Goal: Use online tool/utility: Utilize a website feature to perform a specific function

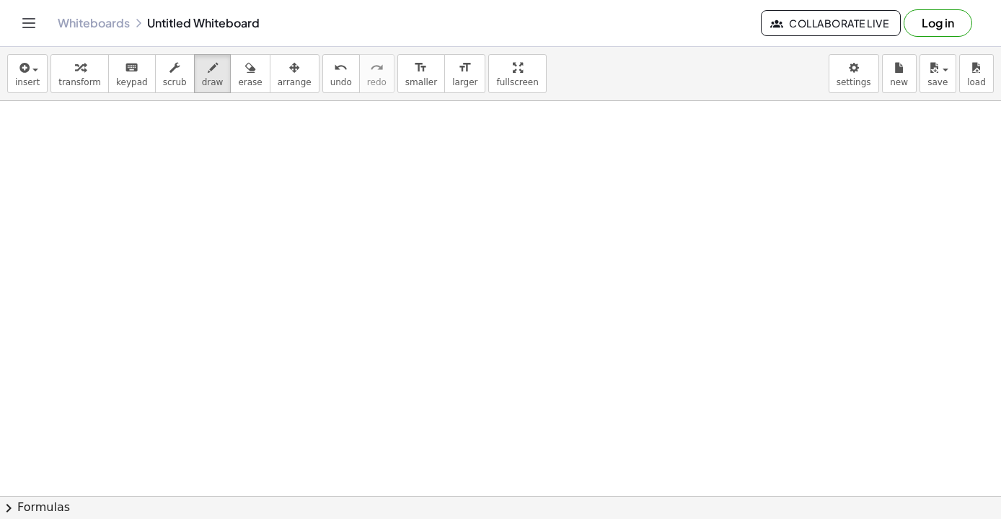
scroll to position [3658, 0]
drag, startPoint x: 58, startPoint y: 151, endPoint x: 56, endPoint y: 194, distance: 43.3
drag, startPoint x: 114, startPoint y: 149, endPoint x: 105, endPoint y: 201, distance: 52.1
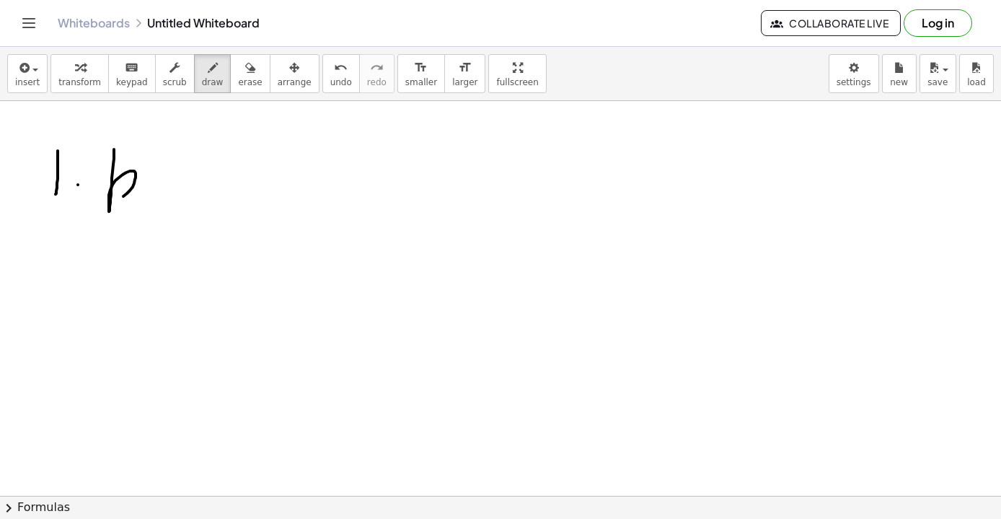
click at [323, 74] on button "undo undo" at bounding box center [342, 73] width 38 height 39
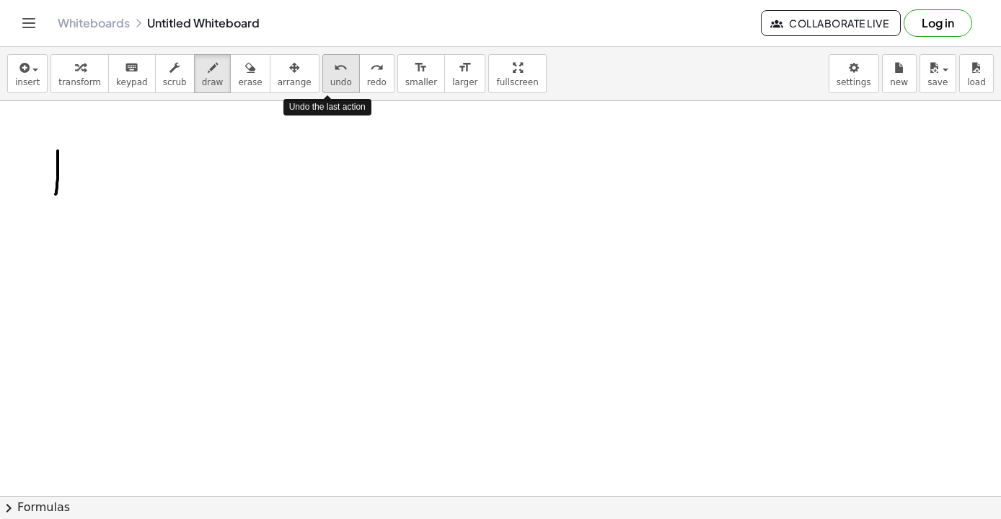
click at [323, 74] on button "undo undo" at bounding box center [342, 73] width 38 height 39
drag, startPoint x: 42, startPoint y: 157, endPoint x: 42, endPoint y: 194, distance: 37.5
drag, startPoint x: 75, startPoint y: 155, endPoint x: 69, endPoint y: 194, distance: 39.4
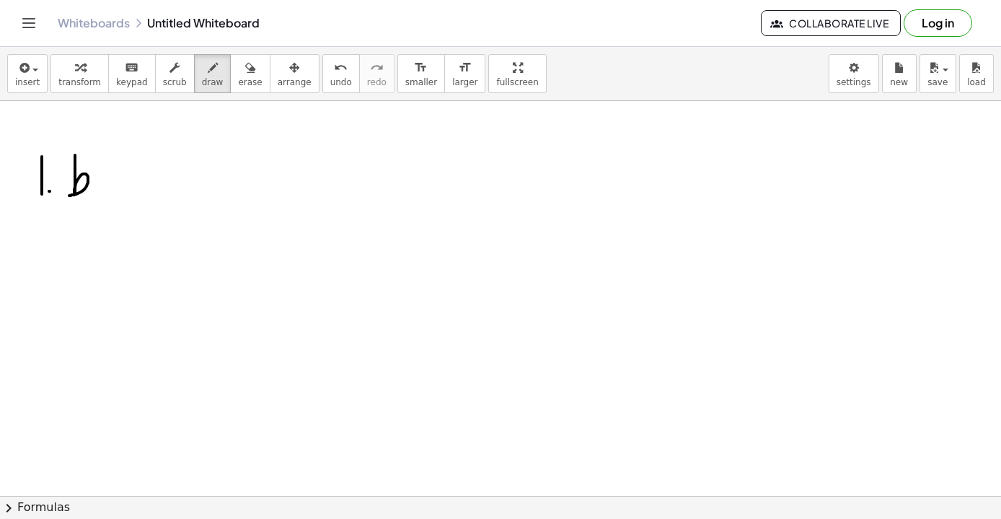
click at [25, 77] on span "insert" at bounding box center [27, 82] width 25 height 10
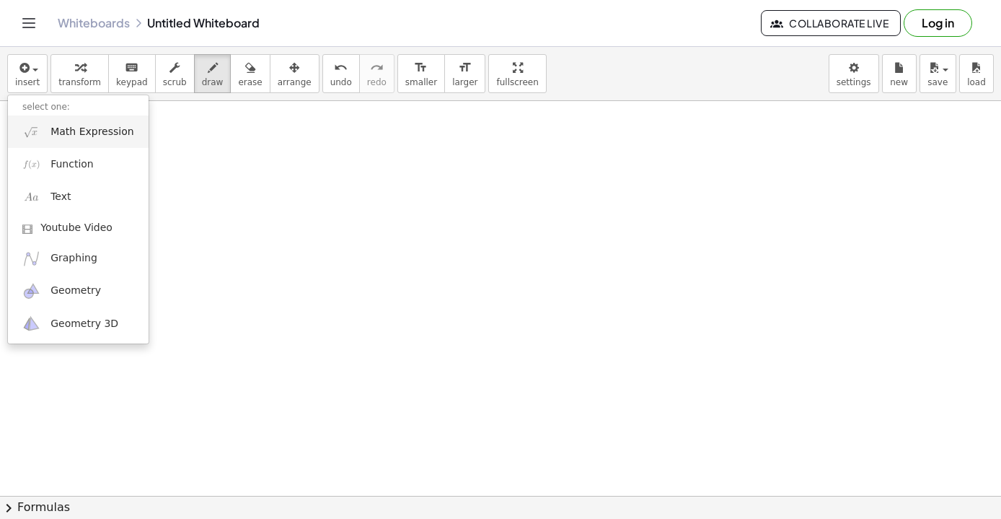
click at [76, 139] on span "Math Expression" at bounding box center [92, 132] width 83 height 14
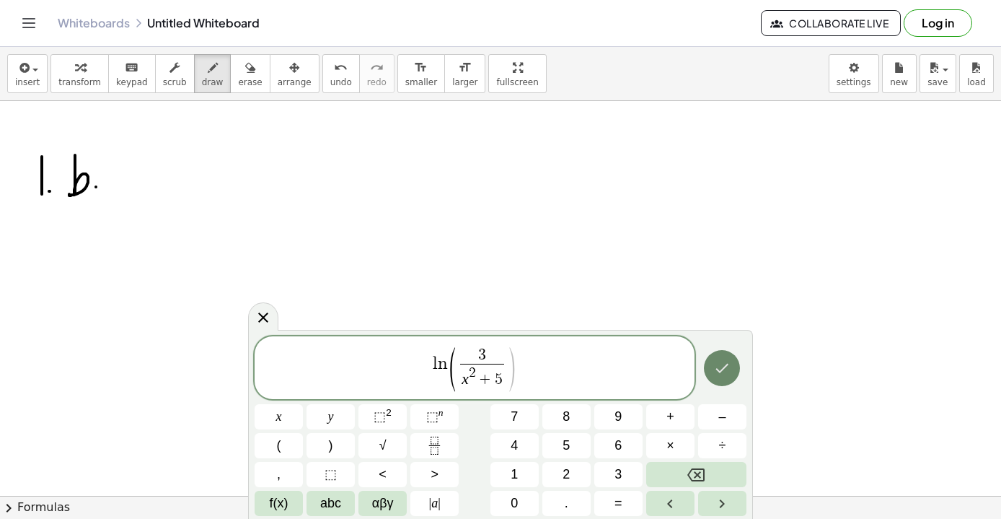
click at [729, 368] on icon "Done" at bounding box center [722, 367] width 17 height 17
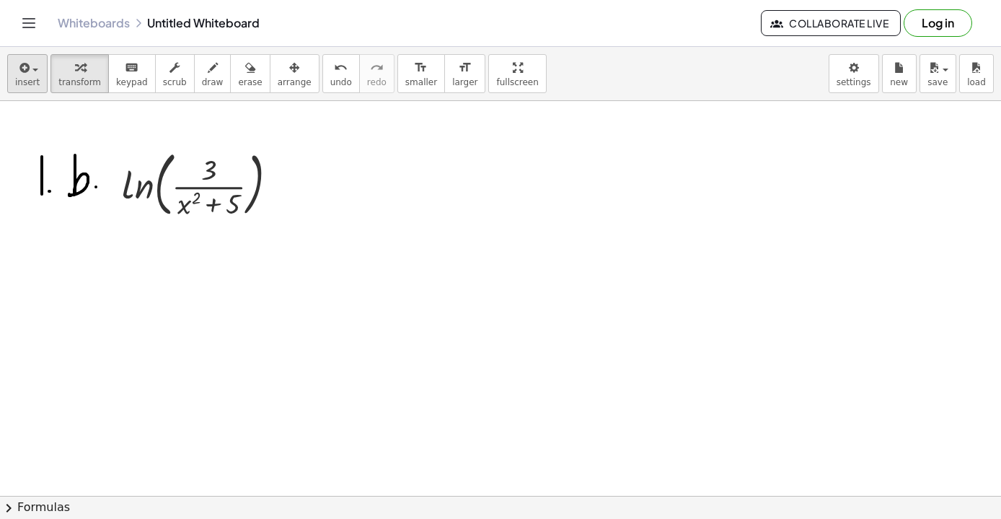
click at [41, 74] on button "insert" at bounding box center [27, 73] width 40 height 39
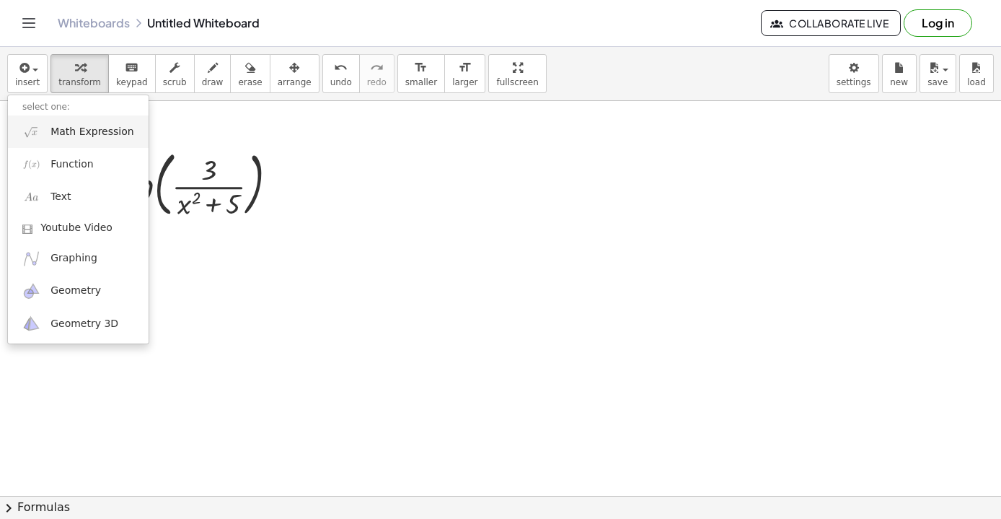
click at [87, 126] on span "Math Expression" at bounding box center [92, 132] width 83 height 14
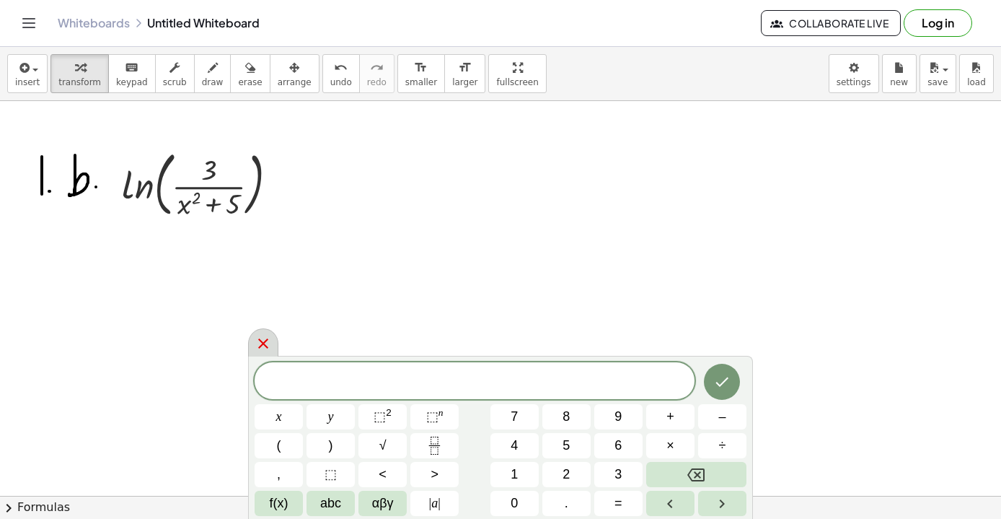
click at [260, 346] on icon at bounding box center [263, 343] width 10 height 10
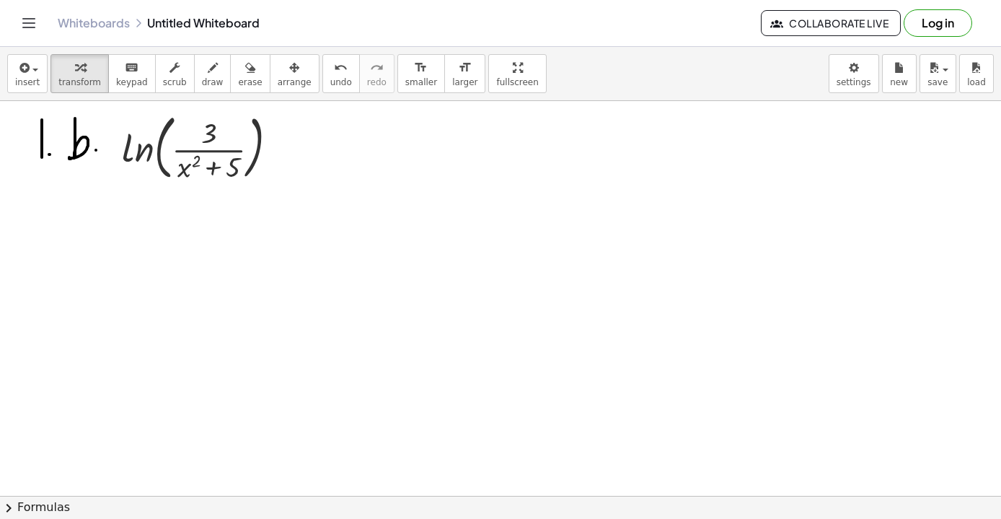
scroll to position [3672, 0]
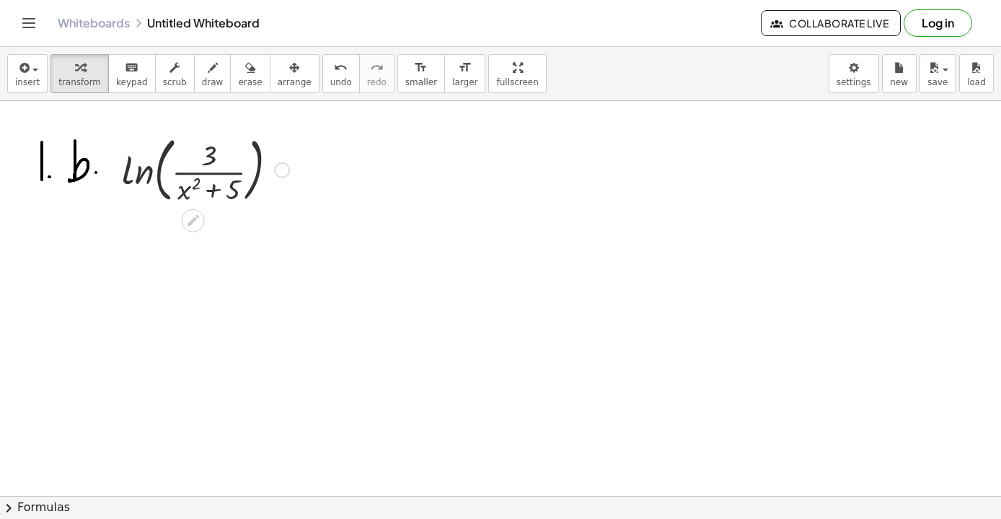
click at [211, 183] on div at bounding box center [206, 169] width 182 height 78
click at [190, 224] on icon at bounding box center [194, 221] width 12 height 12
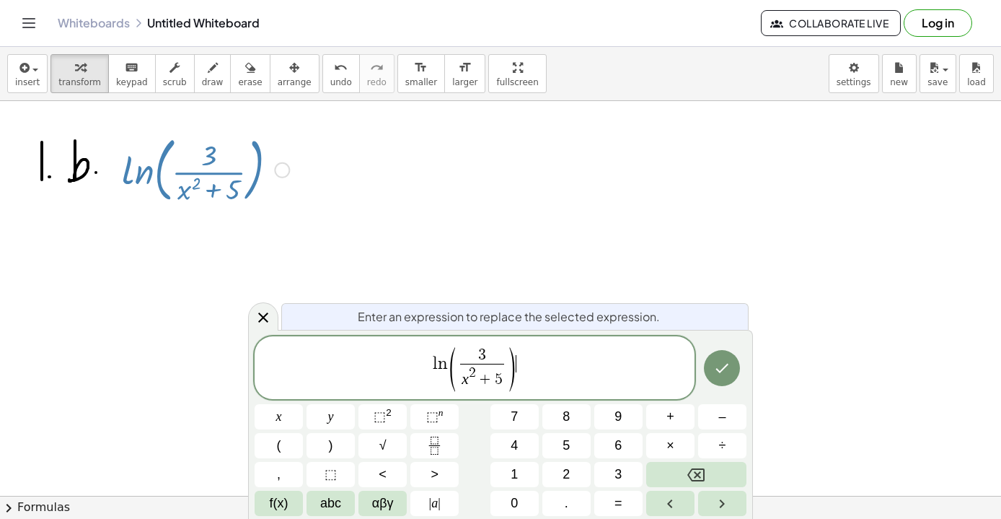
click at [557, 385] on span "l n ( 3 x 2 + 5 ​ ) ​" at bounding box center [475, 369] width 440 height 48
click at [729, 368] on icon "Done" at bounding box center [722, 367] width 17 height 17
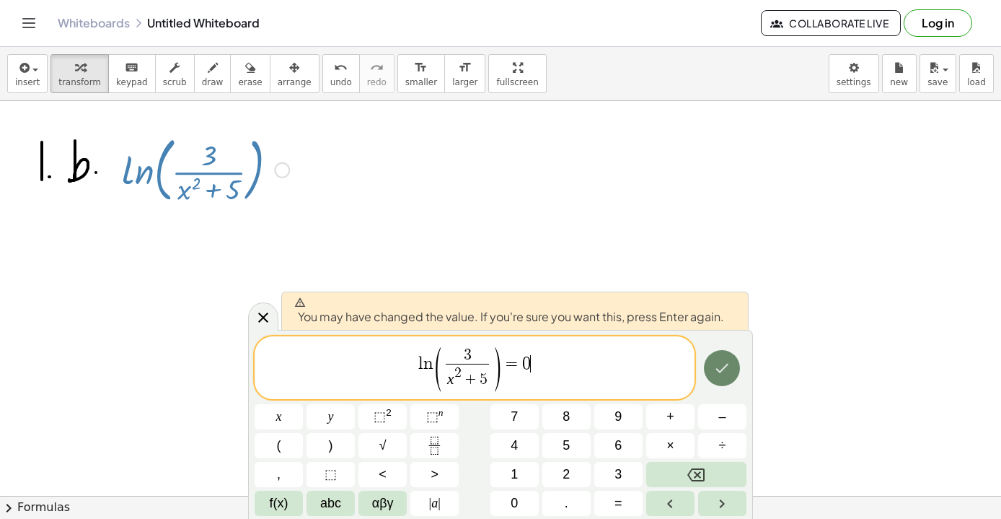
click at [724, 364] on icon "Done" at bounding box center [722, 367] width 17 height 17
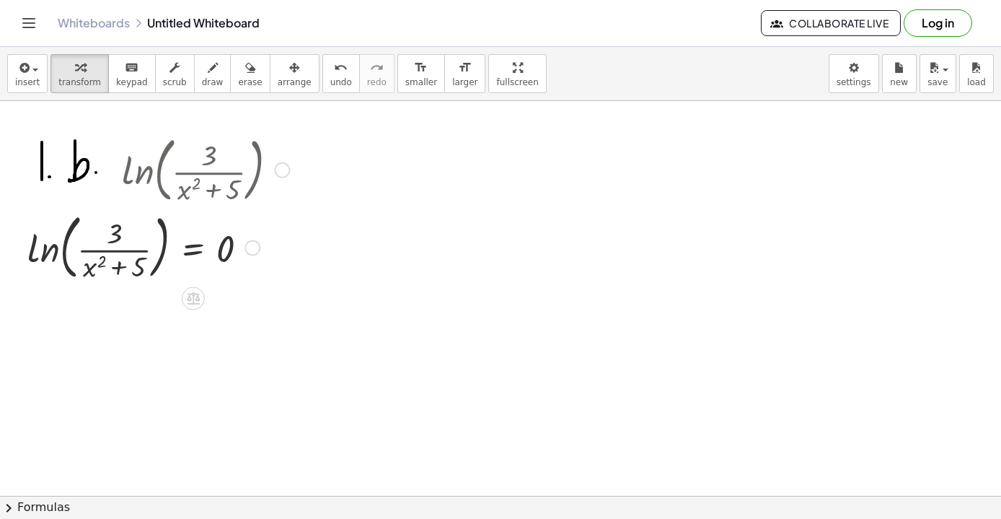
click at [211, 161] on div at bounding box center [158, 169] width 276 height 78
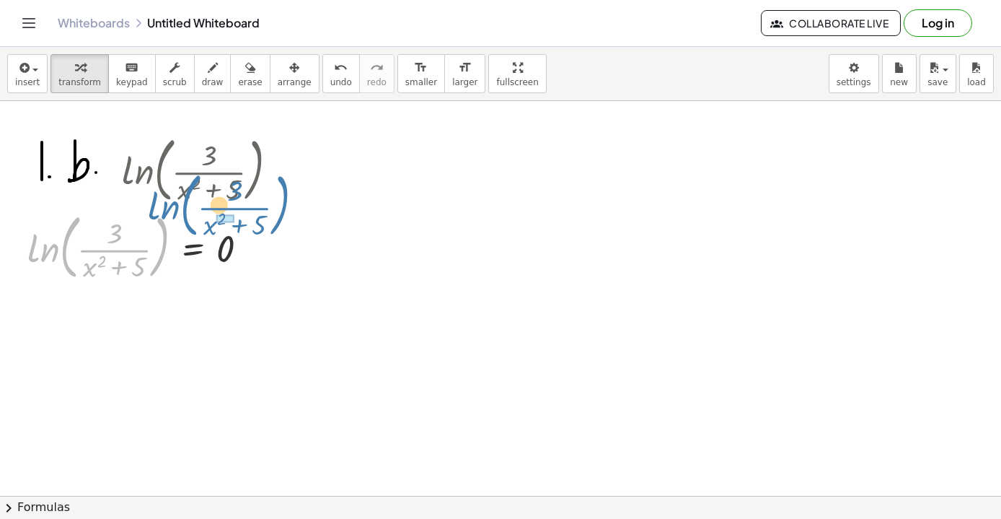
drag, startPoint x: 170, startPoint y: 244, endPoint x: 290, endPoint y: 203, distance: 127.3
click at [193, 170] on div "ln ( , · 3 · ( + x 2 + 5 ) ) ln ( , · 3 · ( + x 2 + 5 ) ) ln ( , · 3 · ( + x 2 …" at bounding box center [193, 170] width 0 height 0
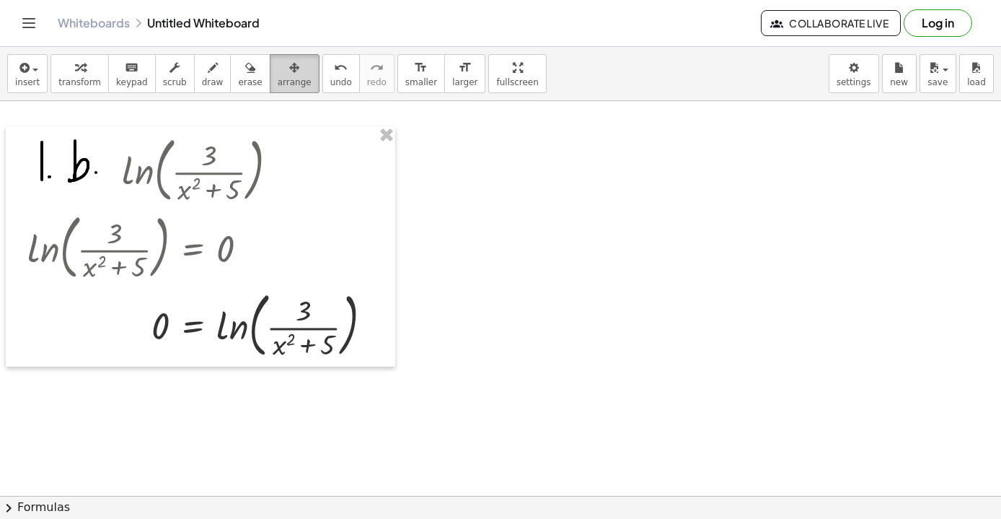
click at [278, 70] on div "button" at bounding box center [295, 66] width 34 height 17
click at [330, 79] on span "undo" at bounding box center [341, 82] width 22 height 10
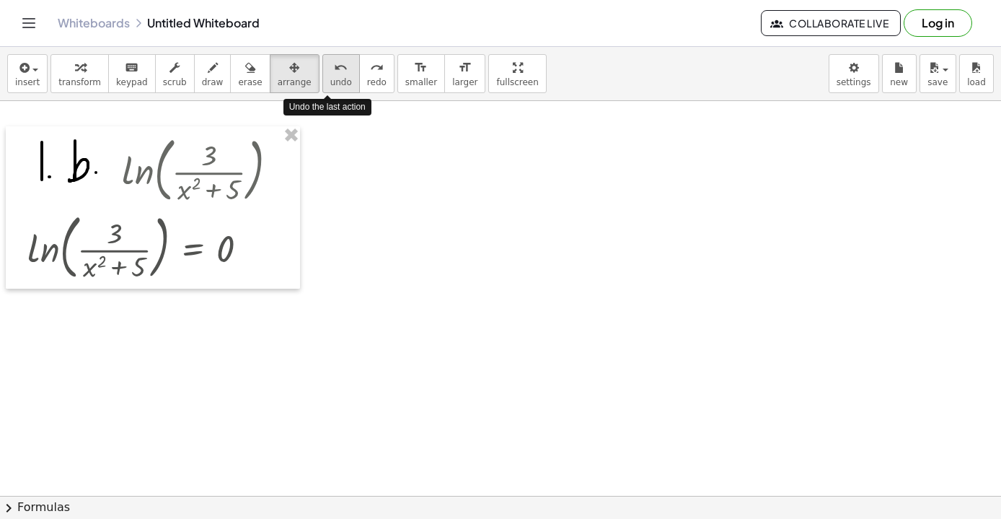
click at [330, 79] on span "undo" at bounding box center [341, 82] width 22 height 10
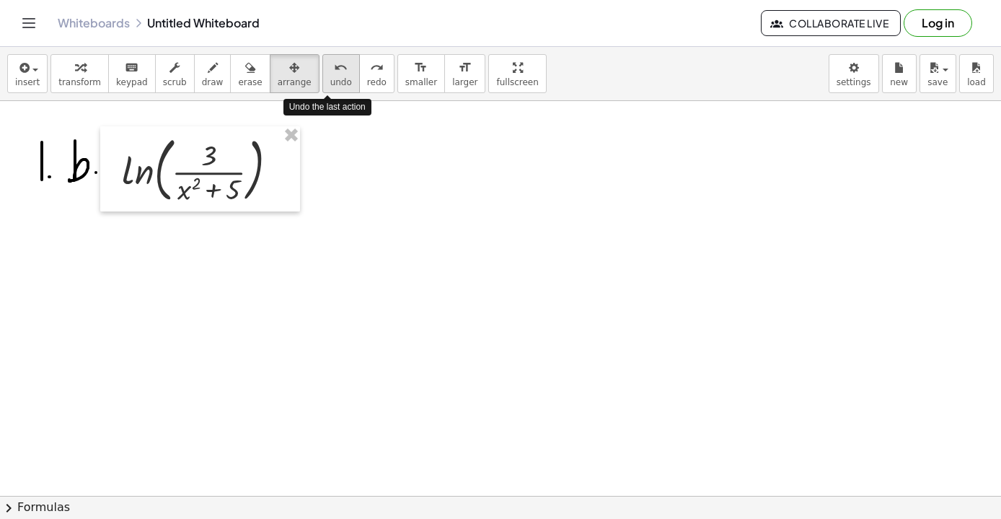
click at [330, 79] on span "undo" at bounding box center [341, 82] width 22 height 10
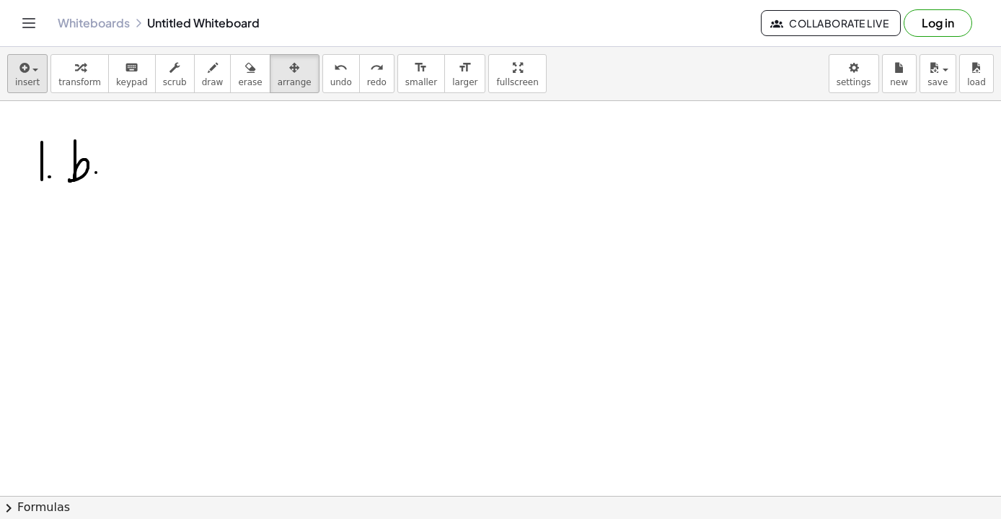
click at [29, 70] on icon "button" at bounding box center [23, 67] width 13 height 17
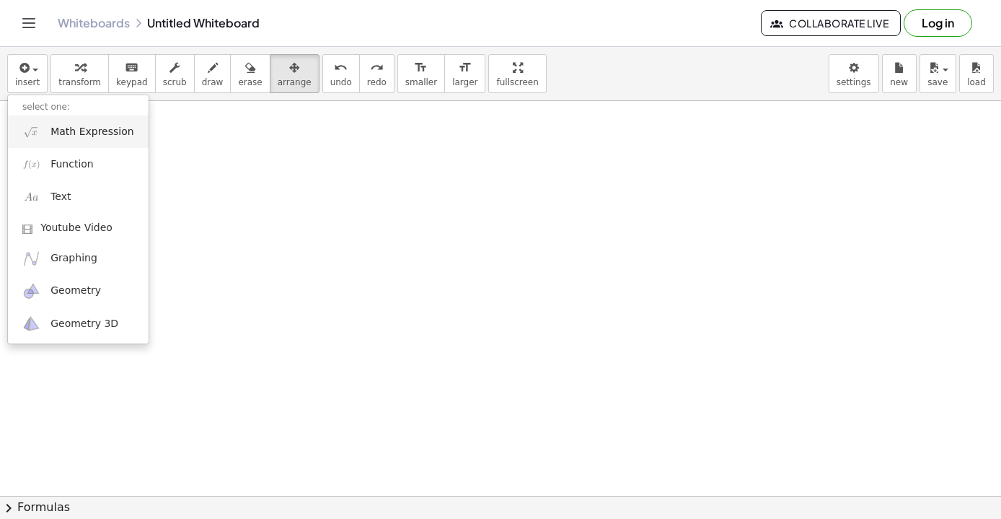
click at [94, 131] on span "Math Expression" at bounding box center [92, 132] width 83 height 14
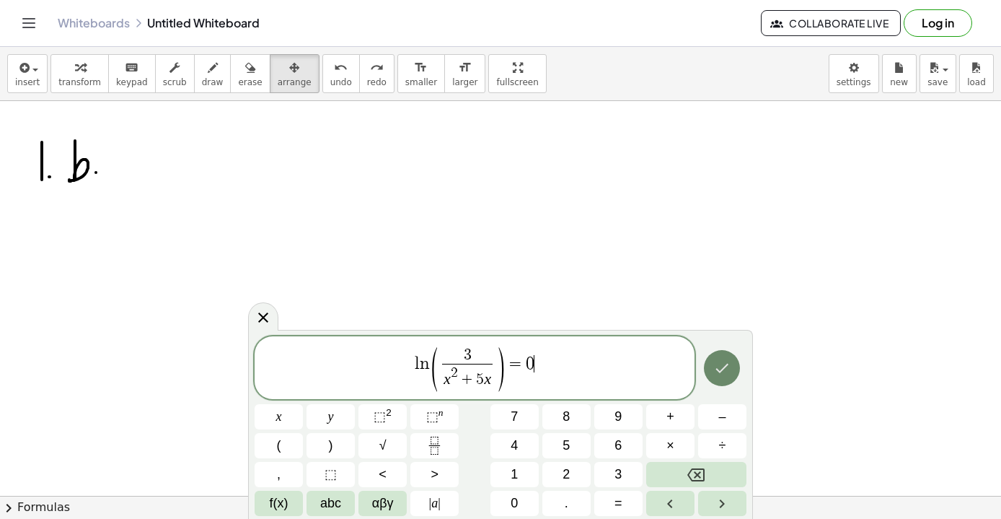
click at [730, 377] on button "Done" at bounding box center [722, 368] width 36 height 36
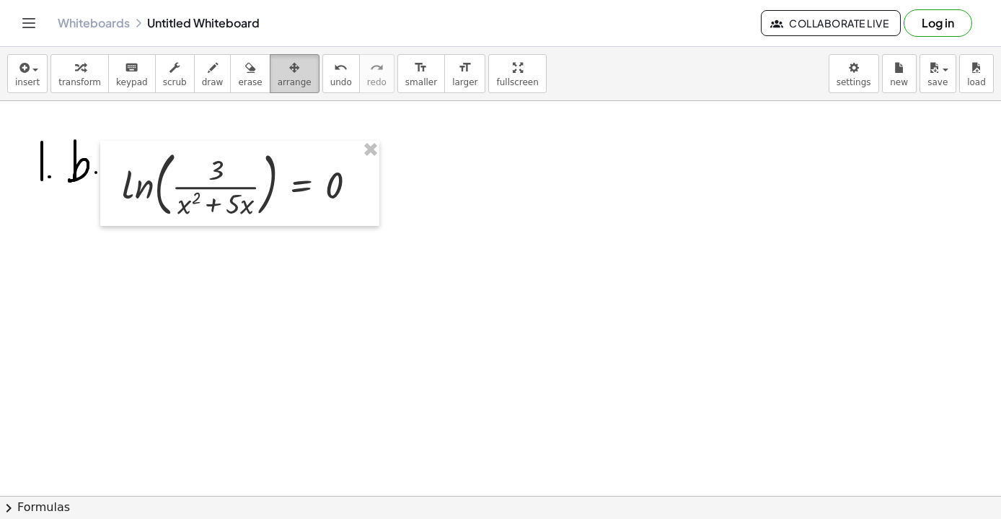
click at [289, 72] on icon "button" at bounding box center [294, 67] width 10 height 17
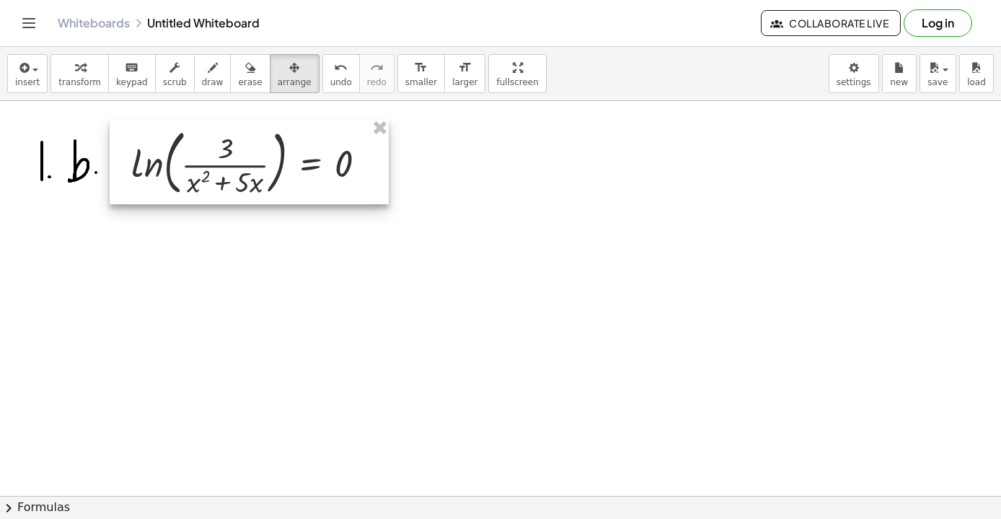
drag, startPoint x: 294, startPoint y: 188, endPoint x: 302, endPoint y: 166, distance: 24.0
click at [303, 167] on div at bounding box center [249, 161] width 279 height 85
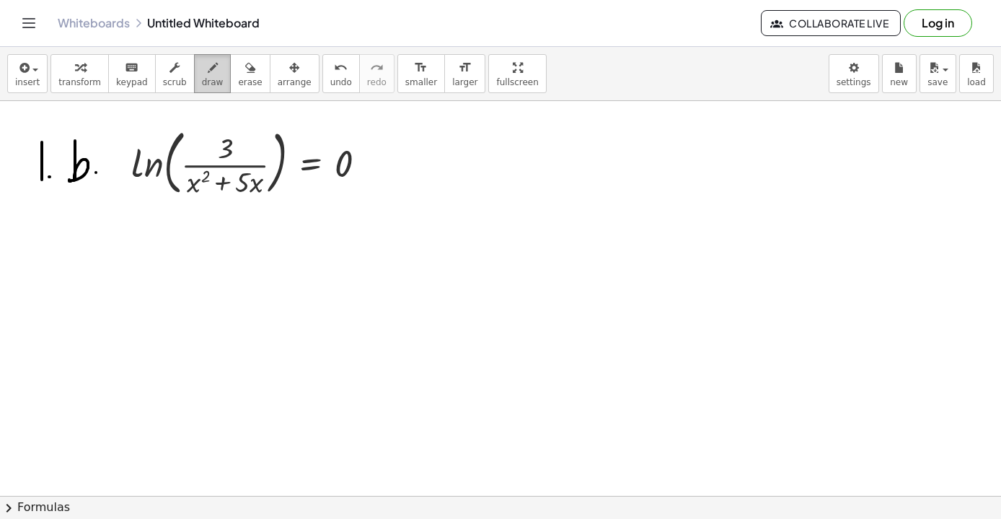
click at [205, 79] on span "draw" at bounding box center [213, 82] width 22 height 10
drag, startPoint x: 380, startPoint y: 162, endPoint x: 417, endPoint y: 173, distance: 39.0
click at [32, 78] on span "insert" at bounding box center [27, 82] width 25 height 10
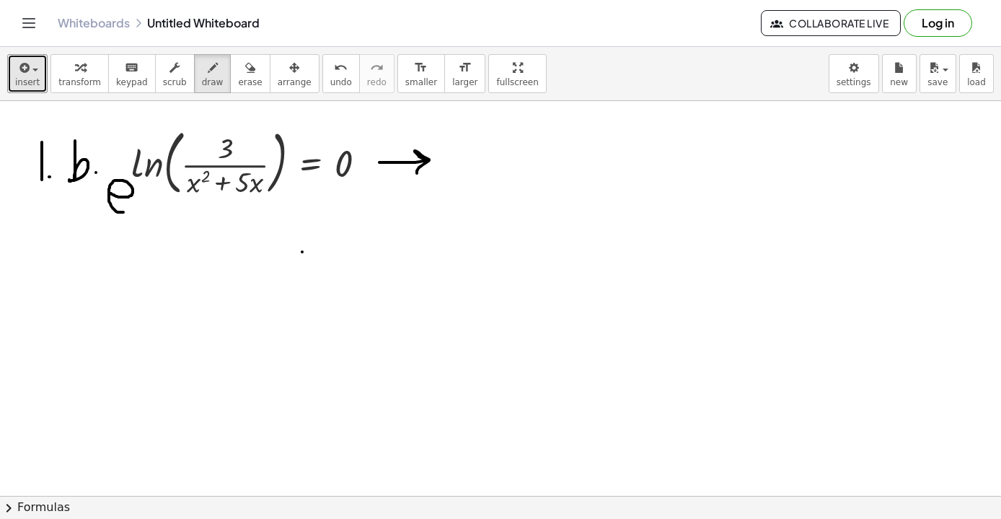
drag, startPoint x: 110, startPoint y: 193, endPoint x: 133, endPoint y: 212, distance: 29.2
drag, startPoint x: 145, startPoint y: 136, endPoint x: 134, endPoint y: 142, distance: 12.6
drag, startPoint x: 322, startPoint y: 181, endPoint x: 343, endPoint y: 208, distance: 33.9
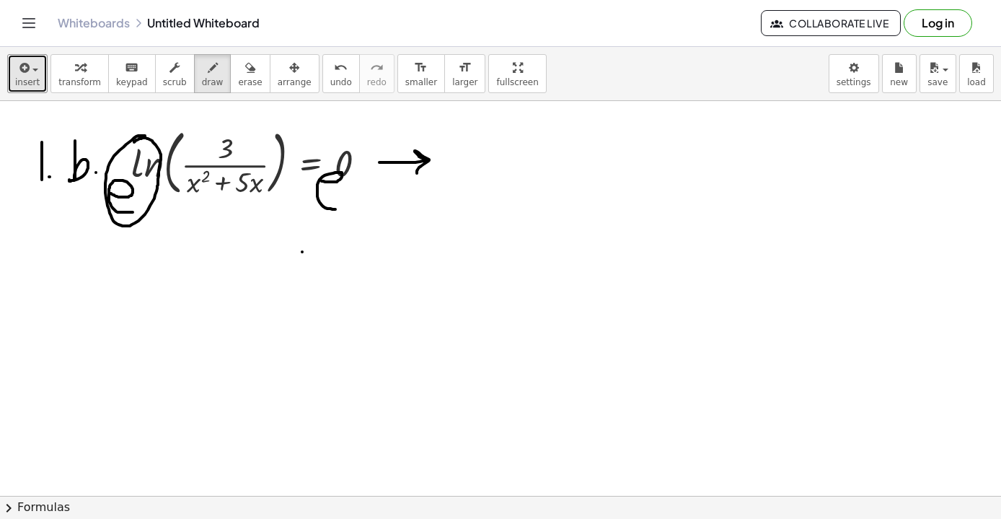
click at [26, 82] on span "insert" at bounding box center [27, 82] width 25 height 10
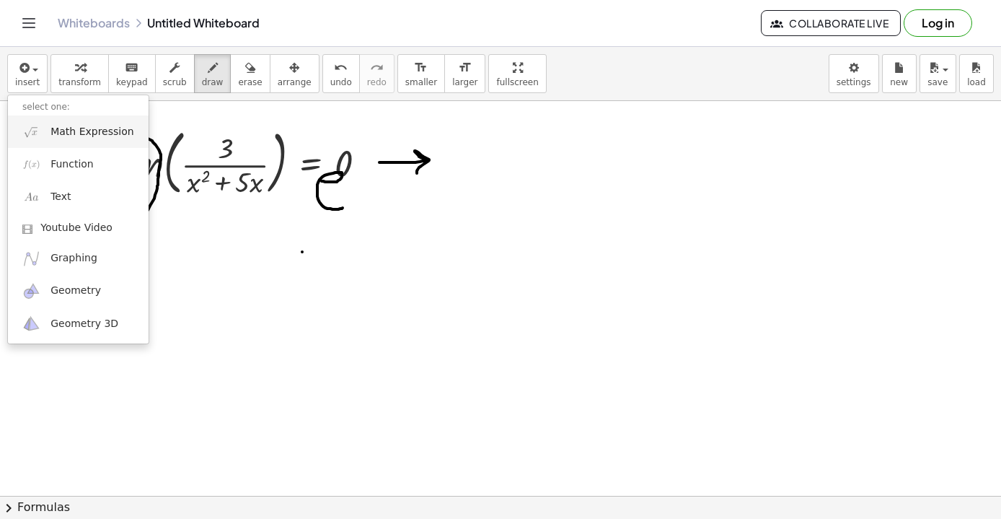
click at [89, 136] on span "Math Expression" at bounding box center [92, 132] width 83 height 14
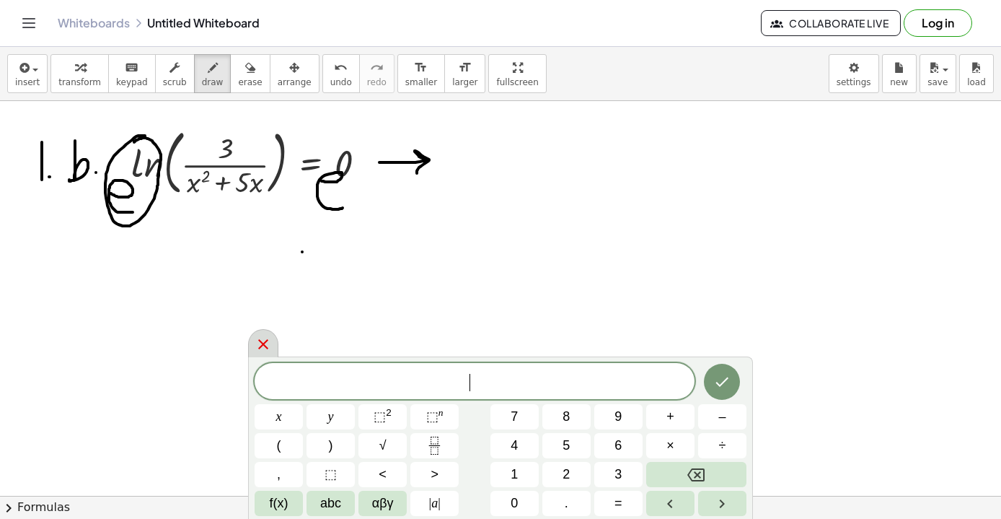
click at [270, 341] on icon at bounding box center [263, 344] width 17 height 17
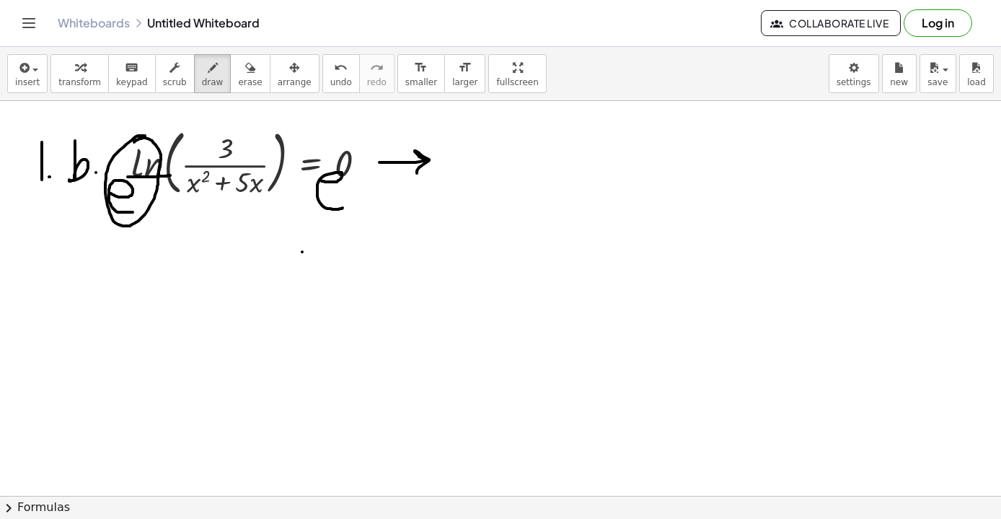
drag, startPoint x: 128, startPoint y: 177, endPoint x: 170, endPoint y: 175, distance: 42.6
click at [38, 72] on div "button" at bounding box center [27, 66] width 25 height 17
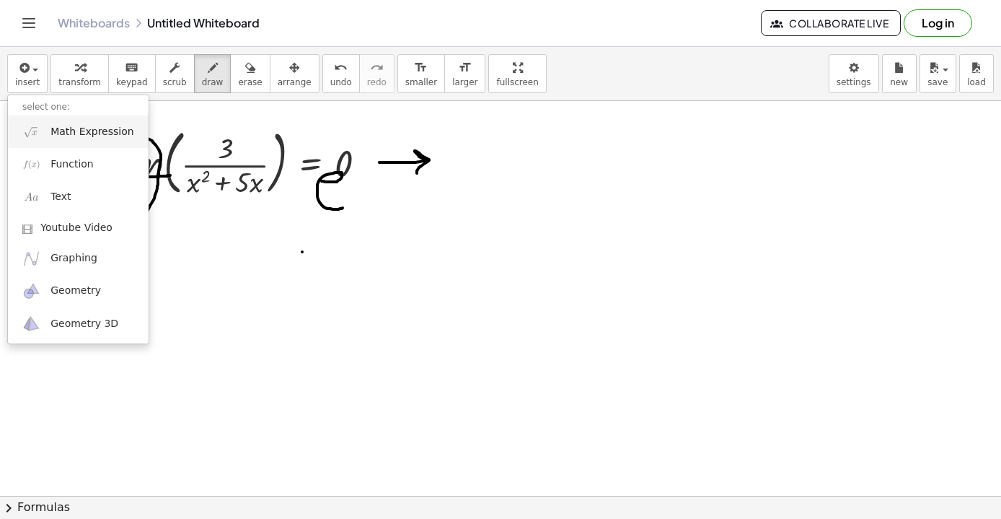
click at [87, 133] on span "Math Expression" at bounding box center [92, 132] width 83 height 14
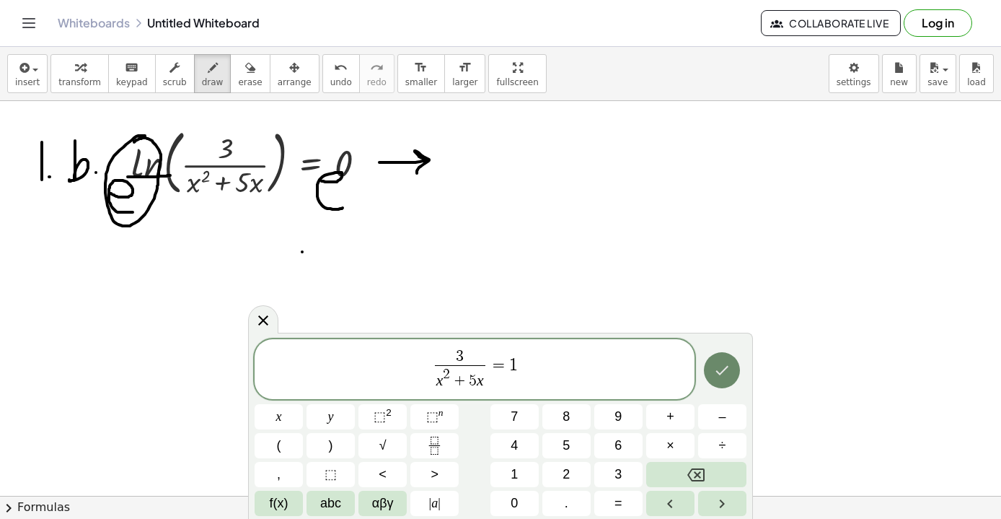
click at [727, 373] on icon "Done" at bounding box center [722, 369] width 17 height 17
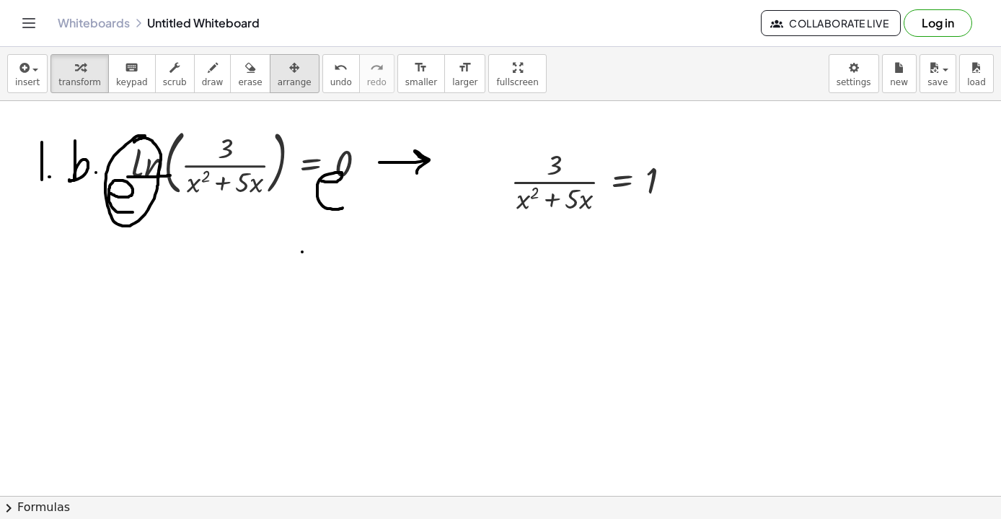
click at [278, 60] on div "button" at bounding box center [295, 66] width 34 height 17
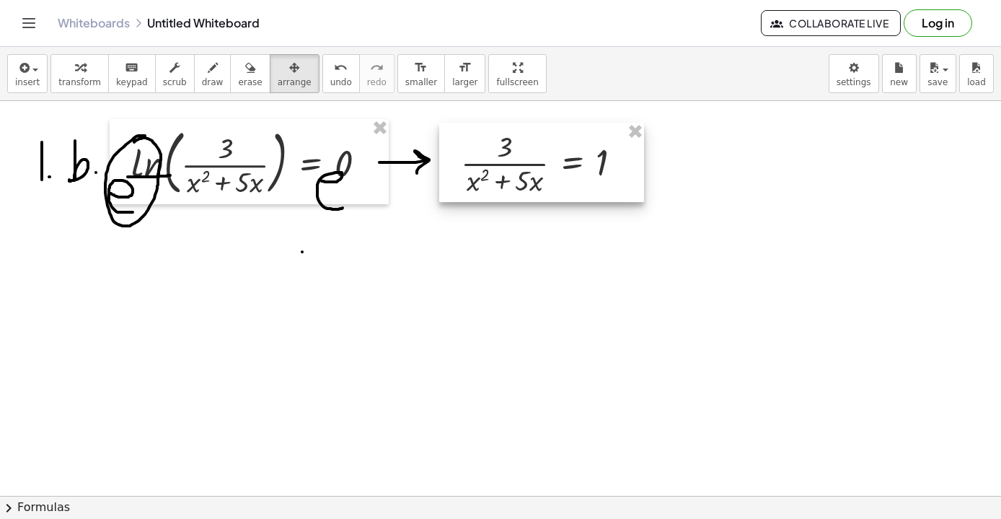
drag, startPoint x: 571, startPoint y: 196, endPoint x: 522, endPoint y: 177, distance: 51.6
click at [522, 177] on div at bounding box center [541, 162] width 205 height 79
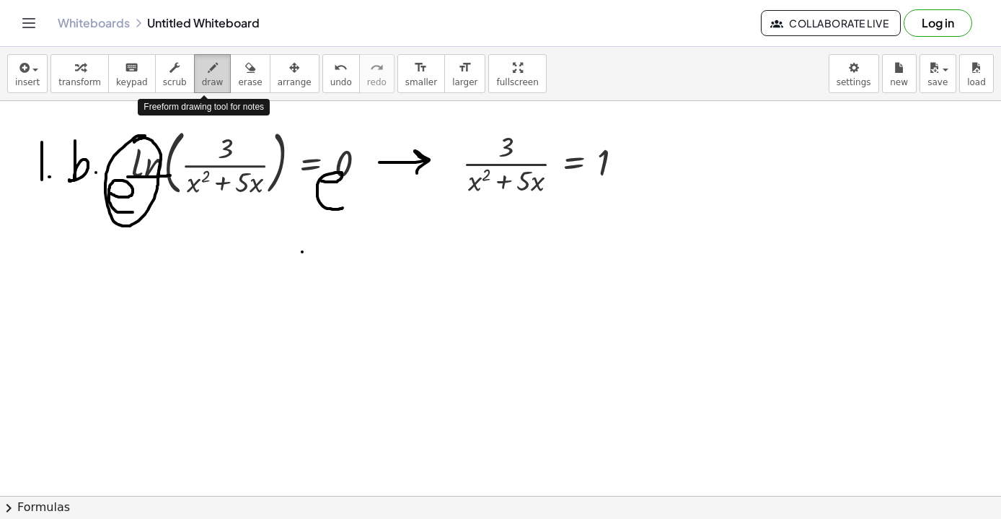
click at [206, 77] on span "draw" at bounding box center [213, 82] width 22 height 10
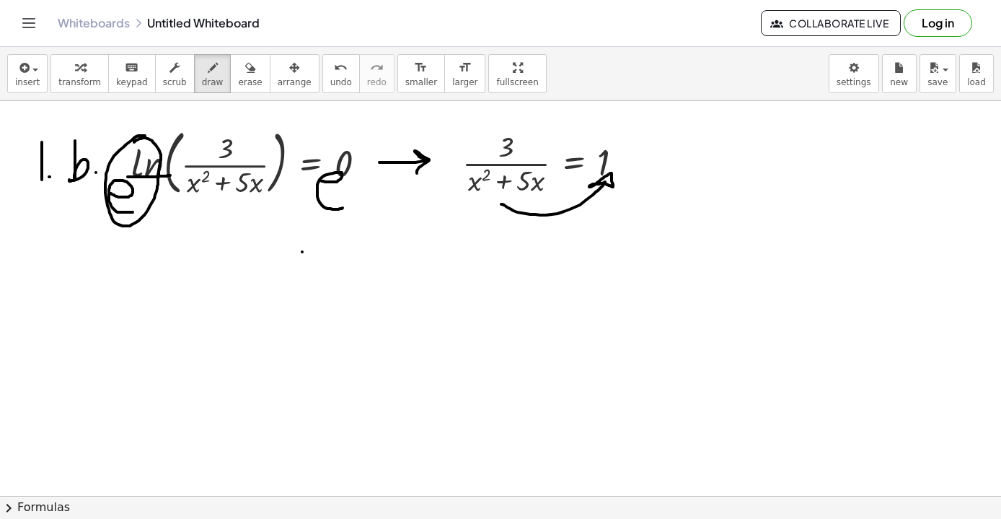
drag, startPoint x: 501, startPoint y: 204, endPoint x: 604, endPoint y: 183, distance: 104.7
click at [40, 82] on button "insert" at bounding box center [27, 73] width 40 height 39
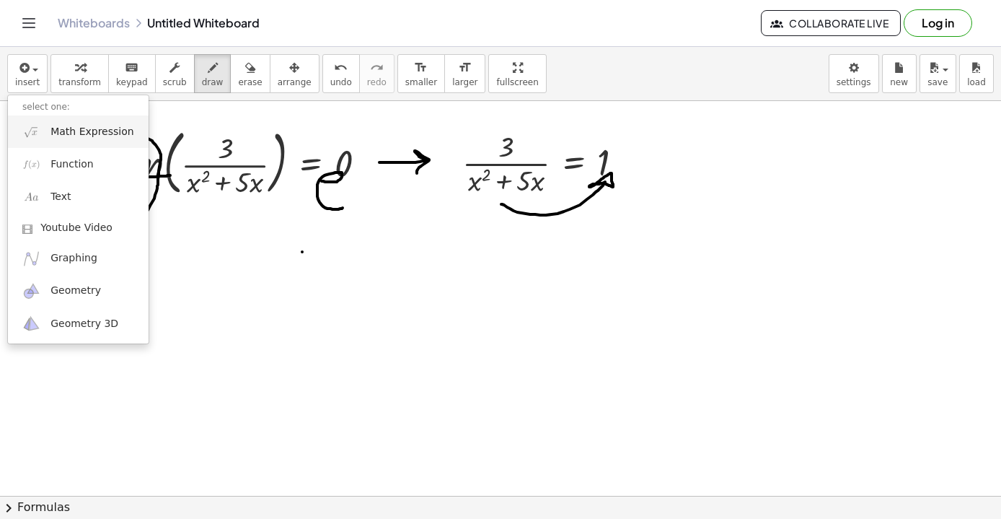
click at [84, 135] on span "Math Expression" at bounding box center [92, 132] width 83 height 14
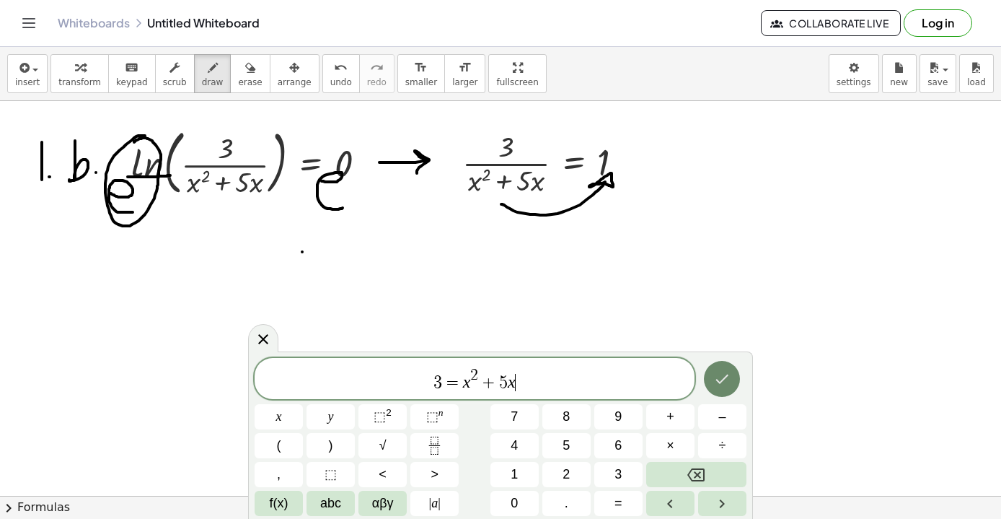
click at [721, 376] on icon "Done" at bounding box center [722, 378] width 17 height 17
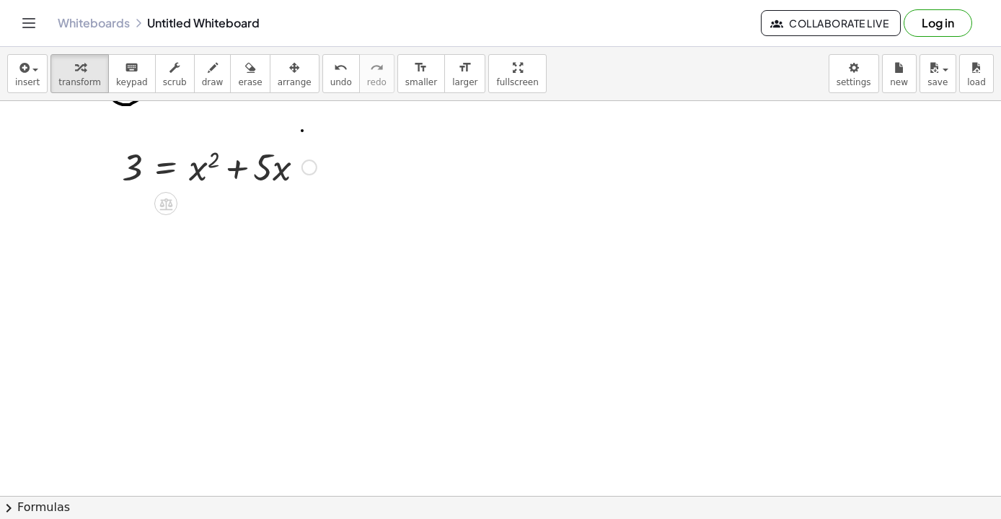
scroll to position [3797, 0]
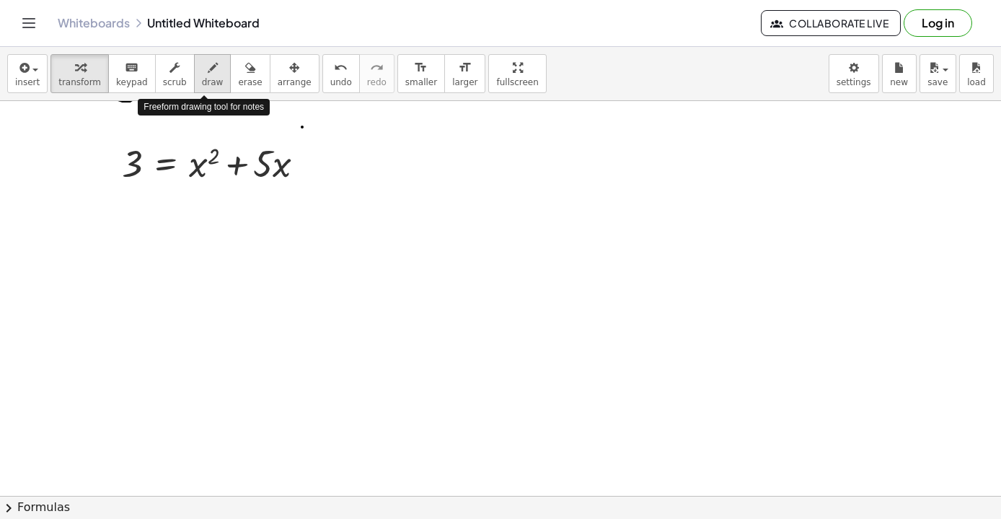
click at [208, 71] on icon "button" at bounding box center [213, 67] width 10 height 17
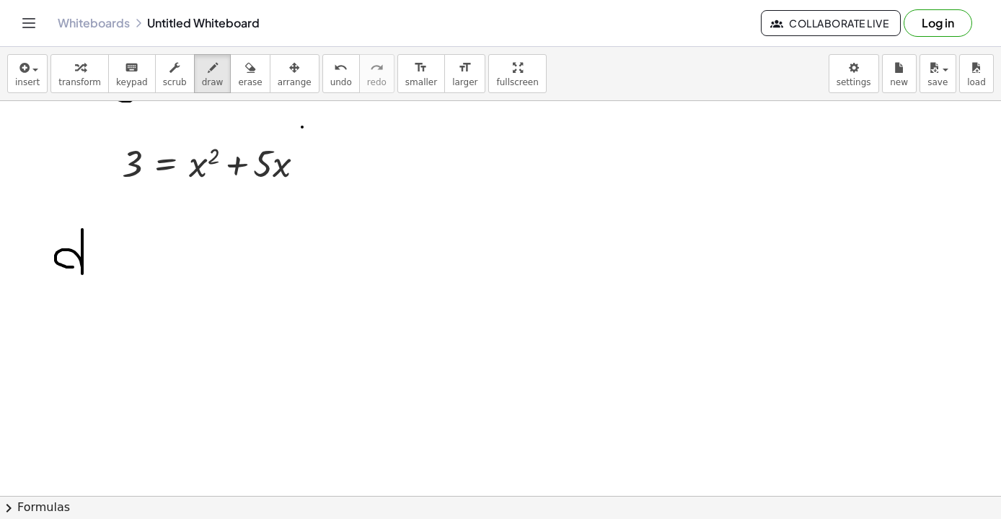
drag, startPoint x: 82, startPoint y: 229, endPoint x: 83, endPoint y: 266, distance: 36.1
click at [22, 77] on span "insert" at bounding box center [27, 82] width 25 height 10
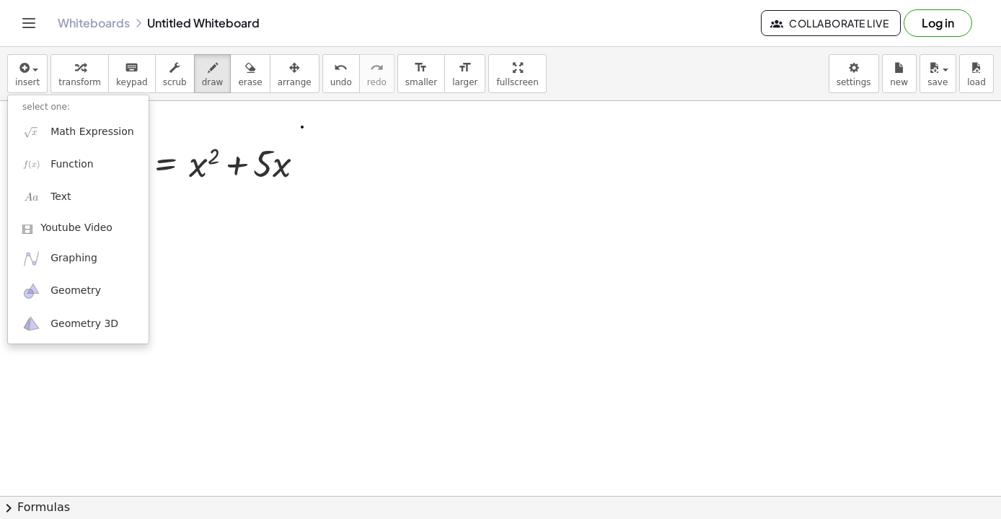
click at [79, 125] on span "Math Expression" at bounding box center [92, 132] width 83 height 14
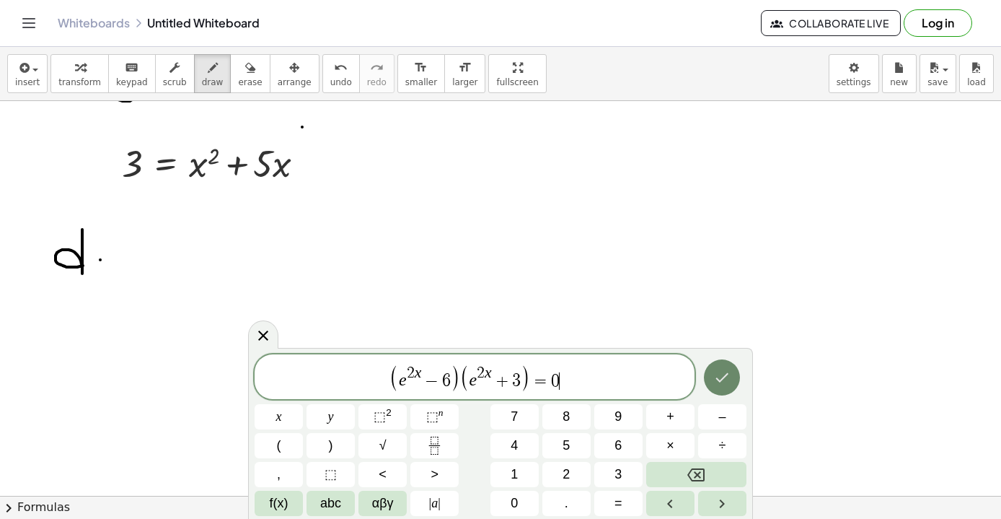
click at [735, 383] on button "Done" at bounding box center [722, 377] width 36 height 36
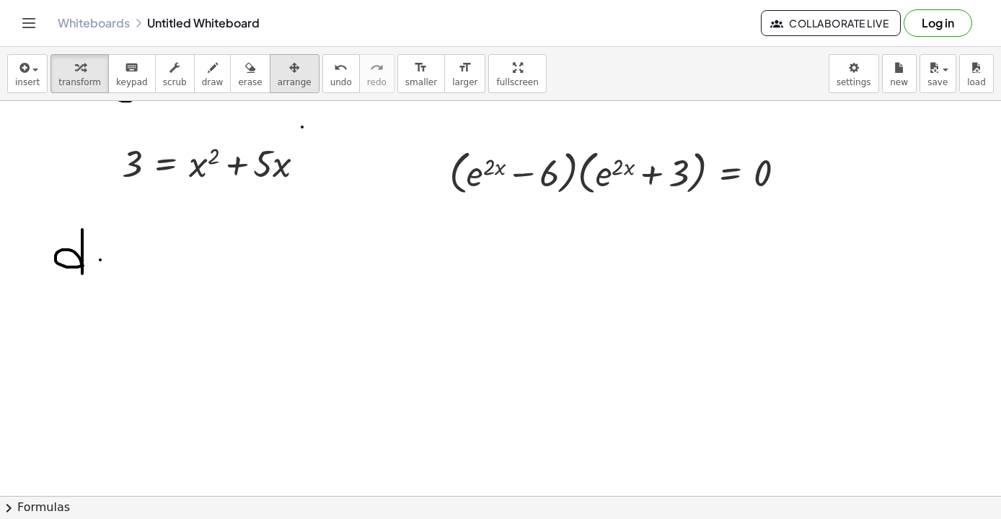
click at [286, 82] on span "arrange" at bounding box center [295, 82] width 34 height 10
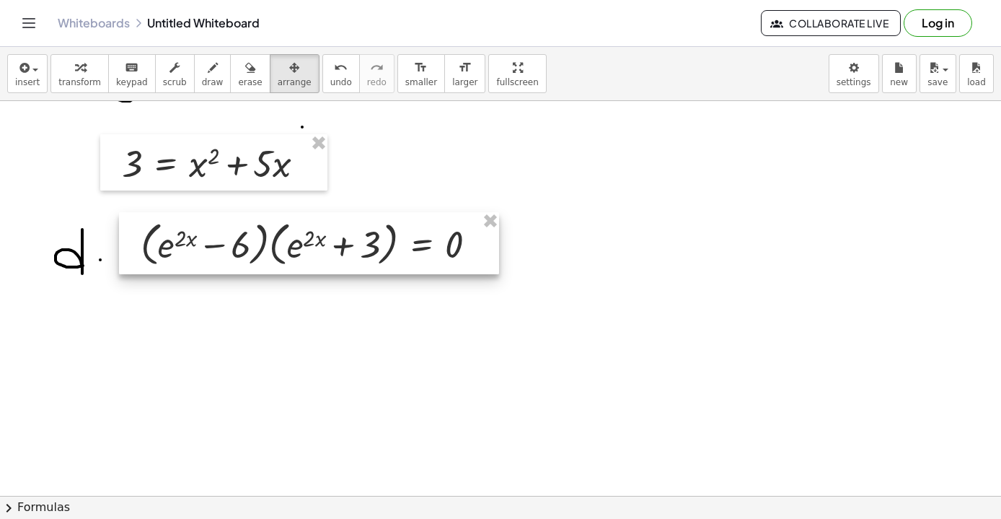
drag, startPoint x: 602, startPoint y: 172, endPoint x: 293, endPoint y: 244, distance: 317.7
click at [293, 244] on div at bounding box center [309, 243] width 380 height 62
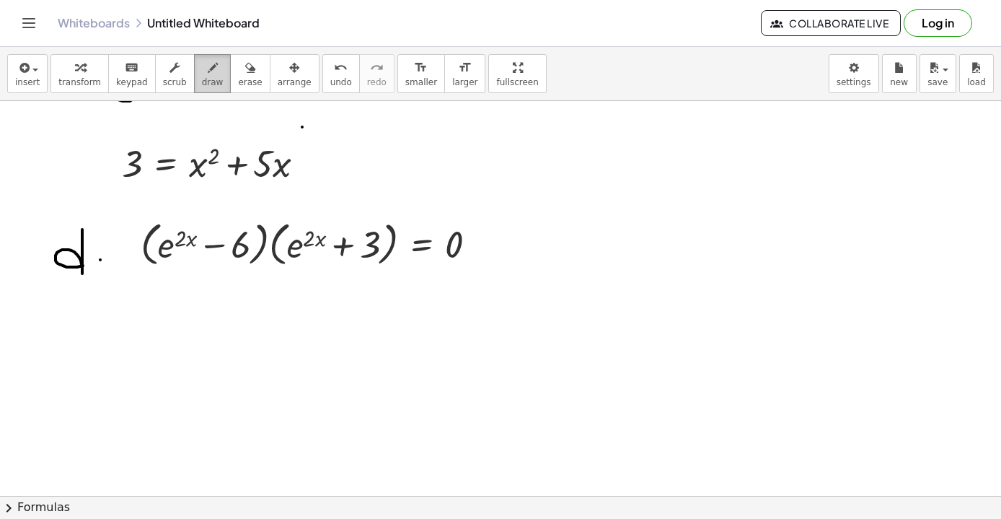
click at [202, 79] on span "draw" at bounding box center [213, 82] width 22 height 10
drag, startPoint x: 491, startPoint y: 240, endPoint x: 548, endPoint y: 239, distance: 57.7
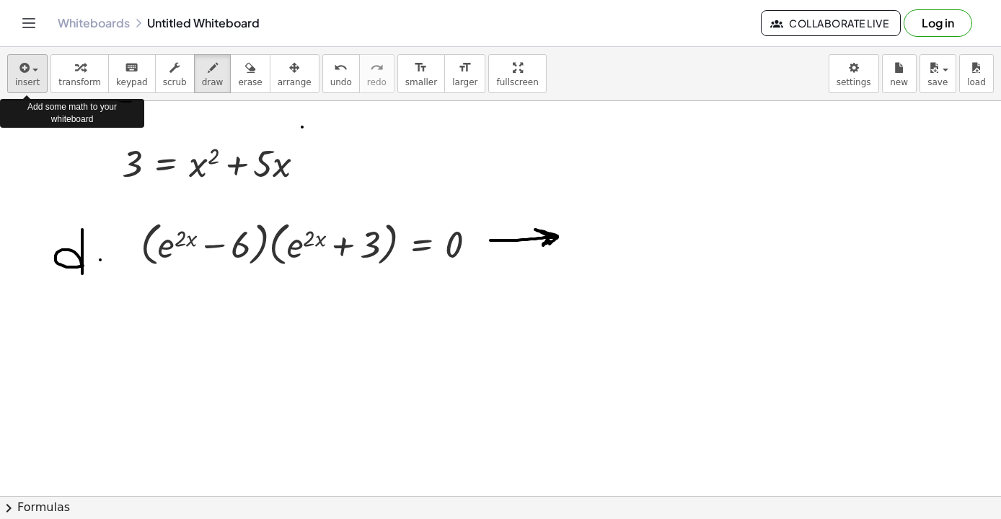
click at [29, 68] on icon "button" at bounding box center [23, 67] width 13 height 17
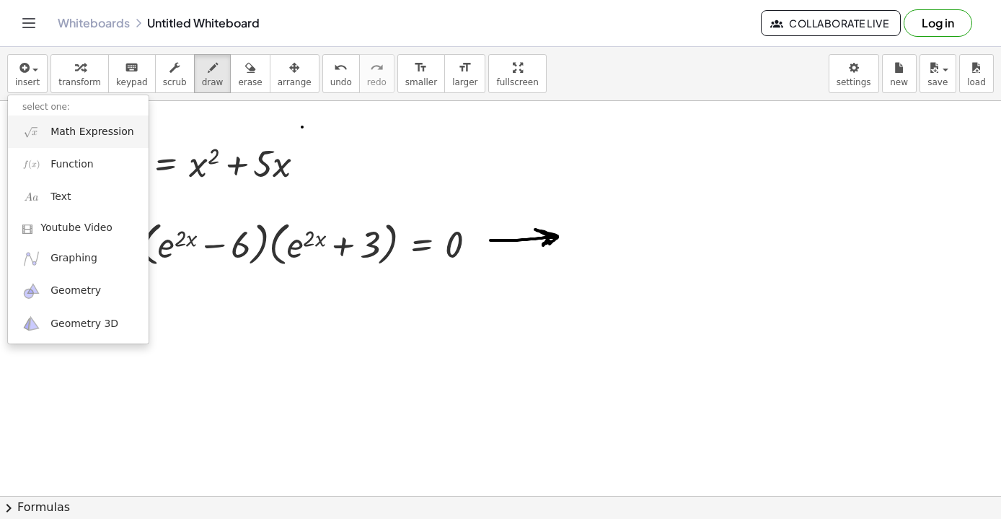
click at [66, 134] on span "Math Expression" at bounding box center [92, 132] width 83 height 14
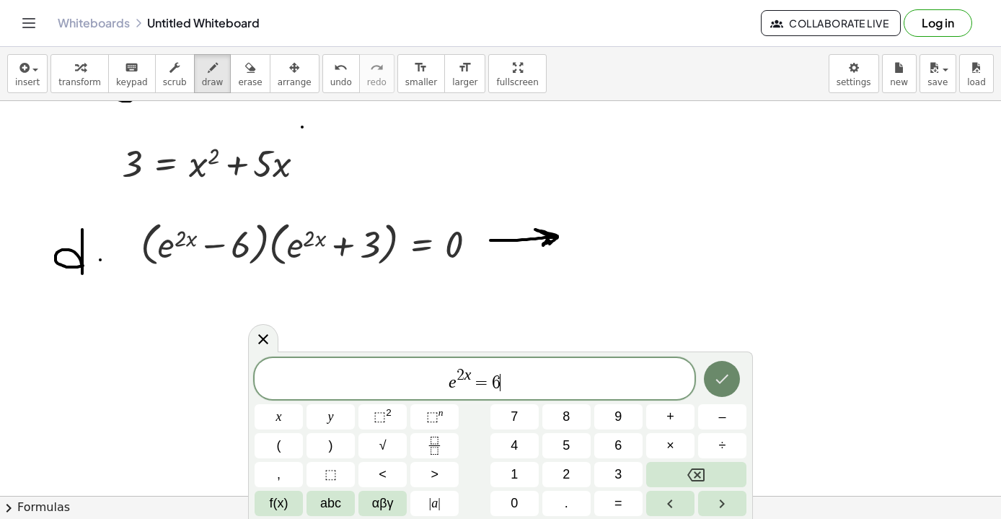
click at [724, 378] on icon "Done" at bounding box center [722, 378] width 17 height 17
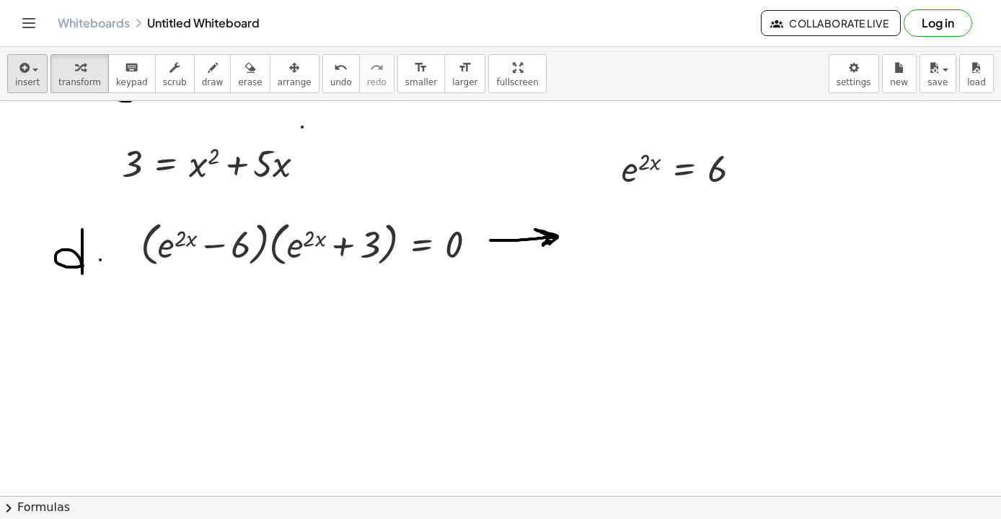
click at [30, 69] on span "button" at bounding box center [31, 69] width 3 height 10
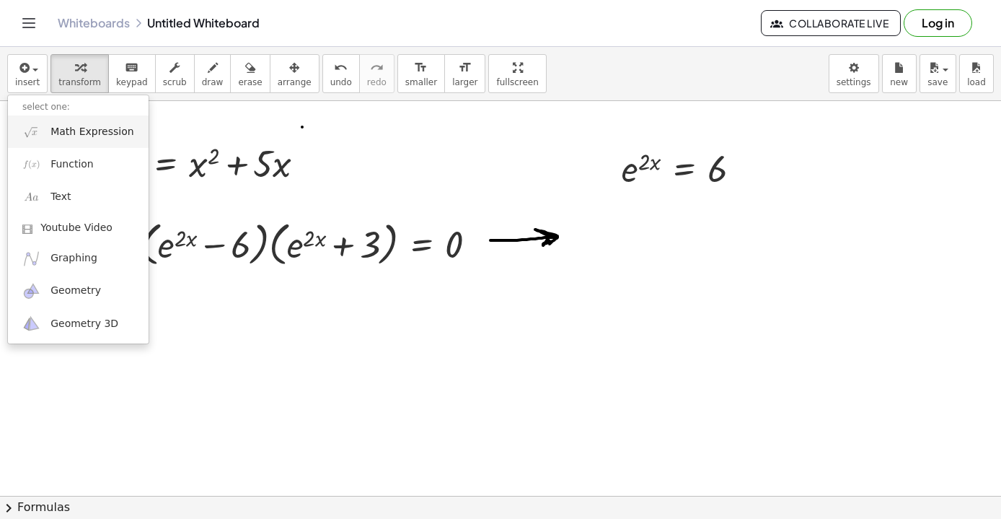
click at [79, 131] on span "Math Expression" at bounding box center [92, 132] width 83 height 14
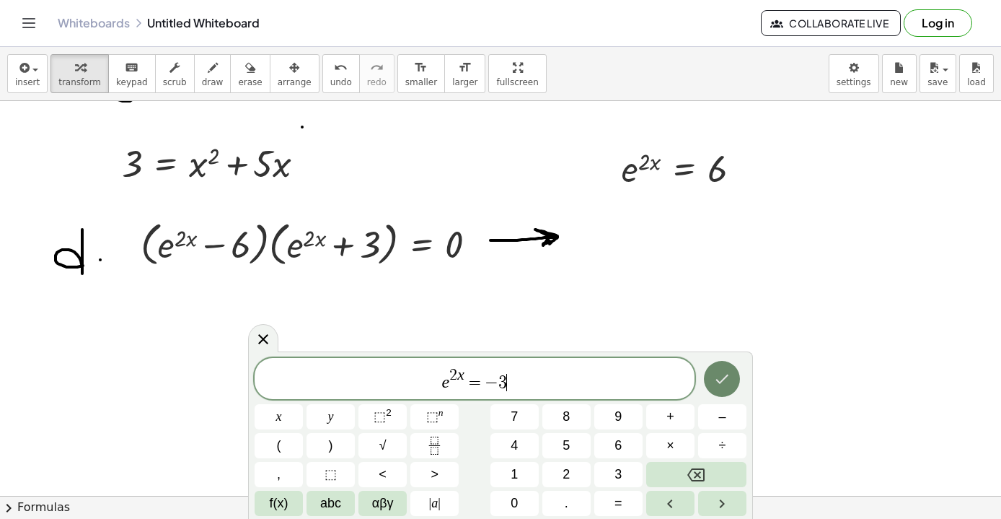
click at [723, 383] on icon "Done" at bounding box center [722, 378] width 17 height 17
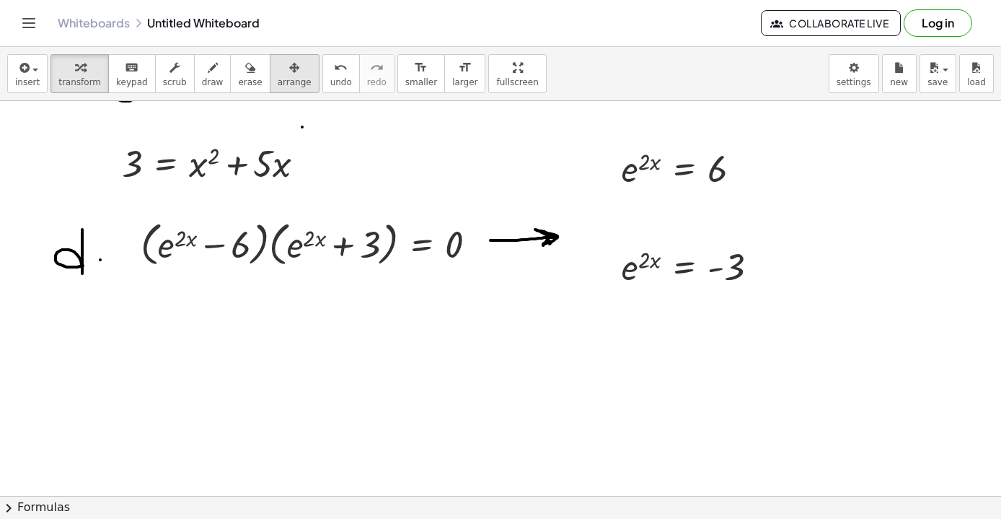
click at [280, 80] on span "arrange" at bounding box center [295, 82] width 34 height 10
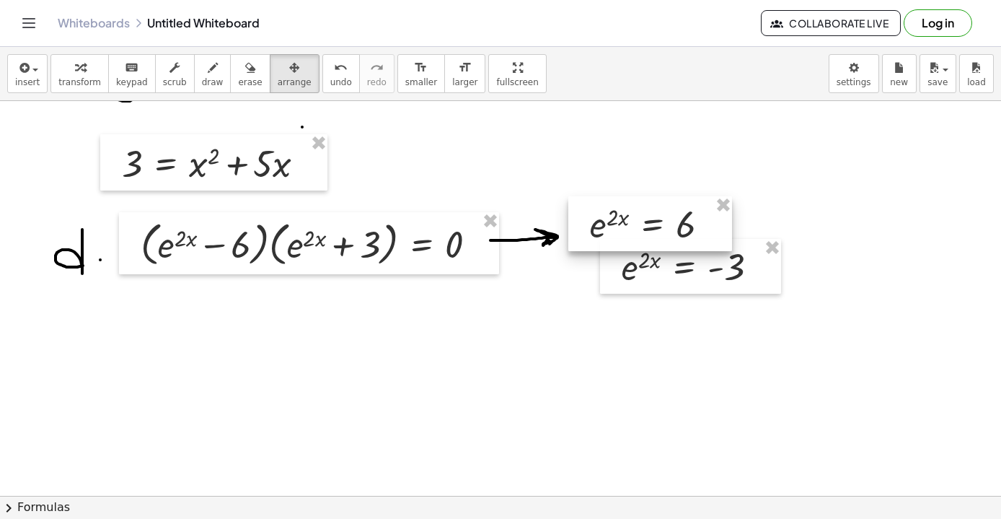
drag, startPoint x: 677, startPoint y: 175, endPoint x: 644, endPoint y: 234, distance: 67.2
click at [644, 234] on div at bounding box center [651, 223] width 164 height 55
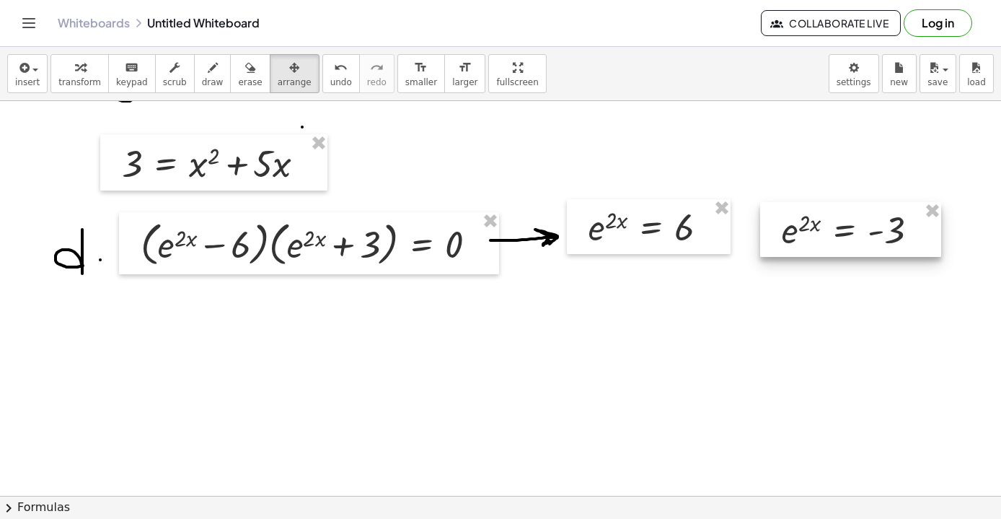
drag, startPoint x: 673, startPoint y: 277, endPoint x: 833, endPoint y: 240, distance: 164.3
click at [833, 240] on div at bounding box center [850, 229] width 181 height 55
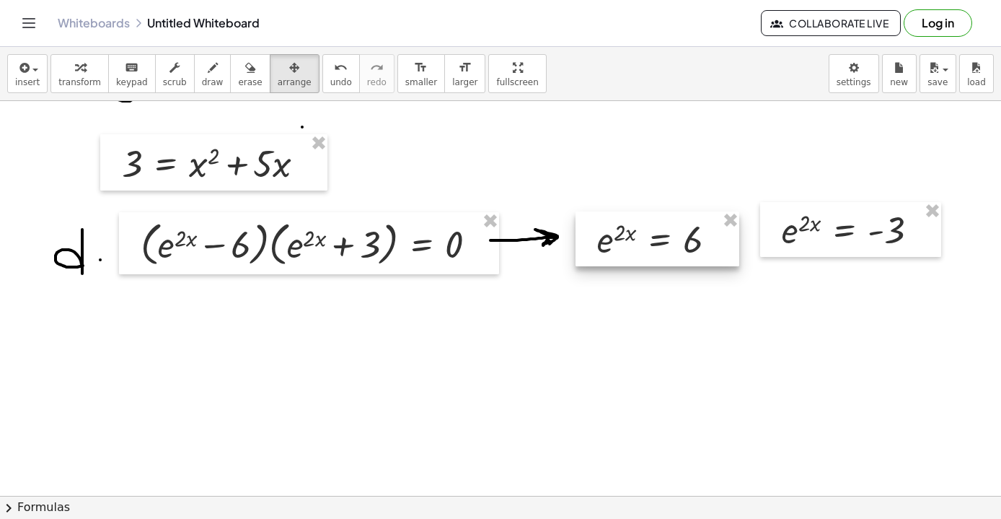
drag, startPoint x: 673, startPoint y: 226, endPoint x: 682, endPoint y: 238, distance: 15.0
click at [682, 238] on div at bounding box center [658, 238] width 164 height 55
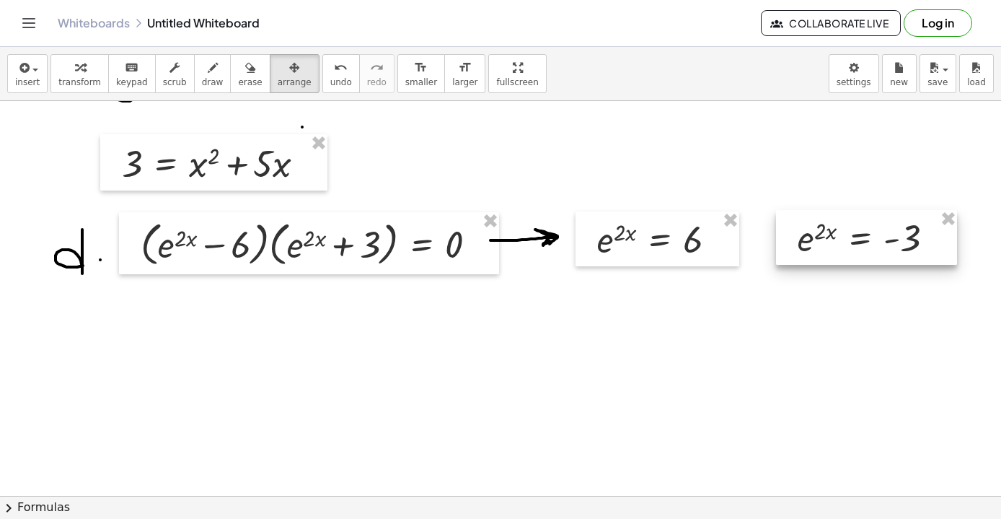
drag, startPoint x: 803, startPoint y: 245, endPoint x: 819, endPoint y: 253, distance: 17.7
click at [819, 253] on div at bounding box center [866, 237] width 181 height 55
click at [208, 61] on icon "button" at bounding box center [213, 67] width 10 height 17
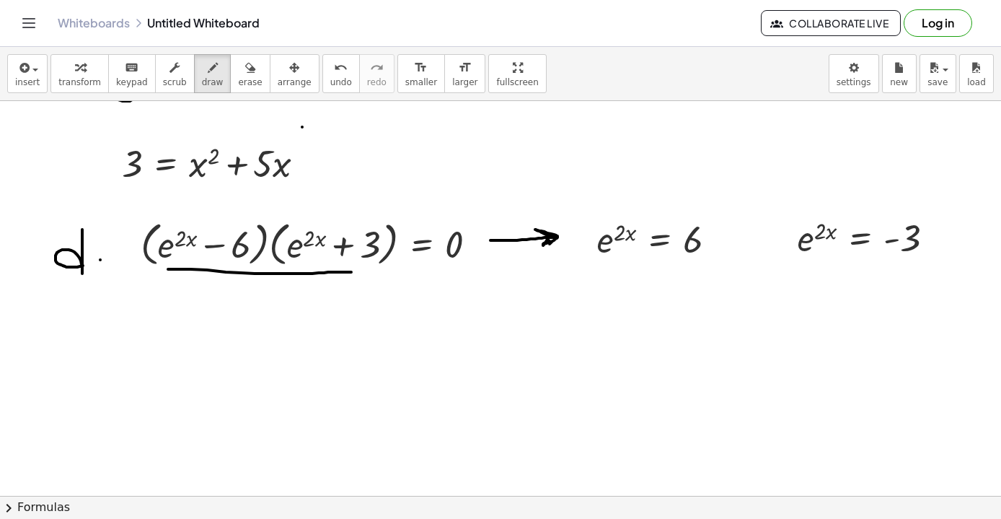
drag, startPoint x: 168, startPoint y: 269, endPoint x: 351, endPoint y: 272, distance: 182.6
drag, startPoint x: 564, startPoint y: 240, endPoint x: 577, endPoint y: 245, distance: 13.9
drag, startPoint x: 584, startPoint y: 227, endPoint x: 592, endPoint y: 251, distance: 25.8
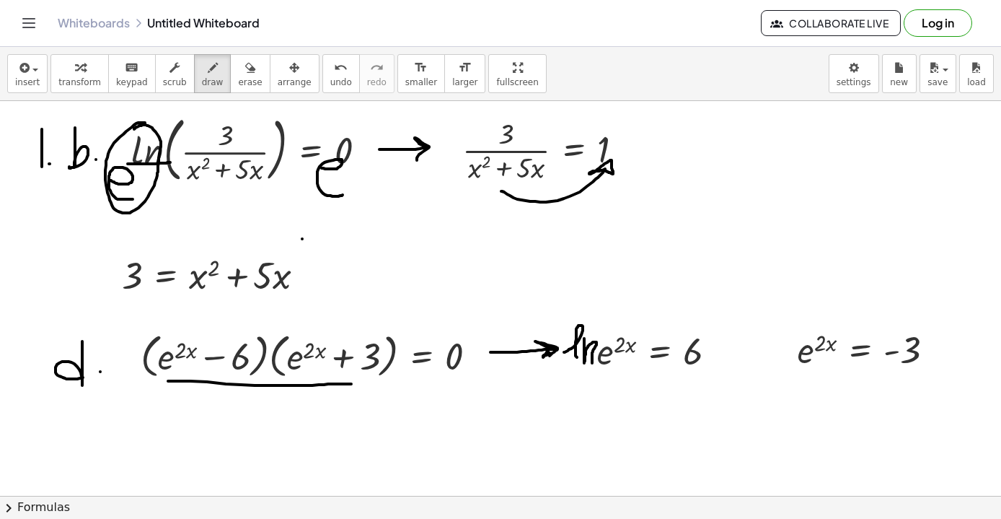
scroll to position [3683, 0]
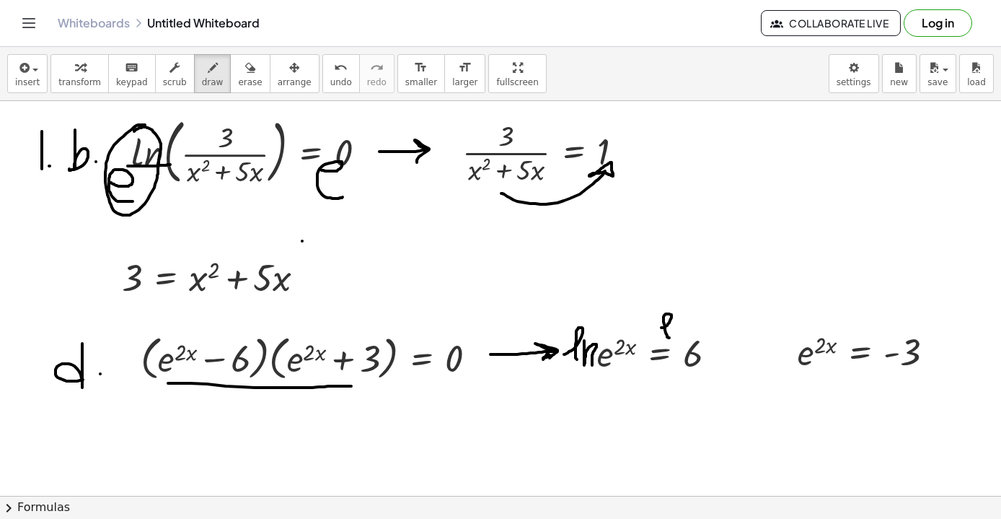
drag, startPoint x: 662, startPoint y: 328, endPoint x: 672, endPoint y: 338, distance: 14.8
drag, startPoint x: 673, startPoint y: 324, endPoint x: 685, endPoint y: 339, distance: 19.0
drag, startPoint x: 778, startPoint y: 332, endPoint x: 788, endPoint y: 346, distance: 17.0
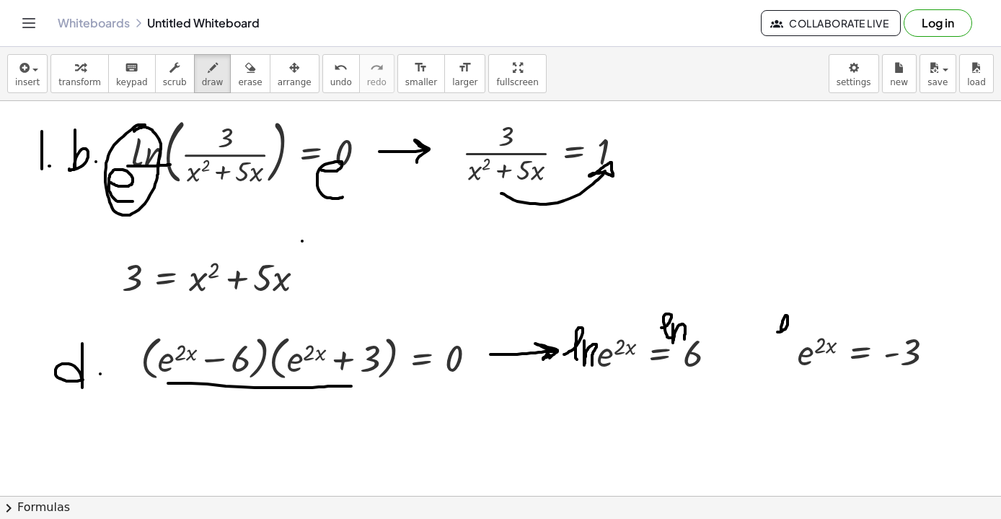
drag, startPoint x: 793, startPoint y: 325, endPoint x: 806, endPoint y: 341, distance: 20.5
drag, startPoint x: 670, startPoint y: 196, endPoint x: 688, endPoint y: 199, distance: 17.6
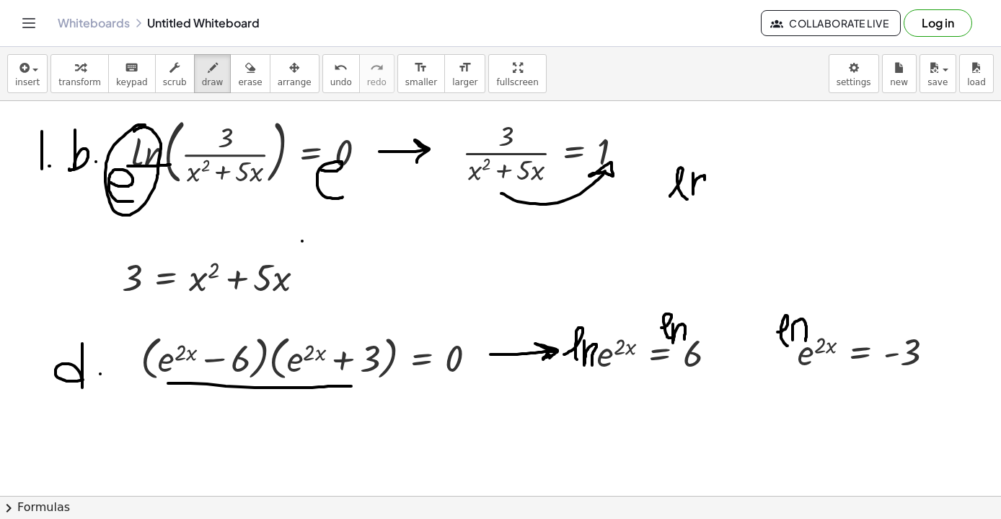
drag, startPoint x: 693, startPoint y: 173, endPoint x: 705, endPoint y: 198, distance: 27.8
drag, startPoint x: 729, startPoint y: 174, endPoint x: 727, endPoint y: 203, distance: 29.0
drag, startPoint x: 740, startPoint y: 182, endPoint x: 758, endPoint y: 203, distance: 28.2
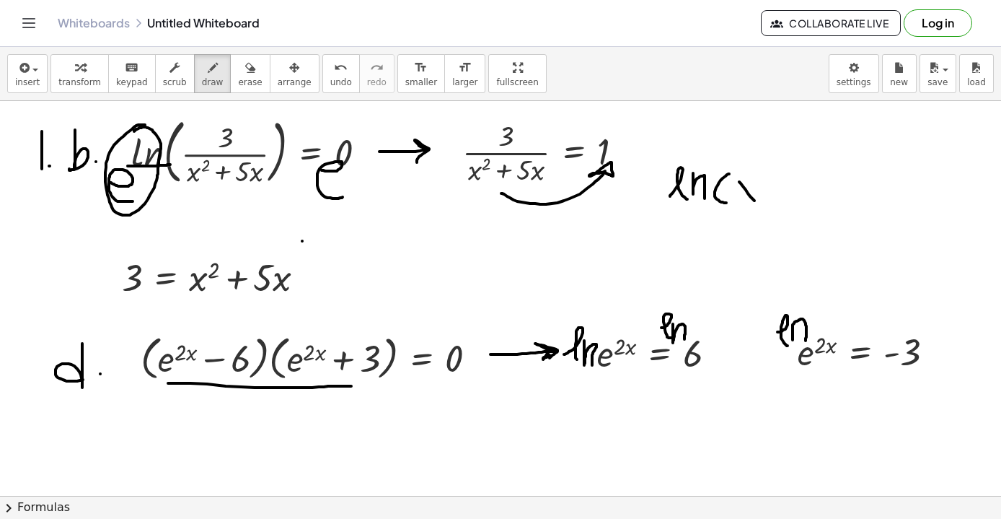
drag, startPoint x: 755, startPoint y: 177, endPoint x: 738, endPoint y: 203, distance: 31.4
drag, startPoint x: 764, startPoint y: 170, endPoint x: 766, endPoint y: 206, distance: 35.4
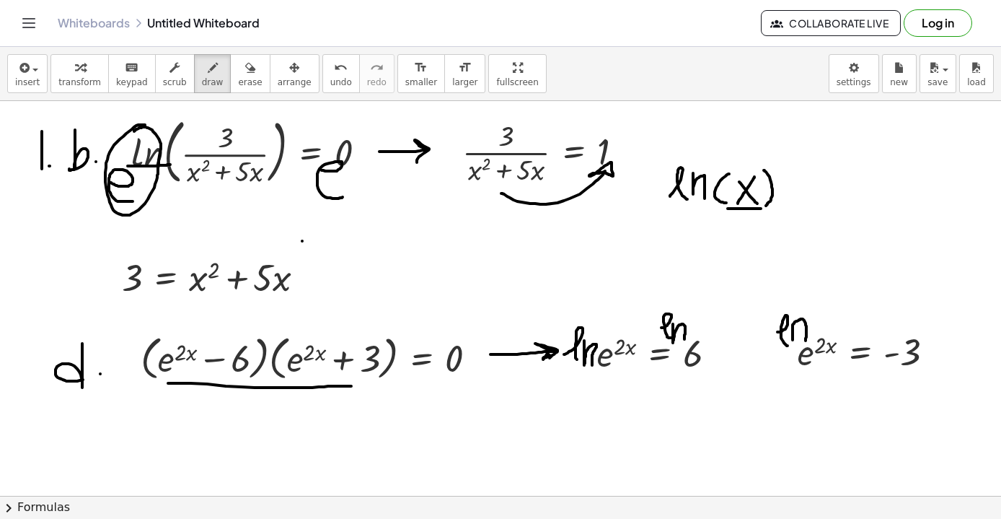
drag, startPoint x: 728, startPoint y: 209, endPoint x: 761, endPoint y: 209, distance: 33.2
drag, startPoint x: 604, startPoint y: 366, endPoint x: 626, endPoint y: 365, distance: 22.4
drag, startPoint x: 620, startPoint y: 321, endPoint x: 743, endPoint y: 225, distance: 156.3
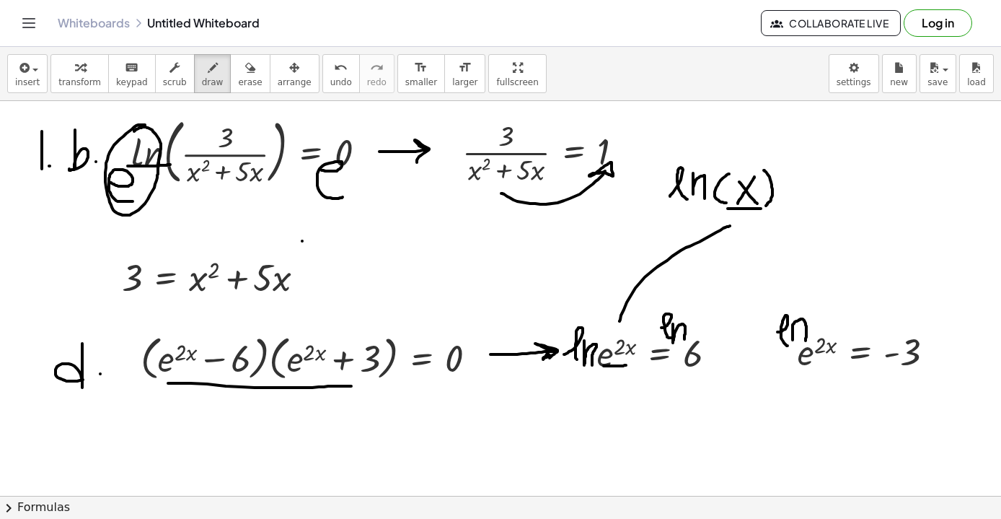
drag, startPoint x: 705, startPoint y: 328, endPoint x: 747, endPoint y: 211, distance: 123.7
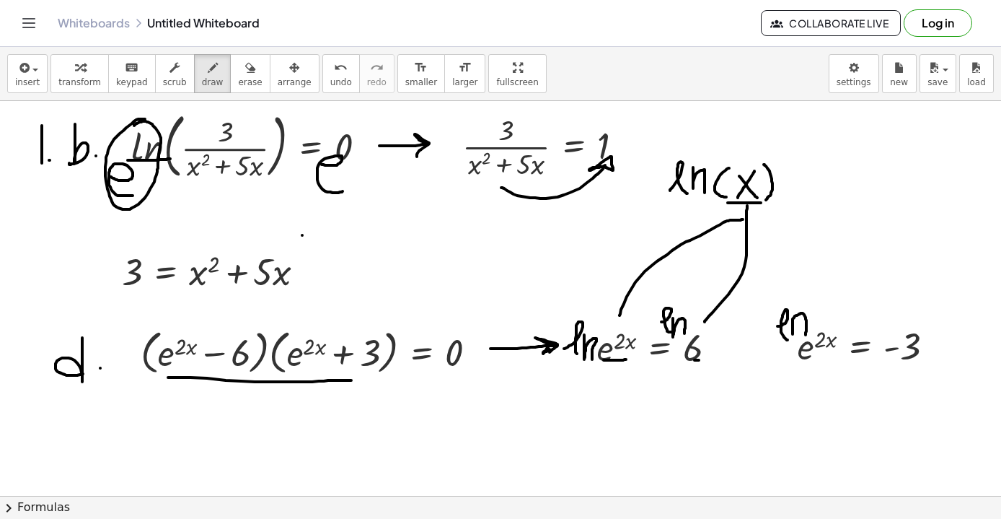
scroll to position [3688, 0]
click at [278, 85] on span "arrange" at bounding box center [295, 82] width 34 height 10
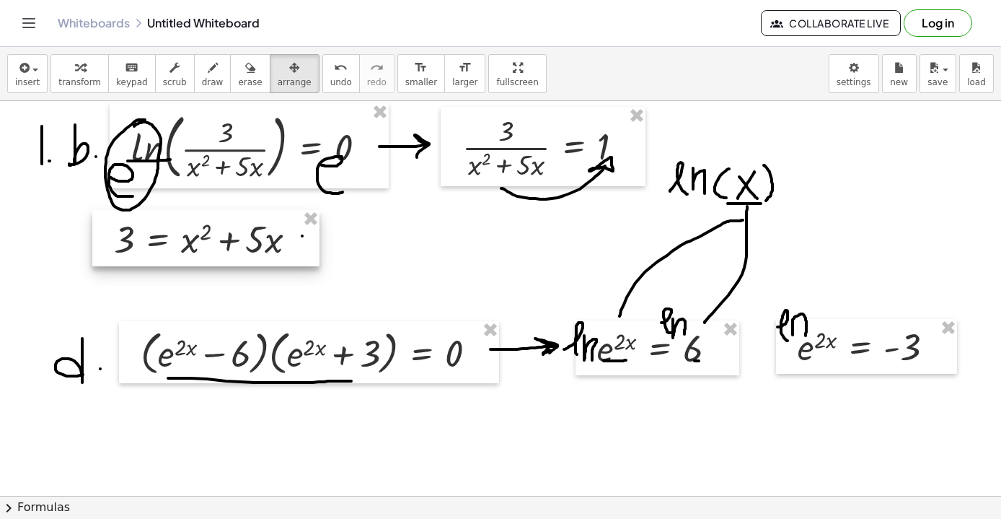
drag, startPoint x: 239, startPoint y: 259, endPoint x: 234, endPoint y: 227, distance: 32.8
click at [234, 227] on div at bounding box center [205, 238] width 227 height 56
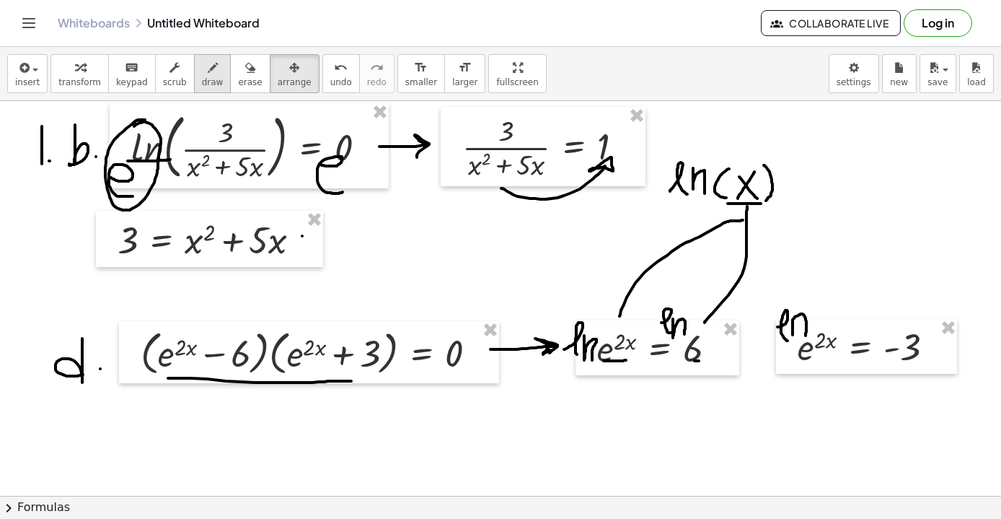
click at [208, 71] on icon "button" at bounding box center [213, 67] width 10 height 17
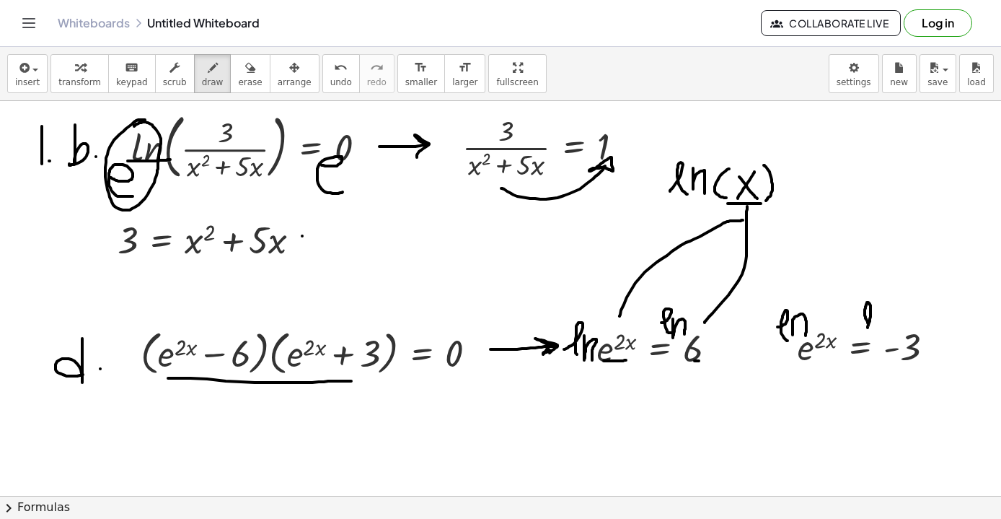
drag, startPoint x: 874, startPoint y: 307, endPoint x: 897, endPoint y: 330, distance: 33.2
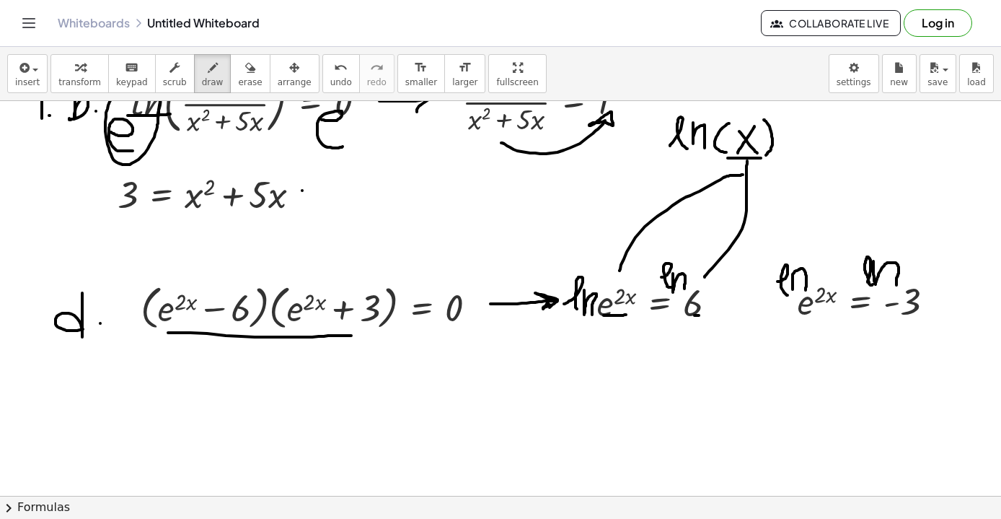
scroll to position [3737, 0]
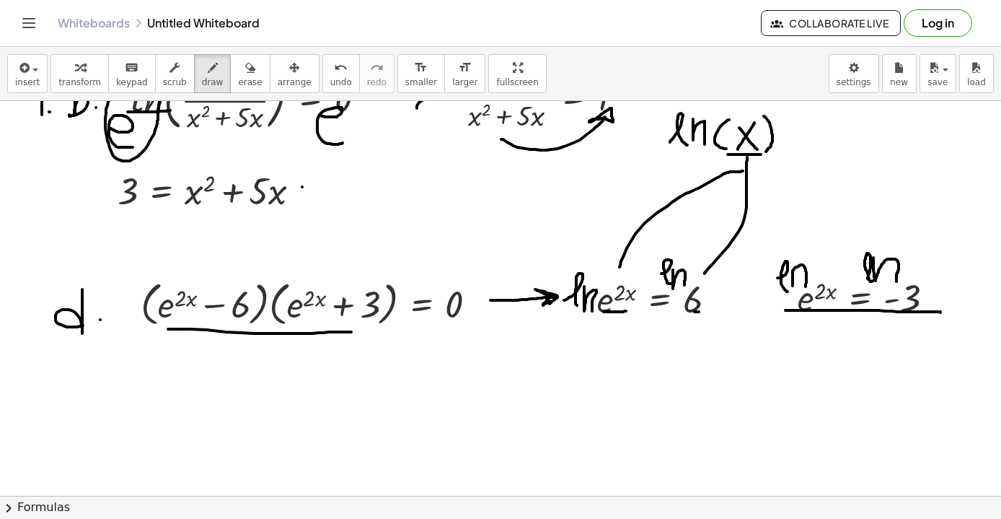
drag, startPoint x: 786, startPoint y: 310, endPoint x: 941, endPoint y: 312, distance: 155.1
drag, startPoint x: 787, startPoint y: 238, endPoint x: 895, endPoint y: 326, distance: 138.9
drag, startPoint x: 796, startPoint y: 320, endPoint x: 918, endPoint y: 256, distance: 138.1
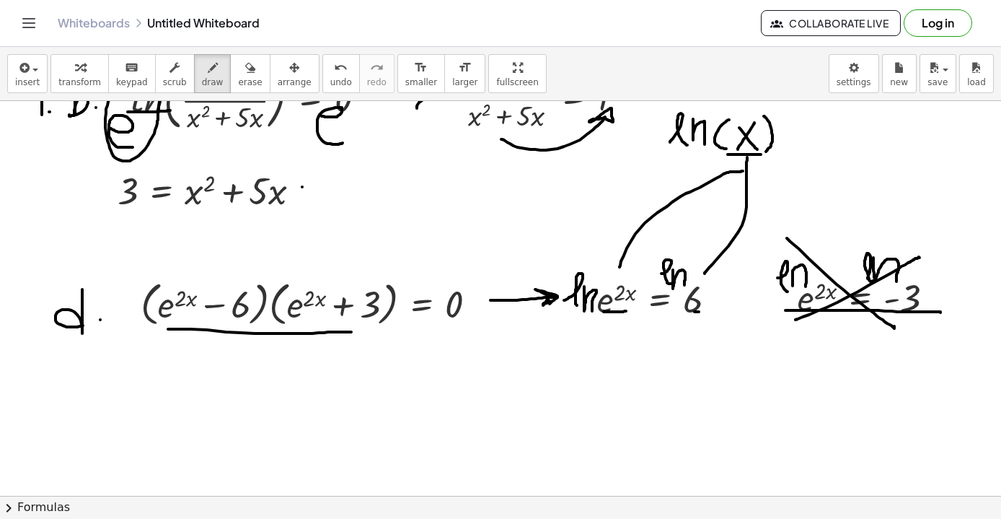
drag, startPoint x: 571, startPoint y: 313, endPoint x: 618, endPoint y: 315, distance: 46.2
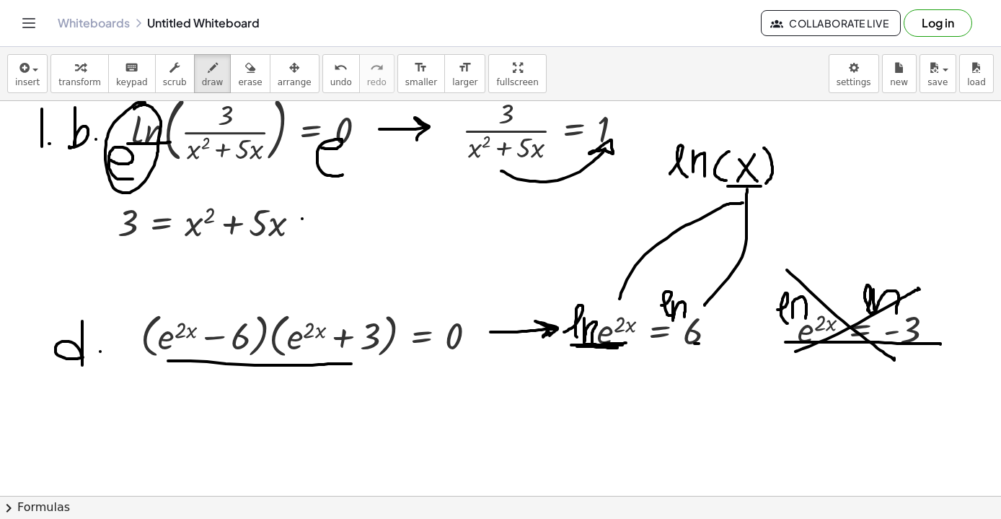
scroll to position [3708, 0]
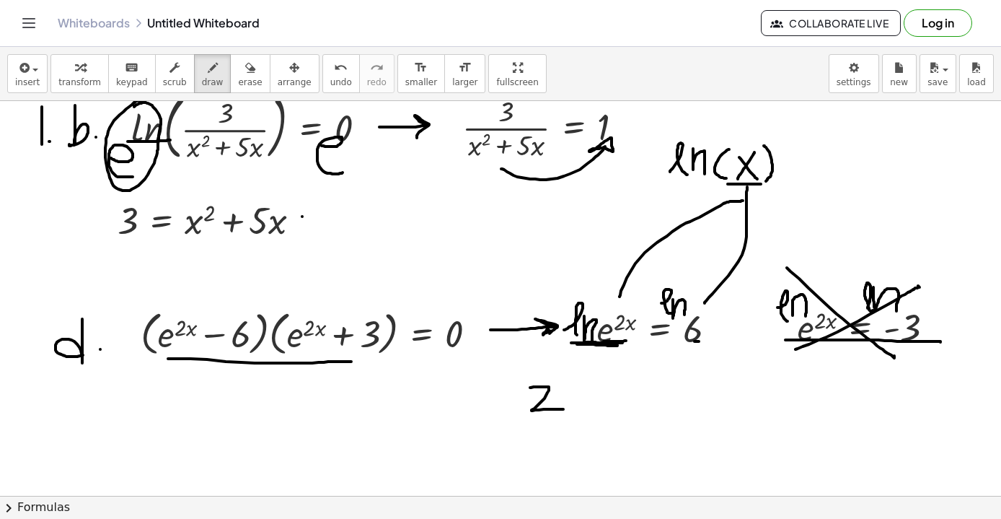
drag, startPoint x: 530, startPoint y: 387, endPoint x: 563, endPoint y: 409, distance: 39.6
click at [334, 70] on icon "undo" at bounding box center [341, 67] width 14 height 17
click at [17, 92] on button "insert" at bounding box center [27, 73] width 40 height 39
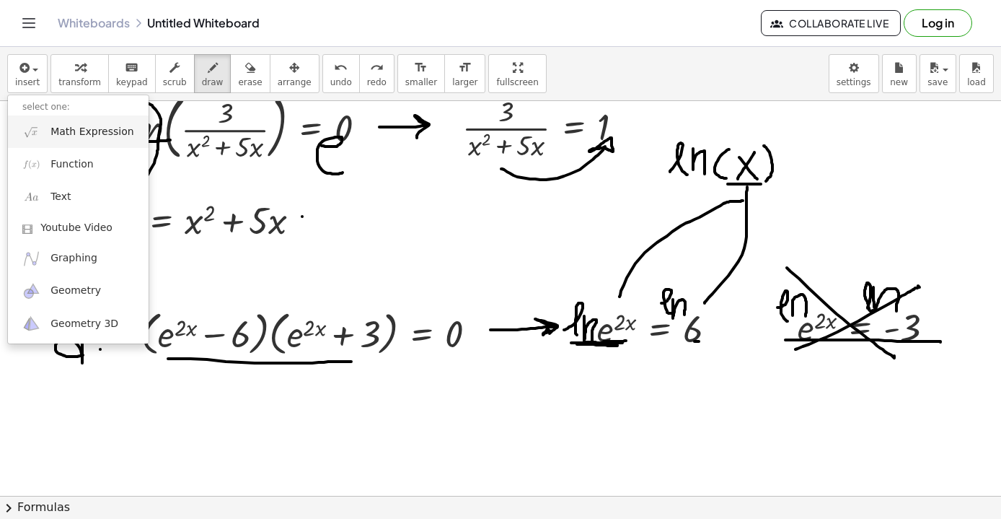
click at [82, 128] on span "Math Expression" at bounding box center [92, 132] width 83 height 14
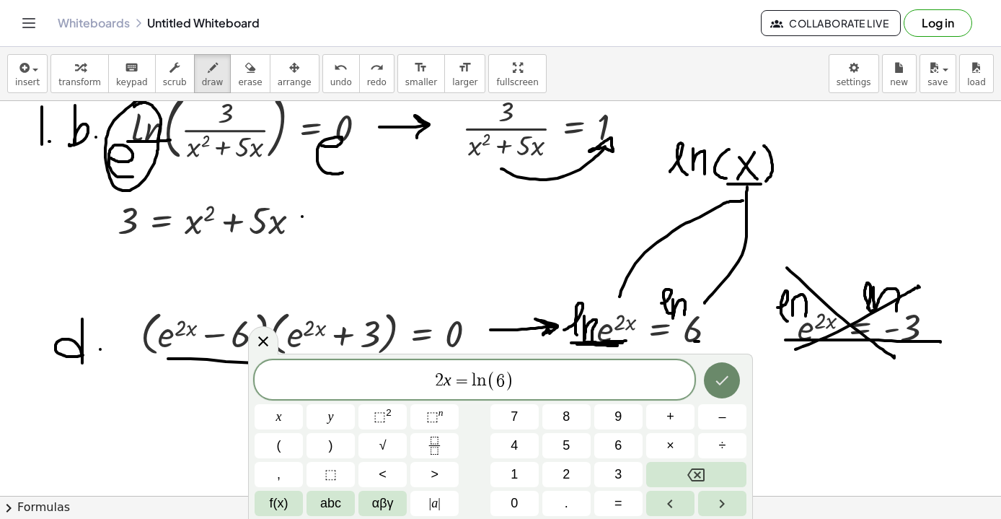
click at [725, 378] on icon "Done" at bounding box center [722, 380] width 17 height 17
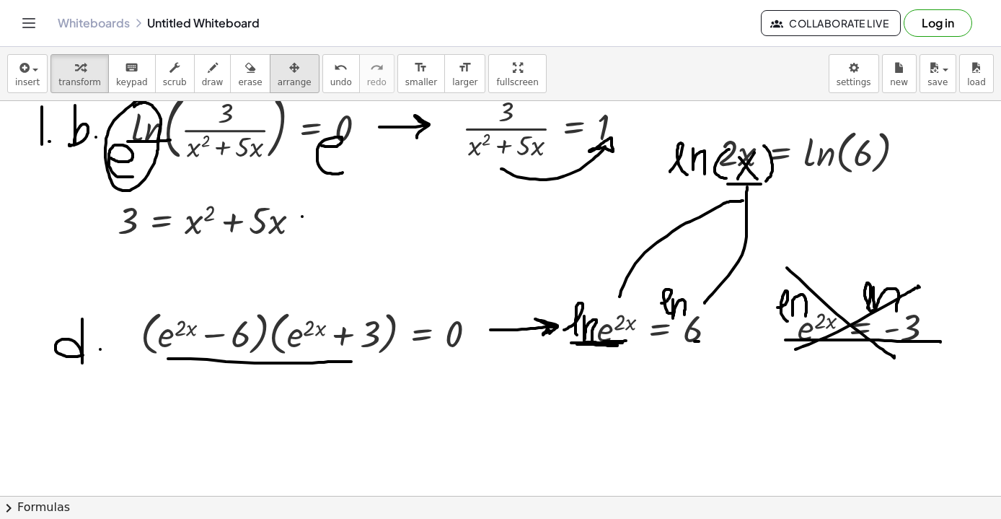
click at [289, 67] on icon "button" at bounding box center [294, 67] width 10 height 17
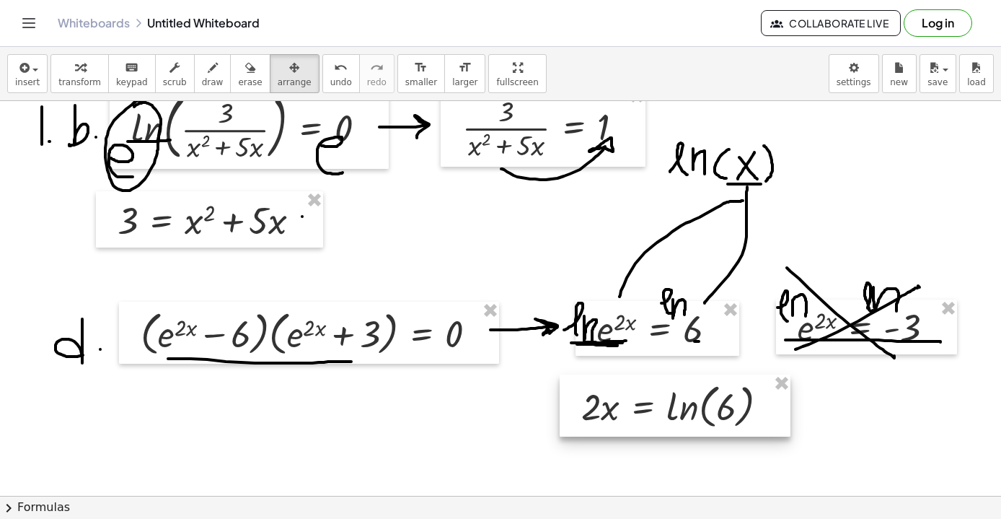
drag, startPoint x: 828, startPoint y: 154, endPoint x: 691, endPoint y: 408, distance: 288.6
click at [691, 408] on div at bounding box center [675, 405] width 231 height 62
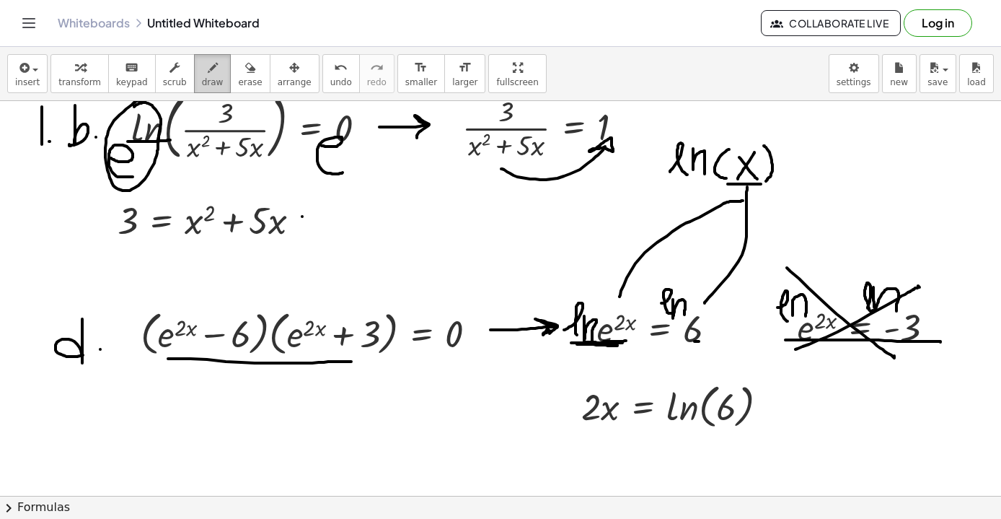
click at [208, 68] on icon "button" at bounding box center [213, 67] width 10 height 17
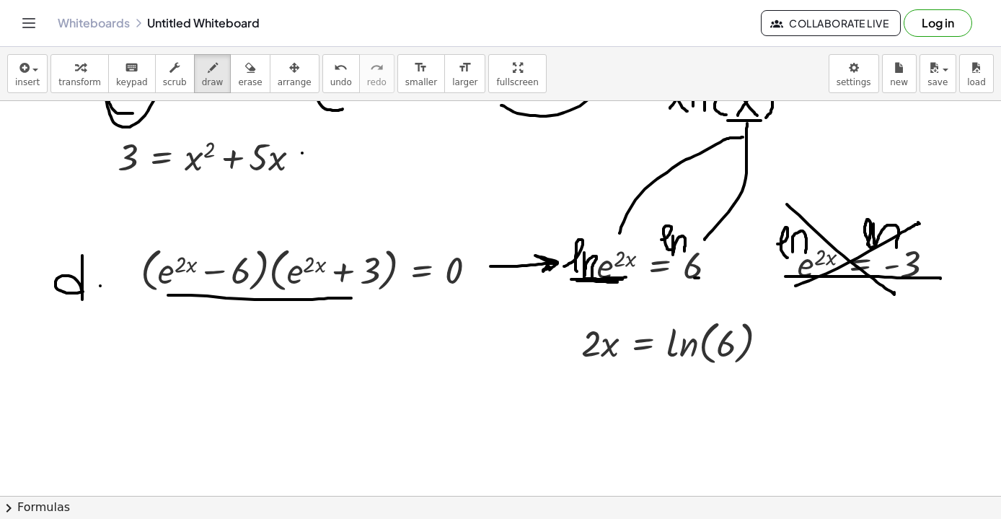
scroll to position [3773, 0]
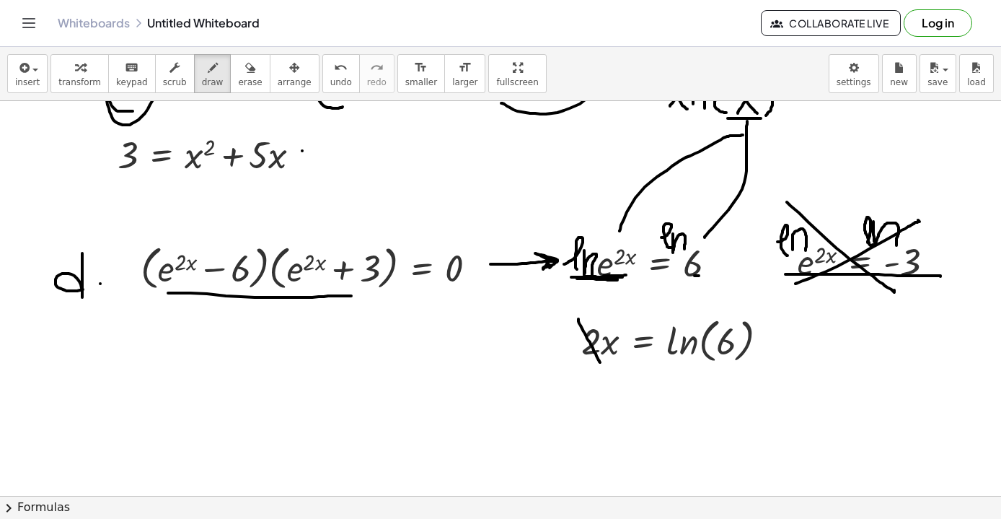
drag, startPoint x: 579, startPoint y: 319, endPoint x: 600, endPoint y: 362, distance: 48.4
drag, startPoint x: 670, startPoint y: 359, endPoint x: 734, endPoint y: 359, distance: 64.2
drag, startPoint x: 705, startPoint y: 363, endPoint x: 725, endPoint y: 382, distance: 27.6
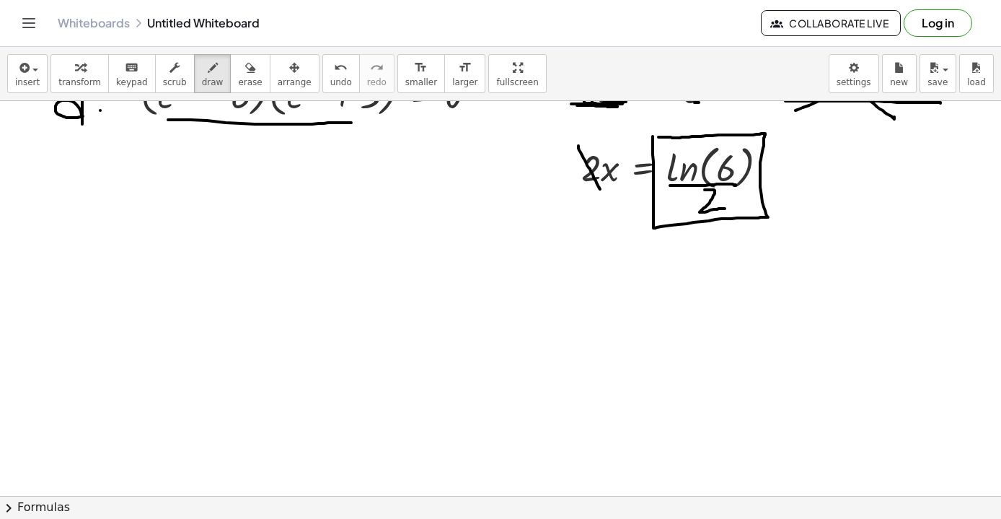
scroll to position [3982, 0]
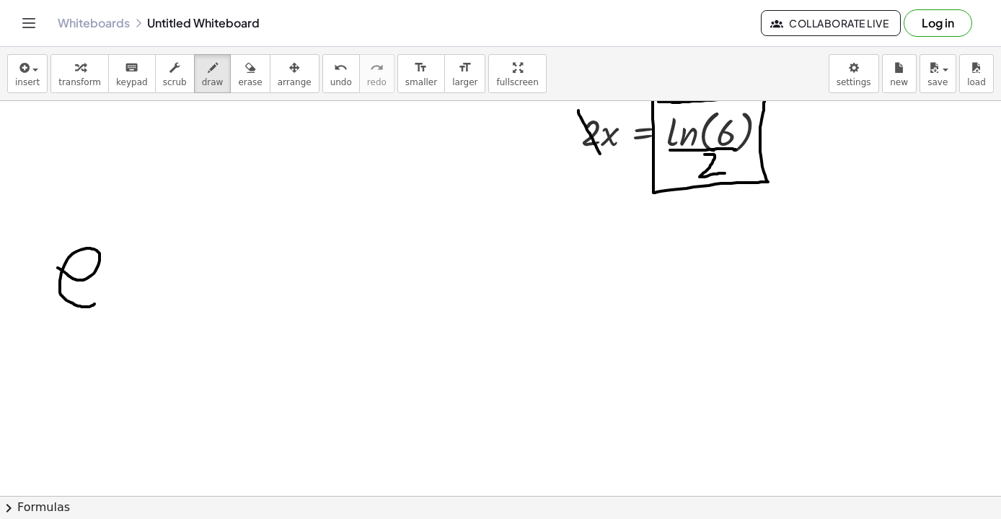
drag, startPoint x: 58, startPoint y: 268, endPoint x: 95, endPoint y: 304, distance: 51.5
click at [35, 79] on span "insert" at bounding box center [27, 82] width 25 height 10
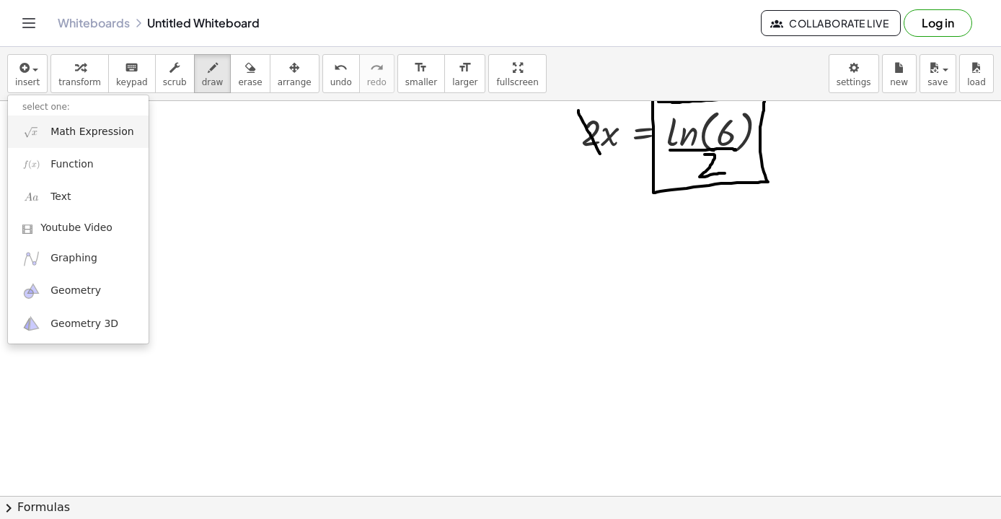
click at [84, 131] on span "Math Expression" at bounding box center [92, 132] width 83 height 14
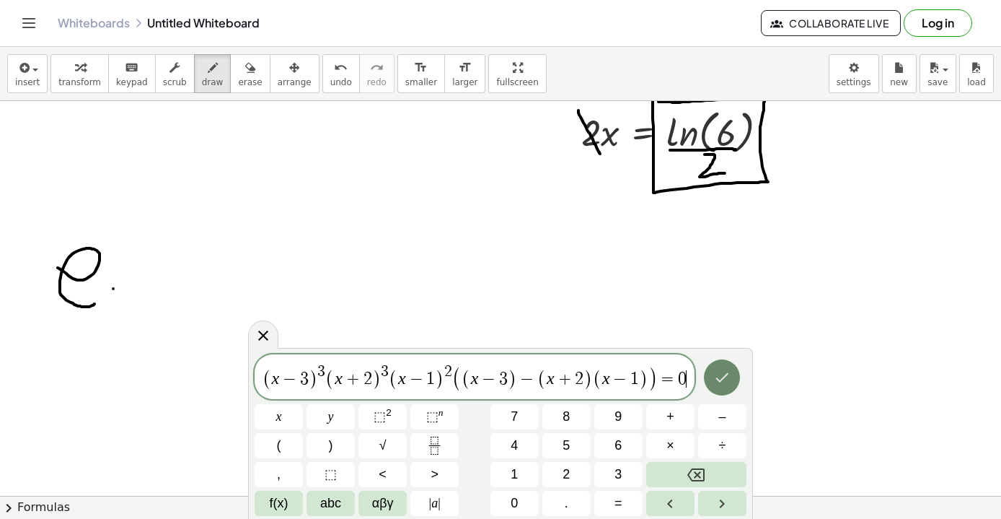
click at [722, 377] on icon "Done" at bounding box center [722, 377] width 17 height 17
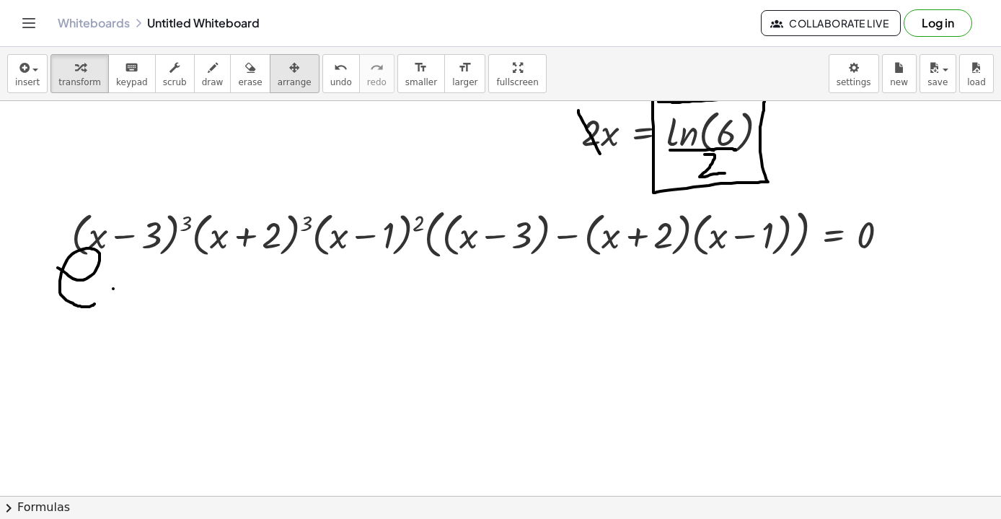
click at [293, 69] on div "button" at bounding box center [295, 66] width 34 height 17
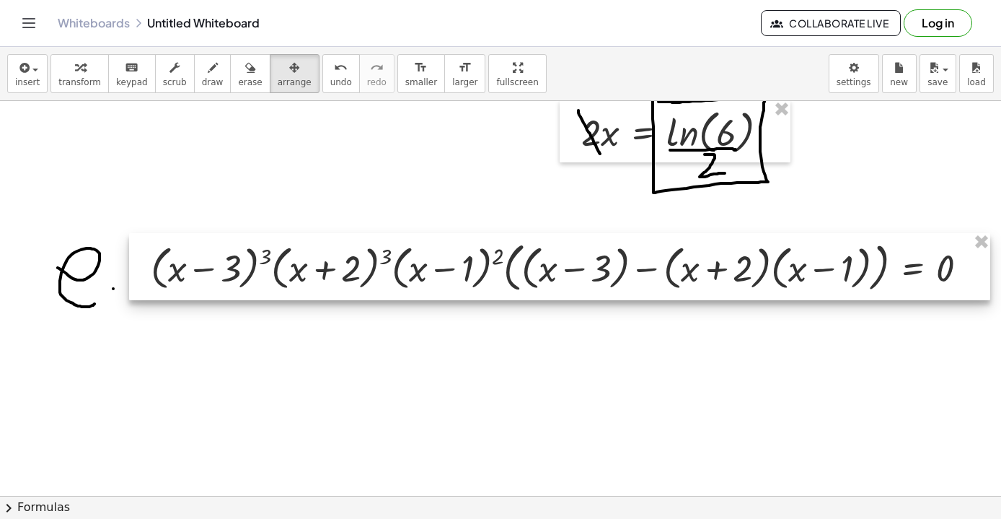
drag, startPoint x: 911, startPoint y: 266, endPoint x: 990, endPoint y: 299, distance: 85.8
click at [990, 299] on div at bounding box center [559, 266] width 861 height 67
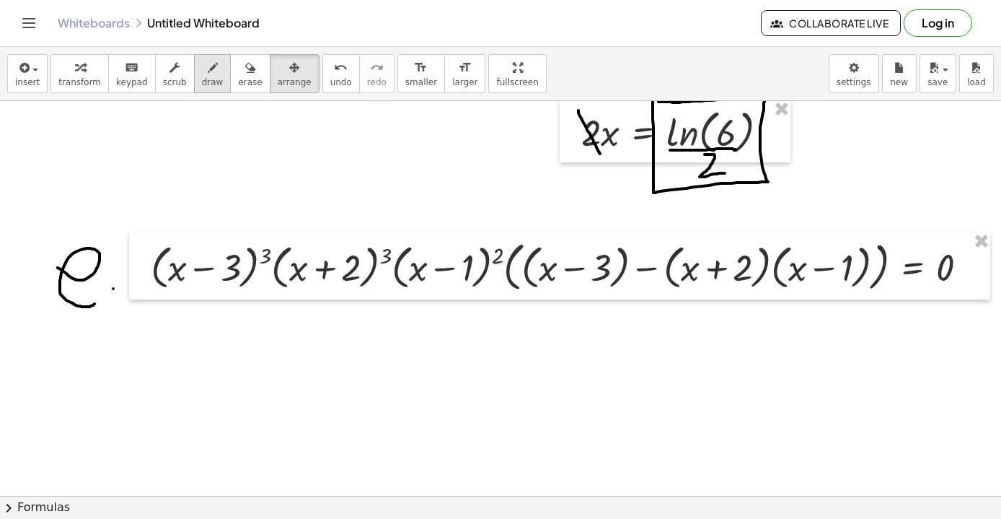
click at [198, 76] on button "draw" at bounding box center [213, 73] width 38 height 39
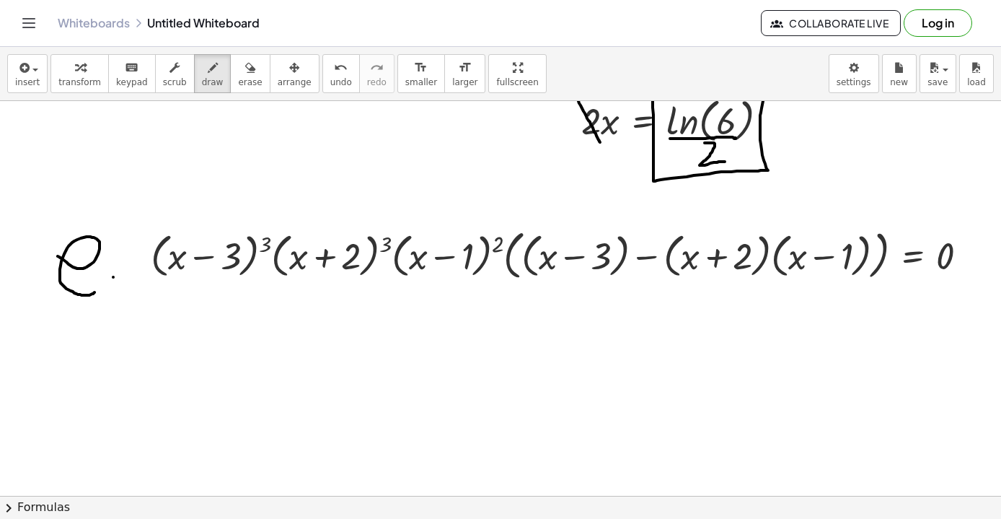
scroll to position [3996, 0]
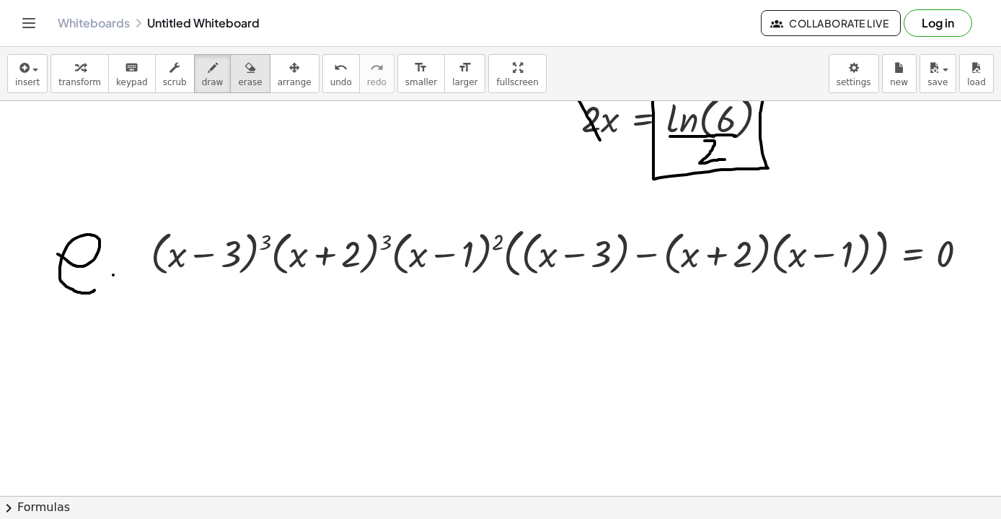
click at [246, 74] on icon "button" at bounding box center [250, 67] width 10 height 17
drag, startPoint x: 82, startPoint y: 232, endPoint x: 74, endPoint y: 294, distance: 61.9
click at [208, 74] on icon "button" at bounding box center [213, 67] width 10 height 17
drag, startPoint x: 93, startPoint y: 229, endPoint x: 81, endPoint y: 300, distance: 71.8
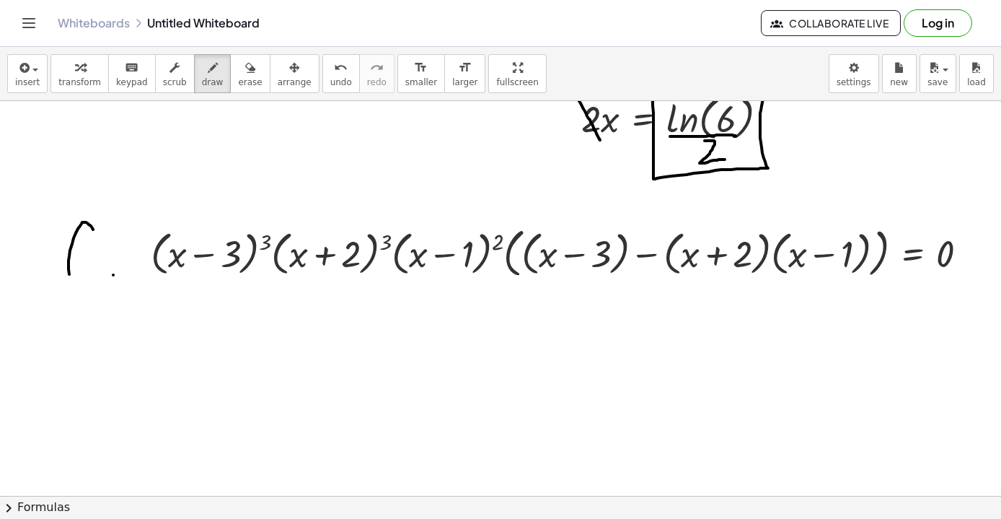
drag, startPoint x: 56, startPoint y: 260, endPoint x: 87, endPoint y: 262, distance: 30.4
drag, startPoint x: 575, startPoint y: 279, endPoint x: 820, endPoint y: 293, distance: 245.0
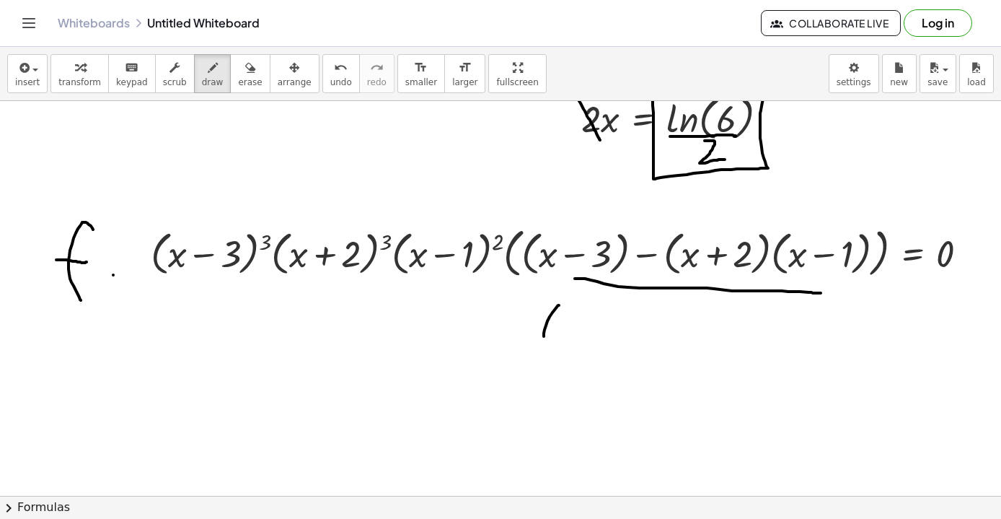
drag, startPoint x: 559, startPoint y: 305, endPoint x: 559, endPoint y: 352, distance: 46.9
drag, startPoint x: 572, startPoint y: 329, endPoint x: 591, endPoint y: 329, distance: 18.8
drag, startPoint x: 607, startPoint y: 319, endPoint x: 625, endPoint y: 349, distance: 35.3
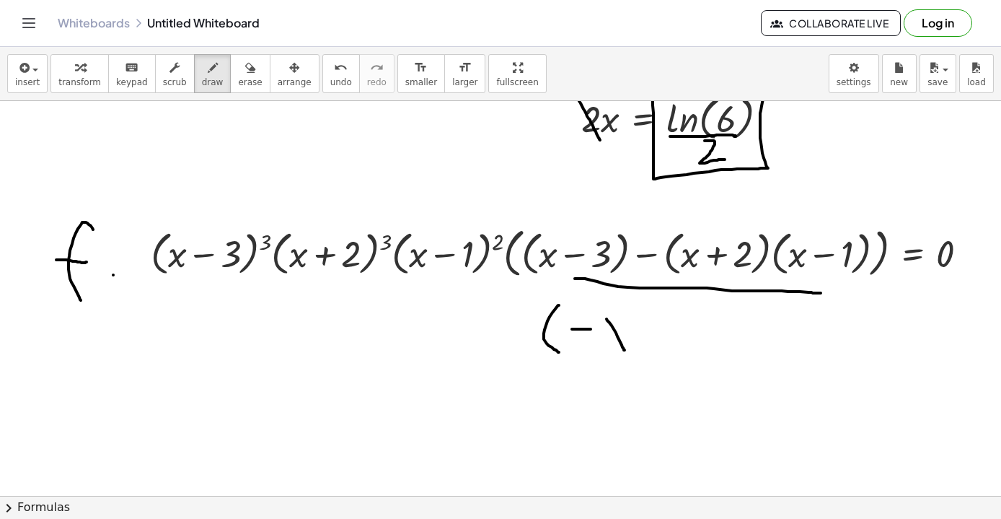
drag, startPoint x: 624, startPoint y: 323, endPoint x: 608, endPoint y: 351, distance: 33.3
drag, startPoint x: 639, startPoint y: 312, endPoint x: 657, endPoint y: 319, distance: 18.8
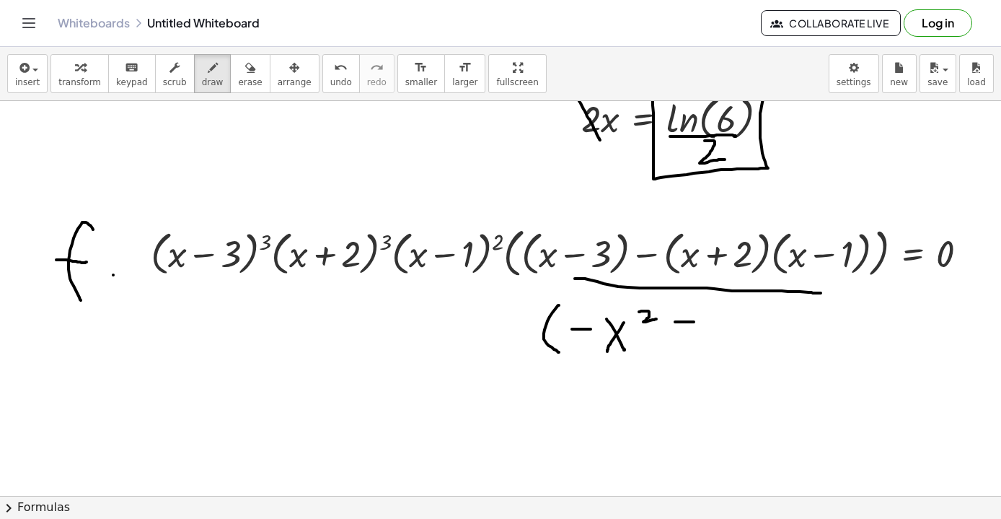
drag, startPoint x: 675, startPoint y: 322, endPoint x: 694, endPoint y: 322, distance: 18.8
drag, startPoint x: 714, startPoint y: 305, endPoint x: 714, endPoint y: 344, distance: 39.0
drag, startPoint x: 729, startPoint y: 304, endPoint x: 734, endPoint y: 360, distance: 56.5
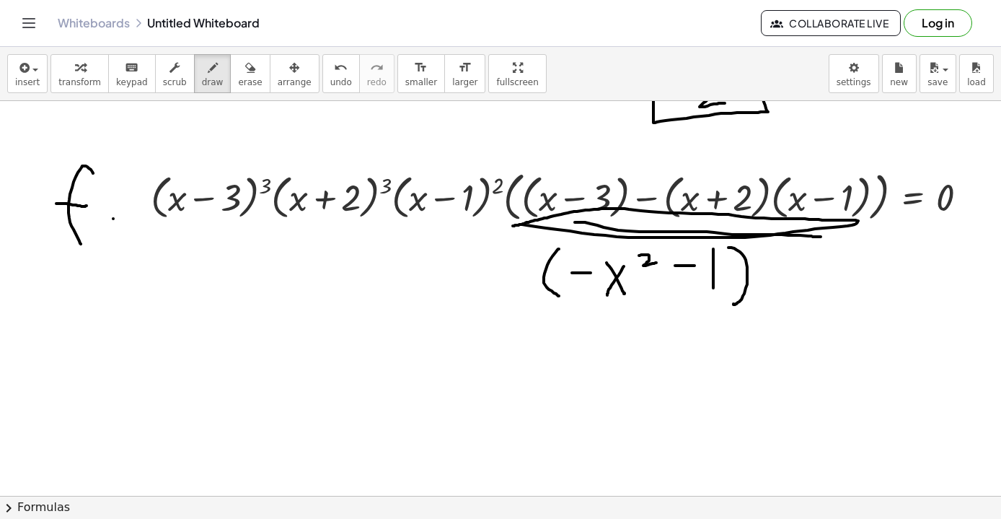
scroll to position [4080, 0]
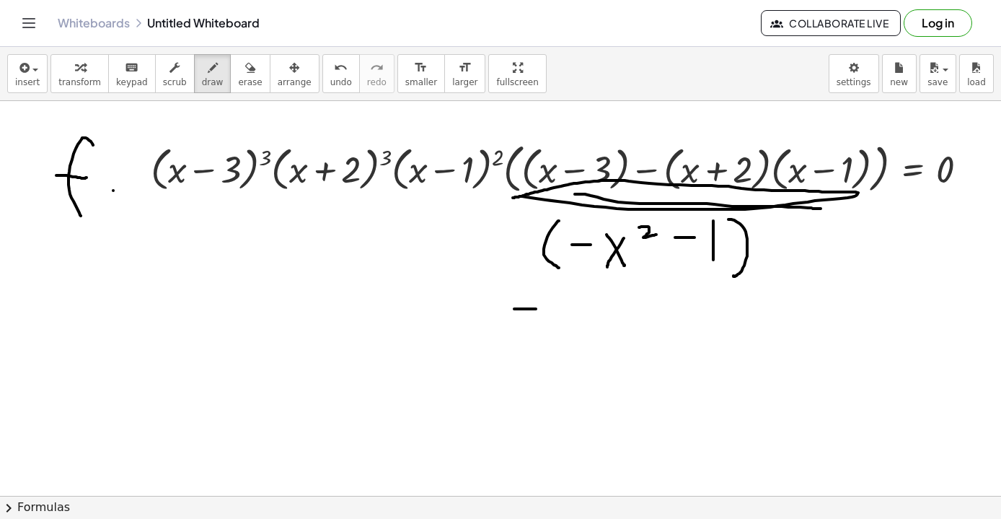
drag, startPoint x: 514, startPoint y: 309, endPoint x: 537, endPoint y: 309, distance: 22.4
drag, startPoint x: 566, startPoint y: 294, endPoint x: 569, endPoint y: 332, distance: 38.3
drag, startPoint x: 579, startPoint y: 303, endPoint x: 596, endPoint y: 333, distance: 34.9
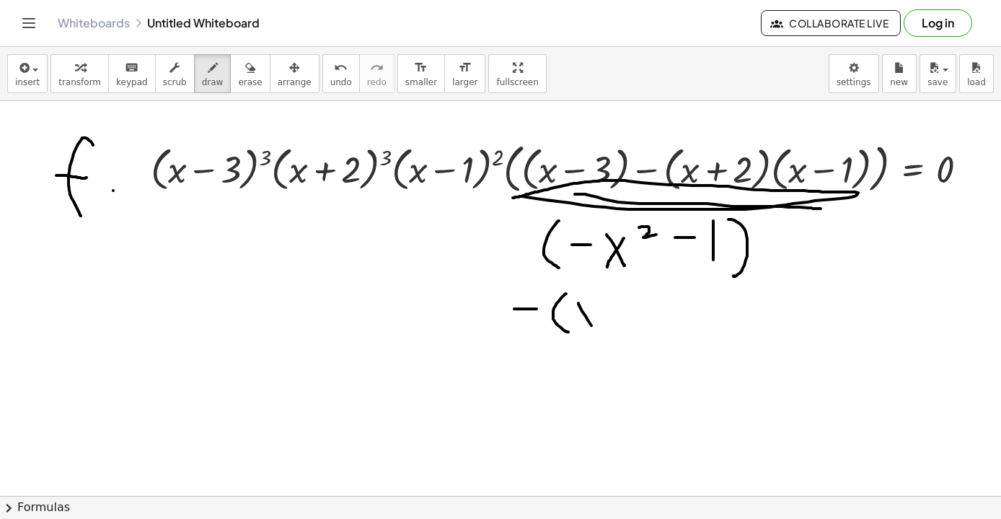
drag, startPoint x: 595, startPoint y: 312, endPoint x: 577, endPoint y: 336, distance: 29.3
drag, startPoint x: 604, startPoint y: 299, endPoint x: 621, endPoint y: 310, distance: 20.4
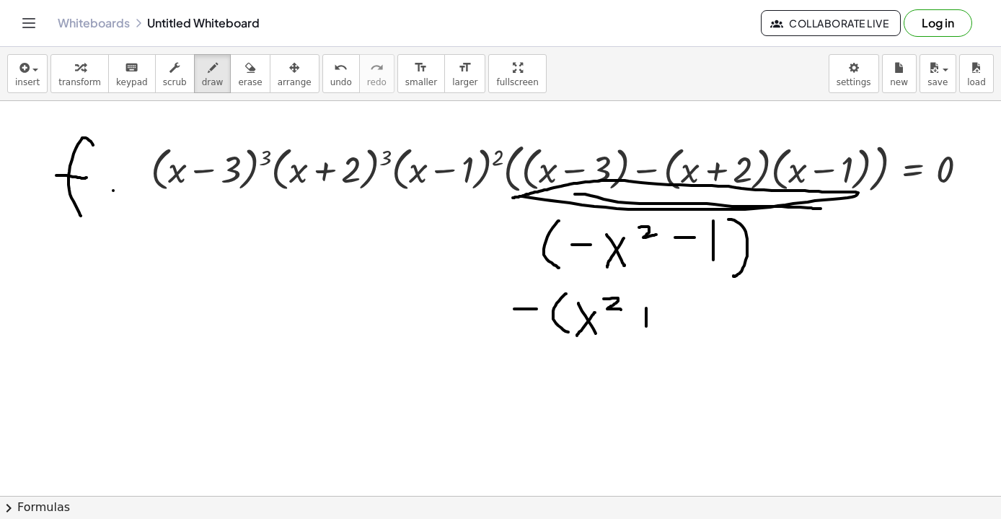
drag, startPoint x: 646, startPoint y: 308, endPoint x: 646, endPoint y: 325, distance: 17.3
drag, startPoint x: 638, startPoint y: 320, endPoint x: 661, endPoint y: 320, distance: 23.1
drag, startPoint x: 671, startPoint y: 298, endPoint x: 671, endPoint y: 335, distance: 36.8
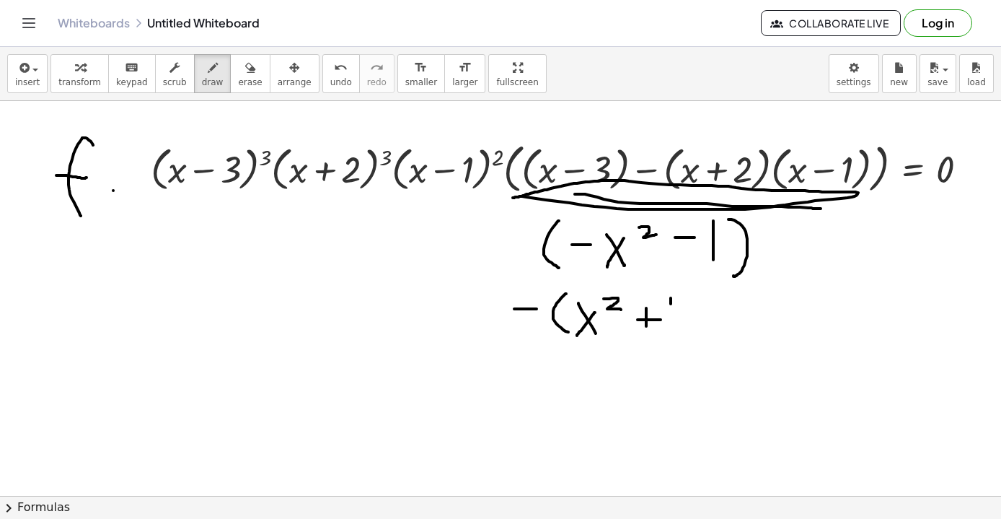
drag, startPoint x: 686, startPoint y: 293, endPoint x: 680, endPoint y: 338, distance: 45.8
drag, startPoint x: 161, startPoint y: 373, endPoint x: 180, endPoint y: 401, distance: 34.2
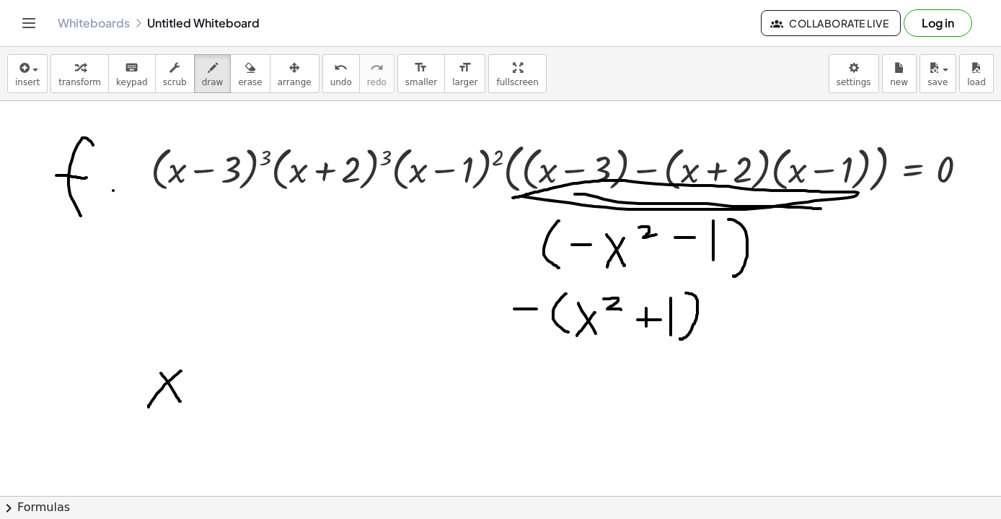
drag, startPoint x: 181, startPoint y: 371, endPoint x: 148, endPoint y: 408, distance: 49.6
click at [323, 79] on button "undo undo" at bounding box center [342, 73] width 38 height 39
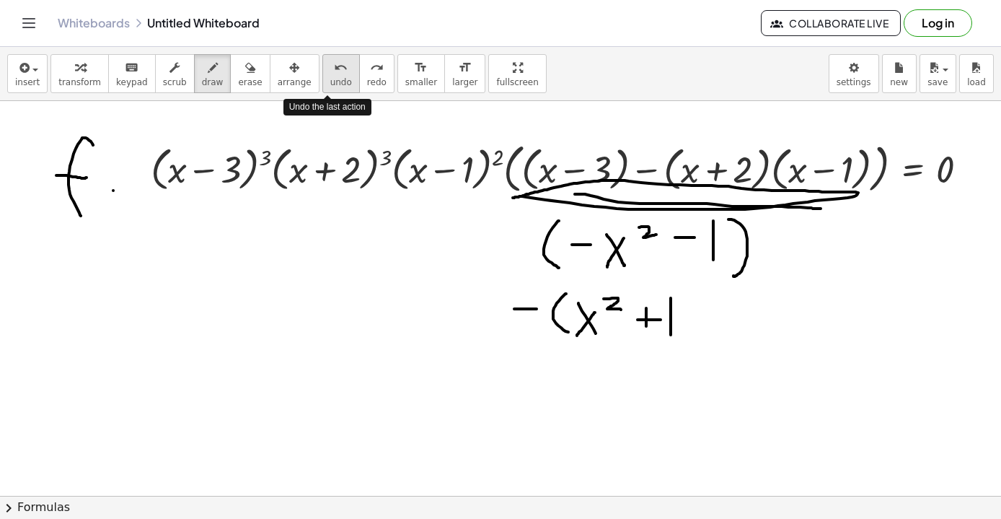
click at [323, 79] on button "undo undo" at bounding box center [342, 73] width 38 height 39
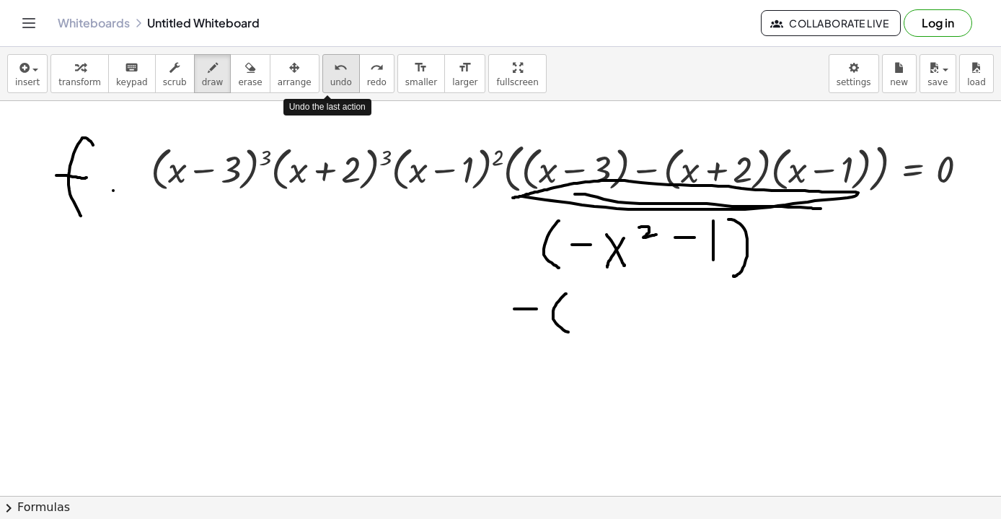
click at [323, 79] on button "undo undo" at bounding box center [342, 73] width 38 height 39
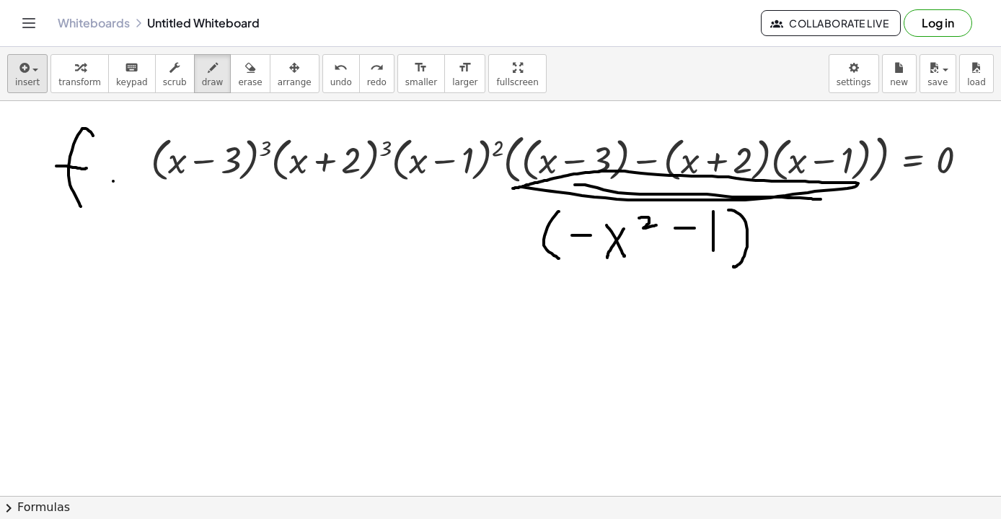
click at [32, 71] on span "button" at bounding box center [35, 70] width 6 height 3
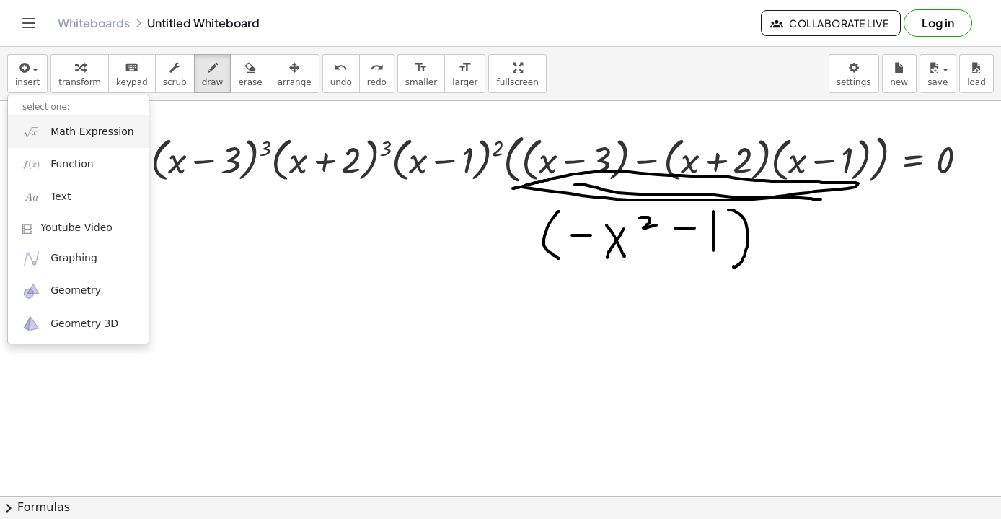
click at [72, 131] on span "Math Expression" at bounding box center [92, 132] width 83 height 14
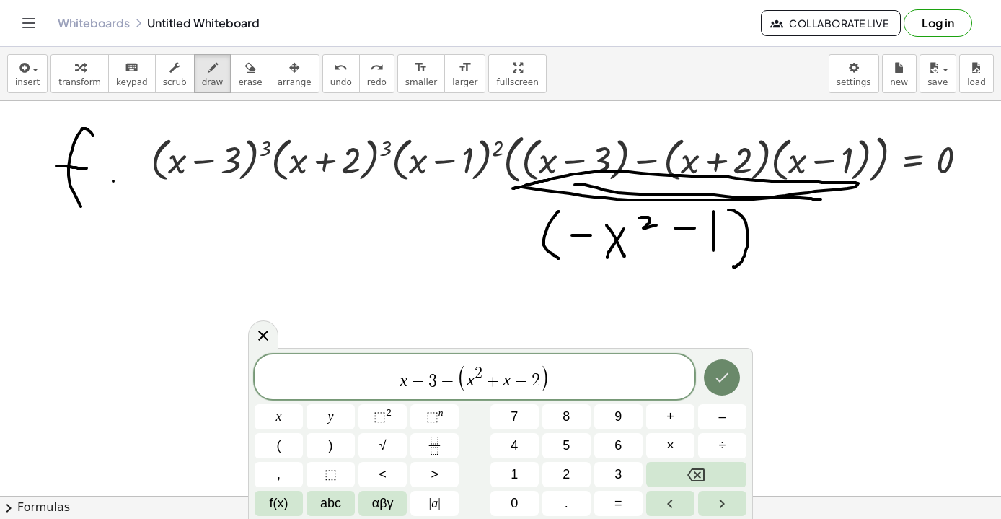
click at [721, 382] on icon "Done" at bounding box center [722, 376] width 13 height 9
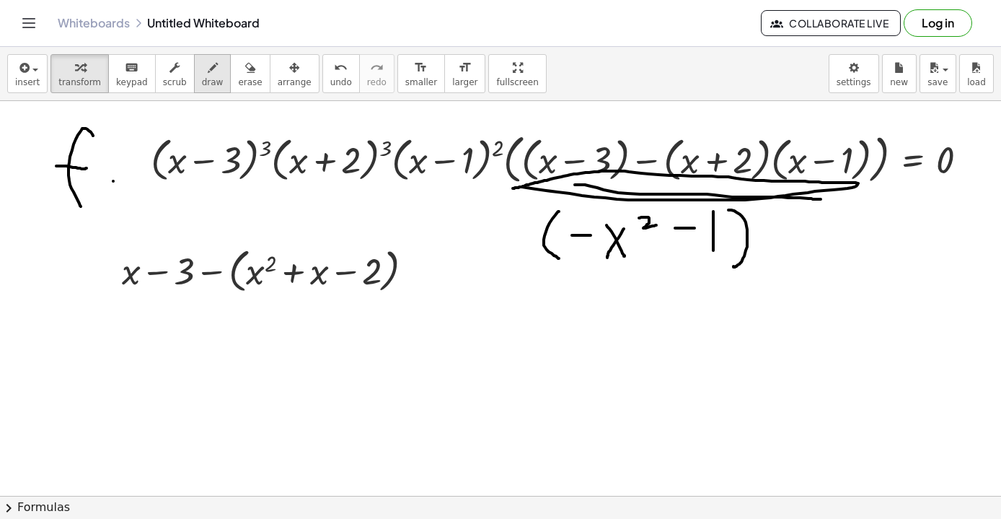
click at [202, 80] on span "draw" at bounding box center [213, 82] width 22 height 10
drag, startPoint x: 118, startPoint y: 258, endPoint x: 153, endPoint y: 293, distance: 49.5
drag, startPoint x: 290, startPoint y: 252, endPoint x: 329, endPoint y: 277, distance: 46.4
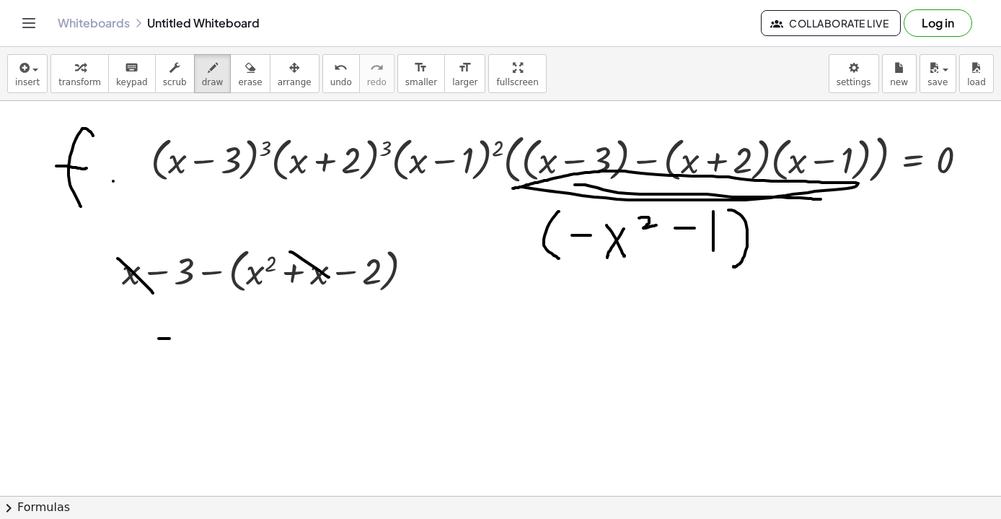
drag, startPoint x: 159, startPoint y: 338, endPoint x: 179, endPoint y: 338, distance: 20.2
drag, startPoint x: 185, startPoint y: 330, endPoint x: 208, endPoint y: 351, distance: 30.6
drag, startPoint x: 203, startPoint y: 330, endPoint x: 188, endPoint y: 354, distance: 28.8
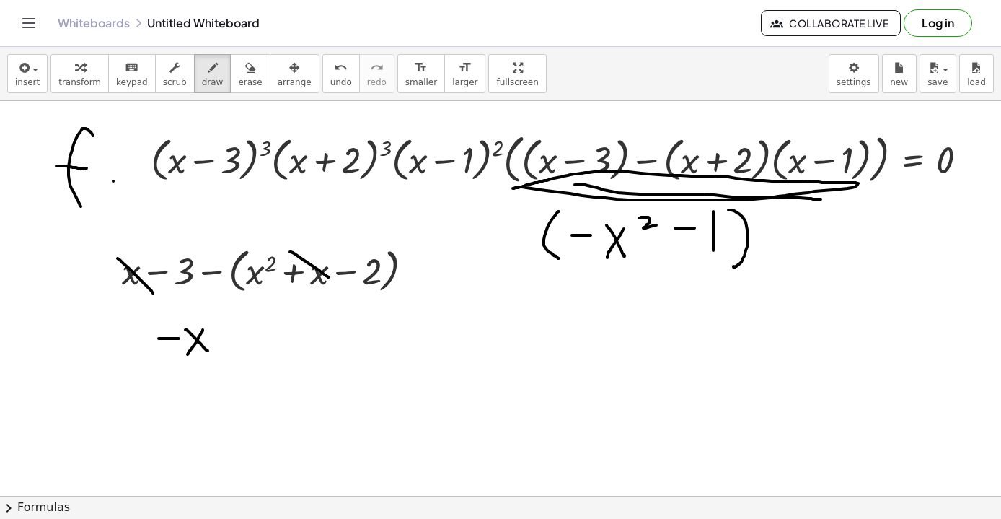
drag, startPoint x: 214, startPoint y: 318, endPoint x: 224, endPoint y: 329, distance: 14.3
drag, startPoint x: 242, startPoint y: 330, endPoint x: 265, endPoint y: 330, distance: 22.4
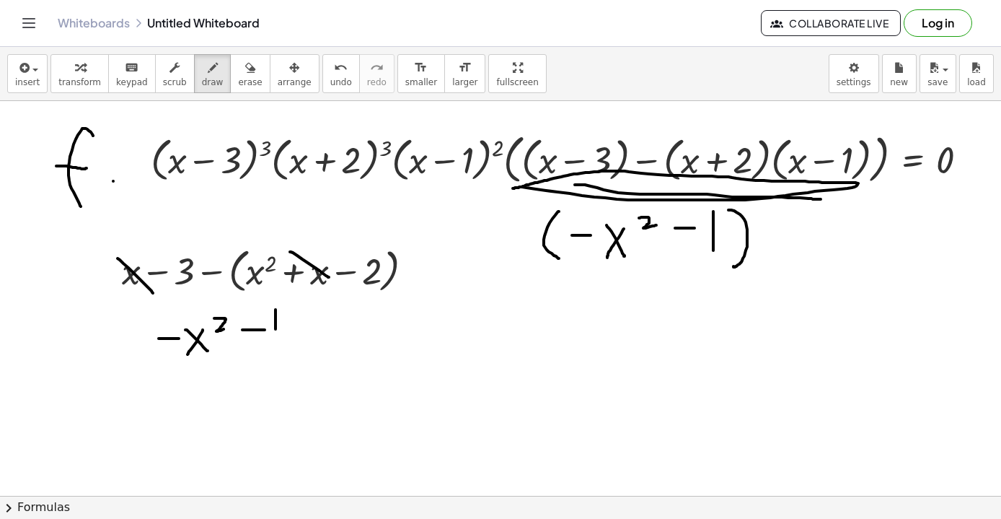
drag, startPoint x: 276, startPoint y: 310, endPoint x: 276, endPoint y: 351, distance: 41.1
drag, startPoint x: 573, startPoint y: 299, endPoint x: 591, endPoint y: 325, distance: 31.0
click at [334, 71] on icon "undo" at bounding box center [341, 67] width 14 height 17
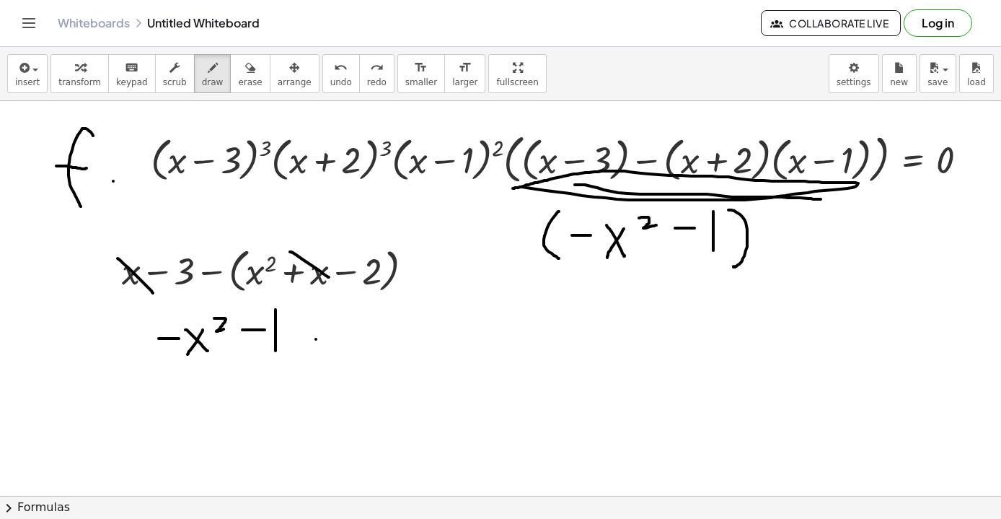
drag, startPoint x: 316, startPoint y: 339, endPoint x: 336, endPoint y: 339, distance: 20.2
drag, startPoint x: 322, startPoint y: 330, endPoint x: 342, endPoint y: 330, distance: 20.2
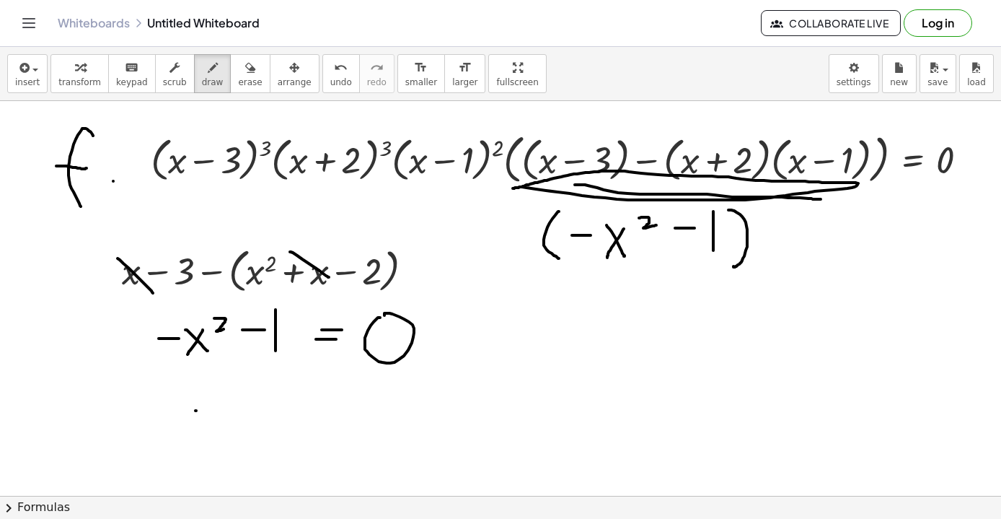
drag, startPoint x: 196, startPoint y: 411, endPoint x: 209, endPoint y: 411, distance: 13.0
drag, startPoint x: 217, startPoint y: 402, endPoint x: 231, endPoint y: 418, distance: 21.5
drag, startPoint x: 229, startPoint y: 403, endPoint x: 219, endPoint y: 421, distance: 20.3
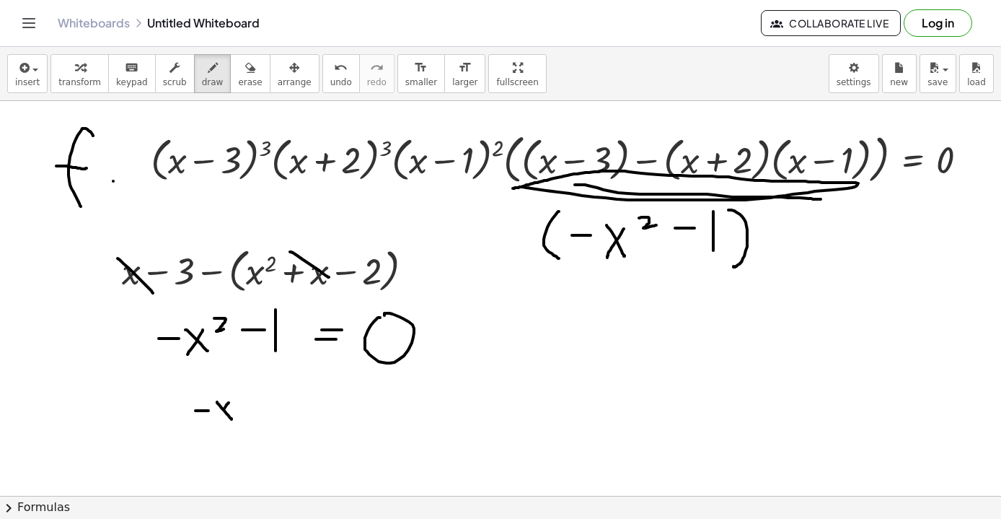
drag, startPoint x: 240, startPoint y: 382, endPoint x: 250, endPoint y: 395, distance: 15.9
drag, startPoint x: 271, startPoint y: 408, endPoint x: 288, endPoint y: 408, distance: 16.6
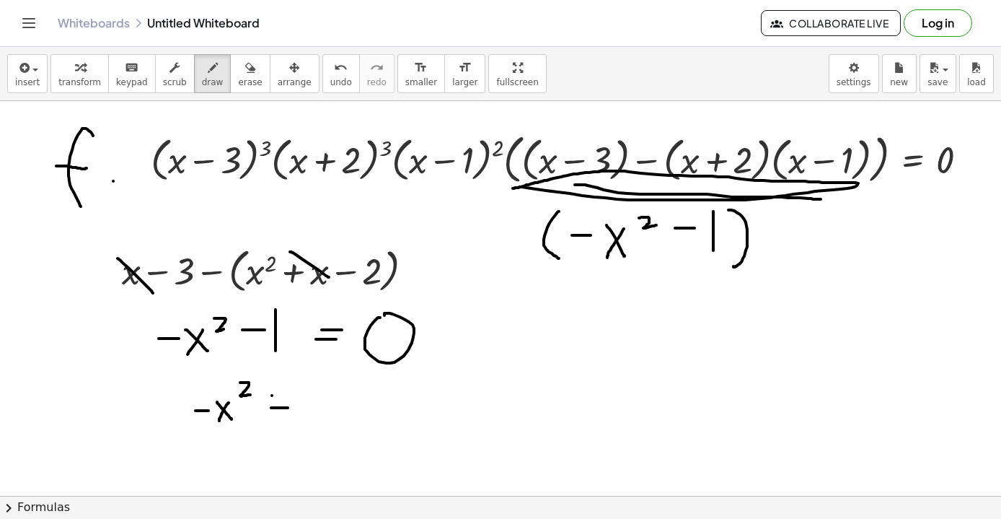
drag, startPoint x: 272, startPoint y: 395, endPoint x: 292, endPoint y: 395, distance: 20.2
drag, startPoint x: 316, startPoint y: 383, endPoint x: 317, endPoint y: 421, distance: 38.2
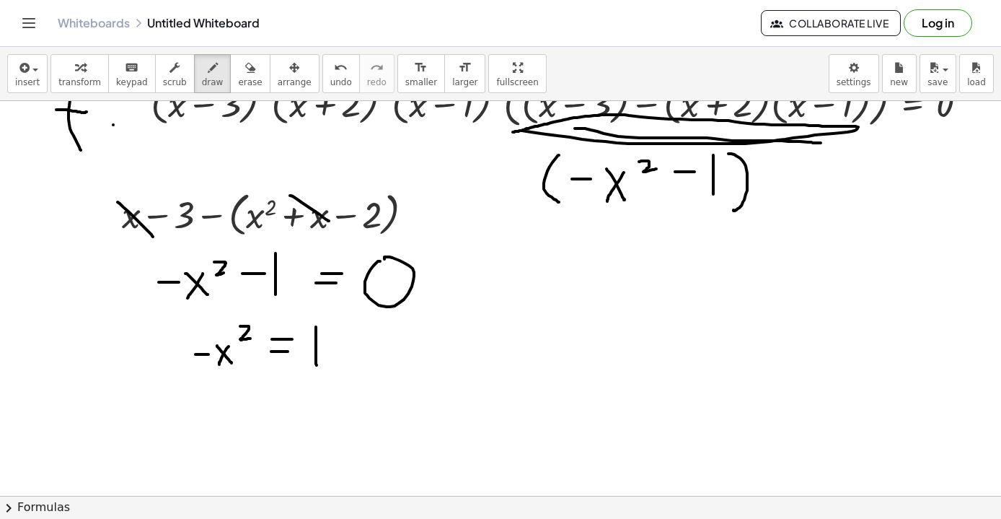
scroll to position [4156, 0]
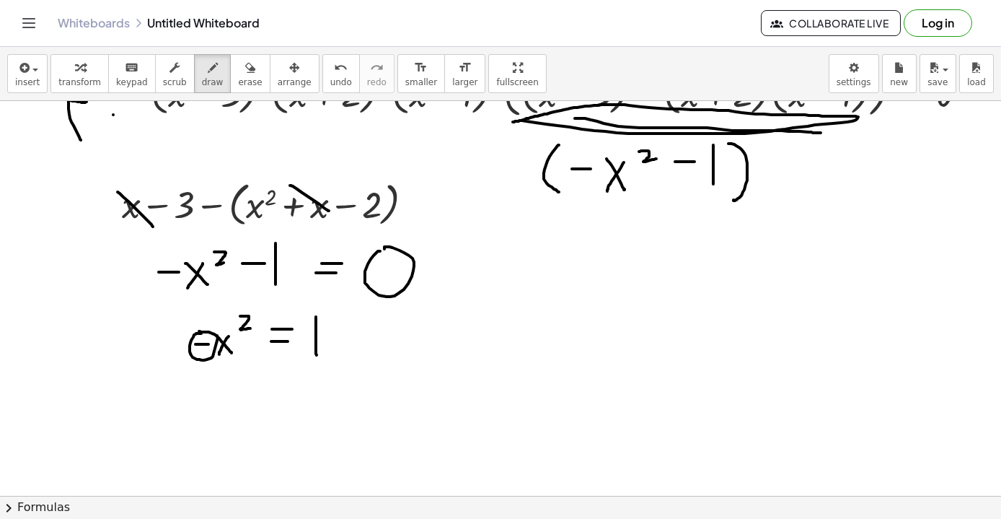
drag, startPoint x: 289, startPoint y: 356, endPoint x: 355, endPoint y: 356, distance: 66.4
drag, startPoint x: 520, startPoint y: 253, endPoint x: 565, endPoint y: 253, distance: 44.7
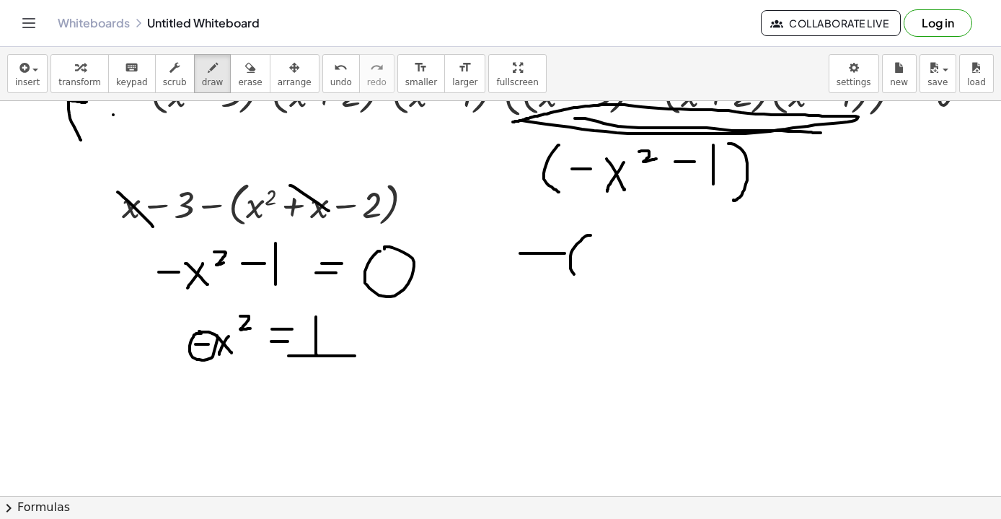
drag, startPoint x: 591, startPoint y: 235, endPoint x: 588, endPoint y: 282, distance: 47.0
drag, startPoint x: 597, startPoint y: 255, endPoint x: 612, endPoint y: 280, distance: 28.8
drag, startPoint x: 611, startPoint y: 260, endPoint x: 599, endPoint y: 286, distance: 28.7
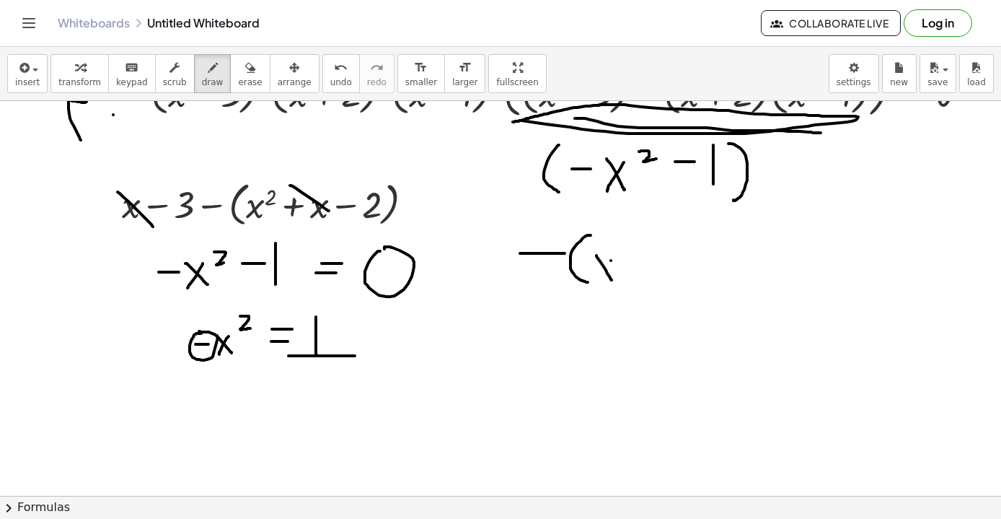
drag, startPoint x: 623, startPoint y: 236, endPoint x: 645, endPoint y: 250, distance: 26.0
drag, startPoint x: 671, startPoint y: 255, endPoint x: 671, endPoint y: 283, distance: 27.4
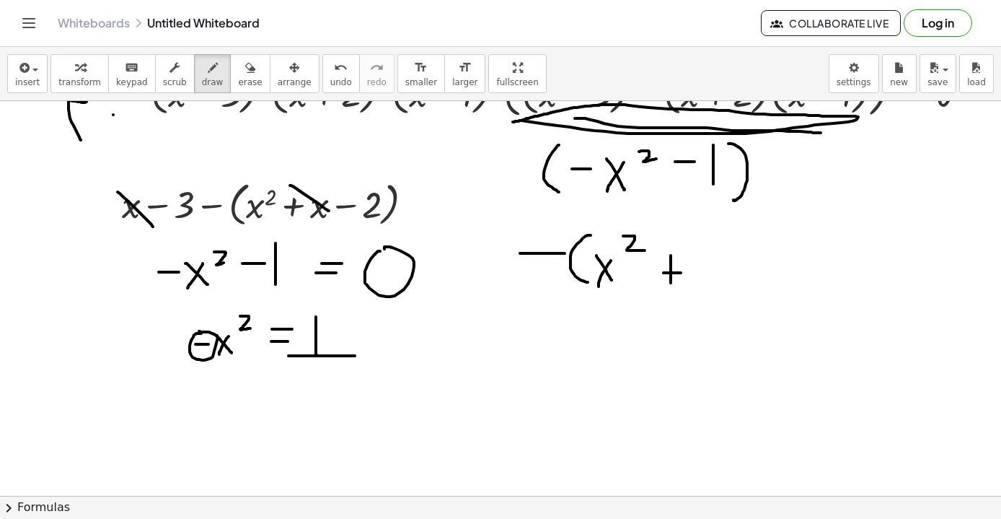
drag, startPoint x: 664, startPoint y: 273, endPoint x: 683, endPoint y: 273, distance: 19.5
drag, startPoint x: 703, startPoint y: 233, endPoint x: 703, endPoint y: 276, distance: 42.6
drag, startPoint x: 721, startPoint y: 238, endPoint x: 719, endPoint y: 279, distance: 41.2
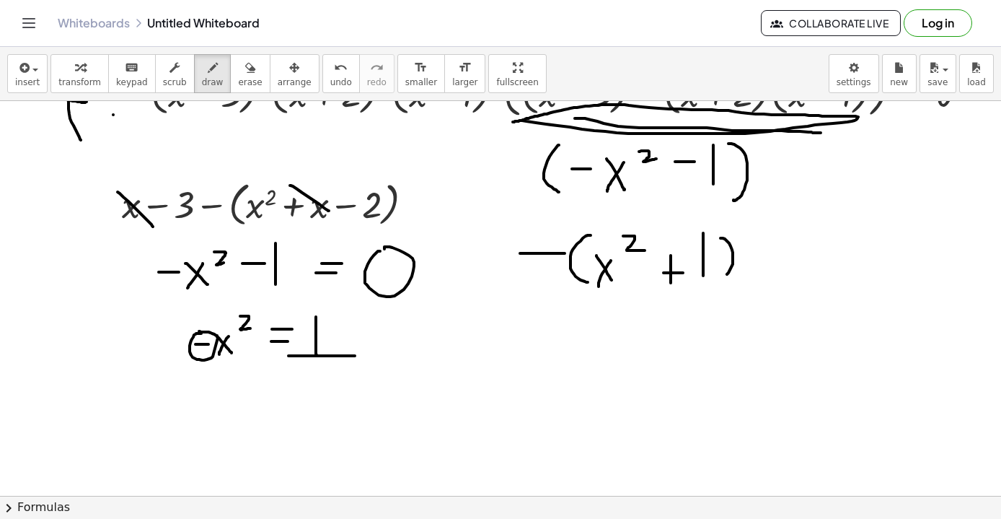
drag, startPoint x: 754, startPoint y: 265, endPoint x: 773, endPoint y: 265, distance: 19.5
drag, startPoint x: 760, startPoint y: 252, endPoint x: 779, endPoint y: 252, distance: 18.0
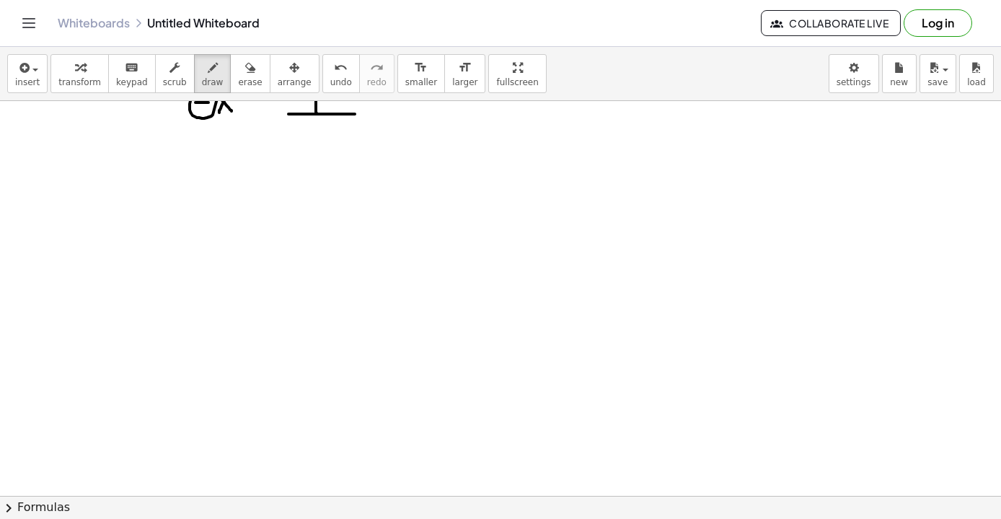
scroll to position [4400, 0]
drag, startPoint x: 31, startPoint y: 253, endPoint x: 70, endPoint y: 279, distance: 46.8
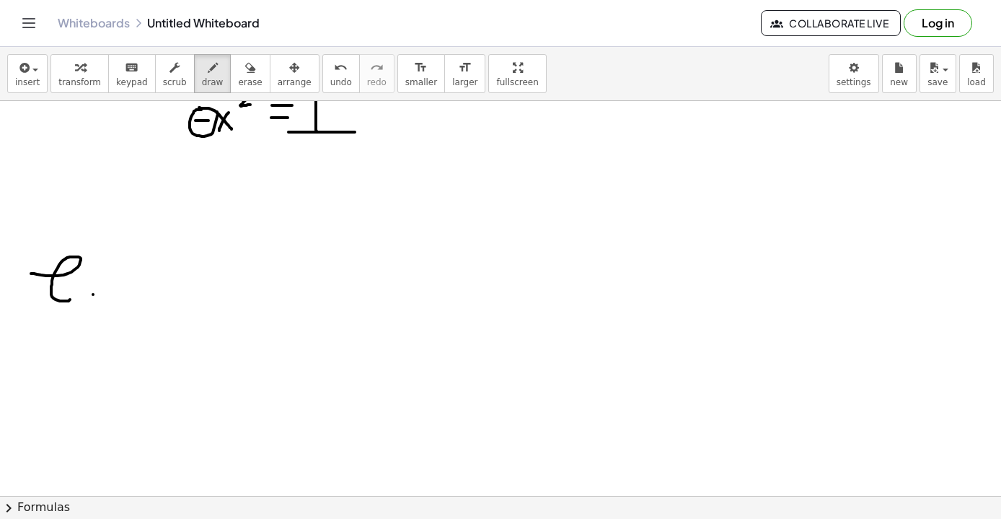
scroll to position [4456, 0]
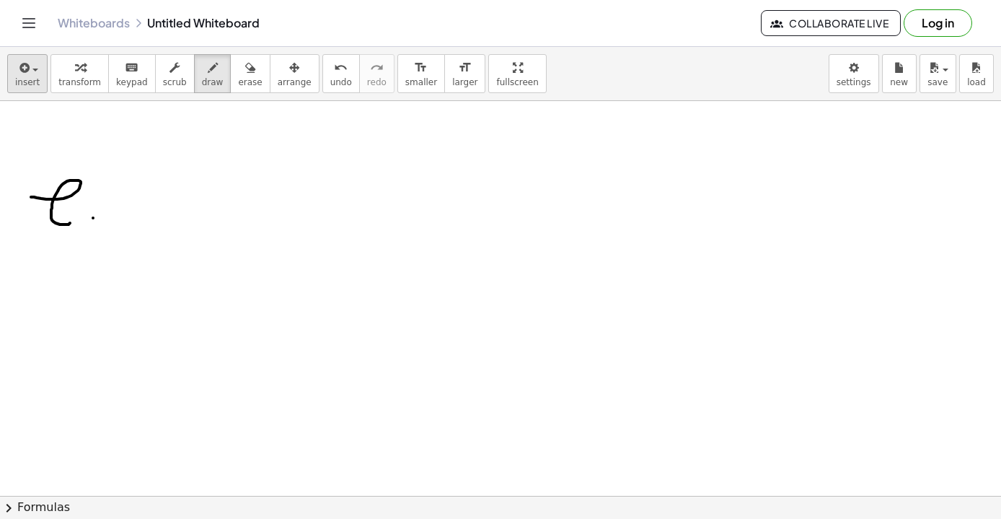
click at [25, 73] on icon "button" at bounding box center [23, 67] width 13 height 17
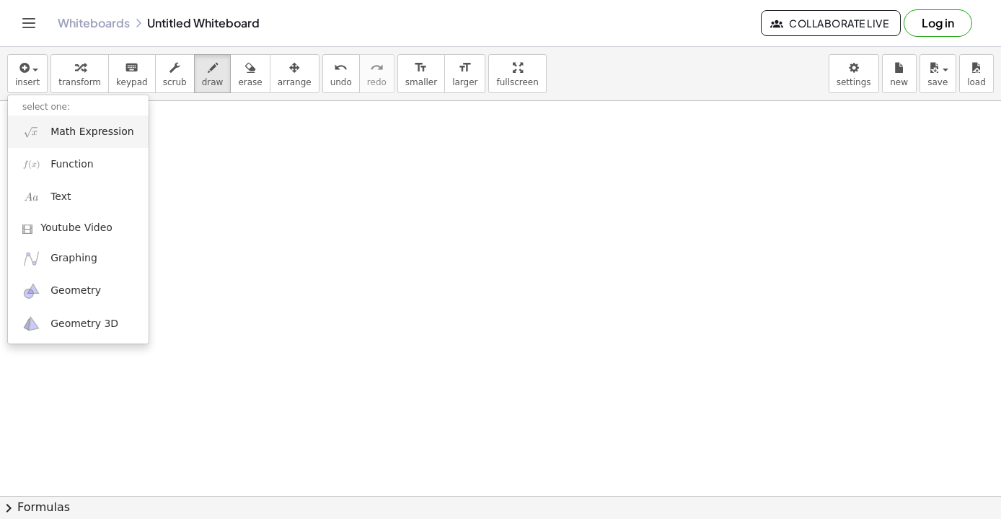
click at [86, 123] on link "Math Expression" at bounding box center [78, 131] width 141 height 32
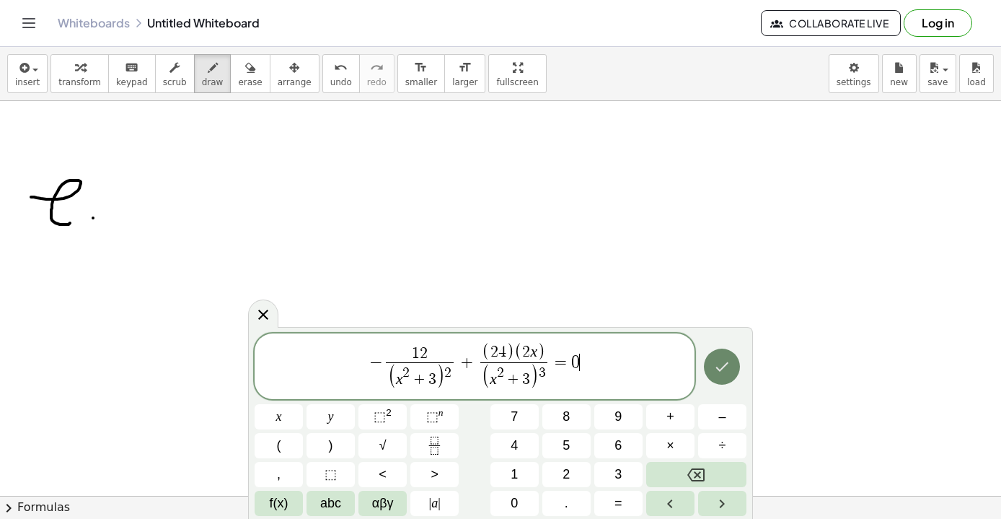
click at [726, 372] on icon "Done" at bounding box center [722, 366] width 17 height 17
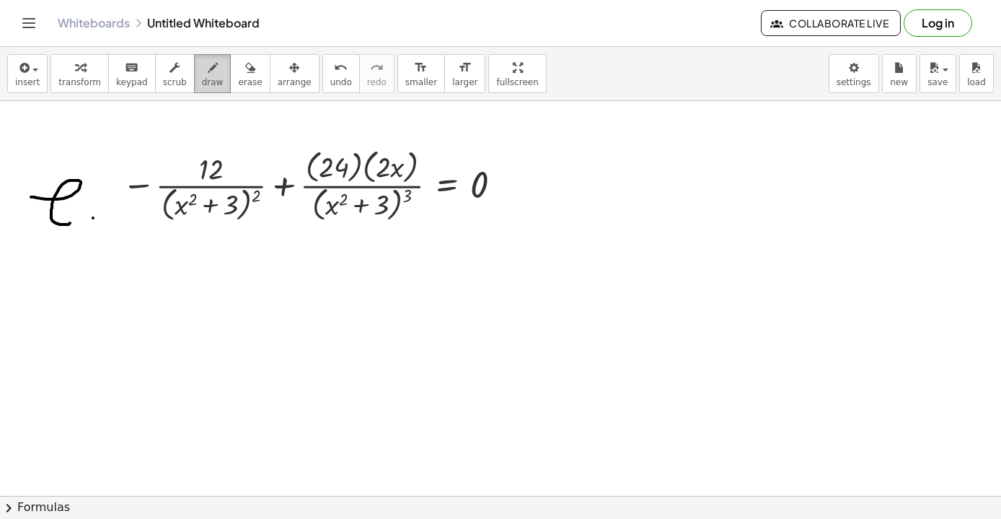
click at [209, 67] on icon "button" at bounding box center [213, 67] width 10 height 17
drag, startPoint x: 323, startPoint y: 220, endPoint x: 405, endPoint y: 220, distance: 82.3
drag, startPoint x: 403, startPoint y: 234, endPoint x: 486, endPoint y: 213, distance: 85.6
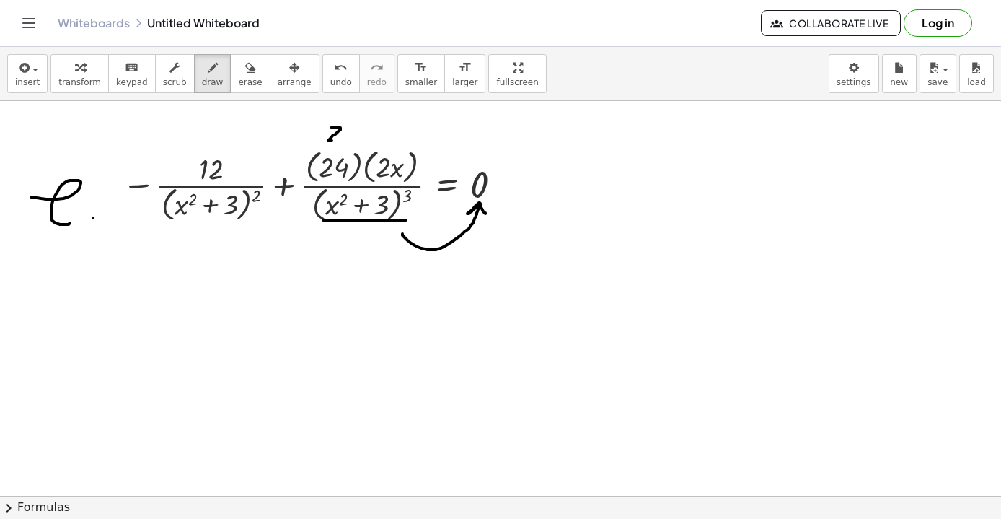
drag, startPoint x: 331, startPoint y: 128, endPoint x: 345, endPoint y: 140, distance: 18.4
drag, startPoint x: 229, startPoint y: 120, endPoint x: 229, endPoint y: 135, distance: 15.2
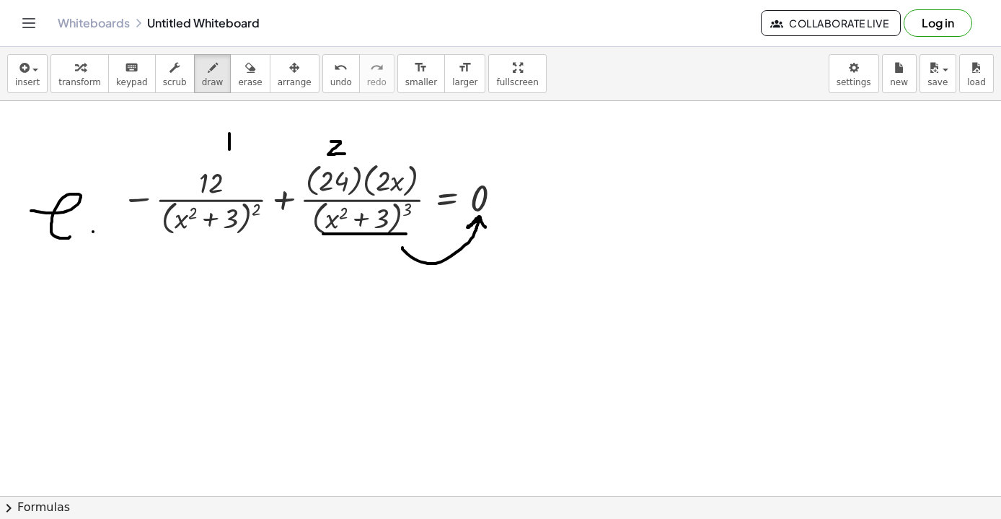
scroll to position [4432, 0]
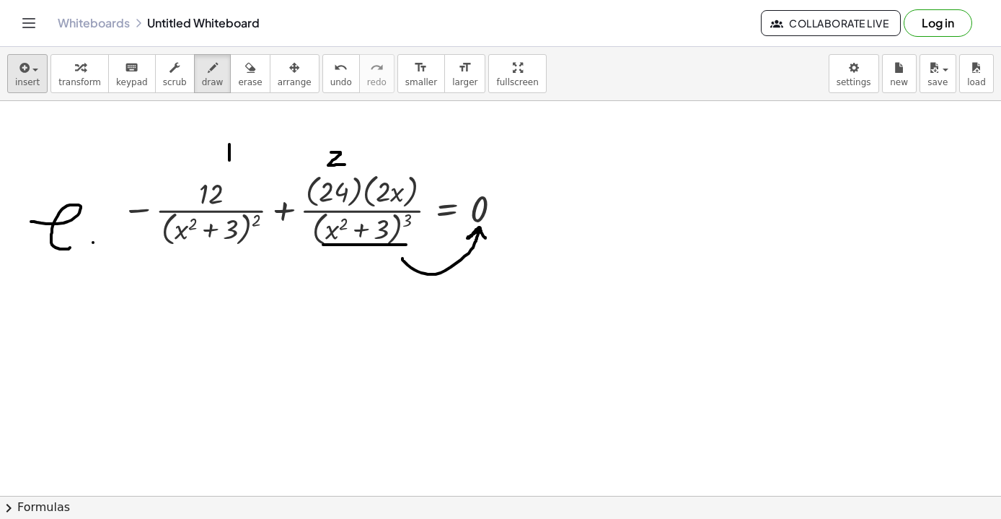
click at [31, 76] on button "insert" at bounding box center [27, 73] width 40 height 39
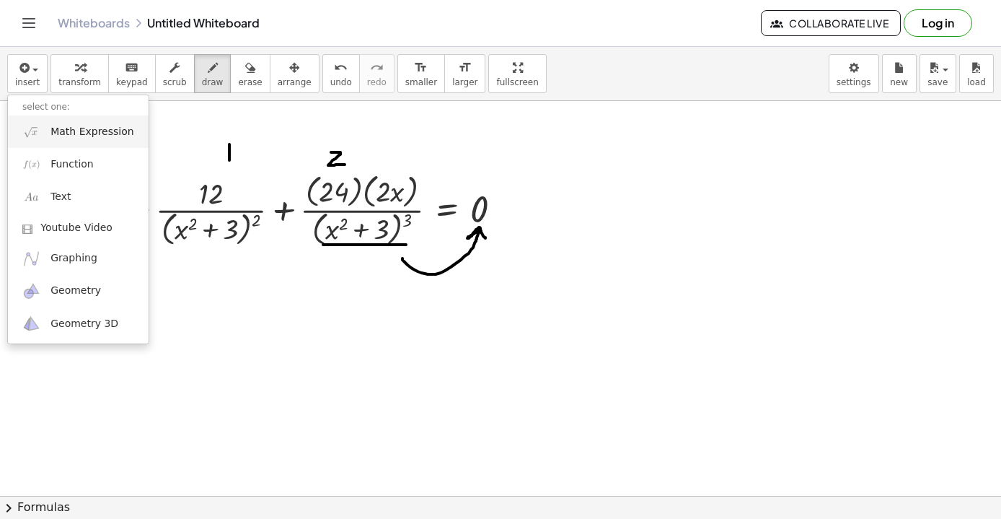
click at [85, 133] on span "Math Expression" at bounding box center [92, 132] width 83 height 14
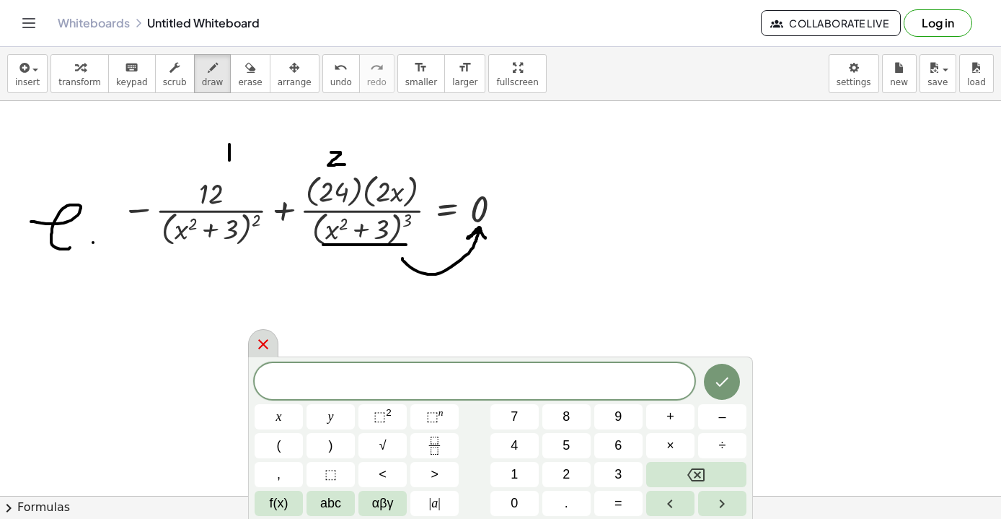
click at [262, 341] on icon at bounding box center [263, 344] width 17 height 17
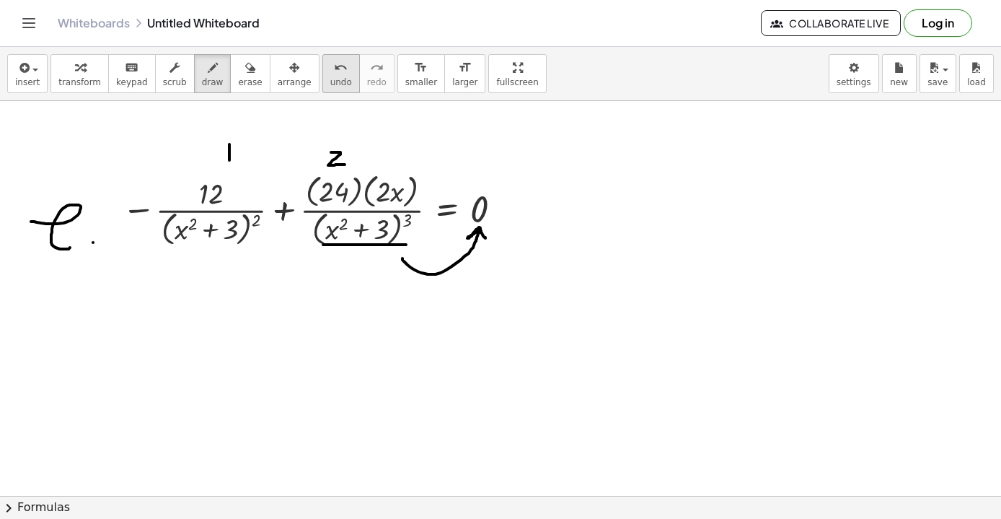
click at [334, 67] on icon "undo" at bounding box center [341, 67] width 14 height 17
drag, startPoint x: 120, startPoint y: 160, endPoint x: 120, endPoint y: 189, distance: 28.9
drag, startPoint x: 124, startPoint y: 171, endPoint x: 135, endPoint y: 188, distance: 19.8
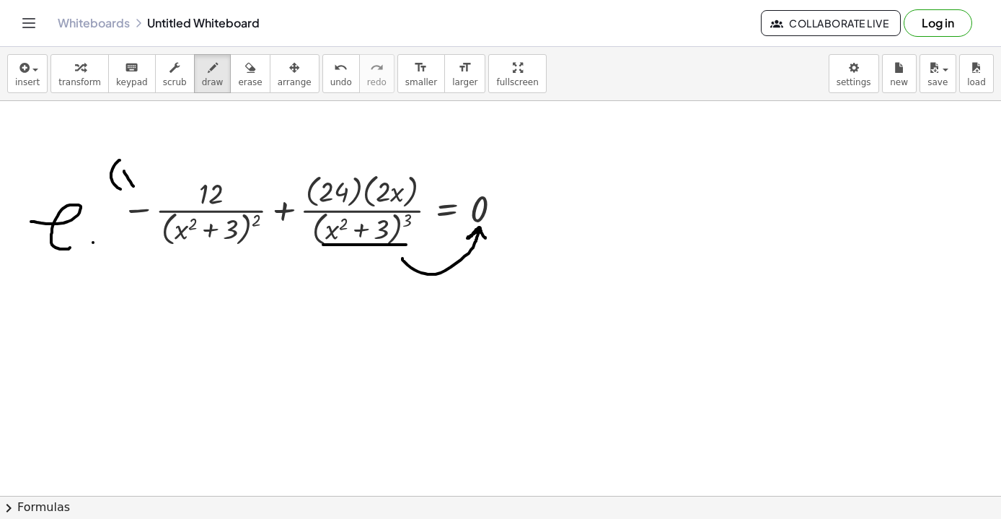
drag, startPoint x: 135, startPoint y: 173, endPoint x: 126, endPoint y: 187, distance: 16.6
drag, startPoint x: 141, startPoint y: 160, endPoint x: 148, endPoint y: 169, distance: 10.8
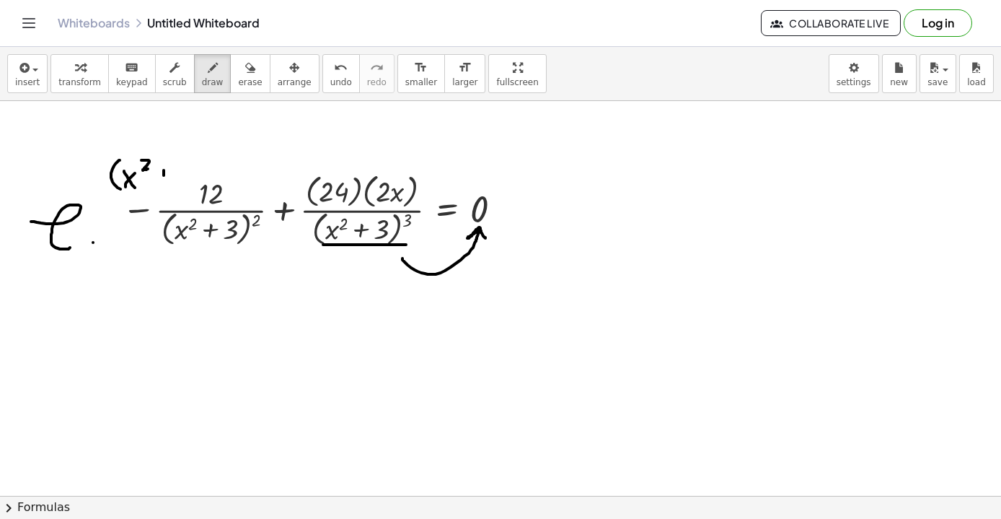
drag, startPoint x: 164, startPoint y: 170, endPoint x: 164, endPoint y: 186, distance: 15.9
drag, startPoint x: 157, startPoint y: 179, endPoint x: 172, endPoint y: 178, distance: 14.4
drag, startPoint x: 176, startPoint y: 164, endPoint x: 179, endPoint y: 188, distance: 24.0
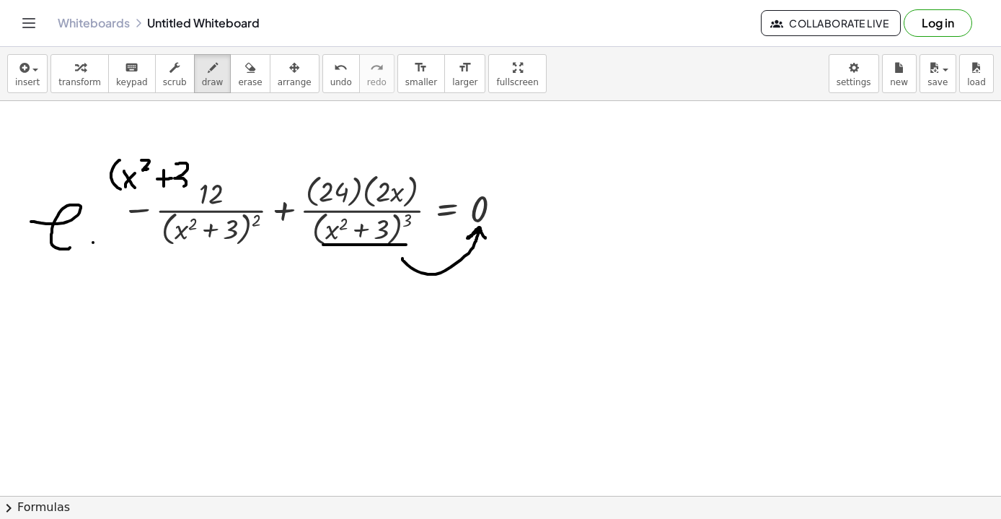
drag, startPoint x: 198, startPoint y: 159, endPoint x: 195, endPoint y: 188, distance: 29.1
drag, startPoint x: 211, startPoint y: 147, endPoint x: 213, endPoint y: 161, distance: 13.9
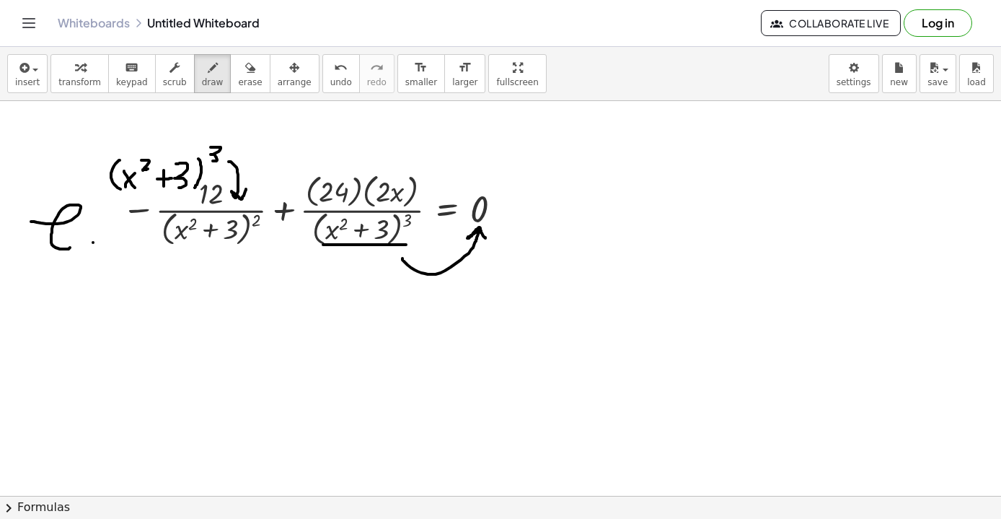
drag, startPoint x: 229, startPoint y: 162, endPoint x: 246, endPoint y: 189, distance: 32.4
drag, startPoint x: 234, startPoint y: 153, endPoint x: 311, endPoint y: 170, distance: 78.4
click at [245, 75] on icon "button" at bounding box center [250, 67] width 10 height 17
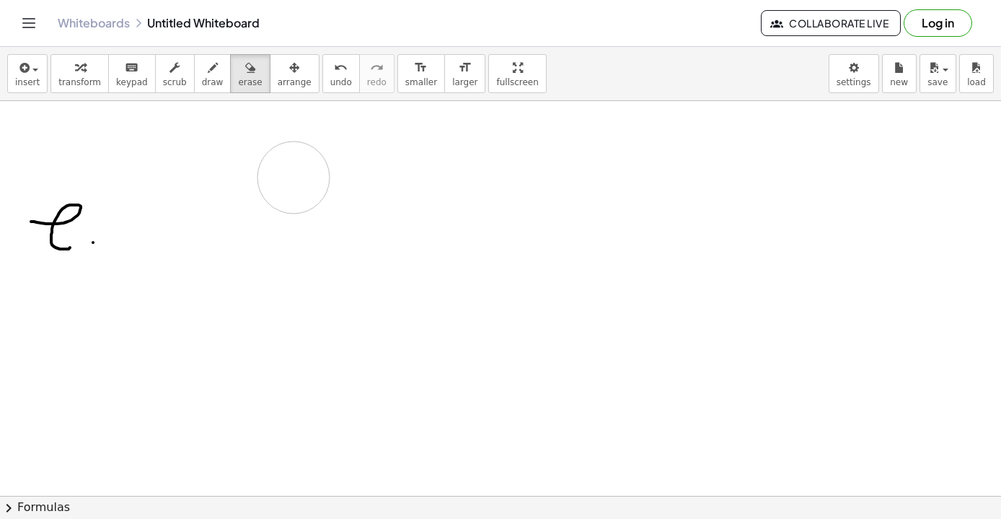
drag, startPoint x: 146, startPoint y: 171, endPoint x: 224, endPoint y: 168, distance: 78.0
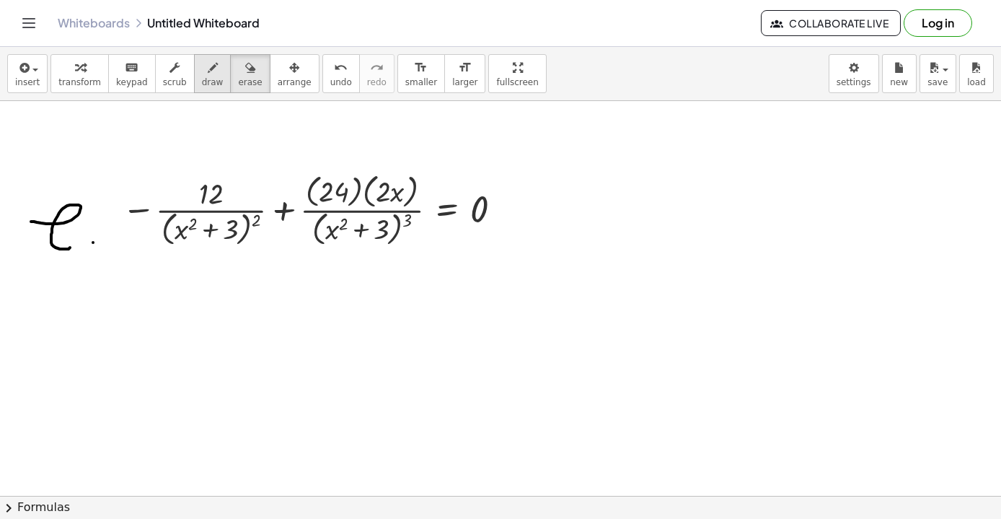
click at [202, 78] on span "draw" at bounding box center [213, 82] width 22 height 10
click at [289, 76] on icon "button" at bounding box center [294, 67] width 10 height 17
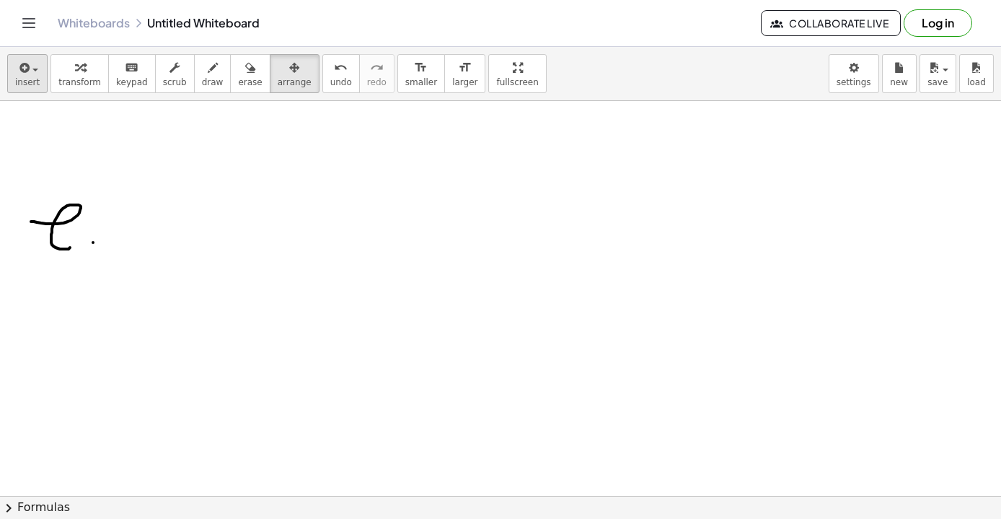
click at [25, 70] on icon "button" at bounding box center [23, 67] width 13 height 17
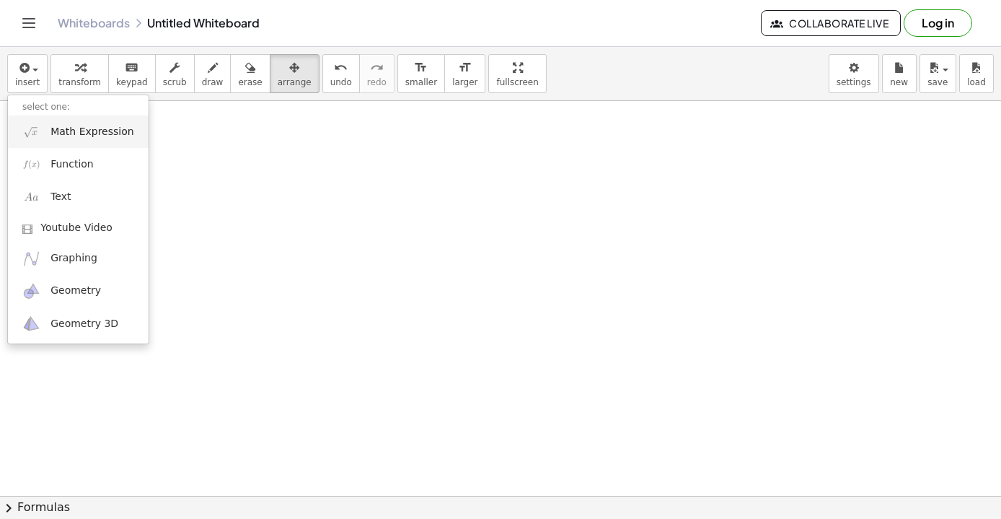
click at [88, 136] on span "Math Expression" at bounding box center [92, 132] width 83 height 14
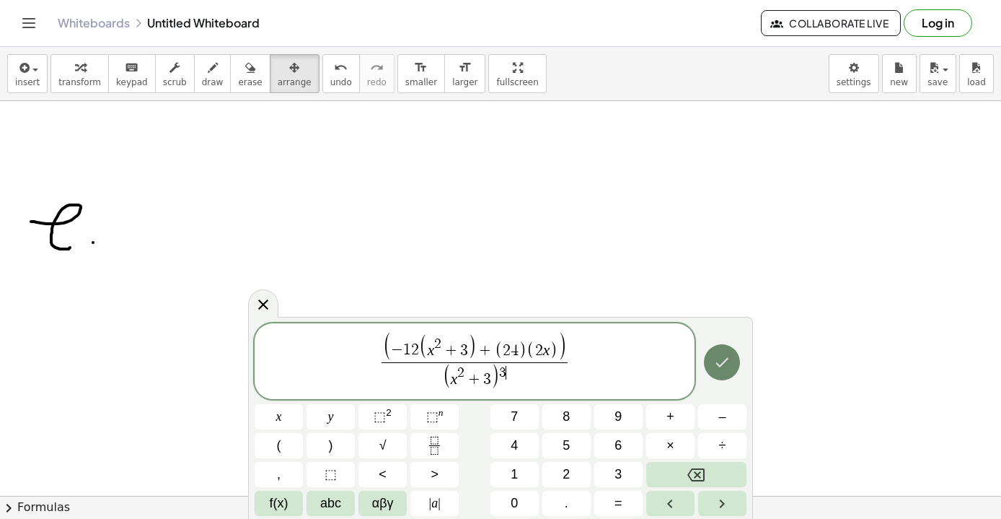
click at [732, 364] on button "Done" at bounding box center [722, 362] width 36 height 36
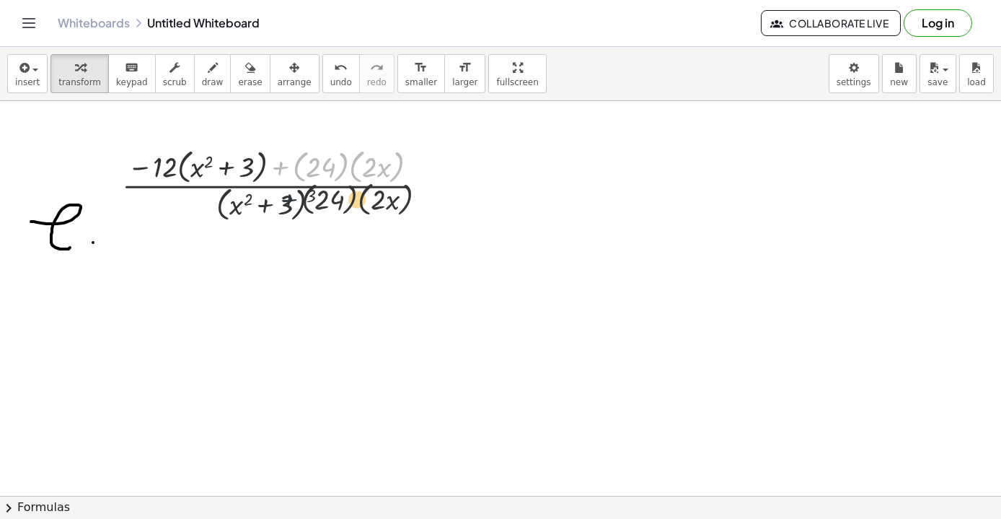
drag, startPoint x: 281, startPoint y: 178, endPoint x: 291, endPoint y: 214, distance: 36.6
click at [291, 214] on div at bounding box center [279, 184] width 328 height 80
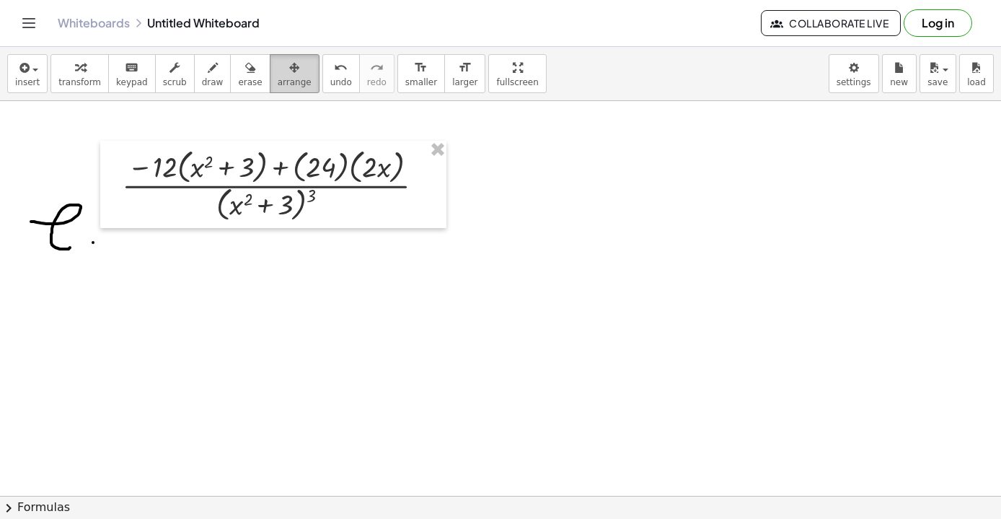
click at [289, 71] on div "button" at bounding box center [295, 66] width 34 height 17
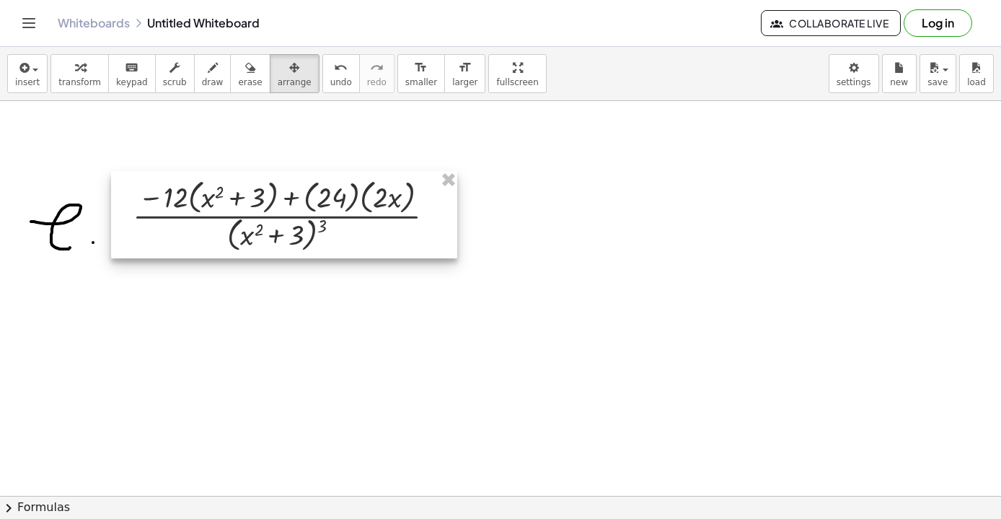
drag, startPoint x: 295, startPoint y: 171, endPoint x: 306, endPoint y: 201, distance: 31.5
click at [306, 201] on div at bounding box center [284, 214] width 346 height 87
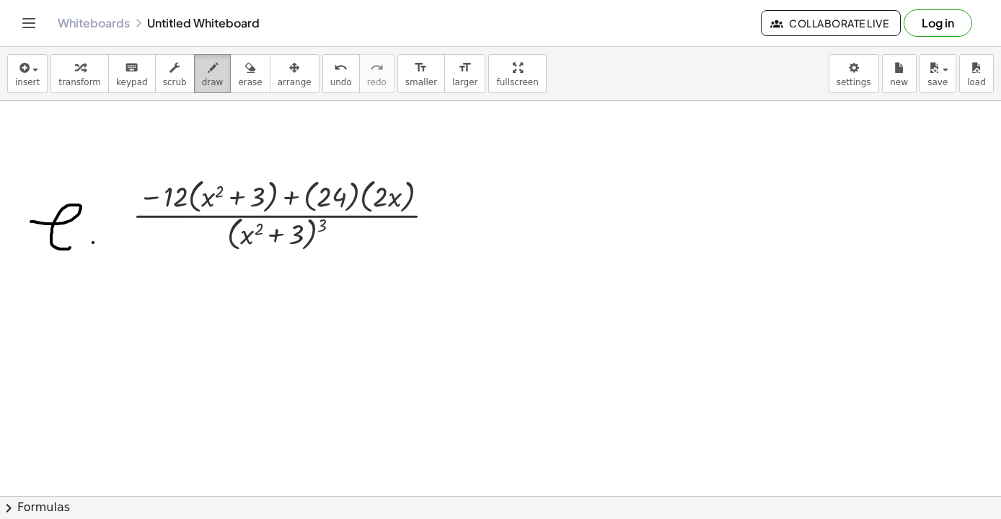
click at [208, 70] on icon "button" at bounding box center [213, 67] width 10 height 17
drag, startPoint x: 444, startPoint y: 219, endPoint x: 456, endPoint y: 219, distance: 11.5
drag, startPoint x: 446, startPoint y: 210, endPoint x: 460, endPoint y: 209, distance: 14.4
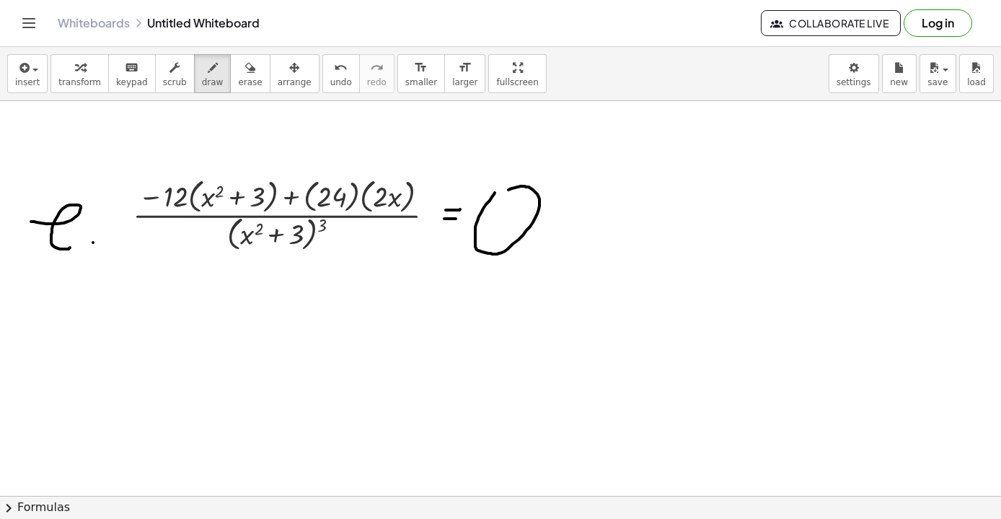
drag, startPoint x: 495, startPoint y: 193, endPoint x: 507, endPoint y: 190, distance: 12.5
click at [334, 65] on icon "undo" at bounding box center [341, 67] width 14 height 17
drag, startPoint x: 335, startPoint y: 241, endPoint x: 474, endPoint y: 240, distance: 139.3
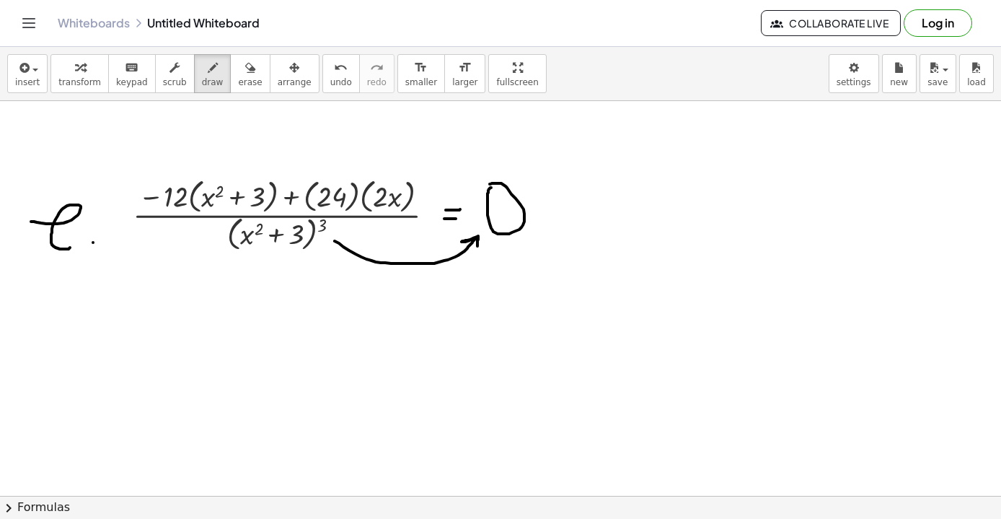
click at [27, 75] on icon "button" at bounding box center [23, 67] width 13 height 17
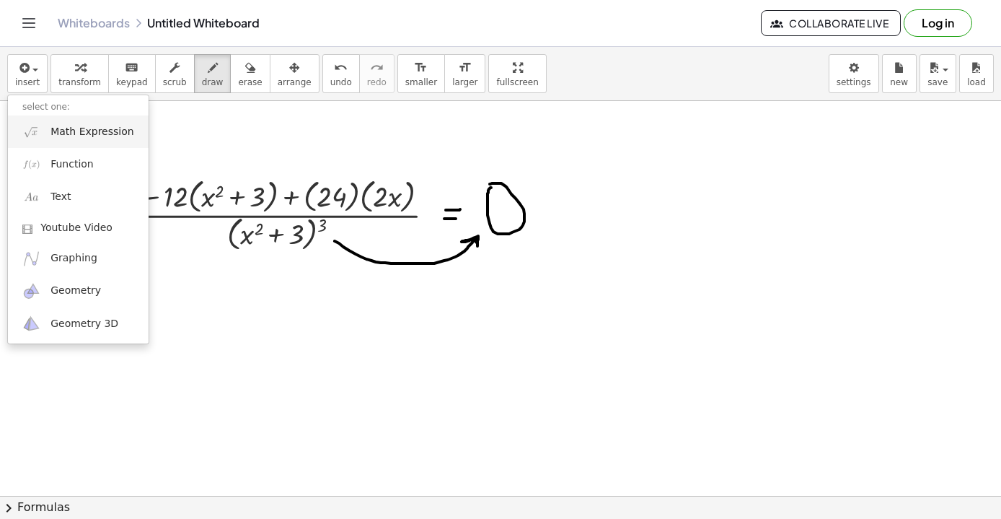
click at [78, 125] on span "Math Expression" at bounding box center [92, 132] width 83 height 14
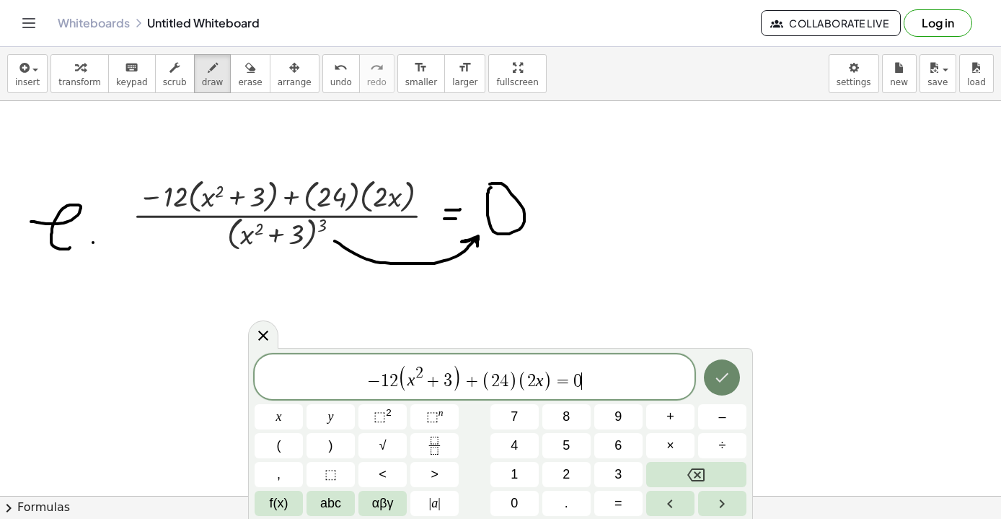
click at [714, 374] on icon "Done" at bounding box center [722, 377] width 17 height 17
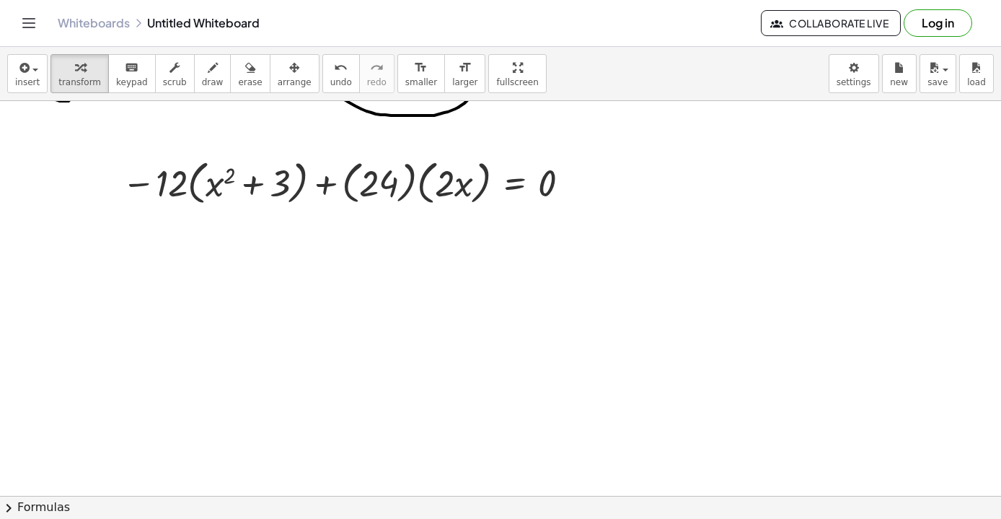
scroll to position [4580, 0]
click at [202, 66] on div "button" at bounding box center [213, 66] width 22 height 17
drag, startPoint x: 172, startPoint y: 151, endPoint x: 232, endPoint y: 155, distance: 60.8
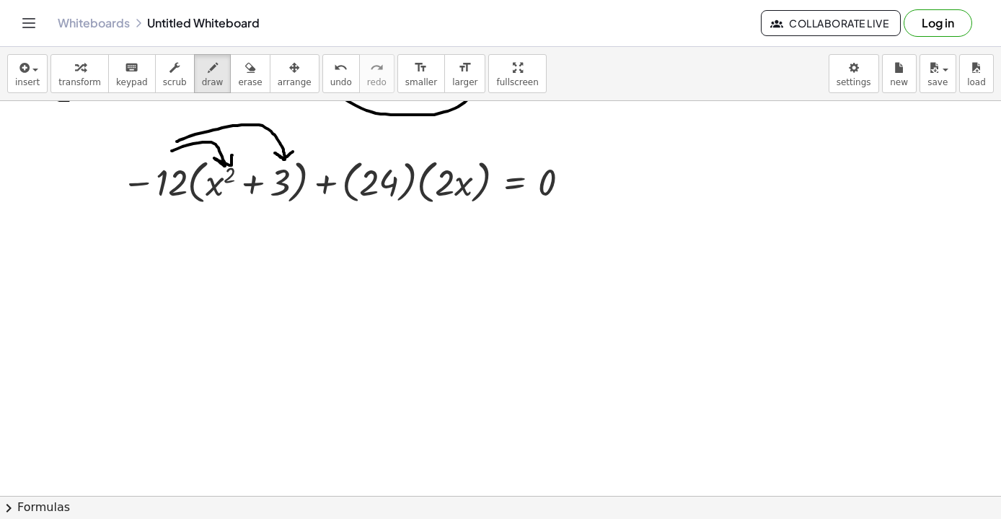
drag, startPoint x: 177, startPoint y: 141, endPoint x: 293, endPoint y: 152, distance: 116.6
drag, startPoint x: 380, startPoint y: 157, endPoint x: 455, endPoint y: 152, distance: 74.5
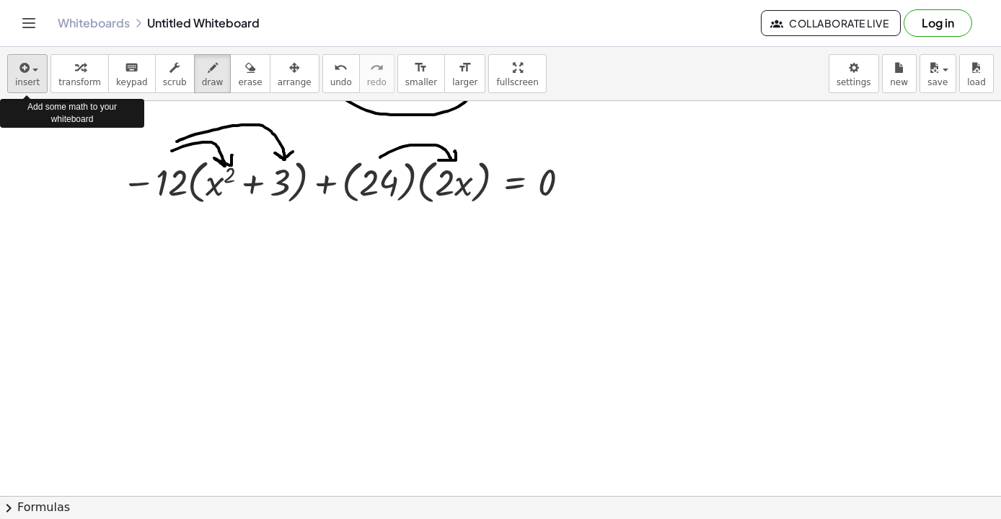
click at [27, 71] on icon "button" at bounding box center [23, 67] width 13 height 17
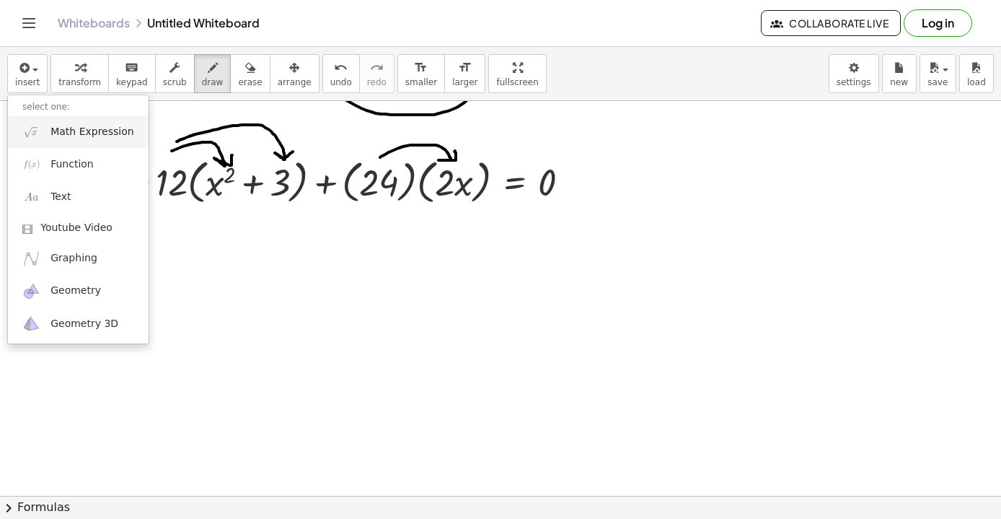
click at [84, 126] on span "Math Expression" at bounding box center [92, 132] width 83 height 14
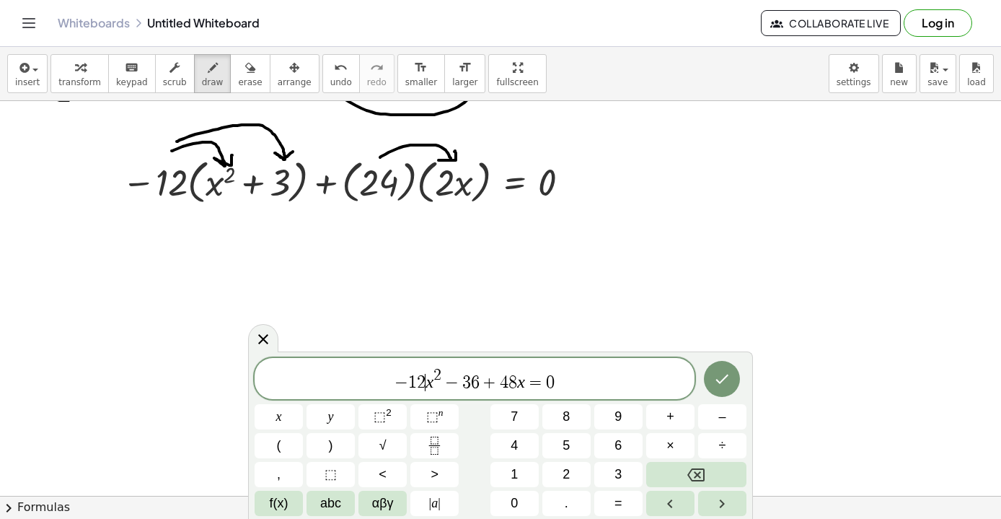
click at [428, 382] on var "x" at bounding box center [430, 381] width 8 height 19
click at [470, 380] on span "− ​ x 2 − 3 6 + 4 8 x = 0" at bounding box center [475, 380] width 440 height 26
click at [506, 382] on var "x" at bounding box center [508, 381] width 8 height 19
click at [442, 385] on span "−" at bounding box center [452, 382] width 21 height 17
click at [720, 374] on icon "Done" at bounding box center [722, 378] width 17 height 17
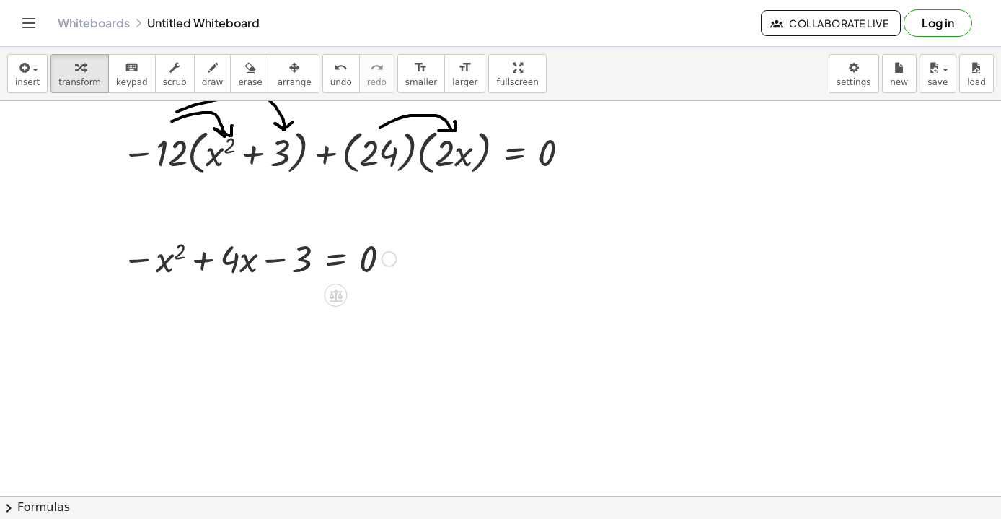
scroll to position [4610, 0]
click at [27, 66] on icon "button" at bounding box center [23, 67] width 13 height 17
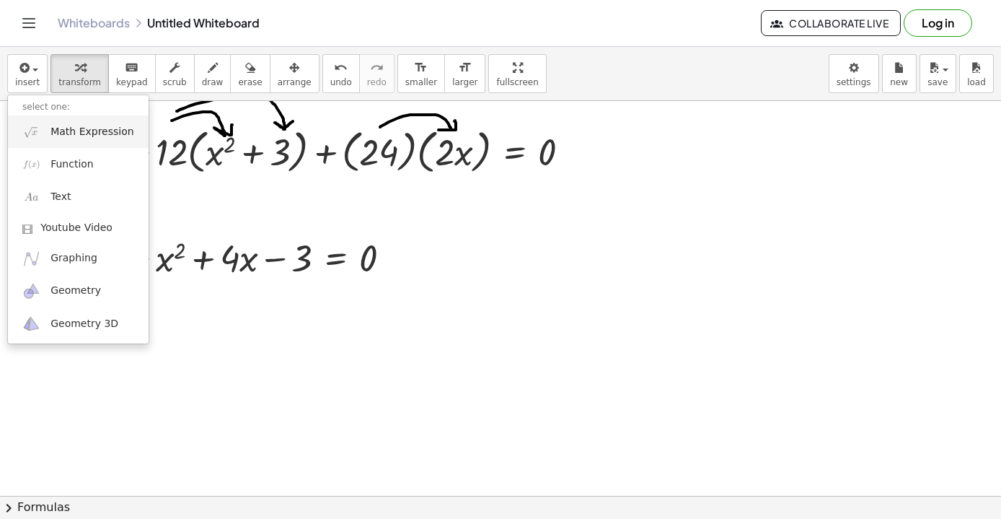
click at [81, 129] on span "Math Expression" at bounding box center [92, 132] width 83 height 14
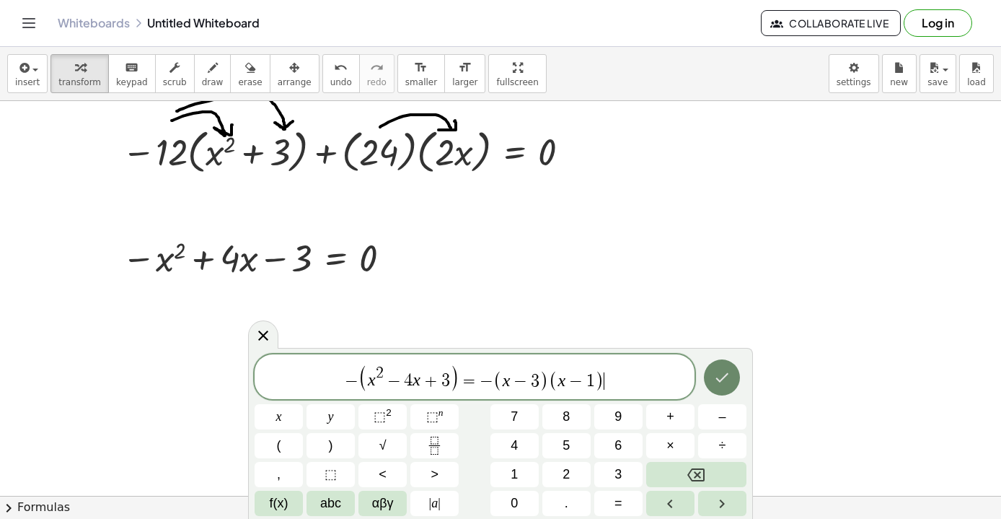
click at [718, 367] on button "Done" at bounding box center [722, 377] width 36 height 36
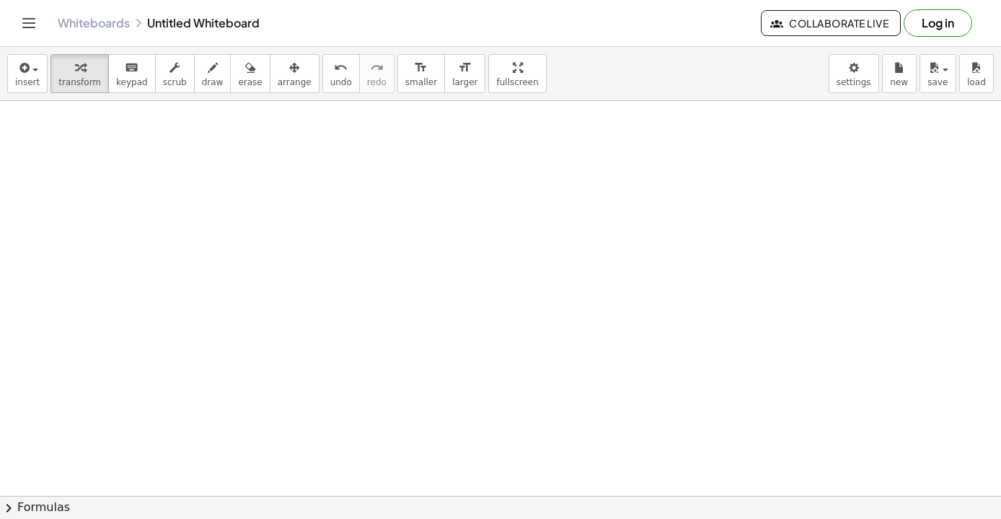
scroll to position [4912, 0]
click at [25, 79] on span "insert" at bounding box center [27, 82] width 25 height 10
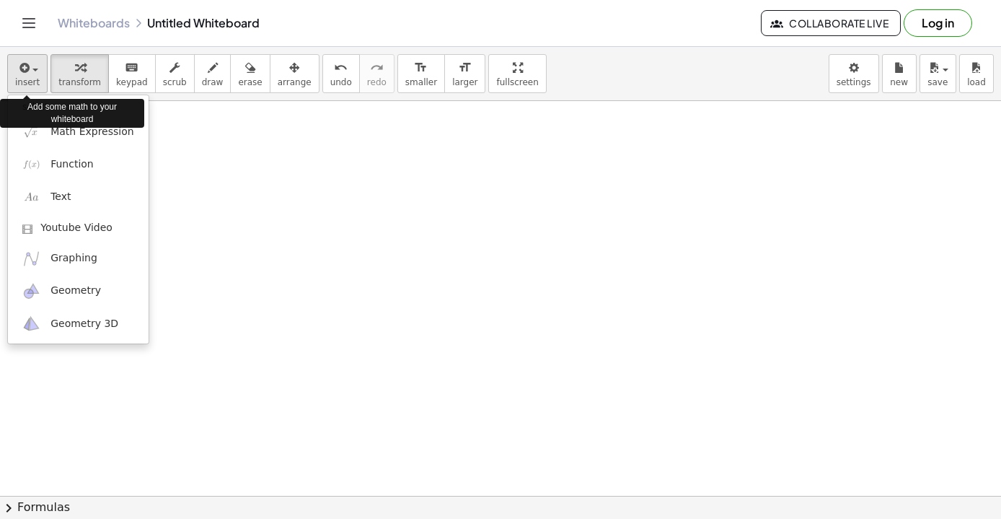
click at [25, 79] on span "insert" at bounding box center [27, 82] width 25 height 10
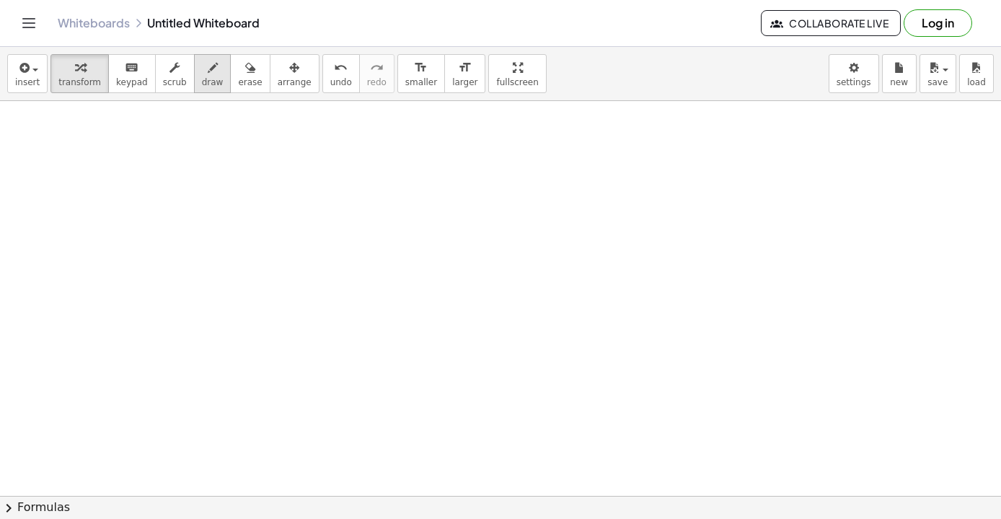
click at [210, 77] on span "draw" at bounding box center [213, 82] width 22 height 10
drag, startPoint x: 74, startPoint y: 164, endPoint x: 51, endPoint y: 216, distance: 56.8
click at [22, 78] on span "insert" at bounding box center [27, 82] width 25 height 10
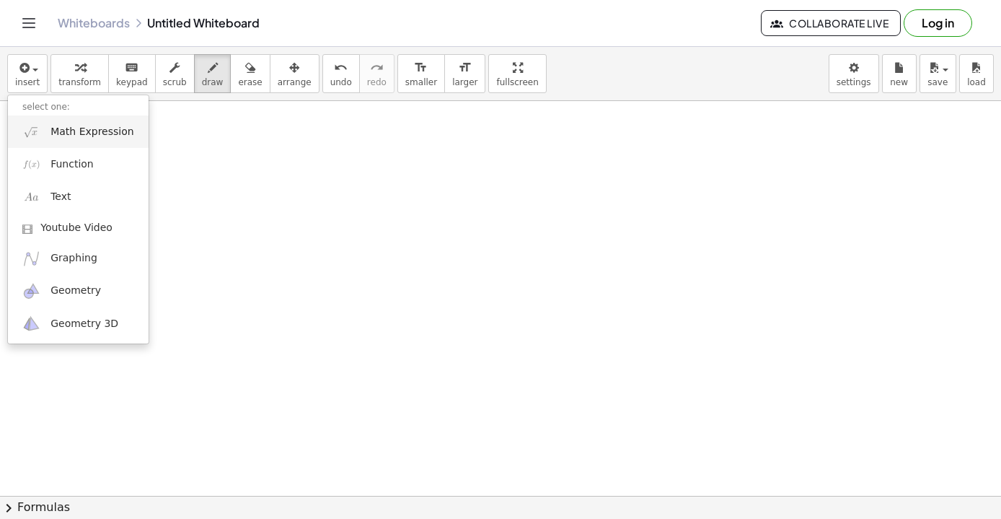
click at [92, 139] on span "Math Expression" at bounding box center [92, 132] width 83 height 14
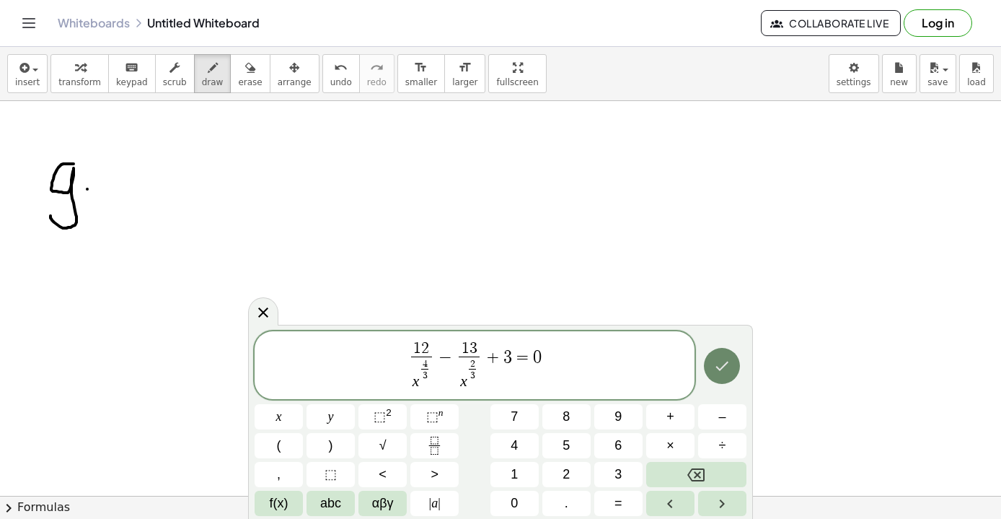
click at [724, 368] on icon "Done" at bounding box center [722, 365] width 17 height 17
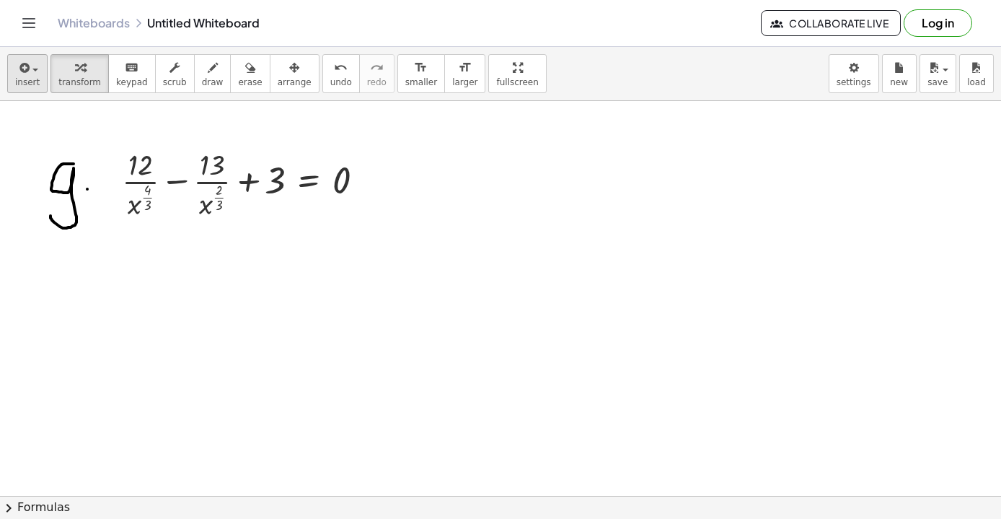
click at [28, 74] on icon "button" at bounding box center [23, 67] width 13 height 17
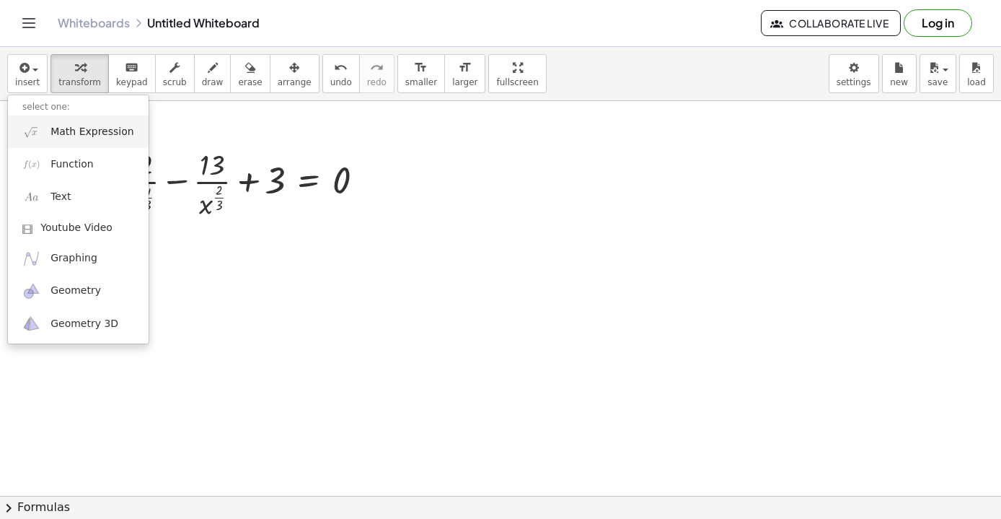
click at [78, 139] on link "Math Expression" at bounding box center [78, 131] width 141 height 32
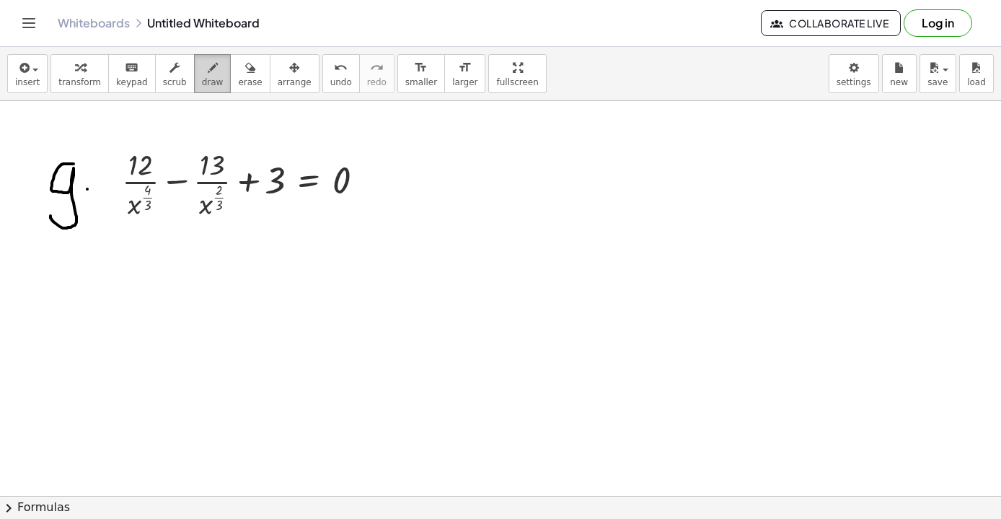
click at [202, 72] on div "button" at bounding box center [213, 66] width 22 height 17
drag, startPoint x: 513, startPoint y: 159, endPoint x: 513, endPoint y: 192, distance: 33.2
drag, startPoint x: 494, startPoint y: 205, endPoint x: 546, endPoint y: 205, distance: 52.7
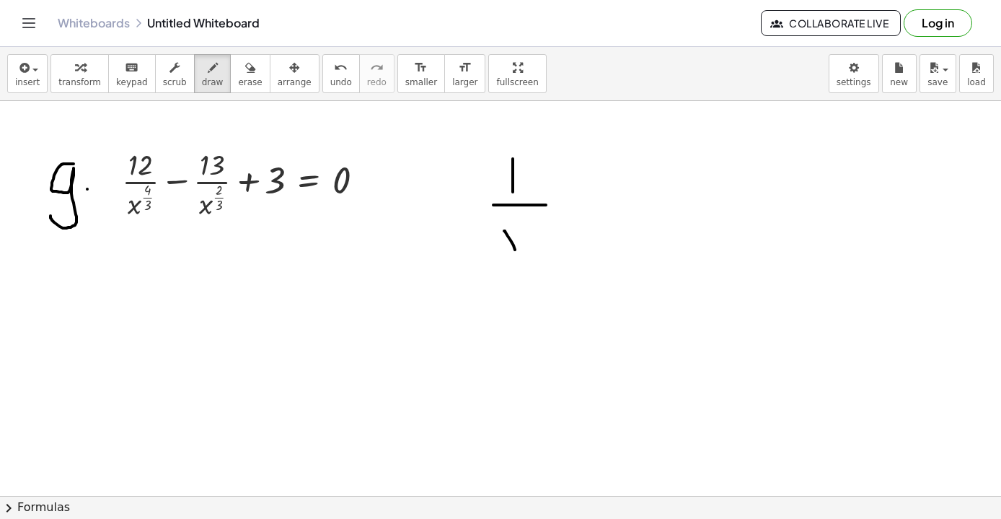
drag, startPoint x: 505, startPoint y: 231, endPoint x: 520, endPoint y: 259, distance: 32.0
drag, startPoint x: 518, startPoint y: 233, endPoint x: 502, endPoint y: 259, distance: 30.4
drag, startPoint x: 535, startPoint y: 217, endPoint x: 535, endPoint y: 228, distance: 10.8
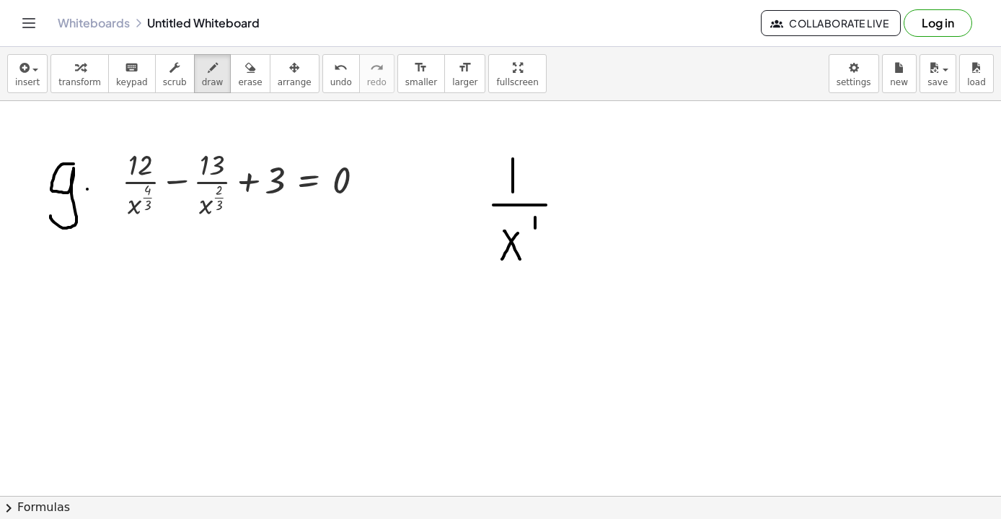
drag, startPoint x: 530, startPoint y: 231, endPoint x: 538, endPoint y: 231, distance: 7.9
drag, startPoint x: 529, startPoint y: 236, endPoint x: 547, endPoint y: 245, distance: 20.3
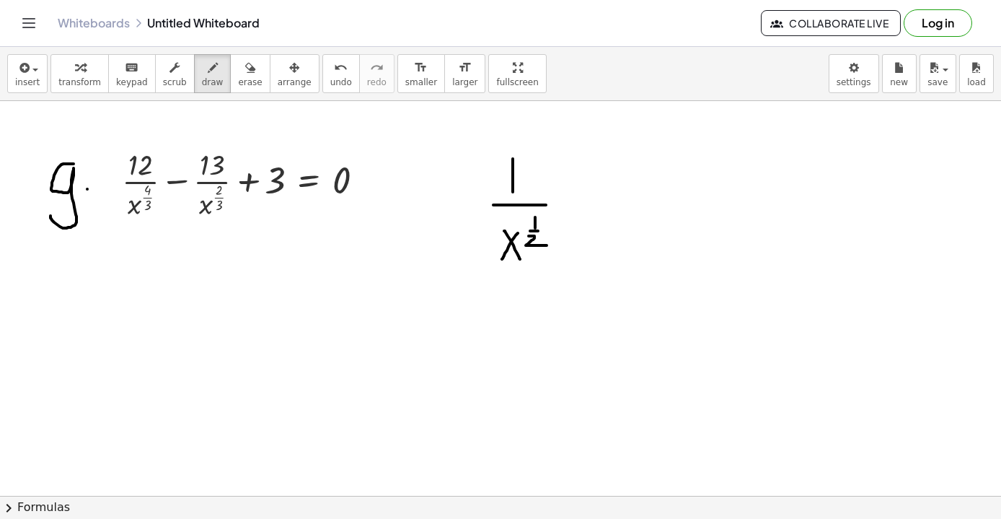
drag, startPoint x: 615, startPoint y: 201, endPoint x: 628, endPoint y: 237, distance: 38.6
drag, startPoint x: 626, startPoint y: 206, endPoint x: 612, endPoint y: 227, distance: 24.8
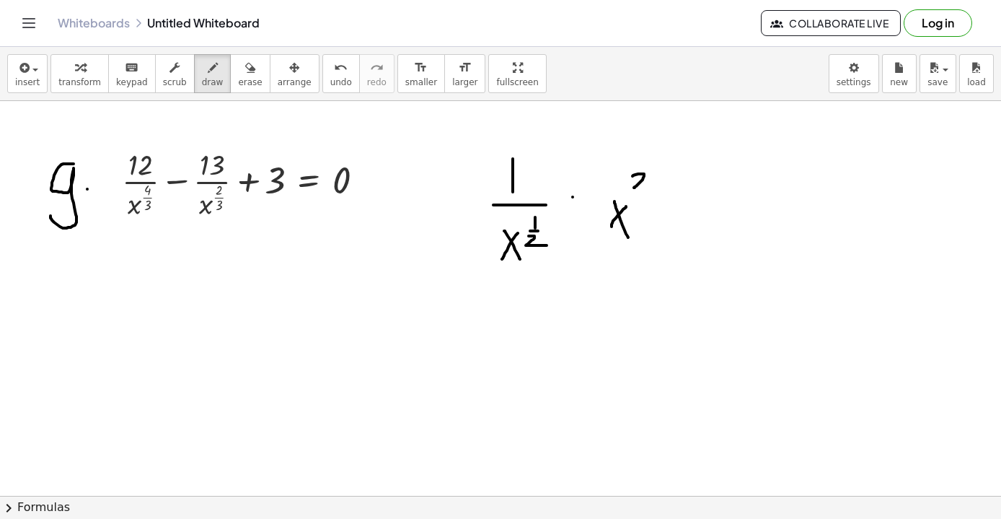
drag, startPoint x: 633, startPoint y: 176, endPoint x: 657, endPoint y: 188, distance: 26.5
drag, startPoint x: 662, startPoint y: 216, endPoint x: 703, endPoint y: 227, distance: 42.7
drag, startPoint x: 753, startPoint y: 189, endPoint x: 773, endPoint y: 228, distance: 43.6
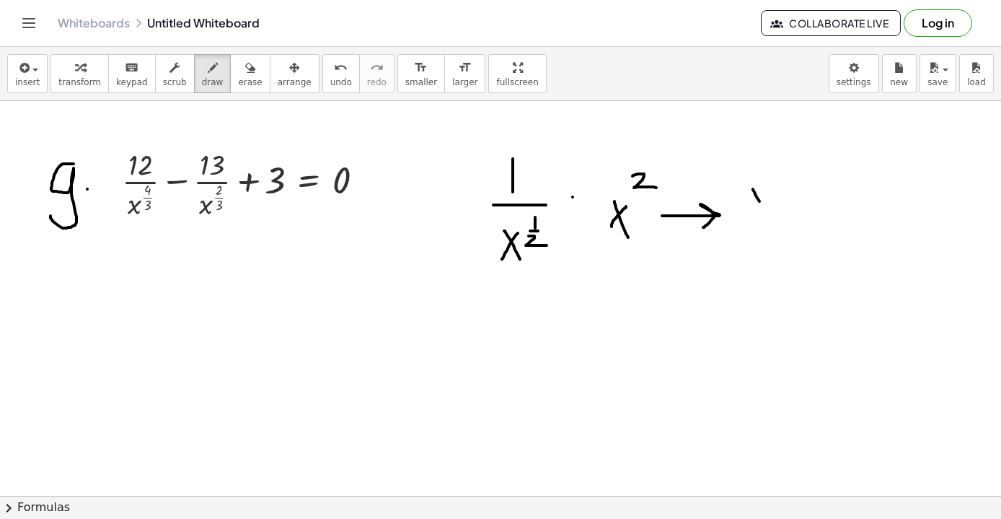
drag, startPoint x: 768, startPoint y: 193, endPoint x: 742, endPoint y: 234, distance: 48.0
drag, startPoint x: 787, startPoint y: 154, endPoint x: 786, endPoint y: 172, distance: 18.1
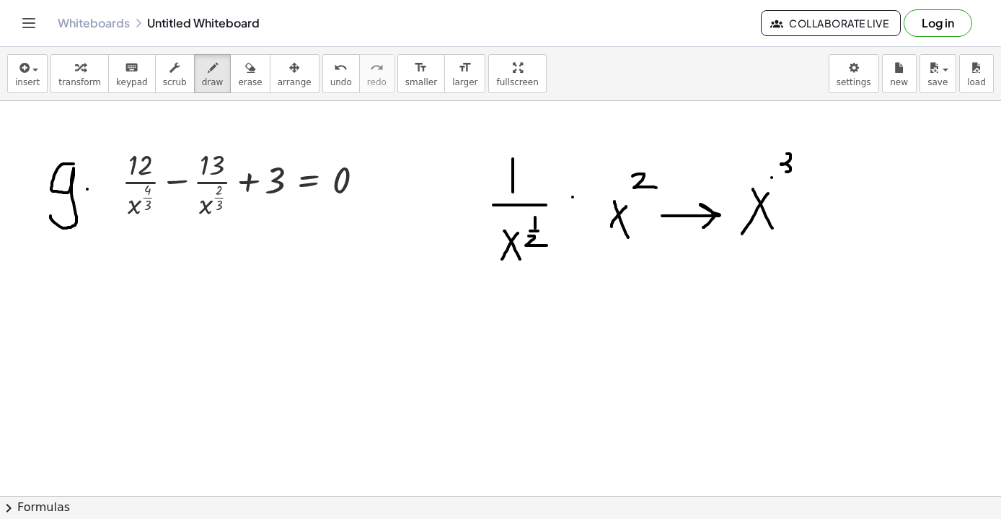
drag, startPoint x: 772, startPoint y: 177, endPoint x: 789, endPoint y: 177, distance: 17.3
drag, startPoint x: 779, startPoint y: 190, endPoint x: 792, endPoint y: 201, distance: 16.9
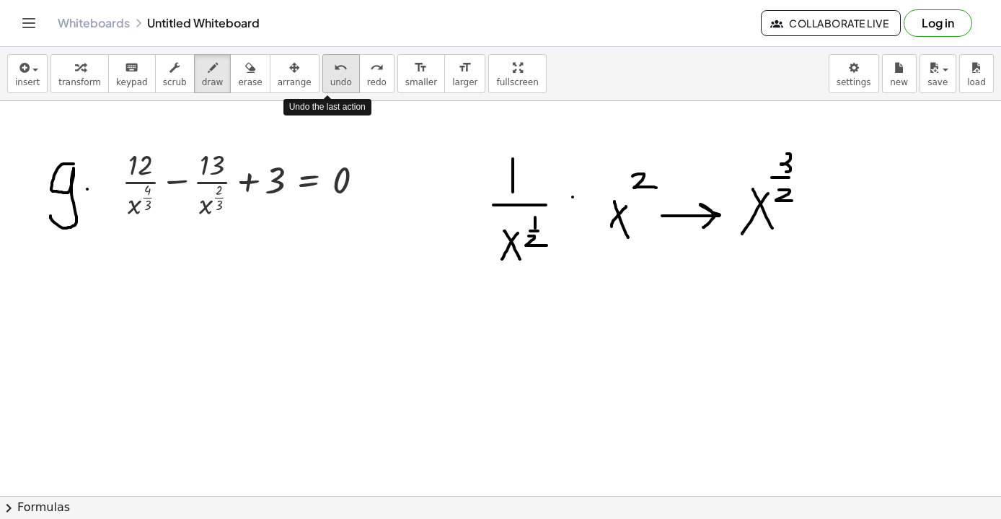
click at [340, 76] on button "undo undo" at bounding box center [342, 73] width 38 height 39
click at [247, 84] on span "erase" at bounding box center [250, 82] width 24 height 10
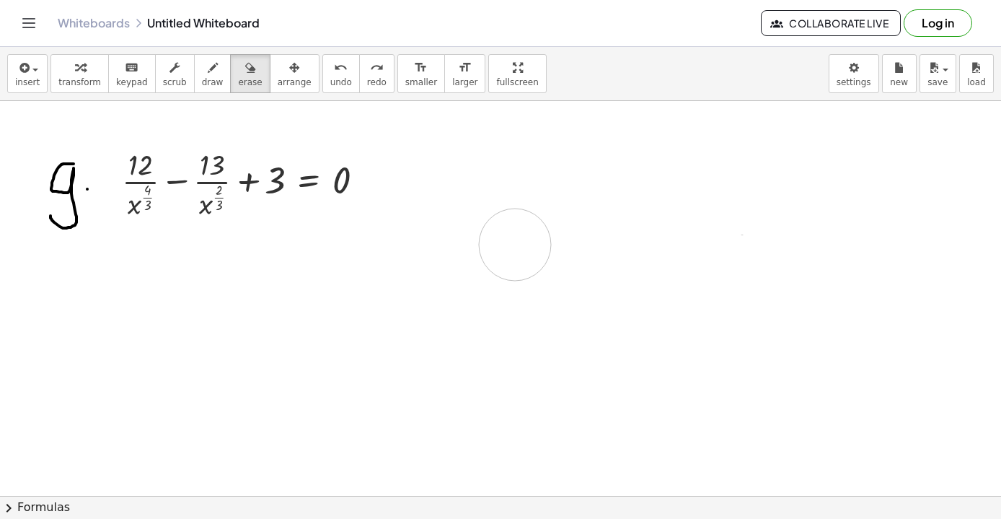
drag, startPoint x: 494, startPoint y: 193, endPoint x: 486, endPoint y: 250, distance: 57.5
click at [3, 82] on div "insert select one: Math Expression Function Text Youtube Video Graphing Geometr…" at bounding box center [500, 74] width 1001 height 54
click at [26, 82] on span "insert" at bounding box center [27, 82] width 25 height 10
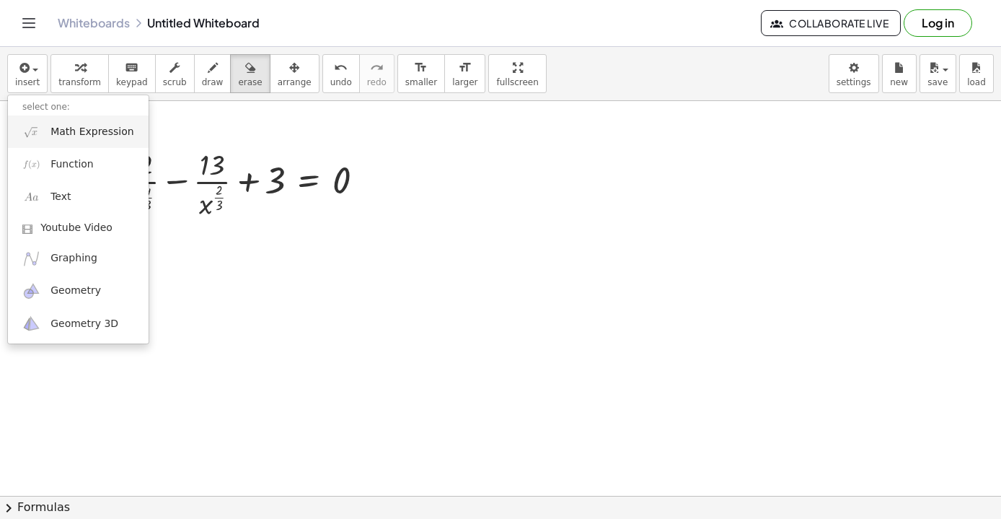
click at [63, 134] on span "Math Expression" at bounding box center [92, 132] width 83 height 14
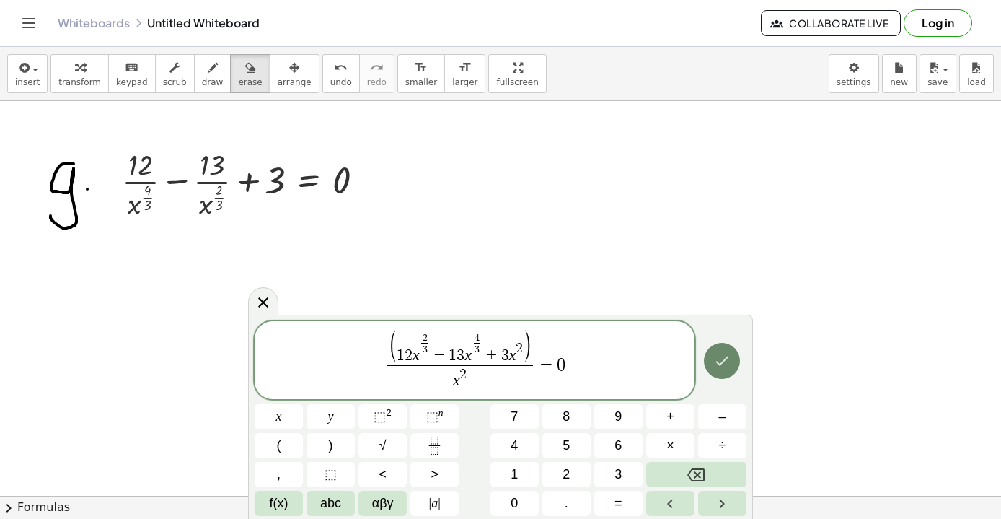
click at [729, 354] on icon "Done" at bounding box center [722, 360] width 17 height 17
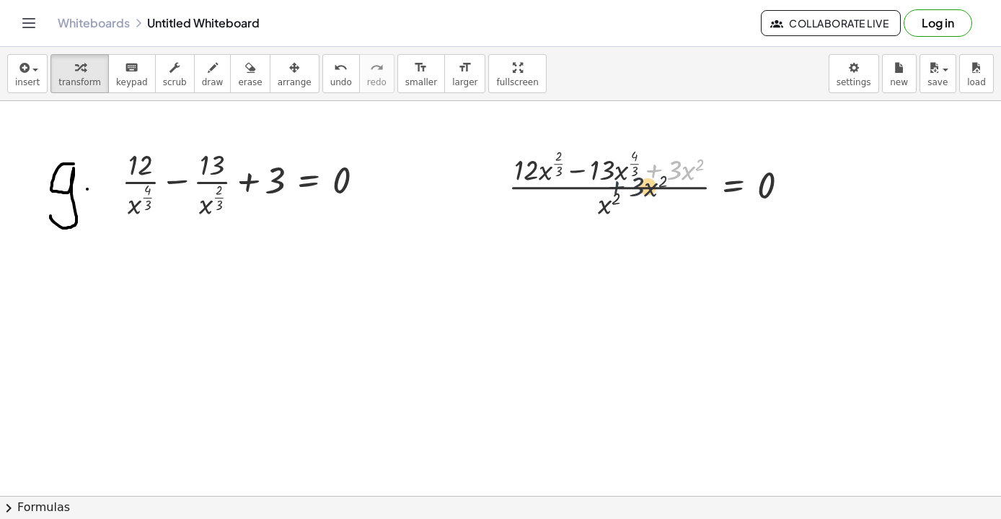
drag, startPoint x: 660, startPoint y: 181, endPoint x: 620, endPoint y: 194, distance: 42.4
click at [619, 194] on div at bounding box center [654, 182] width 307 height 77
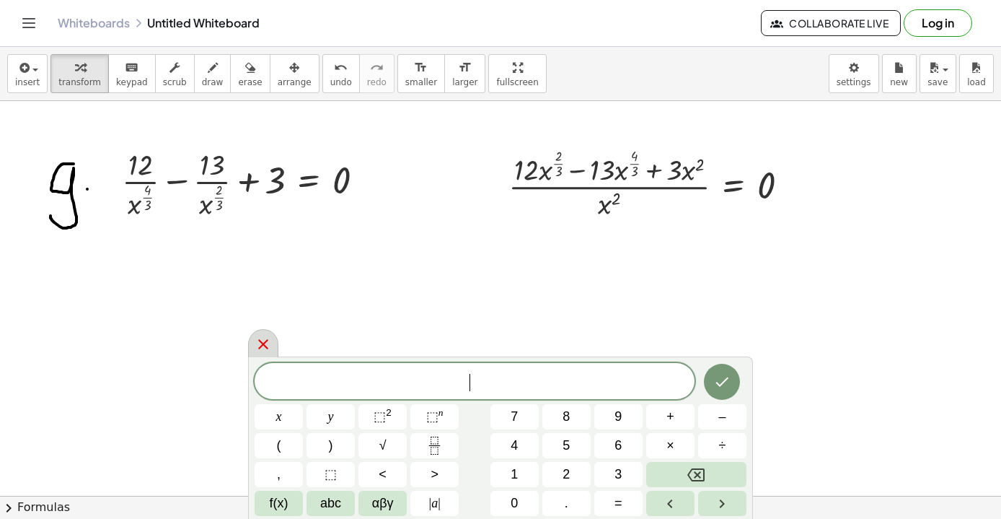
click at [255, 337] on icon at bounding box center [263, 344] width 17 height 17
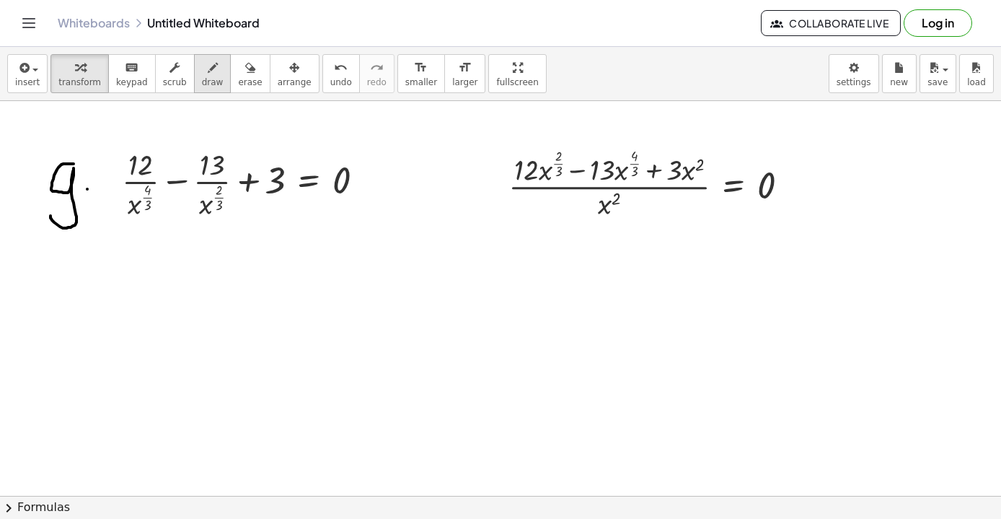
click at [211, 66] on div "button" at bounding box center [213, 66] width 22 height 17
drag, startPoint x: 381, startPoint y: 175, endPoint x: 449, endPoint y: 187, distance: 69.5
drag, startPoint x: 400, startPoint y: 122, endPoint x: 412, endPoint y: 136, distance: 18.9
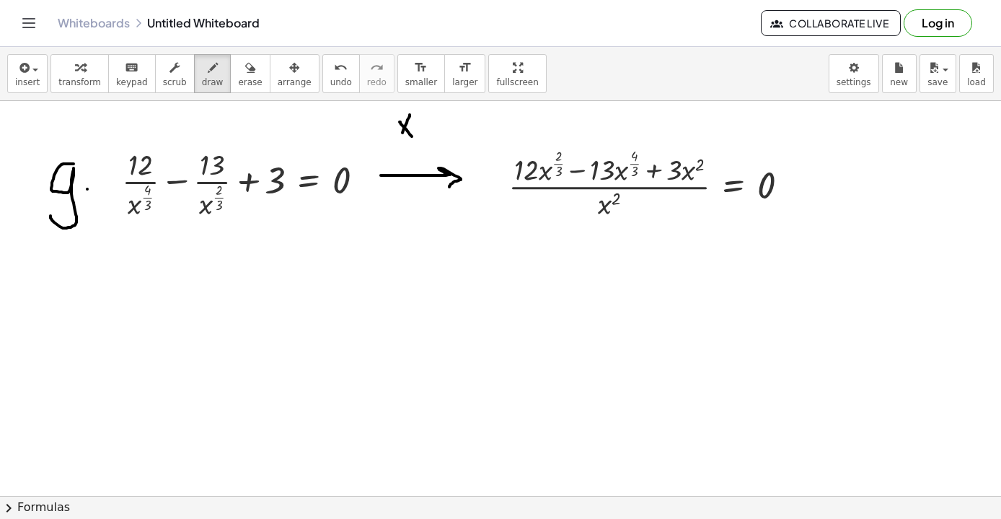
drag, startPoint x: 410, startPoint y: 115, endPoint x: 401, endPoint y: 136, distance: 23.3
drag, startPoint x: 424, startPoint y: 111, endPoint x: 436, endPoint y: 118, distance: 13.2
drag, startPoint x: 392, startPoint y: 142, endPoint x: 442, endPoint y: 140, distance: 50.6
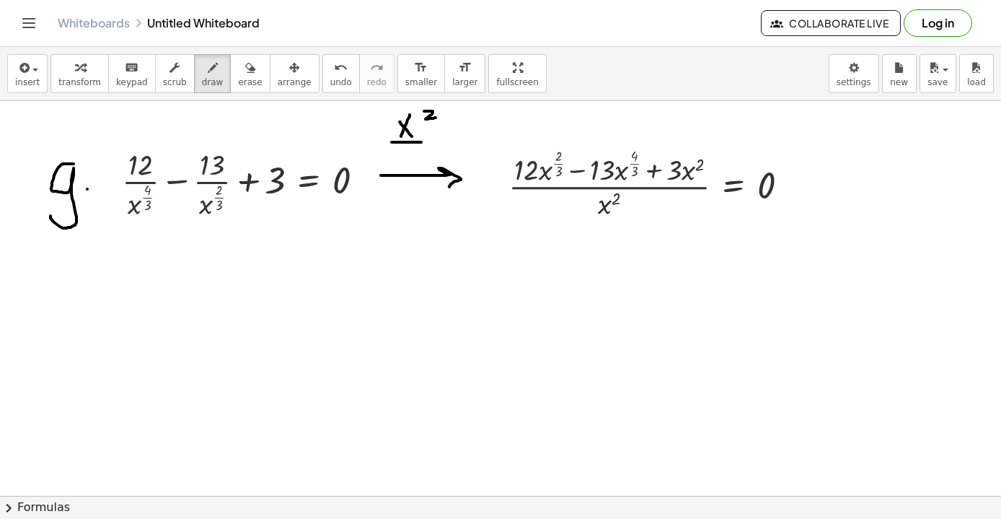
drag, startPoint x: 416, startPoint y: 152, endPoint x: 408, endPoint y: 167, distance: 17.1
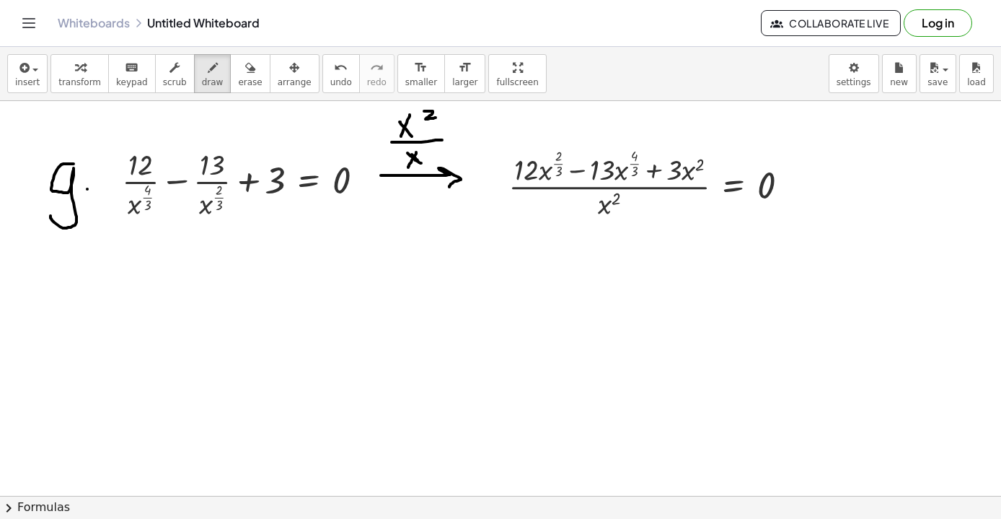
drag, startPoint x: 421, startPoint y: 163, endPoint x: 405, endPoint y: 151, distance: 20.1
drag, startPoint x: 425, startPoint y: 150, endPoint x: 433, endPoint y: 158, distance: 11.2
drag, startPoint x: 444, startPoint y: 170, endPoint x: 448, endPoint y: 184, distance: 14.2
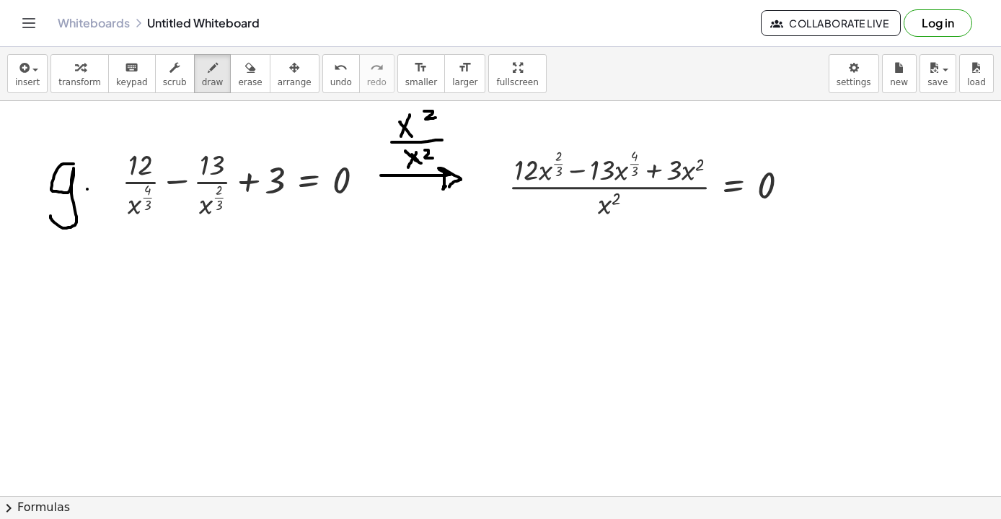
drag, startPoint x: 259, startPoint y: 277, endPoint x: 259, endPoint y: 303, distance: 26.0
drag, startPoint x: 266, startPoint y: 279, endPoint x: 287, endPoint y: 301, distance: 31.1
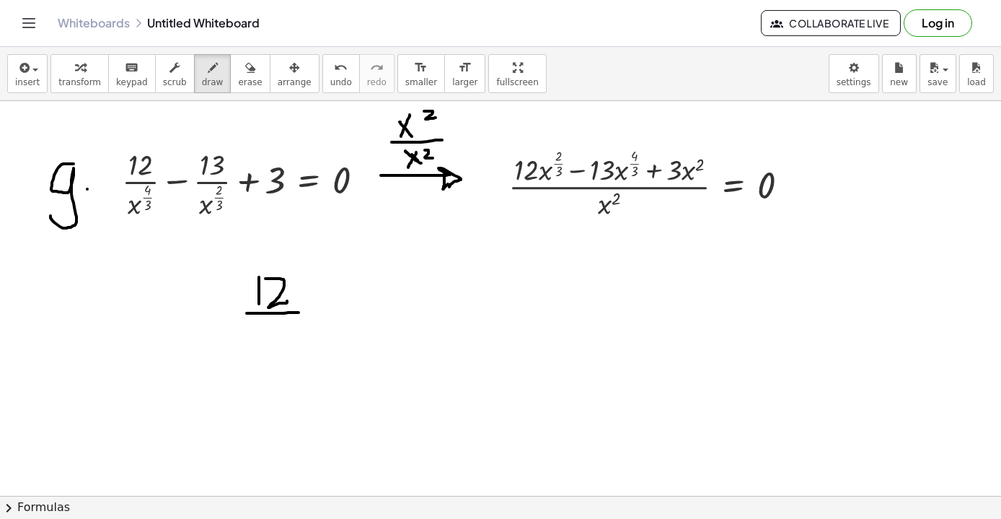
drag, startPoint x: 247, startPoint y: 313, endPoint x: 311, endPoint y: 307, distance: 64.5
drag, startPoint x: 263, startPoint y: 320, endPoint x: 279, endPoint y: 351, distance: 35.2
drag, startPoint x: 271, startPoint y: 336, endPoint x: 259, endPoint y: 354, distance: 21.4
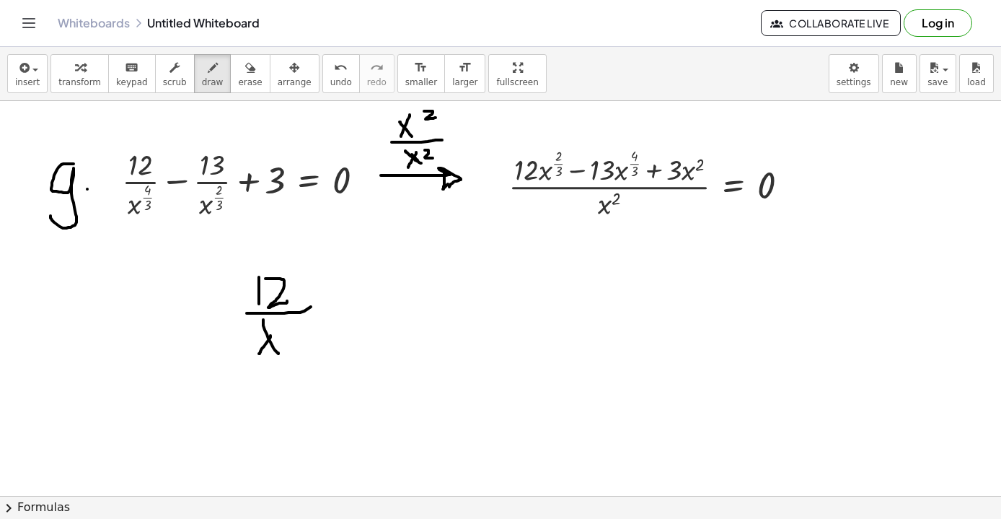
drag, startPoint x: 292, startPoint y: 320, endPoint x: 292, endPoint y: 330, distance: 10.8
drag, startPoint x: 285, startPoint y: 323, endPoint x: 300, endPoint y: 323, distance: 15.2
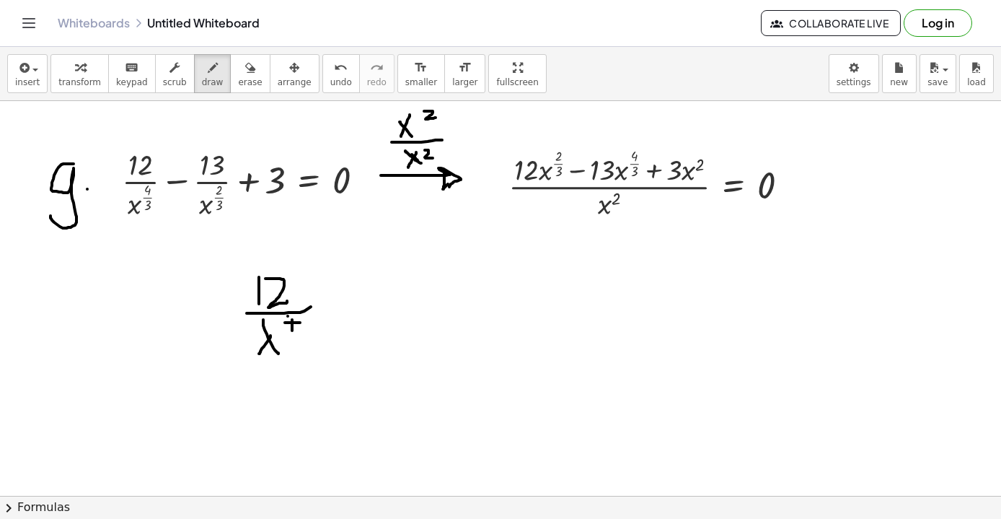
drag, startPoint x: 285, startPoint y: 338, endPoint x: 299, endPoint y: 336, distance: 13.8
click at [334, 68] on icon "undo" at bounding box center [341, 67] width 14 height 17
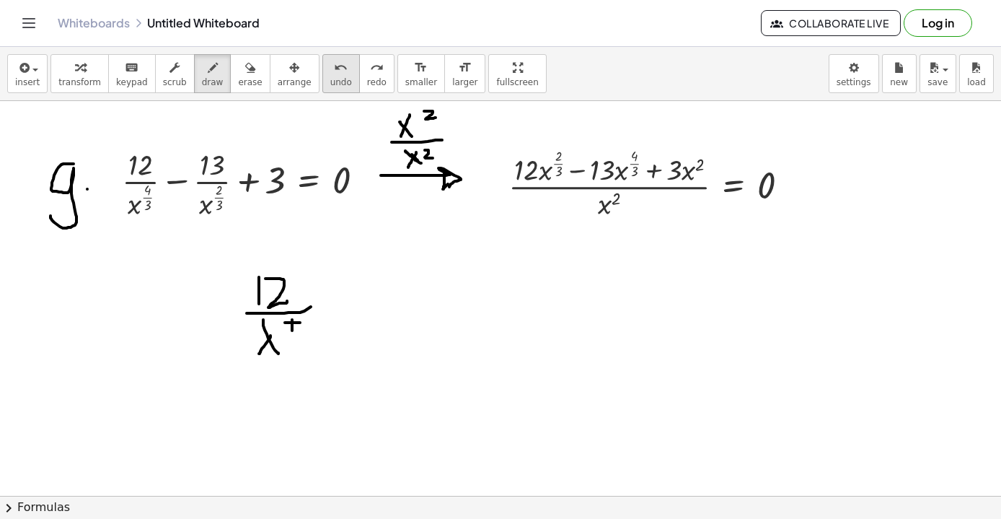
click at [334, 68] on icon "undo" at bounding box center [341, 67] width 14 height 17
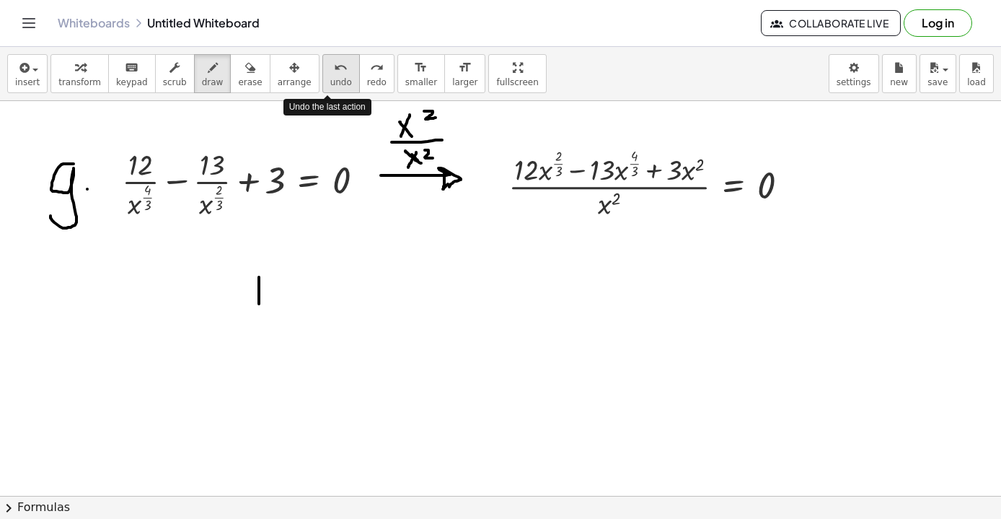
click at [334, 68] on icon "undo" at bounding box center [341, 67] width 14 height 17
click at [15, 58] on button "insert" at bounding box center [27, 73] width 40 height 39
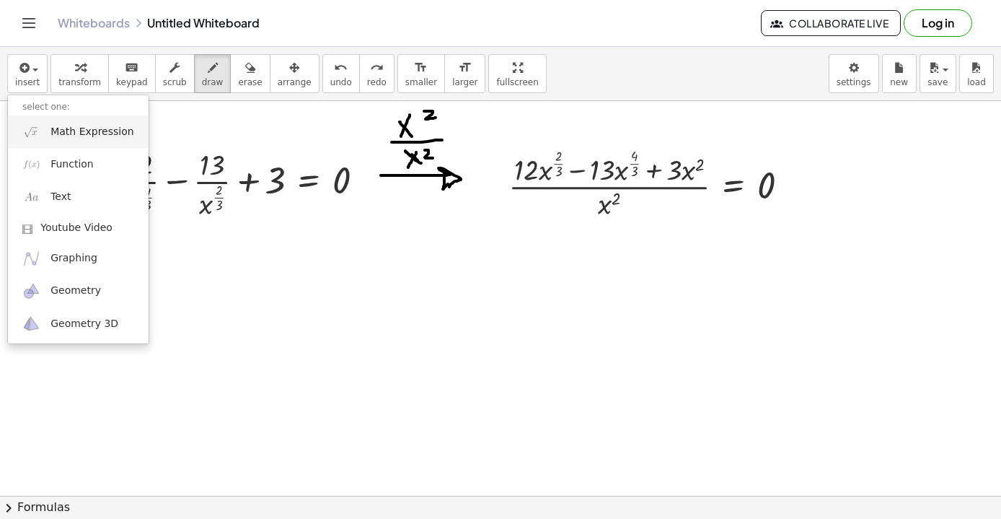
click at [72, 131] on span "Math Expression" at bounding box center [92, 132] width 83 height 14
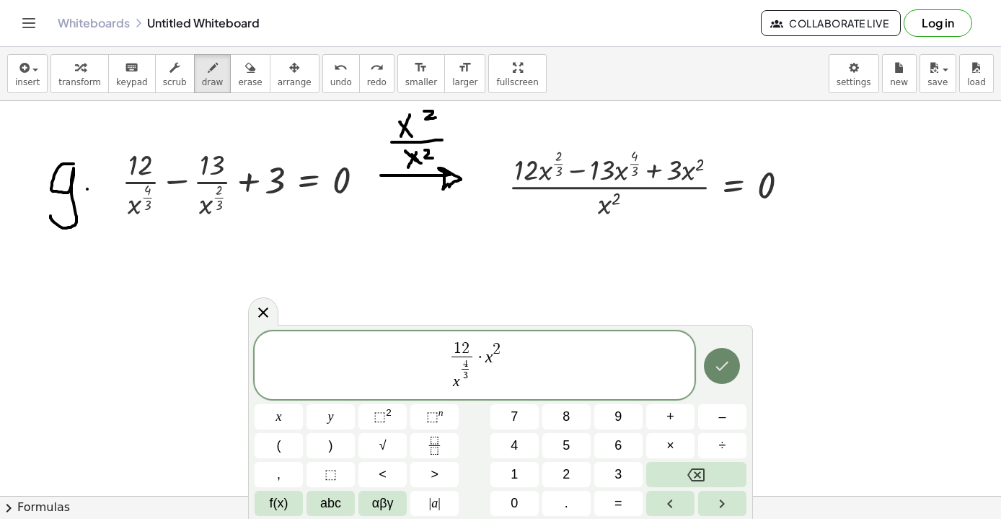
click at [719, 366] on icon "Done" at bounding box center [722, 365] width 17 height 17
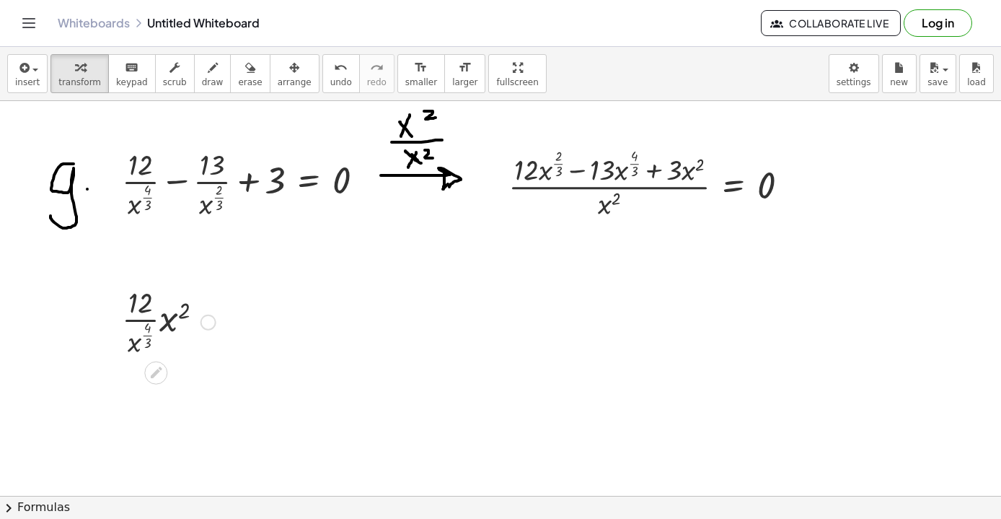
click at [173, 317] on div at bounding box center [169, 320] width 108 height 77
click at [334, 65] on icon "undo" at bounding box center [341, 67] width 14 height 17
click at [30, 75] on div "button" at bounding box center [27, 66] width 25 height 17
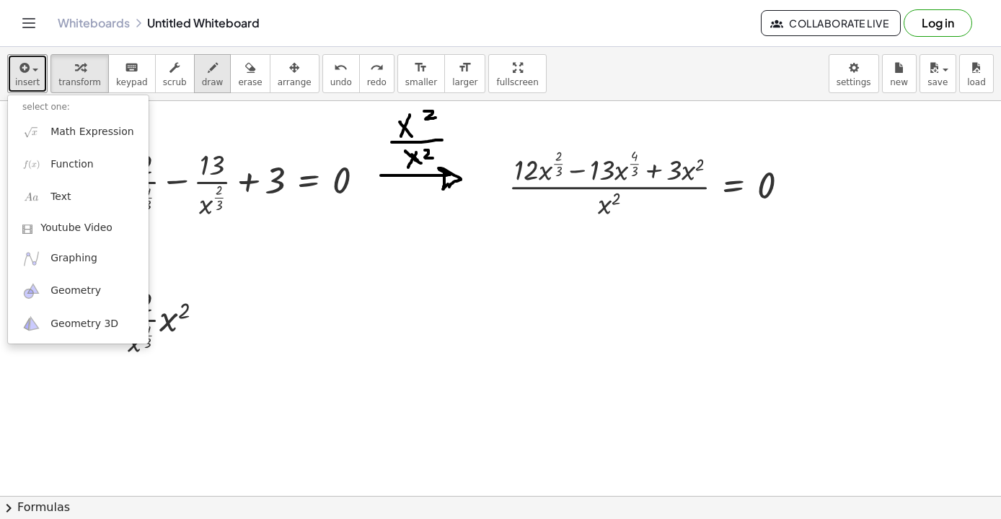
click at [209, 77] on span "draw" at bounding box center [213, 82] width 22 height 10
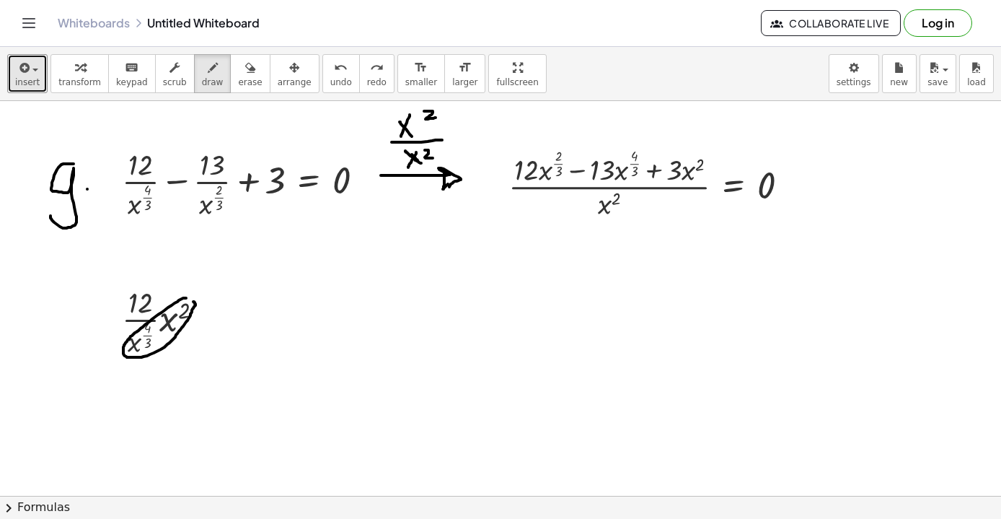
drag, startPoint x: 186, startPoint y: 298, endPoint x: 193, endPoint y: 302, distance: 7.4
drag, startPoint x: 247, startPoint y: 286, endPoint x: 268, endPoint y: 317, distance: 37.8
click at [334, 72] on icon "undo" at bounding box center [341, 67] width 14 height 17
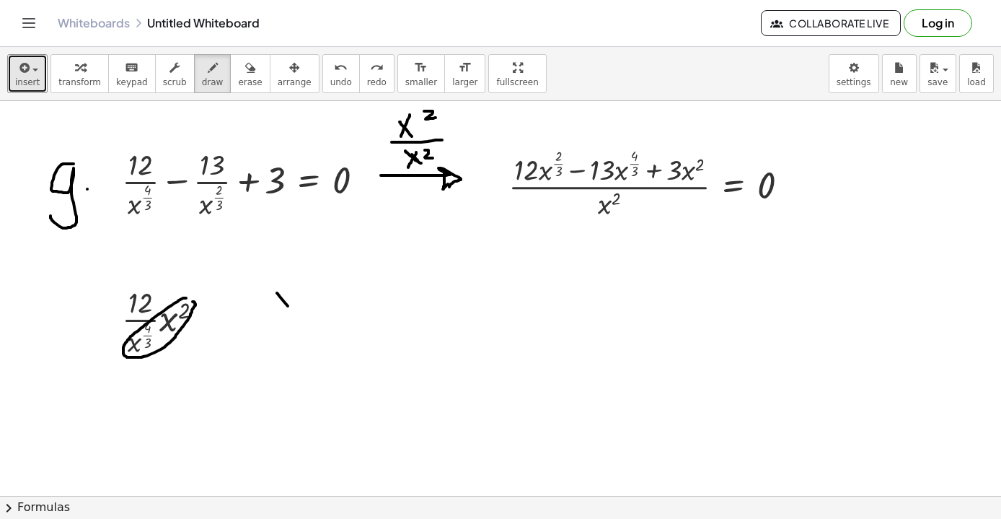
drag, startPoint x: 277, startPoint y: 293, endPoint x: 300, endPoint y: 323, distance: 38.1
drag, startPoint x: 295, startPoint y: 294, endPoint x: 279, endPoint y: 319, distance: 29.8
drag, startPoint x: 312, startPoint y: 273, endPoint x: 322, endPoint y: 273, distance: 10.1
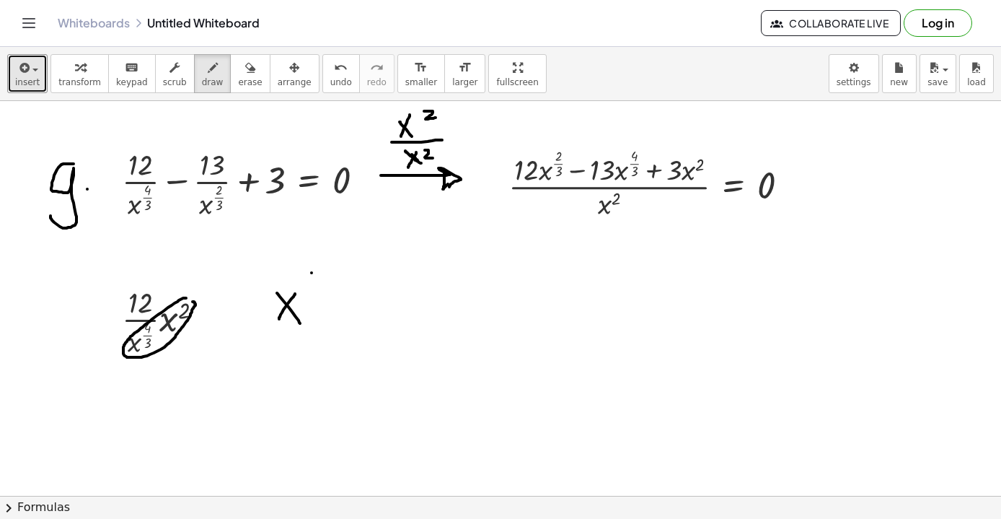
drag, startPoint x: 339, startPoint y: 258, endPoint x: 339, endPoint y: 270, distance: 11.5
drag, startPoint x: 331, startPoint y: 256, endPoint x: 344, endPoint y: 258, distance: 13.1
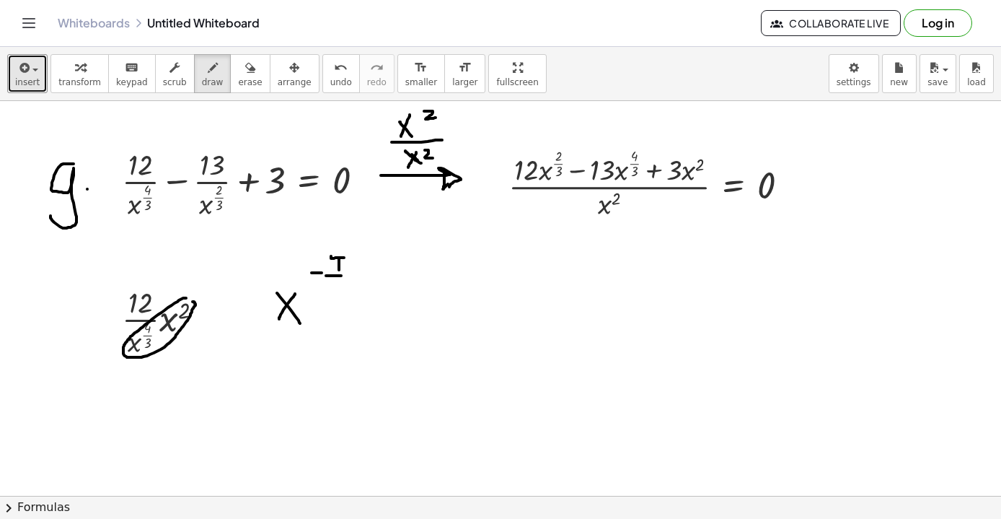
drag, startPoint x: 326, startPoint y: 276, endPoint x: 341, endPoint y: 276, distance: 14.4
drag, startPoint x: 338, startPoint y: 286, endPoint x: 334, endPoint y: 302, distance: 15.8
drag, startPoint x: 338, startPoint y: 248, endPoint x: 338, endPoint y: 259, distance: 10.8
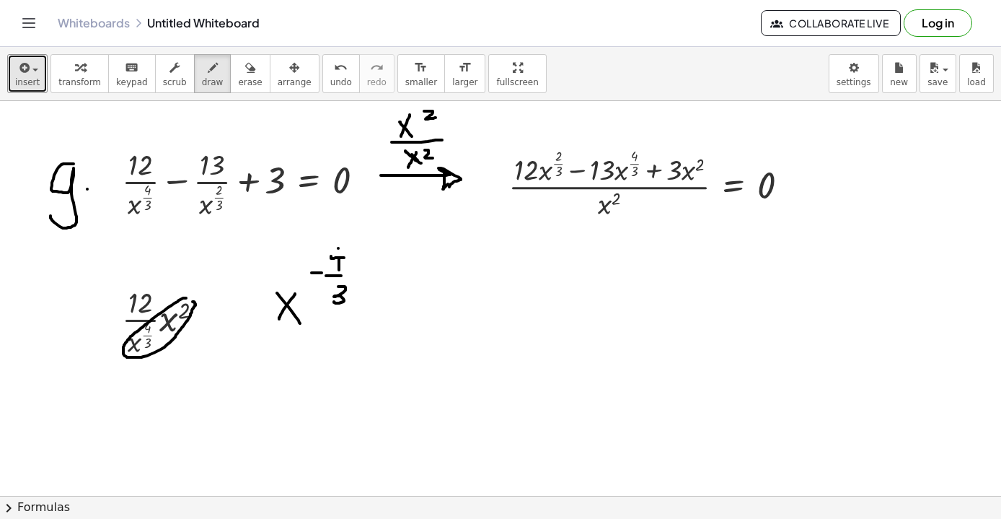
drag, startPoint x: 434, startPoint y: 289, endPoint x: 460, endPoint y: 319, distance: 39.9
drag, startPoint x: 457, startPoint y: 291, endPoint x: 445, endPoint y: 315, distance: 27.1
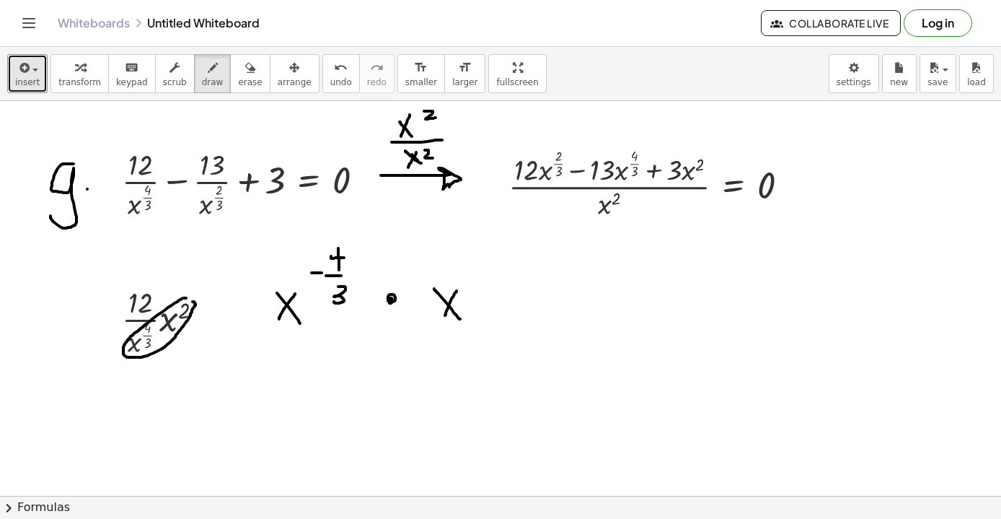
drag, startPoint x: 474, startPoint y: 254, endPoint x: 489, endPoint y: 269, distance: 21.4
drag, startPoint x: 332, startPoint y: 286, endPoint x: 344, endPoint y: 286, distance: 12.3
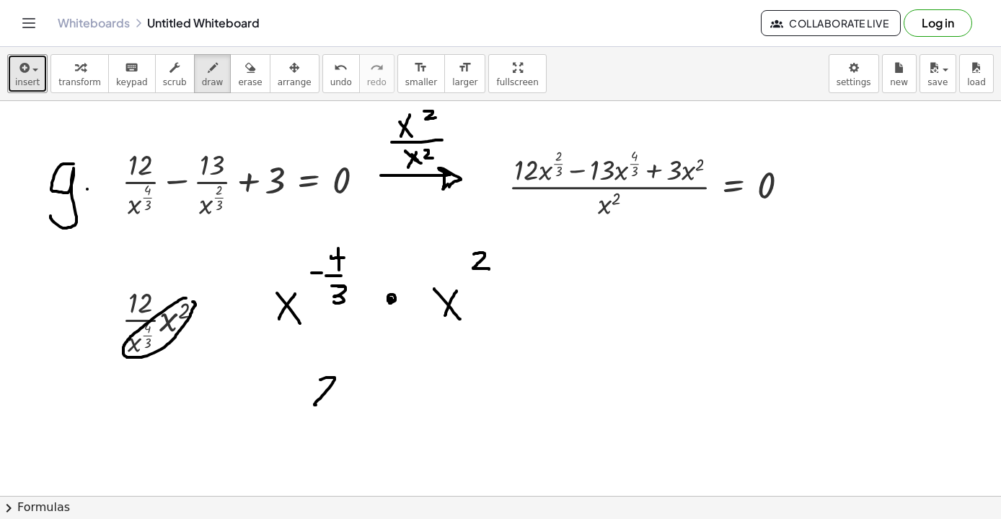
drag, startPoint x: 320, startPoint y: 380, endPoint x: 338, endPoint y: 398, distance: 25.5
drag, startPoint x: 361, startPoint y: 377, endPoint x: 361, endPoint y: 391, distance: 14.4
drag, startPoint x: 354, startPoint y: 385, endPoint x: 370, endPoint y: 385, distance: 15.9
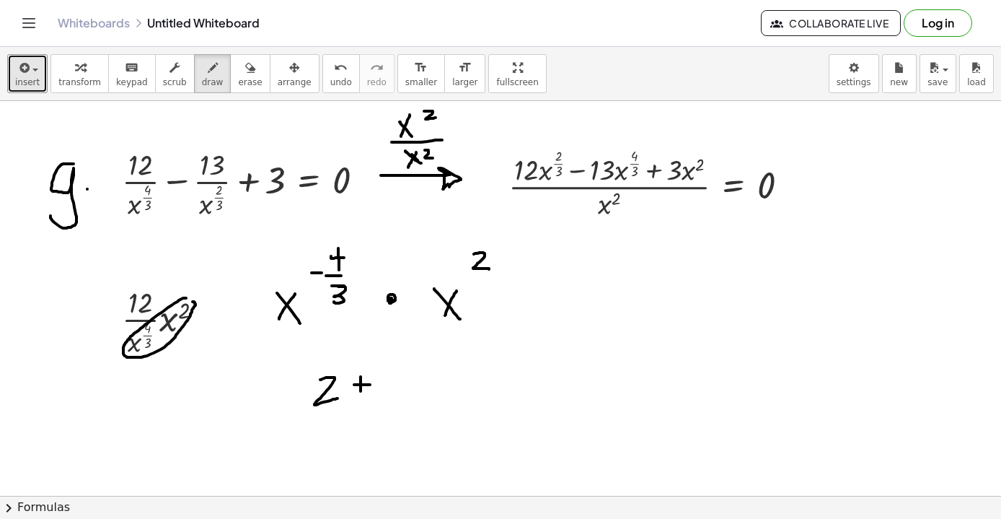
drag, startPoint x: 419, startPoint y: 362, endPoint x: 412, endPoint y: 405, distance: 43.2
drag, startPoint x: 429, startPoint y: 381, endPoint x: 447, endPoint y: 381, distance: 18.8
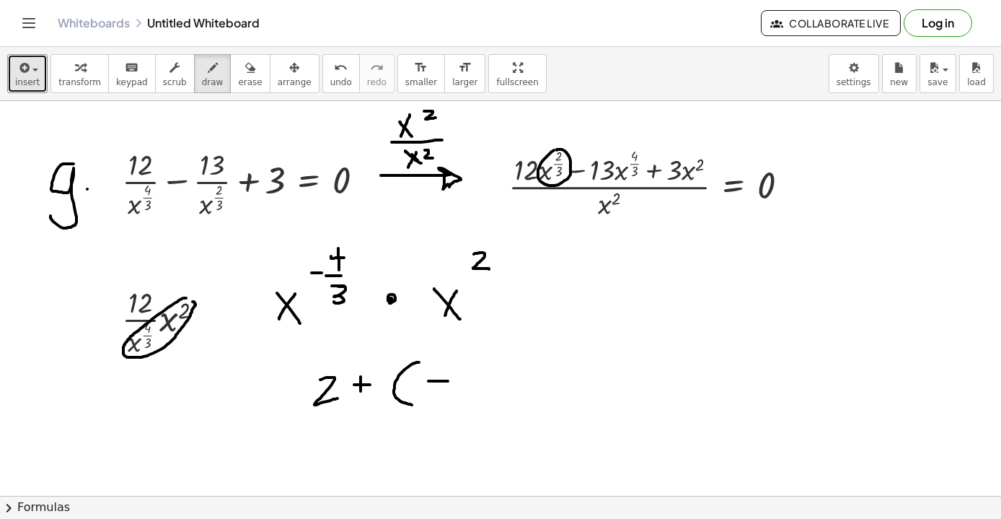
drag, startPoint x: 480, startPoint y: 354, endPoint x: 480, endPoint y: 373, distance: 18.8
drag, startPoint x: 470, startPoint y: 356, endPoint x: 490, endPoint y: 369, distance: 24.0
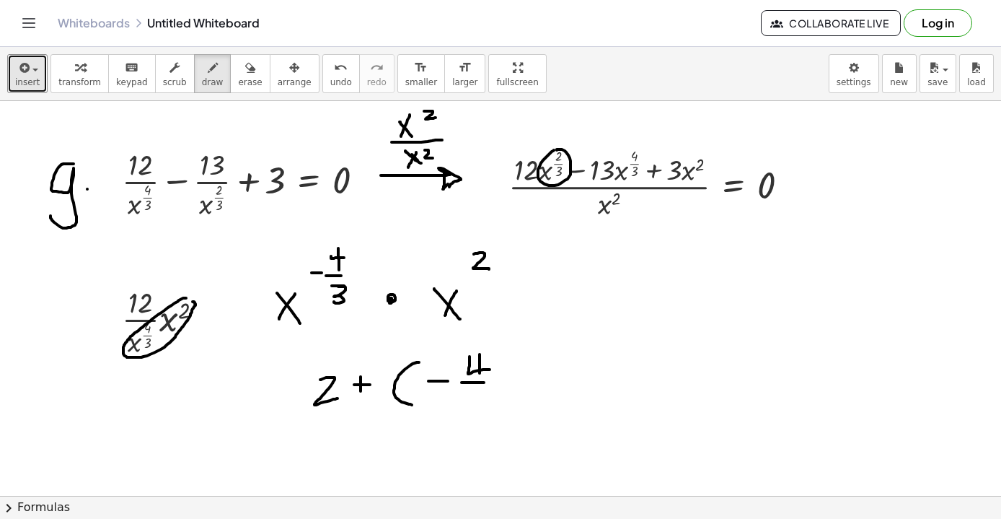
drag, startPoint x: 462, startPoint y: 382, endPoint x: 500, endPoint y: 382, distance: 38.2
drag, startPoint x: 477, startPoint y: 389, endPoint x: 471, endPoint y: 407, distance: 18.9
drag, startPoint x: 508, startPoint y: 351, endPoint x: 521, endPoint y: 411, distance: 62.0
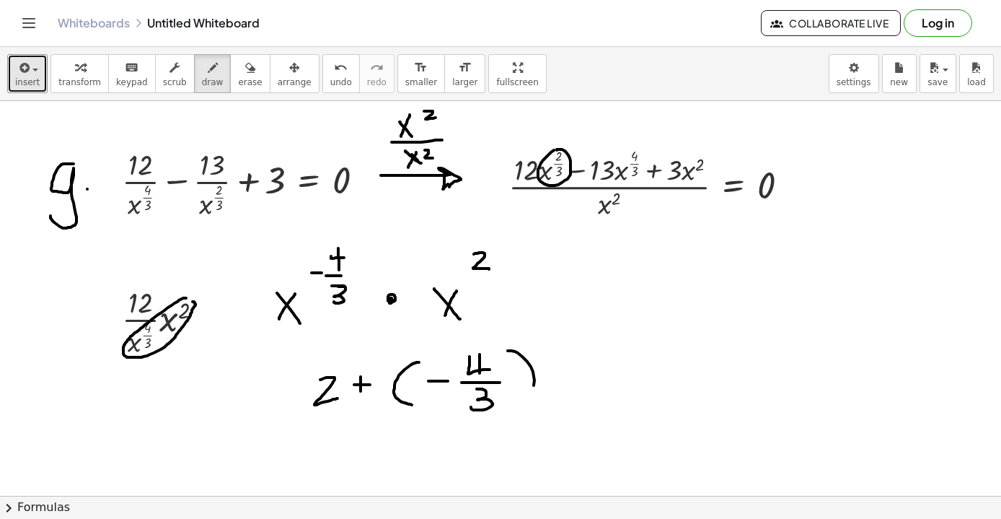
drag, startPoint x: 558, startPoint y: 128, endPoint x: 567, endPoint y: 144, distance: 17.5
click at [241, 82] on span "erase" at bounding box center [250, 82] width 24 height 10
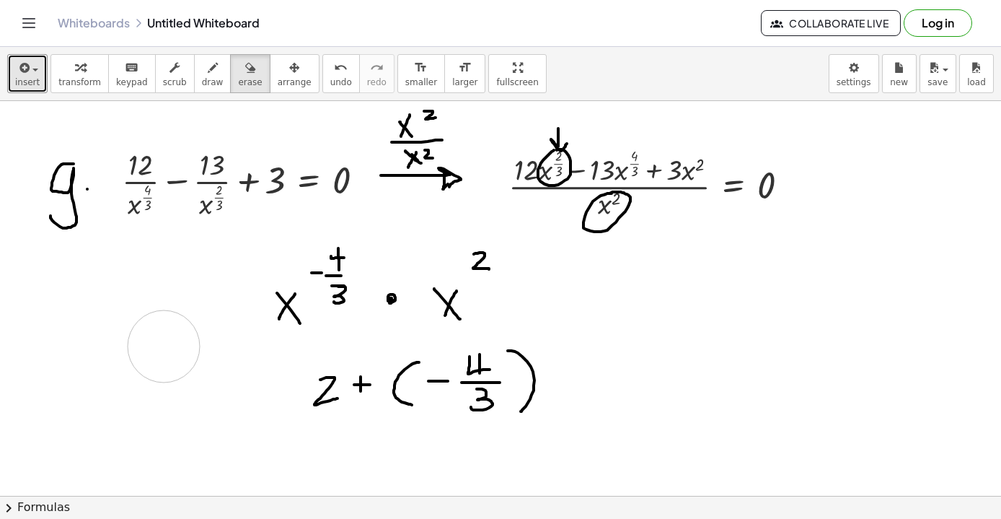
drag, startPoint x: 135, startPoint y: 314, endPoint x: 201, endPoint y: 323, distance: 66.9
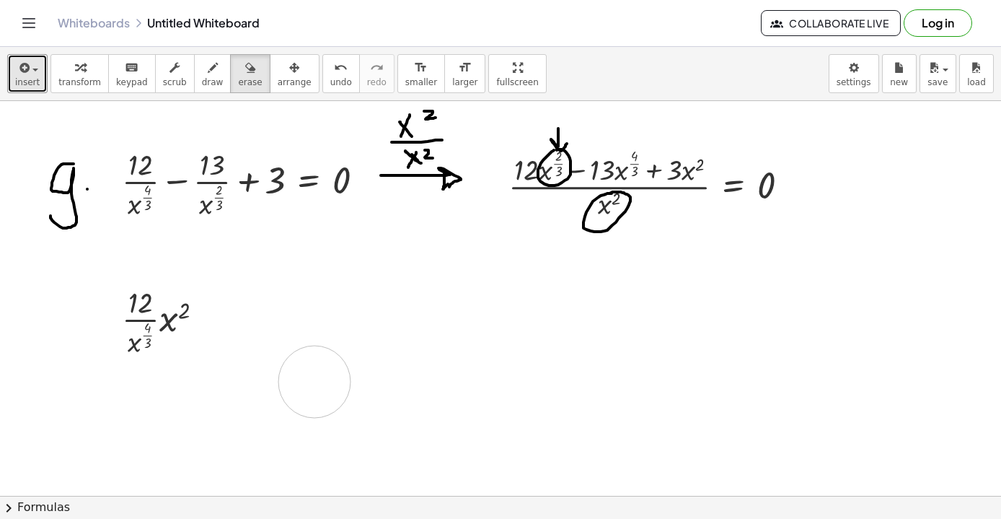
drag, startPoint x: 325, startPoint y: 286, endPoint x: 304, endPoint y: 376, distance: 91.9
click at [286, 82] on span "arrange" at bounding box center [295, 82] width 34 height 10
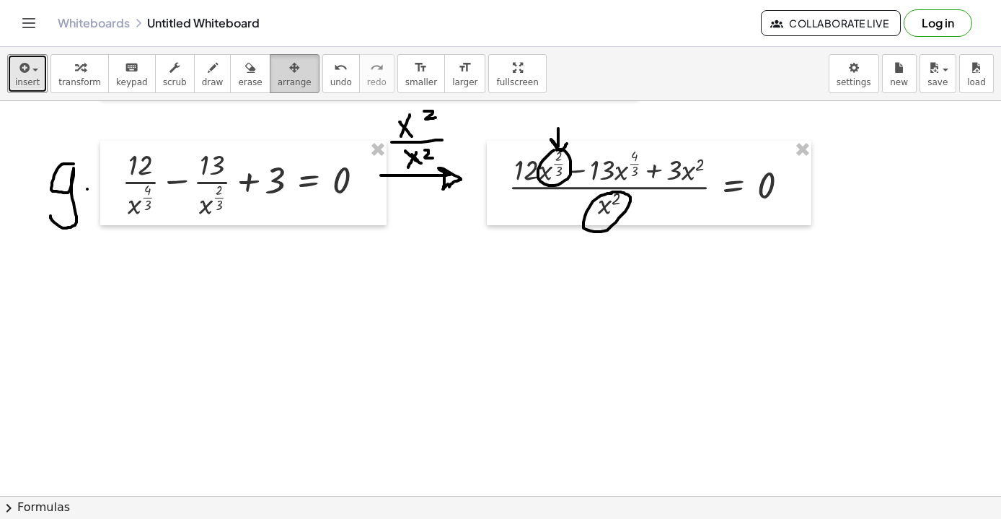
click at [278, 77] on span "arrange" at bounding box center [295, 82] width 34 height 10
click at [202, 73] on div "button" at bounding box center [213, 66] width 22 height 17
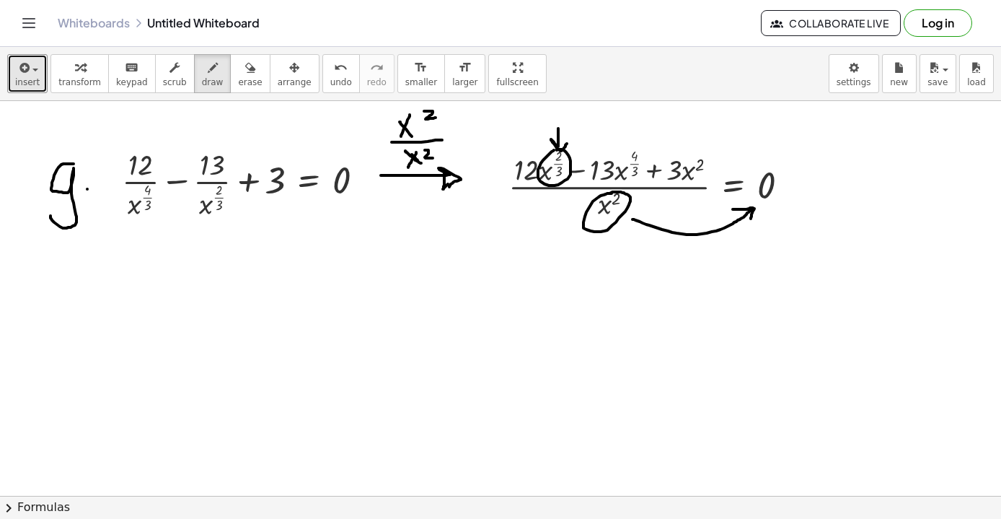
drag, startPoint x: 633, startPoint y: 219, endPoint x: 751, endPoint y: 219, distance: 118.3
drag, startPoint x: 587, startPoint y: 189, endPoint x: 645, endPoint y: 260, distance: 91.8
click at [250, 74] on div "button" at bounding box center [250, 66] width 24 height 17
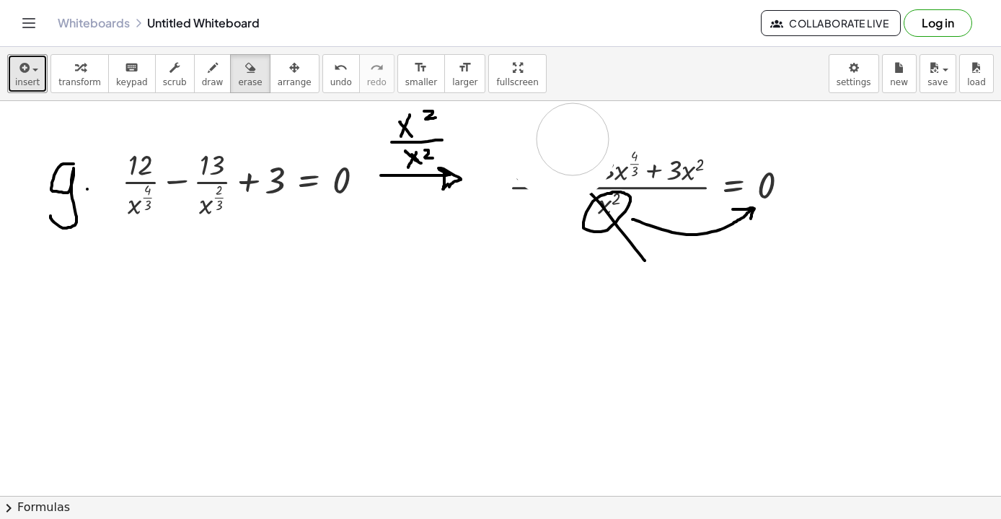
drag, startPoint x: 569, startPoint y: 125, endPoint x: 561, endPoint y: 141, distance: 17.7
click at [208, 73] on icon "button" at bounding box center [213, 67] width 10 height 17
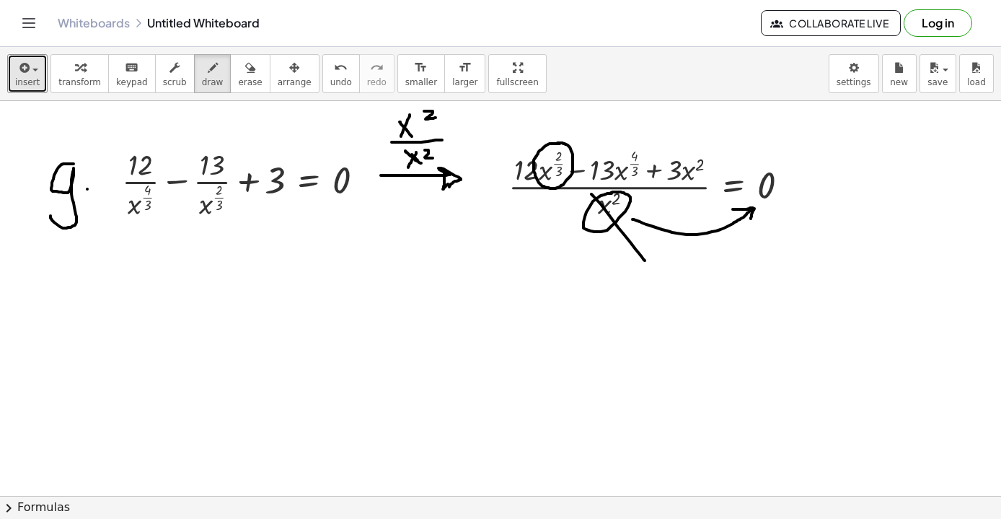
click at [334, 73] on icon "undo" at bounding box center [341, 67] width 14 height 17
click at [25, 70] on icon "button" at bounding box center [23, 67] width 13 height 17
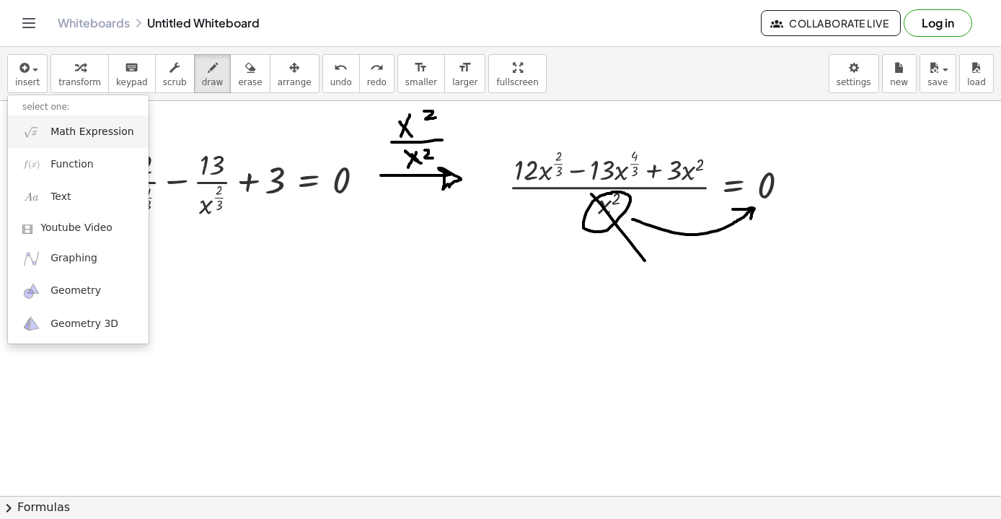
click at [69, 130] on span "Math Expression" at bounding box center [92, 132] width 83 height 14
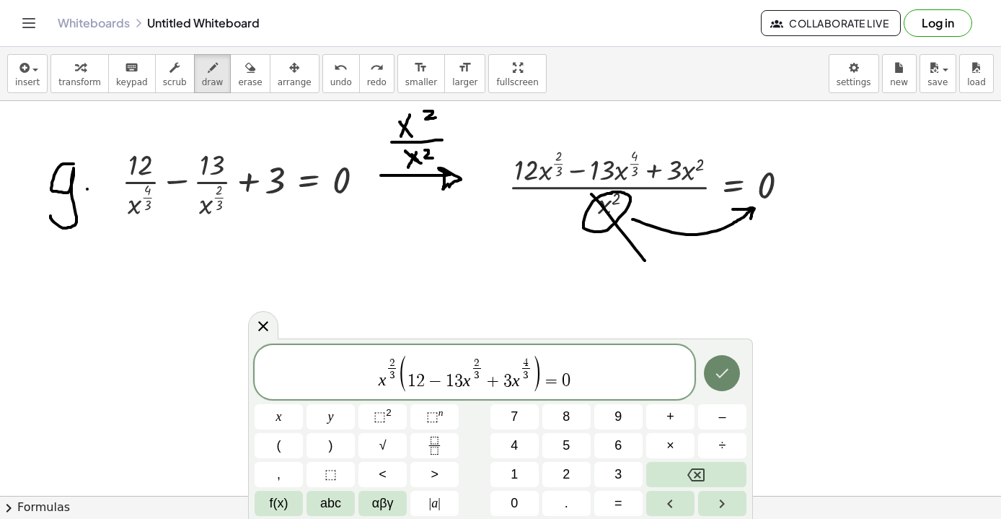
click at [720, 362] on button "Done" at bounding box center [722, 373] width 36 height 36
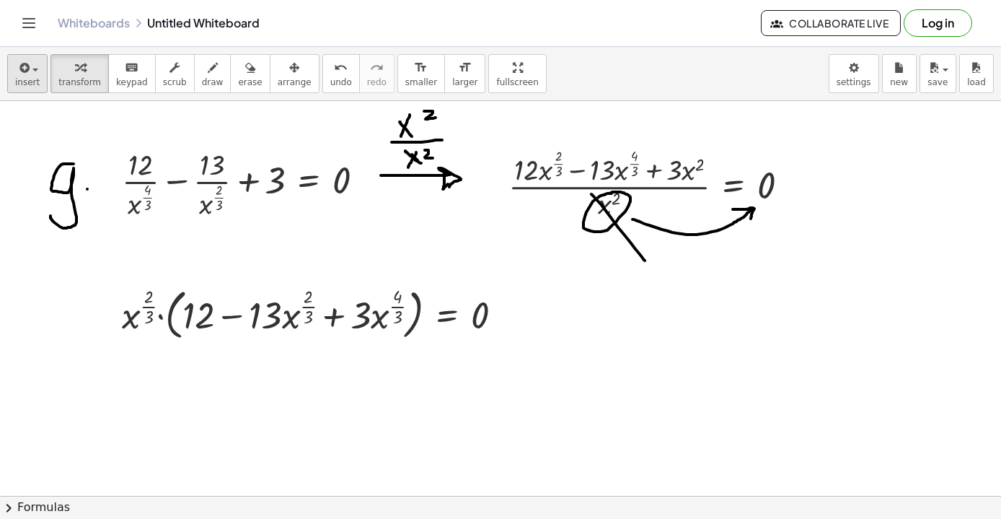
click at [18, 71] on icon "button" at bounding box center [23, 67] width 13 height 17
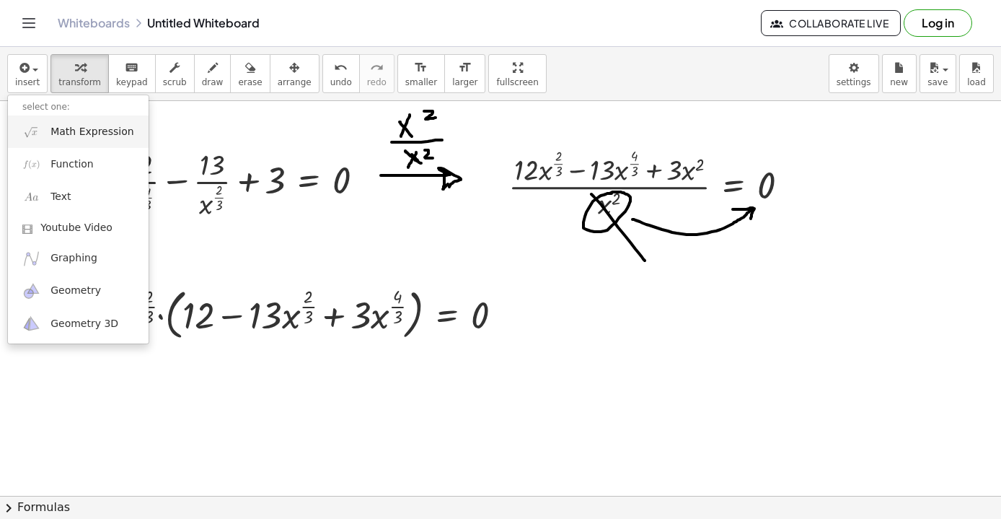
click at [69, 128] on span "Math Expression" at bounding box center [92, 132] width 83 height 14
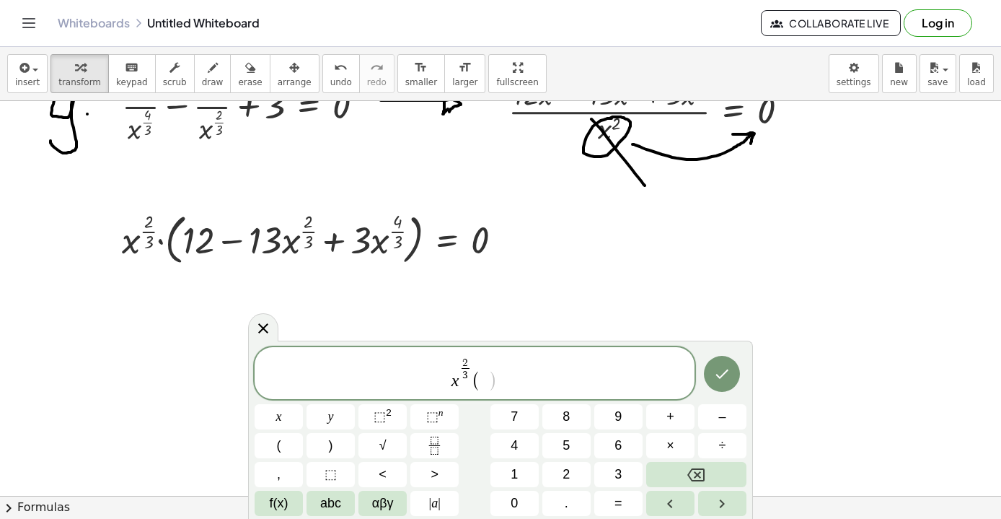
scroll to position [4983, 0]
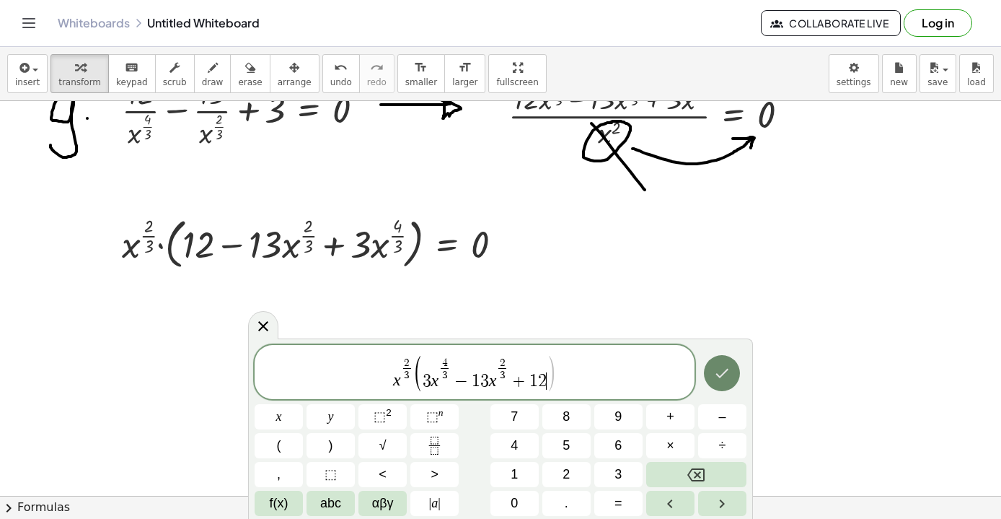
click at [727, 377] on icon "Done" at bounding box center [722, 372] width 17 height 17
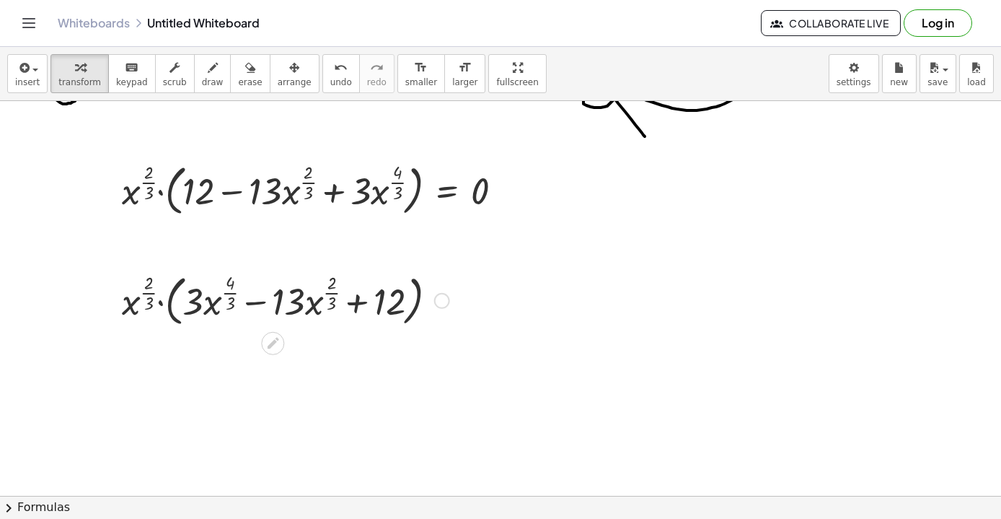
scroll to position [5056, 0]
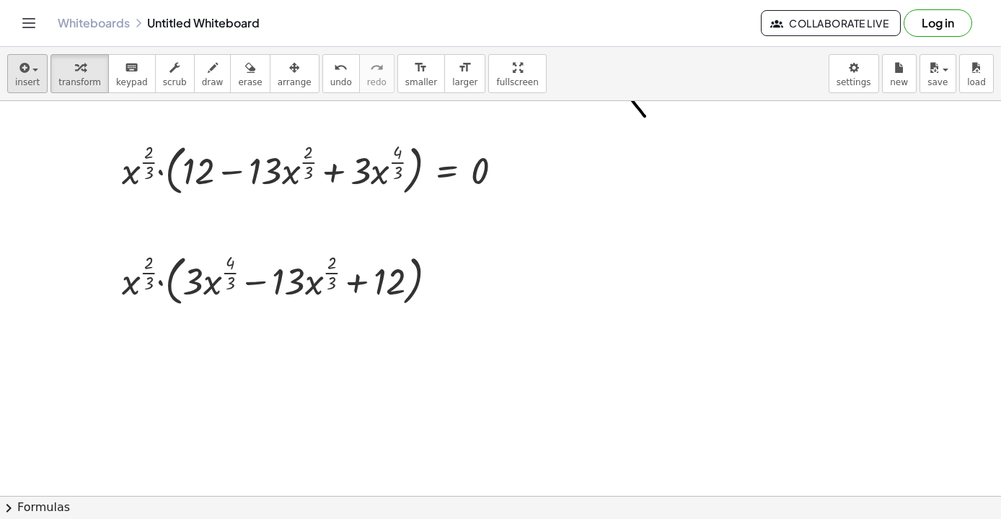
click at [31, 77] on span "insert" at bounding box center [27, 82] width 25 height 10
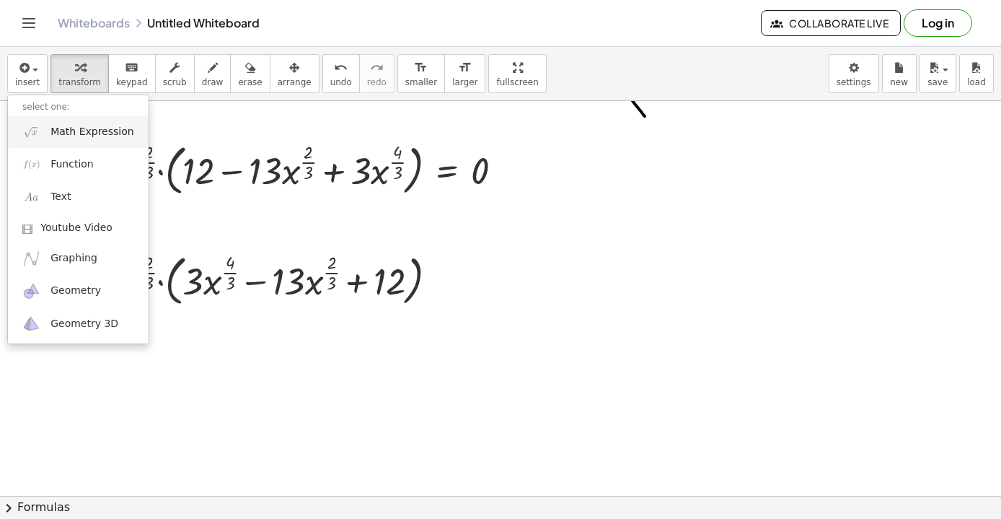
click at [112, 146] on link "Math Expression" at bounding box center [78, 131] width 141 height 32
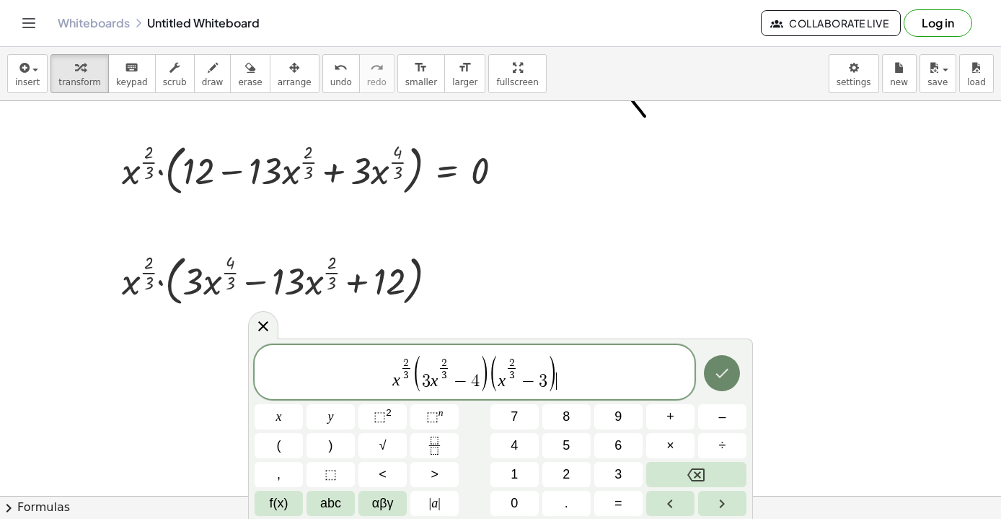
click at [730, 370] on icon "Done" at bounding box center [722, 372] width 17 height 17
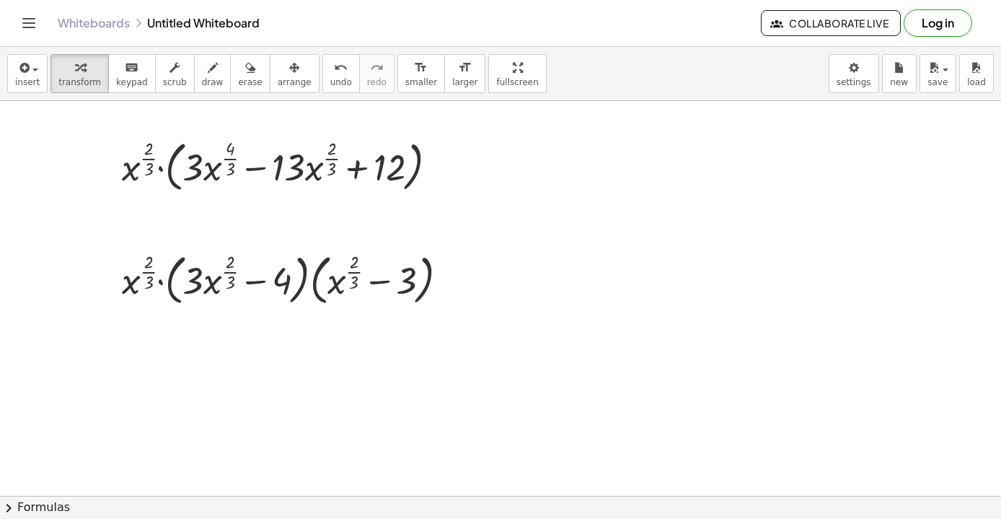
scroll to position [5173, 0]
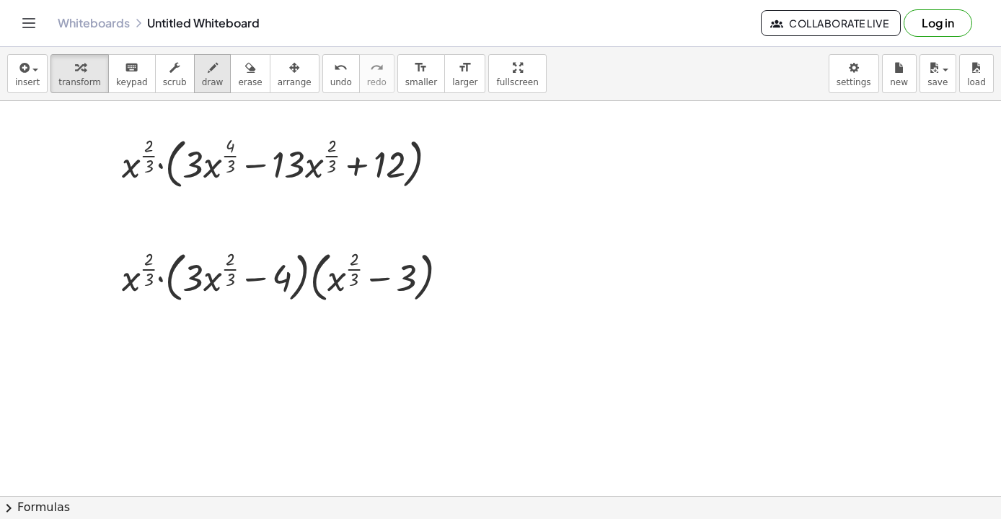
click at [211, 69] on div "button" at bounding box center [213, 66] width 22 height 17
drag, startPoint x: 452, startPoint y: 277, endPoint x: 470, endPoint y: 277, distance: 18.0
drag, startPoint x: 450, startPoint y: 267, endPoint x: 469, endPoint y: 267, distance: 18.8
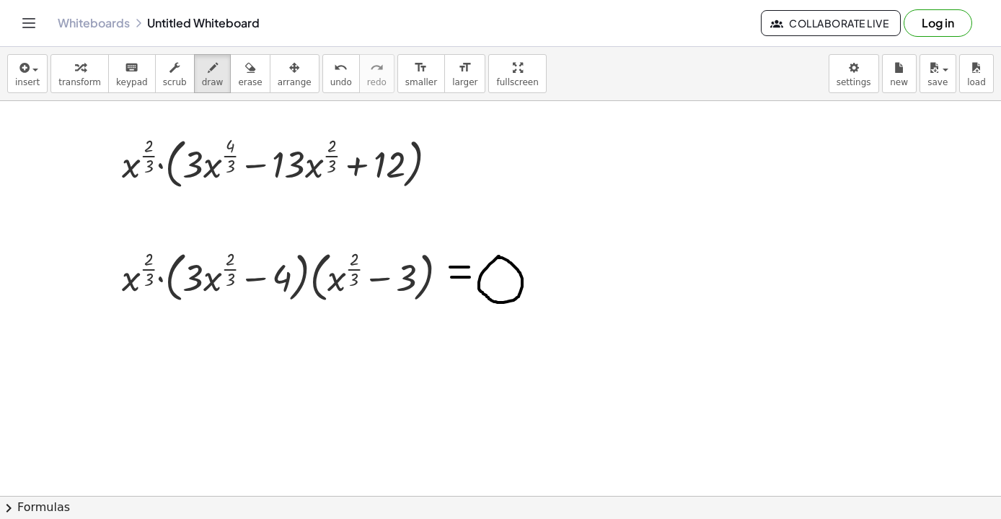
drag, startPoint x: 499, startPoint y: 256, endPoint x: 491, endPoint y: 258, distance: 8.1
drag, startPoint x: 360, startPoint y: 307, endPoint x: 491, endPoint y: 313, distance: 131.5
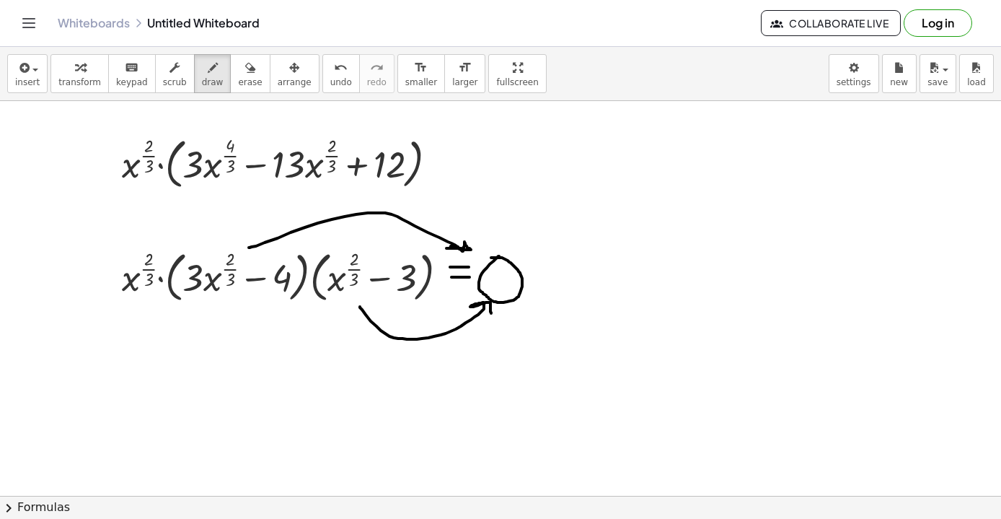
drag, startPoint x: 249, startPoint y: 247, endPoint x: 463, endPoint y: 248, distance: 214.3
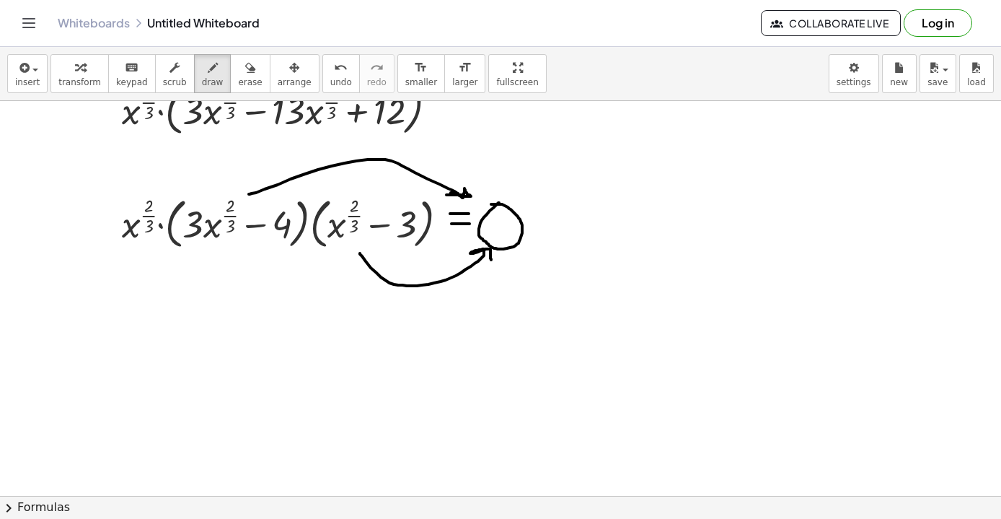
scroll to position [5235, 0]
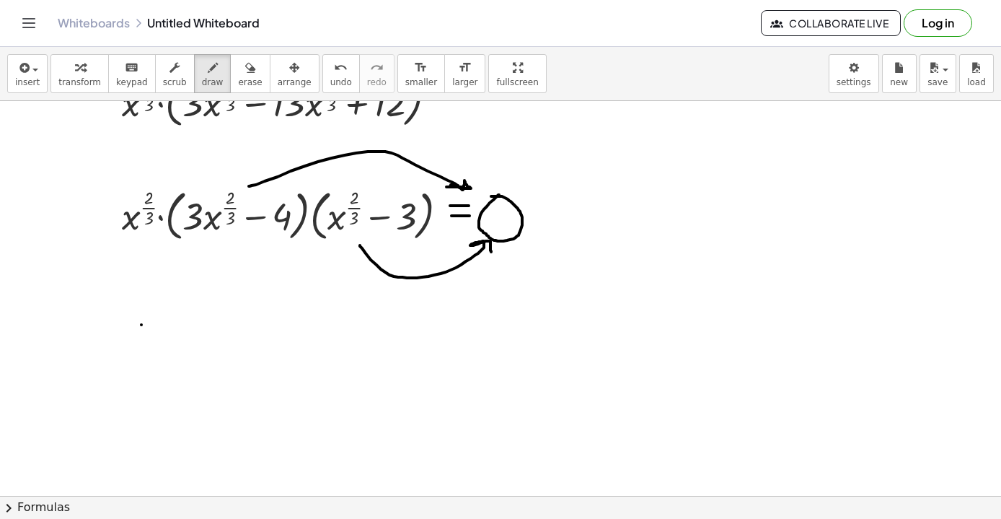
click at [334, 70] on icon "undo" at bounding box center [341, 67] width 14 height 17
drag, startPoint x: 135, startPoint y: 317, endPoint x: 151, endPoint y: 335, distance: 24.0
drag, startPoint x: 150, startPoint y: 313, endPoint x: 133, endPoint y: 336, distance: 27.9
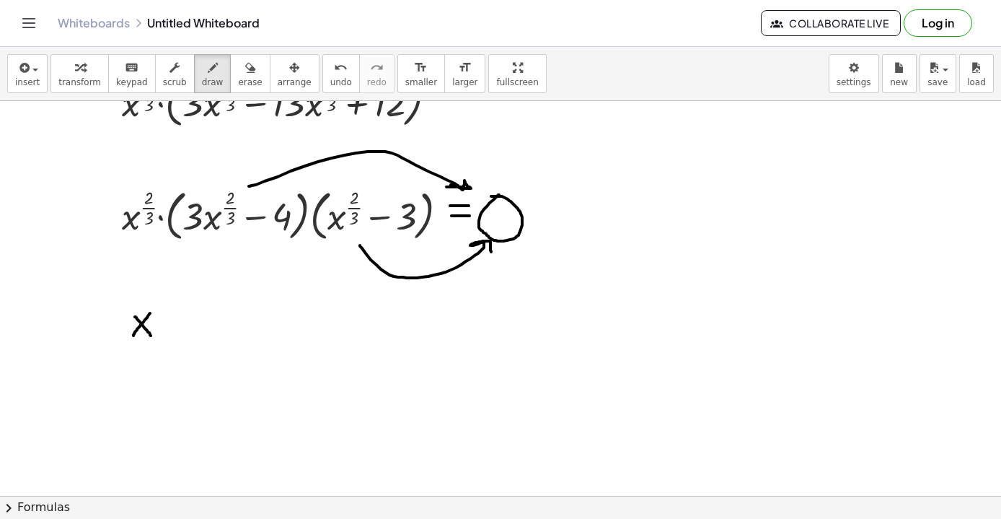
drag, startPoint x: 167, startPoint y: 323, endPoint x: 179, endPoint y: 323, distance: 11.6
drag, startPoint x: 168, startPoint y: 310, endPoint x: 177, endPoint y: 309, distance: 9.4
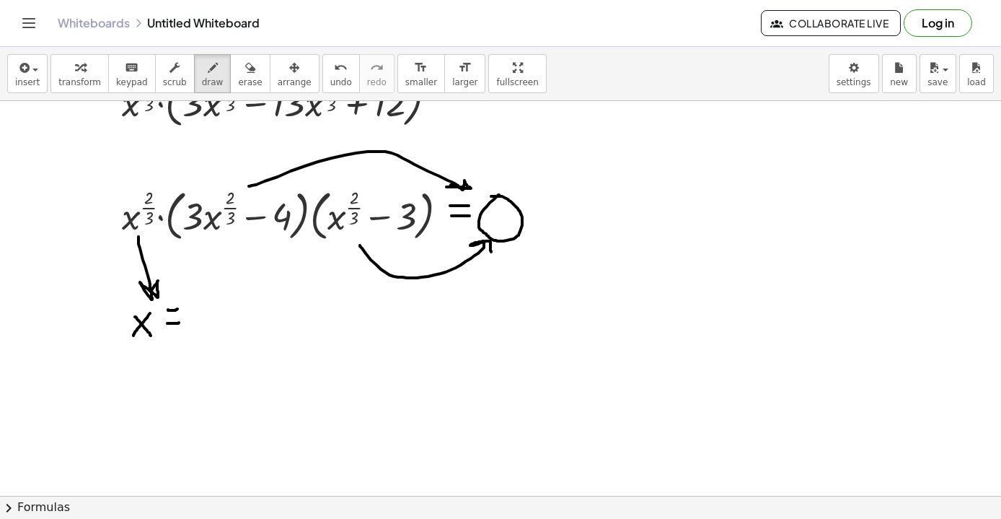
drag, startPoint x: 139, startPoint y: 237, endPoint x: 147, endPoint y: 294, distance: 58.4
click at [35, 75] on div "button" at bounding box center [27, 66] width 25 height 17
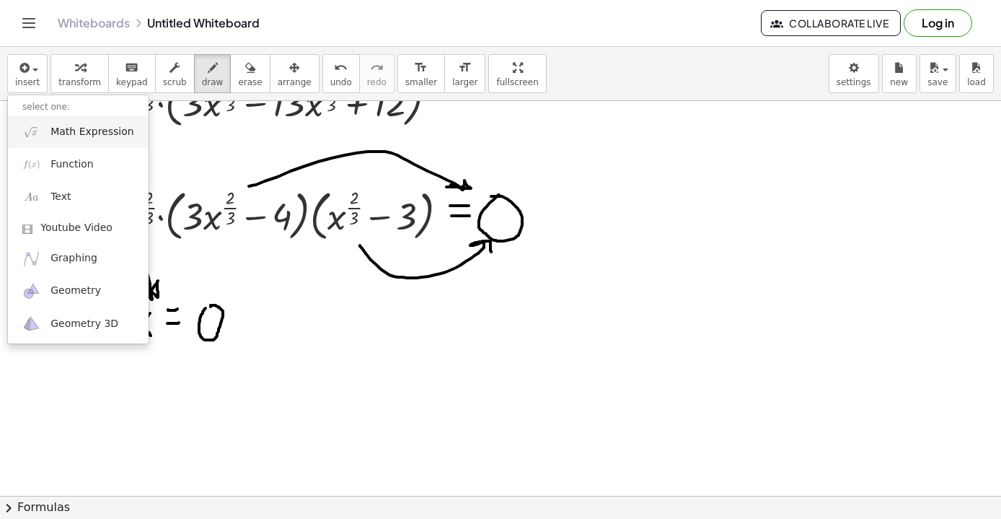
click at [86, 126] on span "Math Expression" at bounding box center [92, 132] width 83 height 14
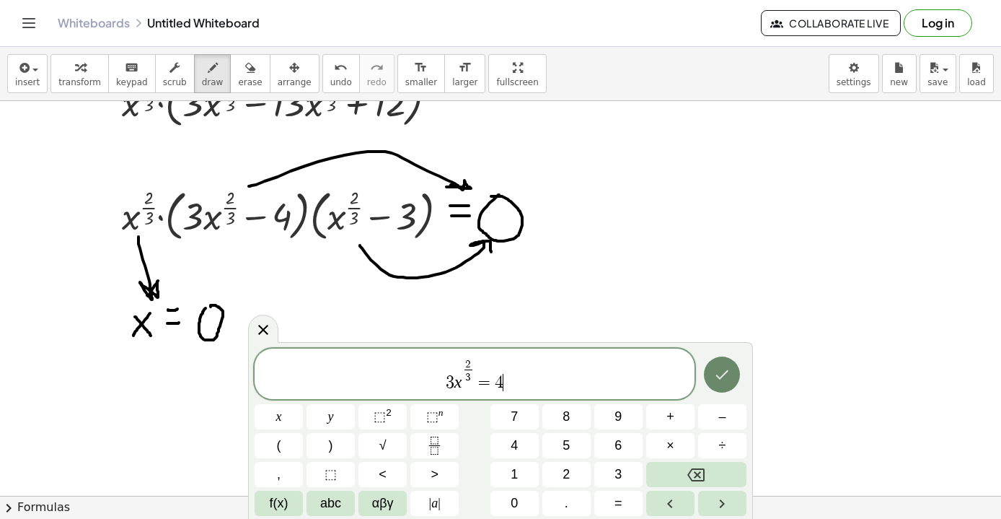
click at [727, 371] on icon "Done" at bounding box center [722, 374] width 17 height 17
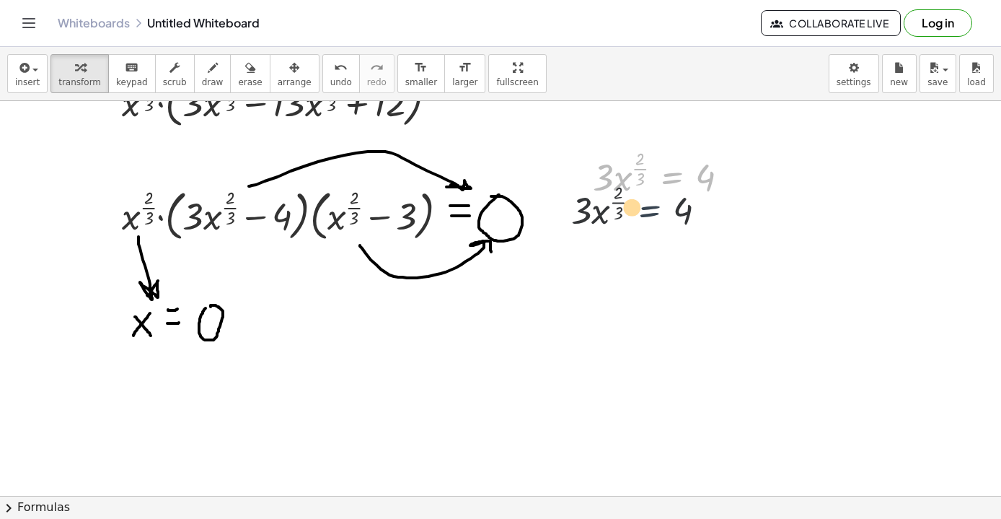
drag, startPoint x: 660, startPoint y: 183, endPoint x: 633, endPoint y: 224, distance: 49.4
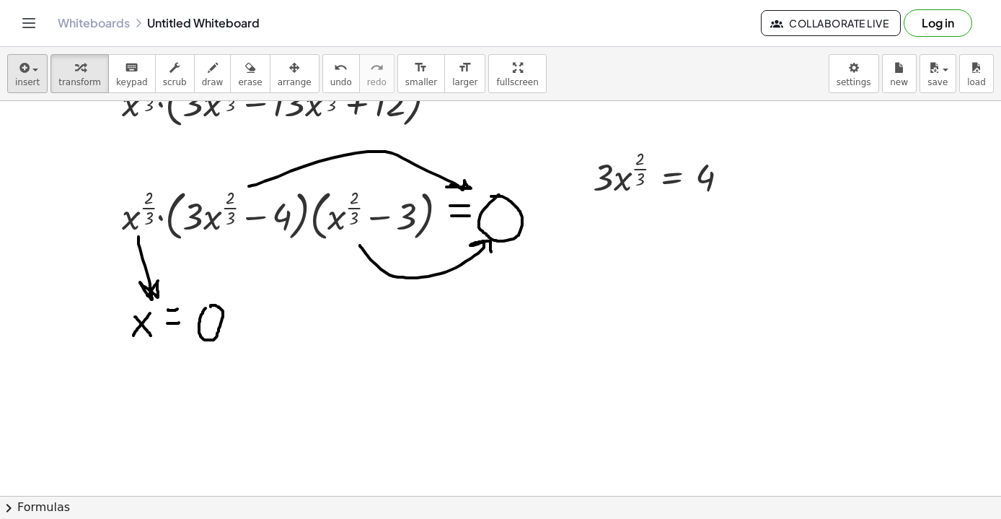
click at [32, 66] on div "button" at bounding box center [27, 66] width 25 height 17
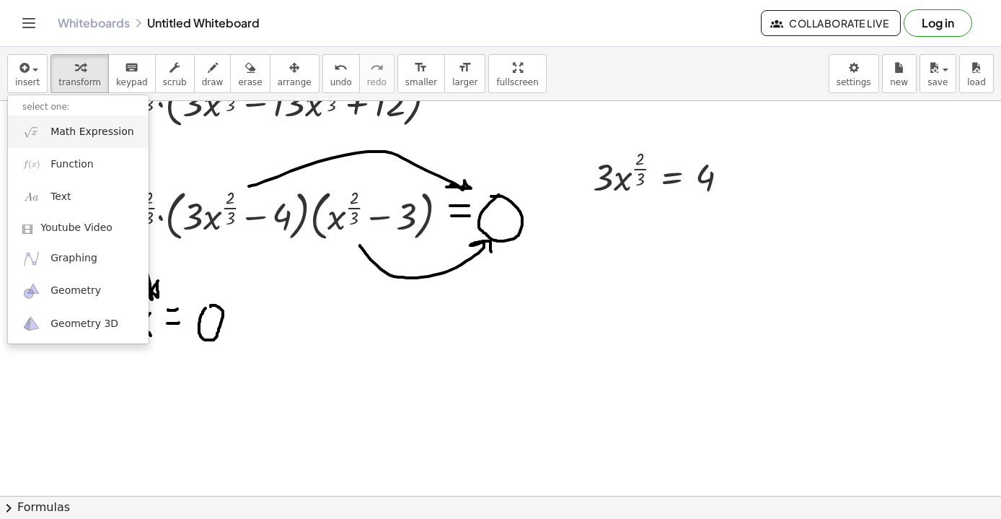
click at [78, 133] on span "Math Expression" at bounding box center [92, 132] width 83 height 14
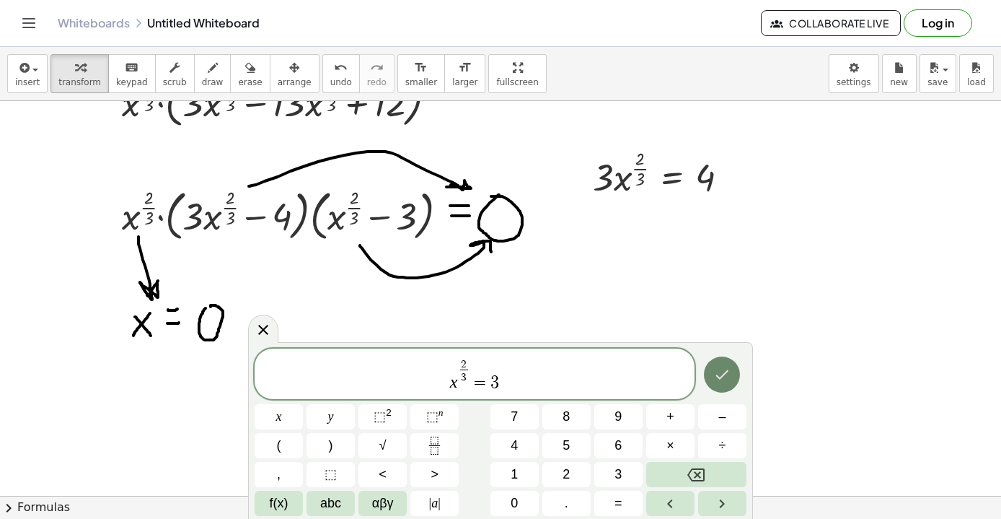
click at [724, 374] on icon "Done" at bounding box center [722, 374] width 17 height 17
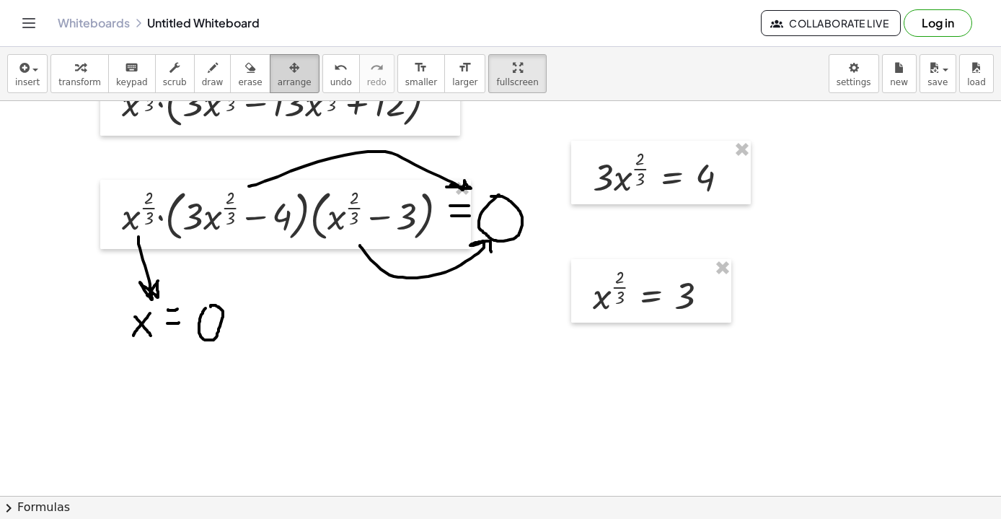
click at [276, 76] on button "arrange" at bounding box center [295, 73] width 50 height 39
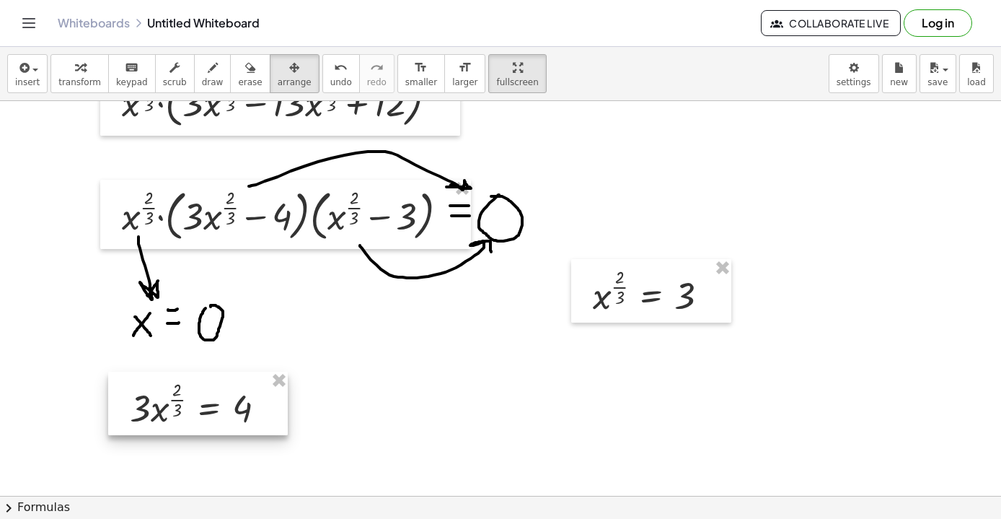
drag, startPoint x: 666, startPoint y: 175, endPoint x: 203, endPoint y: 407, distance: 517.9
click at [202, 407] on div at bounding box center [198, 403] width 180 height 63
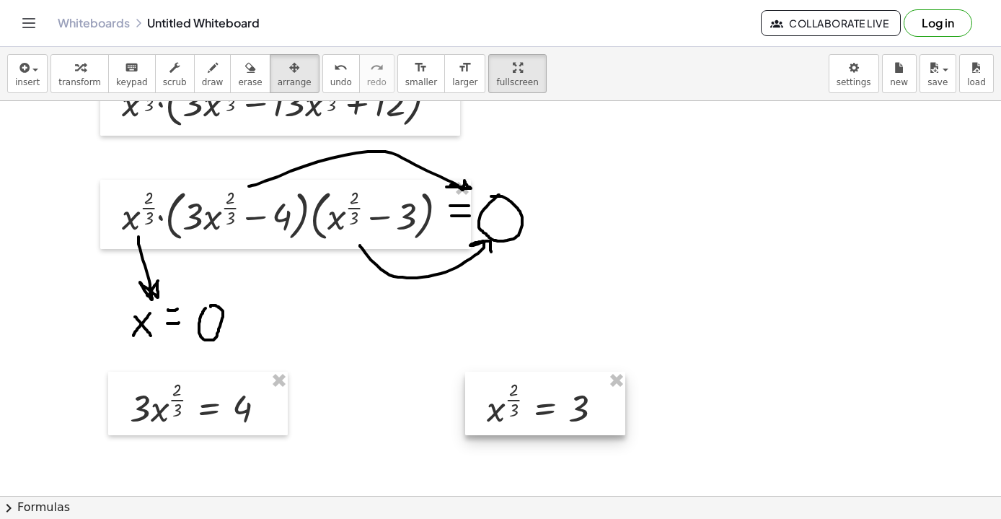
drag, startPoint x: 652, startPoint y: 286, endPoint x: 545, endPoint y: 400, distance: 156.2
click at [545, 400] on div at bounding box center [545, 403] width 160 height 63
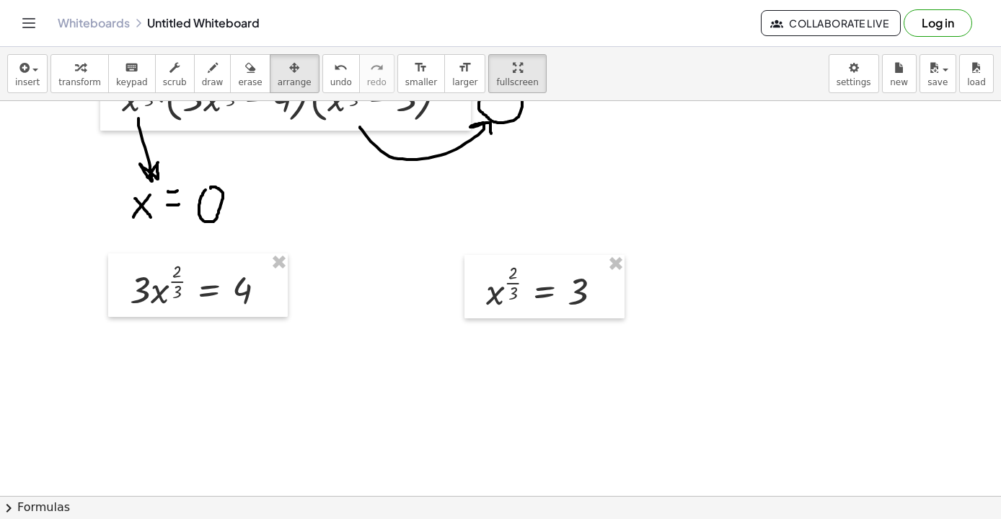
scroll to position [5364, 0]
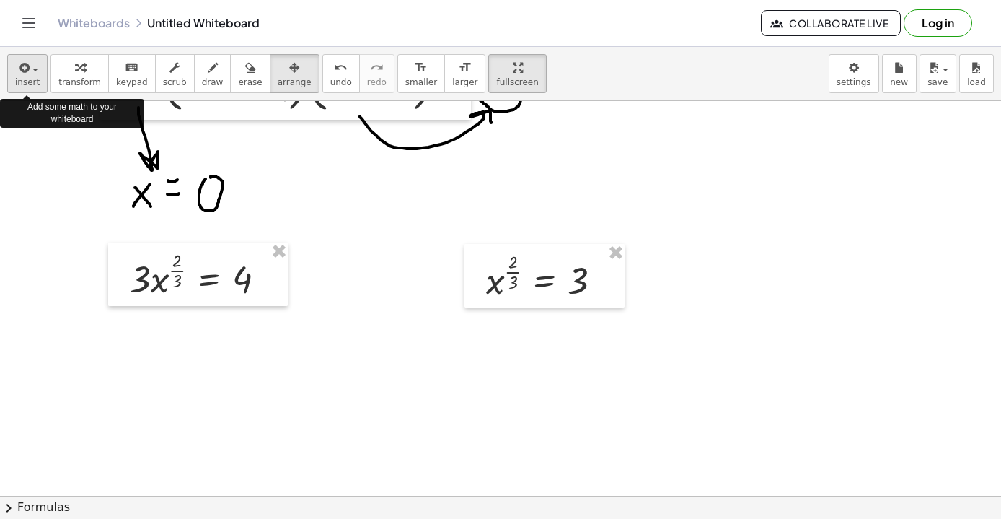
click at [27, 64] on icon "button" at bounding box center [23, 67] width 13 height 17
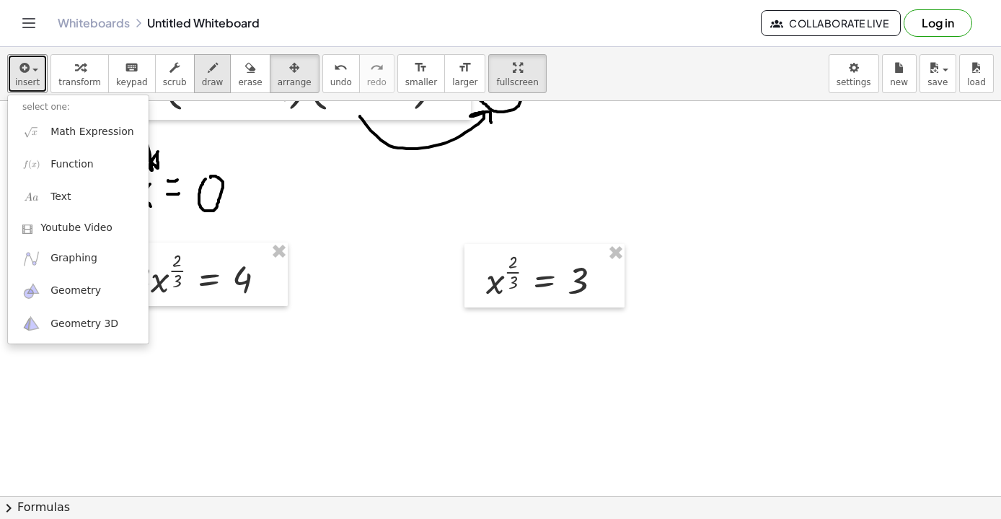
click at [203, 77] on span "draw" at bounding box center [213, 82] width 22 height 10
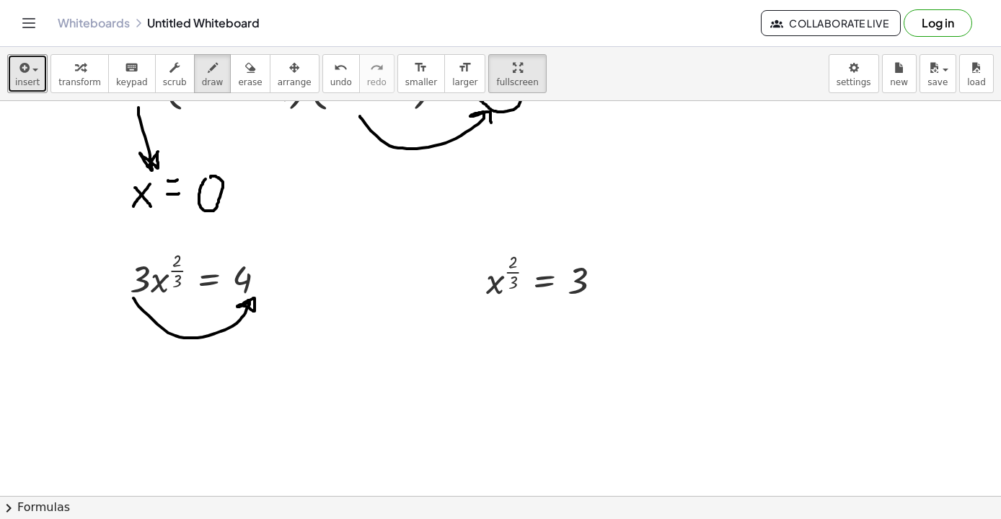
drag, startPoint x: 133, startPoint y: 298, endPoint x: 244, endPoint y: 305, distance: 110.6
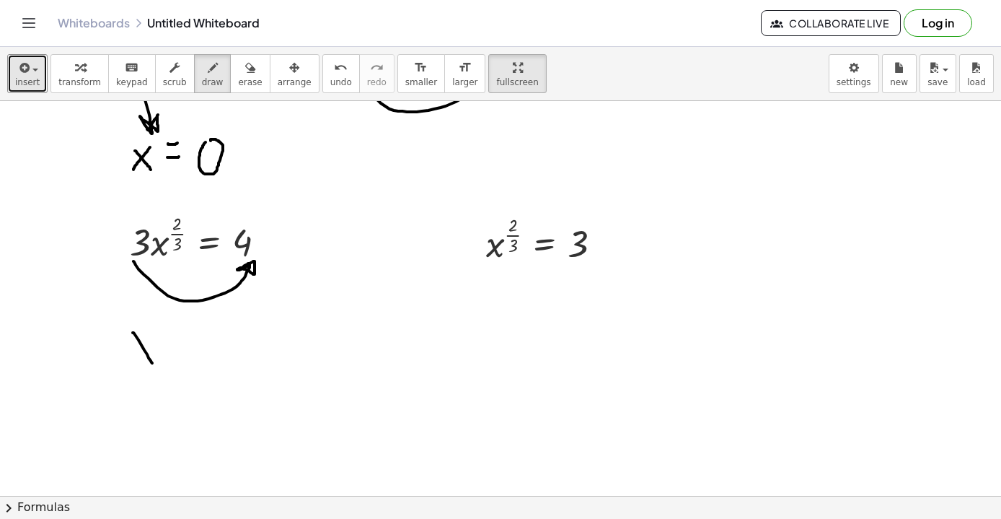
drag, startPoint x: 133, startPoint y: 333, endPoint x: 152, endPoint y: 363, distance: 36.0
drag, startPoint x: 149, startPoint y: 333, endPoint x: 139, endPoint y: 361, distance: 30.1
drag, startPoint x: 172, startPoint y: 344, endPoint x: 186, endPoint y: 344, distance: 14.4
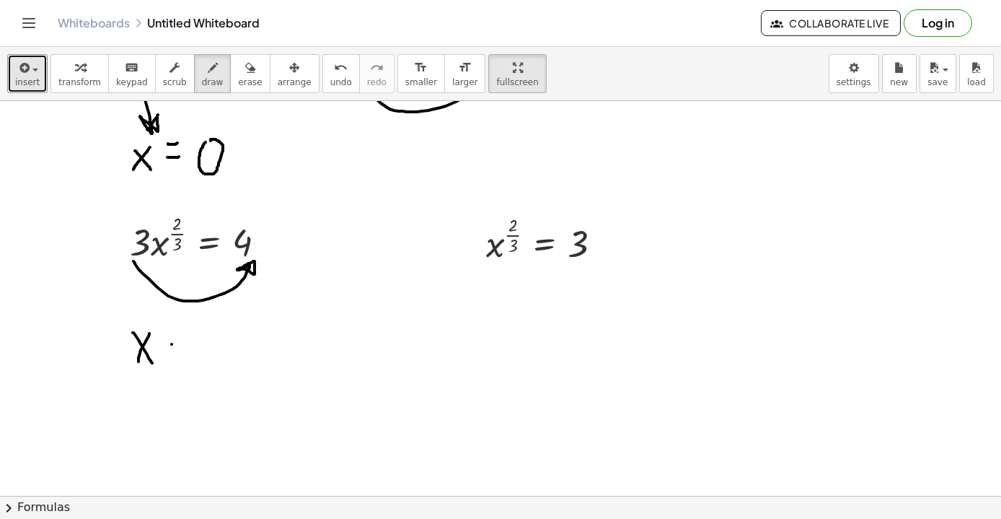
drag, startPoint x: 170, startPoint y: 330, endPoint x: 186, endPoint y: 330, distance: 15.9
drag, startPoint x: 239, startPoint y: 305, endPoint x: 239, endPoint y: 326, distance: 20.9
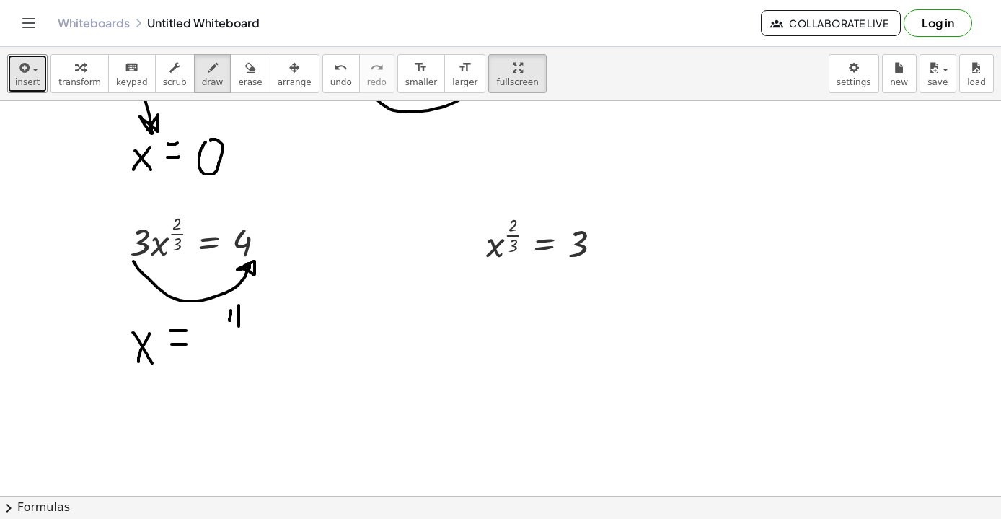
drag, startPoint x: 231, startPoint y: 310, endPoint x: 245, endPoint y: 318, distance: 15.8
drag, startPoint x: 230, startPoint y: 331, endPoint x: 244, endPoint y: 331, distance: 13.7
drag, startPoint x: 237, startPoint y: 346, endPoint x: 228, endPoint y: 367, distance: 23.3
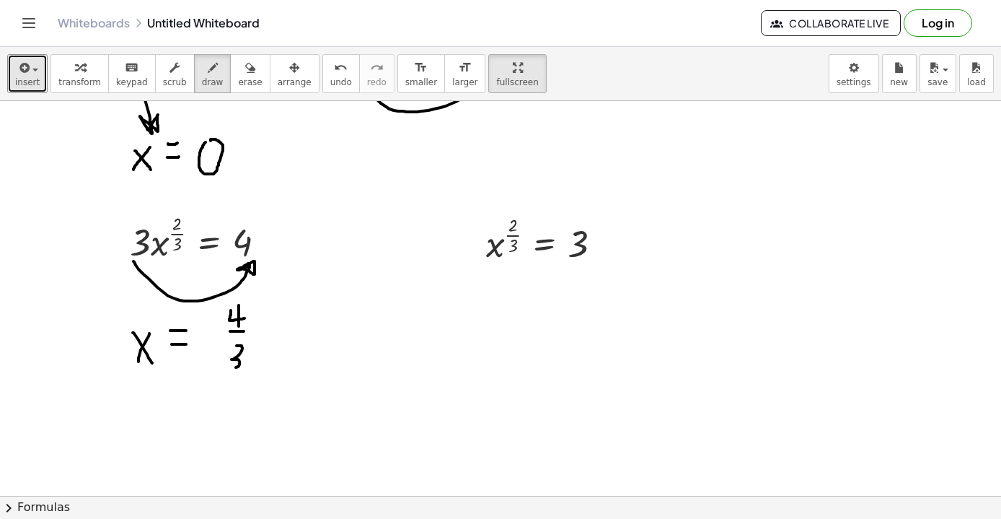
drag, startPoint x: 216, startPoint y: 313, endPoint x: 225, endPoint y: 372, distance: 59.2
drag, startPoint x: 253, startPoint y: 309, endPoint x: 256, endPoint y: 369, distance: 60.7
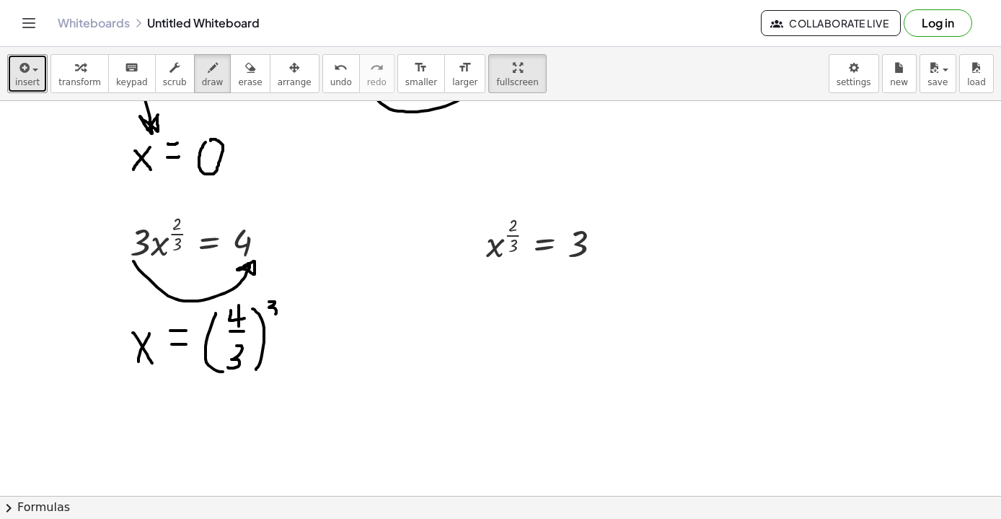
drag, startPoint x: 269, startPoint y: 302, endPoint x: 271, endPoint y: 315, distance: 13.1
drag, startPoint x: 195, startPoint y: 359, endPoint x: 269, endPoint y: 287, distance: 103.1
drag, startPoint x: 159, startPoint y: 426, endPoint x: 171, endPoint y: 425, distance: 11.6
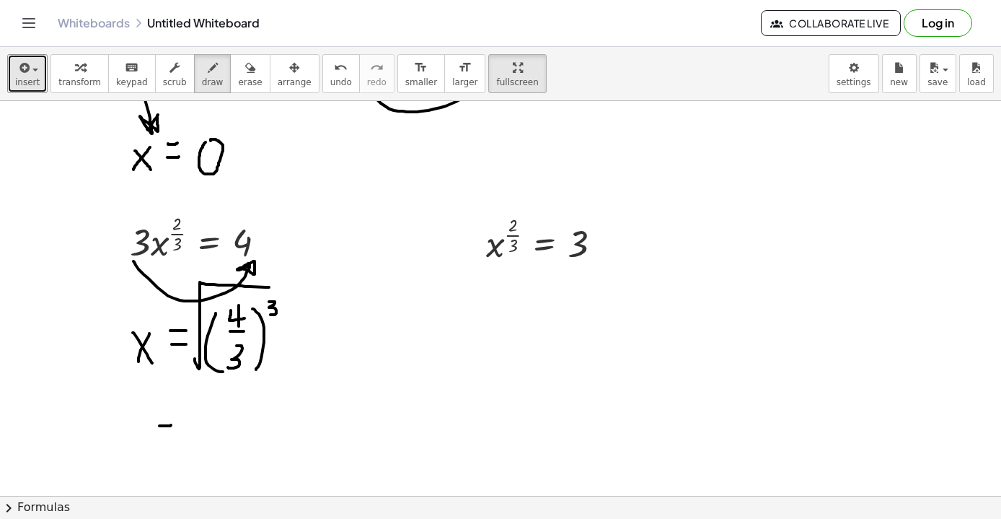
drag, startPoint x: 160, startPoint y: 414, endPoint x: 170, endPoint y: 413, distance: 10.1
drag, startPoint x: 205, startPoint y: 392, endPoint x: 217, endPoint y: 405, distance: 18.4
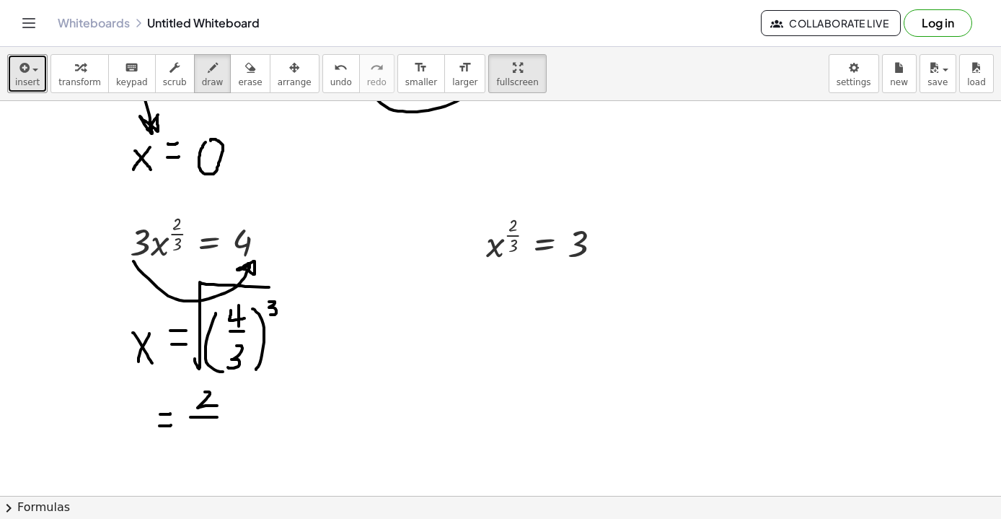
drag, startPoint x: 190, startPoint y: 417, endPoint x: 217, endPoint y: 417, distance: 26.7
drag, startPoint x: 196, startPoint y: 439, endPoint x: 216, endPoint y: 421, distance: 27.0
drag, startPoint x: 211, startPoint y: 426, endPoint x: 212, endPoint y: 442, distance: 15.9
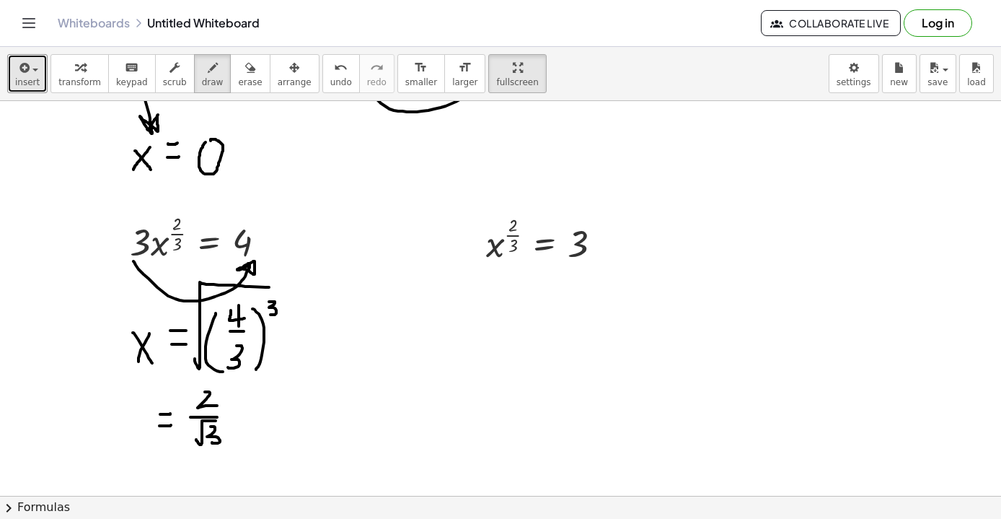
drag, startPoint x: 185, startPoint y: 387, endPoint x: 190, endPoint y: 439, distance: 51.4
drag, startPoint x: 224, startPoint y: 390, endPoint x: 233, endPoint y: 431, distance: 41.5
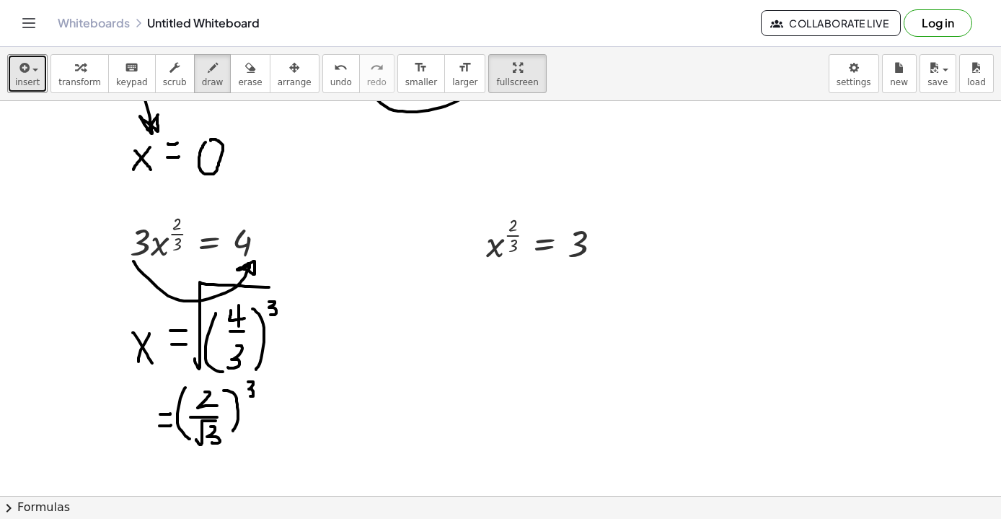
drag, startPoint x: 248, startPoint y: 382, endPoint x: 250, endPoint y: 396, distance: 14.6
drag, startPoint x: 281, startPoint y: 421, endPoint x: 292, endPoint y: 422, distance: 11.6
drag, startPoint x: 277, startPoint y: 408, endPoint x: 294, endPoint y: 408, distance: 16.6
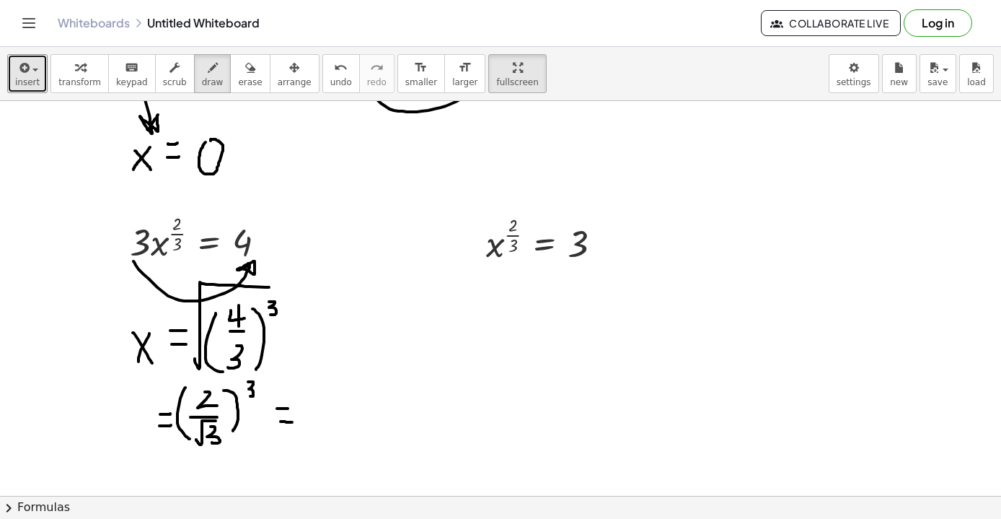
drag, startPoint x: 328, startPoint y: 387, endPoint x: 343, endPoint y: 406, distance: 24.1
click at [330, 77] on span "undo" at bounding box center [341, 82] width 22 height 10
drag, startPoint x: 336, startPoint y: 378, endPoint x: 342, endPoint y: 374, distance: 7.4
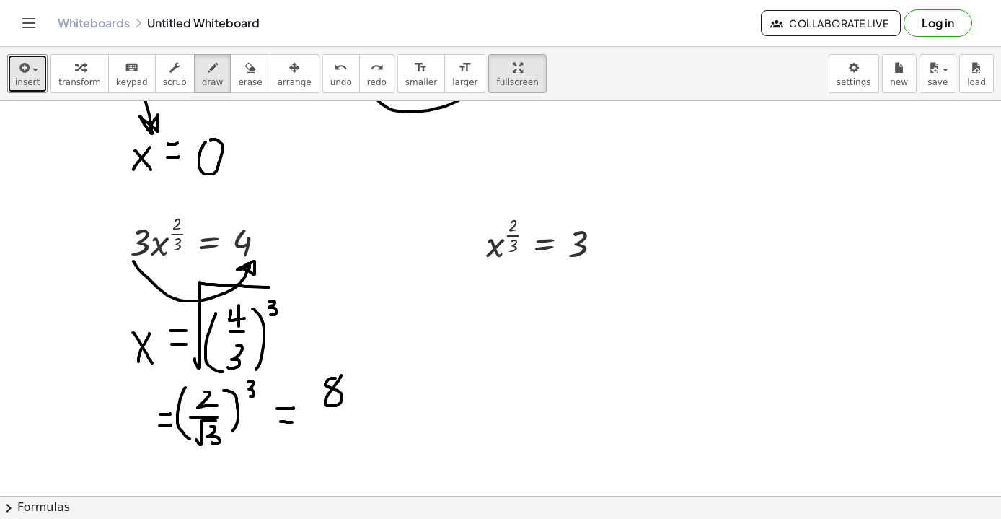
drag, startPoint x: 309, startPoint y: 408, endPoint x: 358, endPoint y: 408, distance: 49.1
drag, startPoint x: 317, startPoint y: 414, endPoint x: 314, endPoint y: 437, distance: 22.6
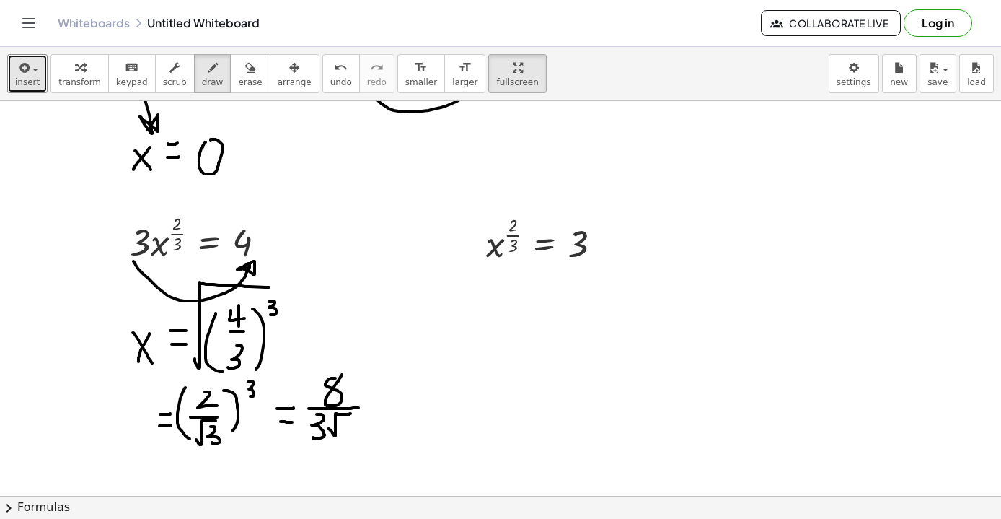
drag, startPoint x: 328, startPoint y: 429, endPoint x: 351, endPoint y: 413, distance: 27.0
drag, startPoint x: 348, startPoint y: 424, endPoint x: 343, endPoint y: 439, distance: 16.0
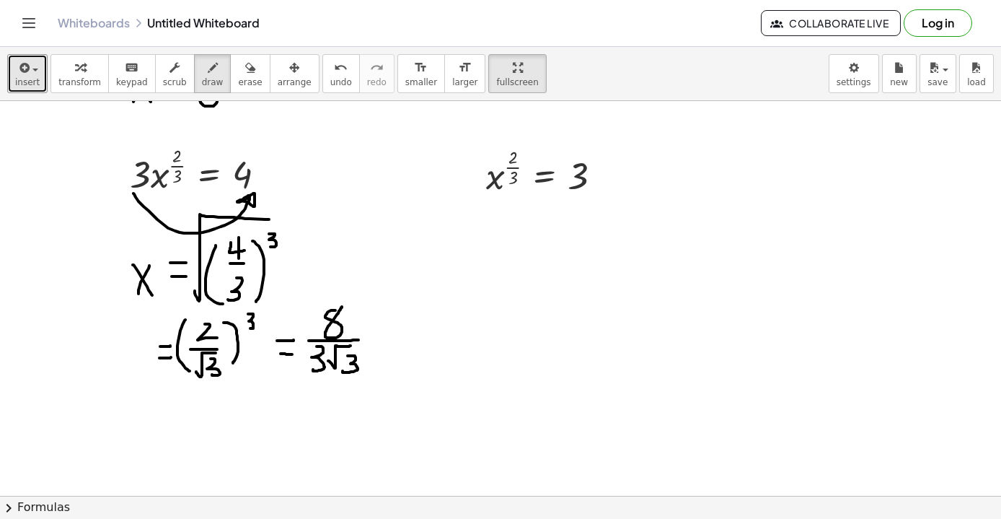
scroll to position [5466, 0]
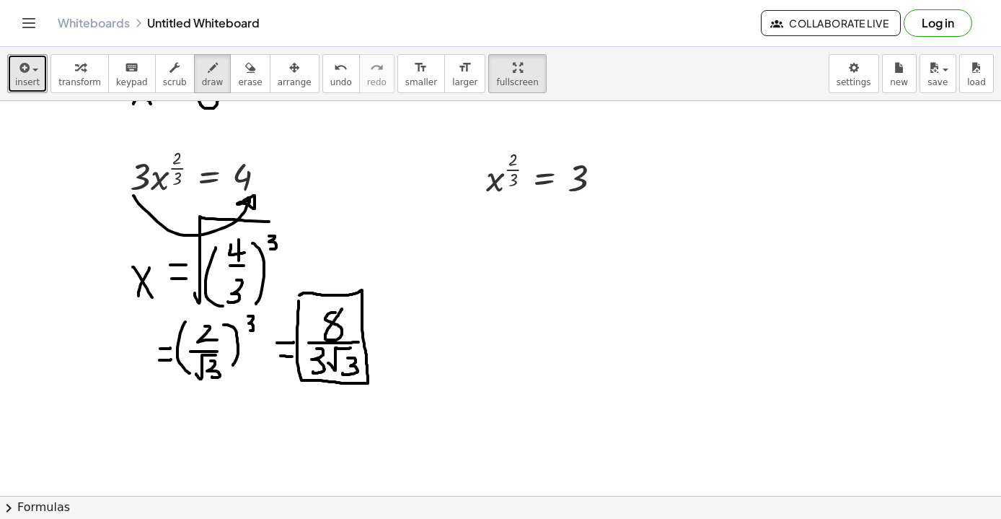
drag, startPoint x: 491, startPoint y: 233, endPoint x: 506, endPoint y: 260, distance: 31.0
drag, startPoint x: 505, startPoint y: 239, endPoint x: 486, endPoint y: 267, distance: 34.2
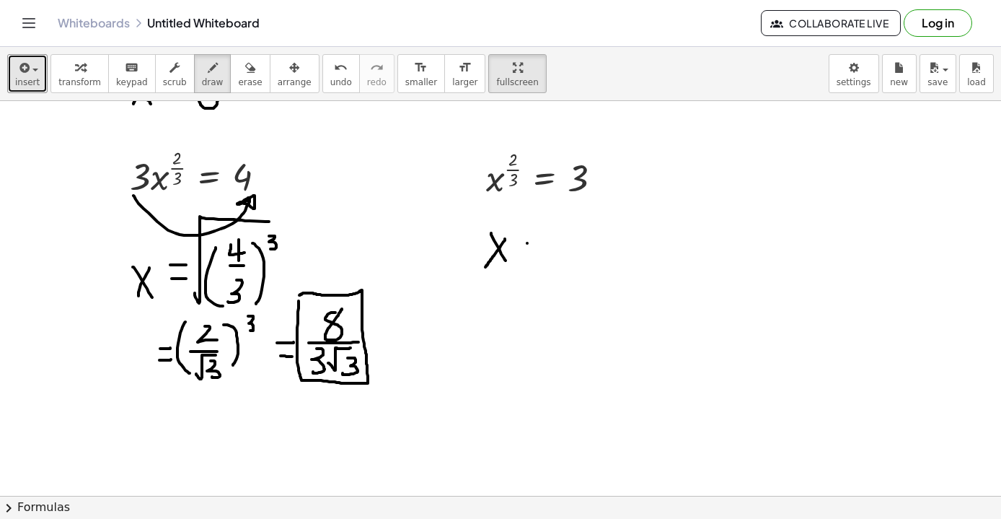
drag, startPoint x: 527, startPoint y: 243, endPoint x: 538, endPoint y: 243, distance: 10.8
drag, startPoint x: 529, startPoint y: 232, endPoint x: 540, endPoint y: 231, distance: 10.9
drag, startPoint x: 566, startPoint y: 227, endPoint x: 566, endPoint y: 267, distance: 39.7
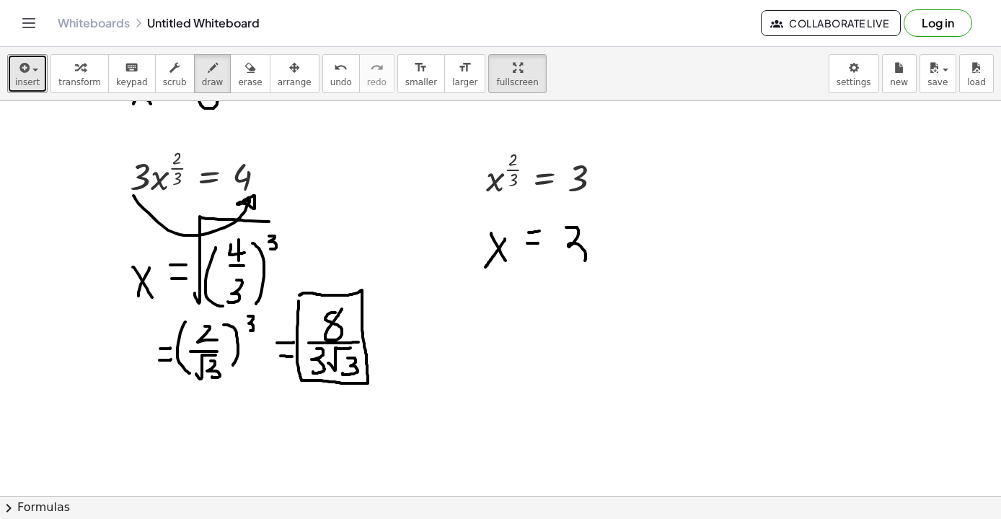
drag, startPoint x: 588, startPoint y: 216, endPoint x: 591, endPoint y: 231, distance: 15.4
drag, startPoint x: 548, startPoint y: 256, endPoint x: 605, endPoint y: 201, distance: 79.1
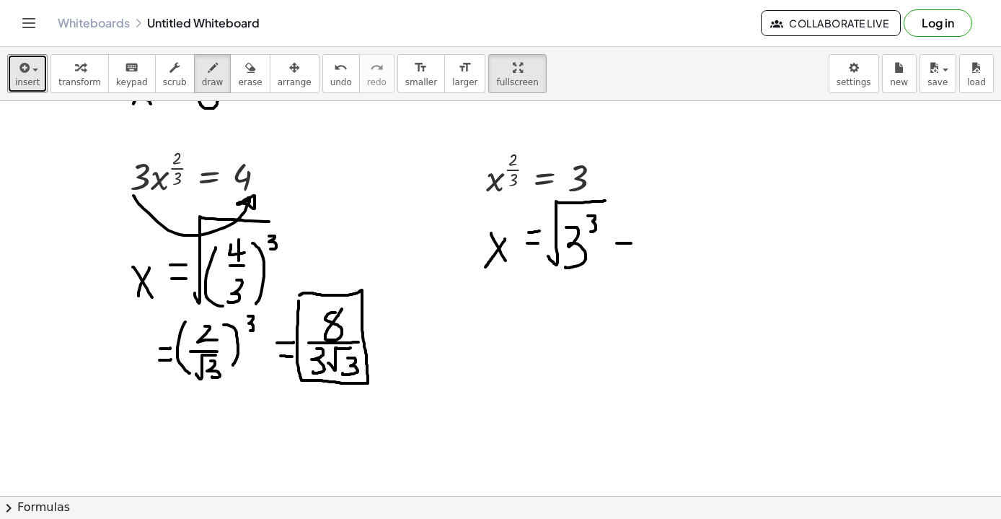
drag, startPoint x: 617, startPoint y: 243, endPoint x: 632, endPoint y: 243, distance: 15.2
drag, startPoint x: 622, startPoint y: 233, endPoint x: 633, endPoint y: 232, distance: 11.6
drag, startPoint x: 666, startPoint y: 222, endPoint x: 656, endPoint y: 259, distance: 38.9
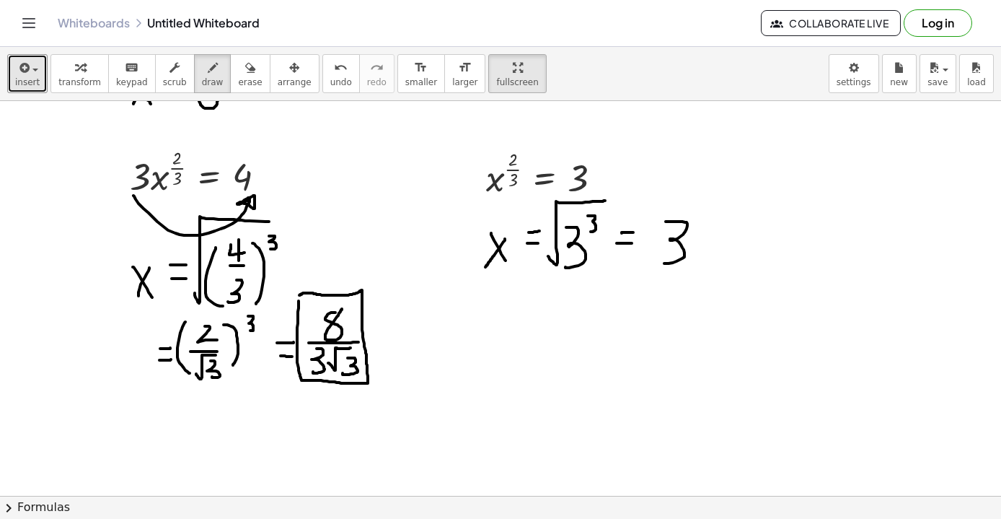
drag, startPoint x: 688, startPoint y: 249, endPoint x: 728, endPoint y: 205, distance: 59.3
drag, startPoint x: 716, startPoint y: 231, endPoint x: 719, endPoint y: 256, distance: 25.4
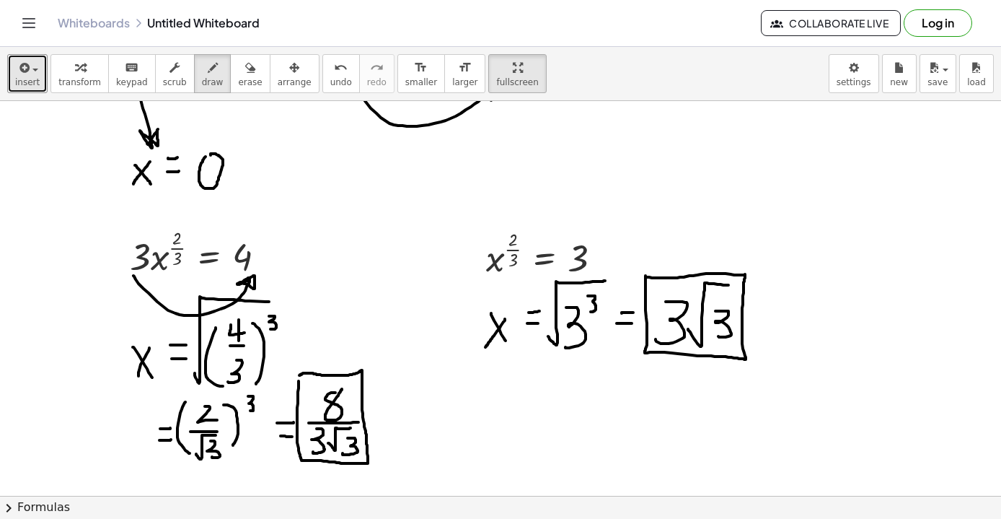
scroll to position [5387, 0]
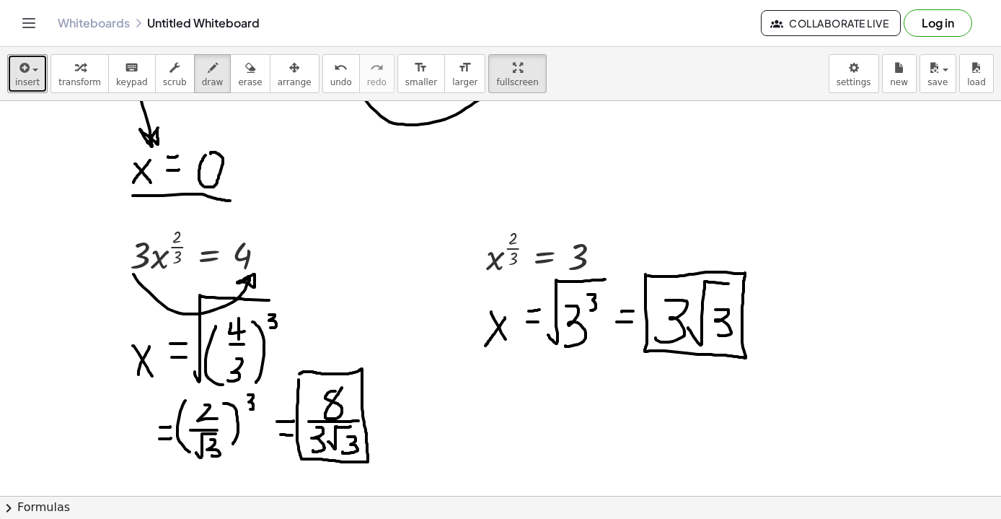
drag, startPoint x: 133, startPoint y: 196, endPoint x: 228, endPoint y: 199, distance: 95.3
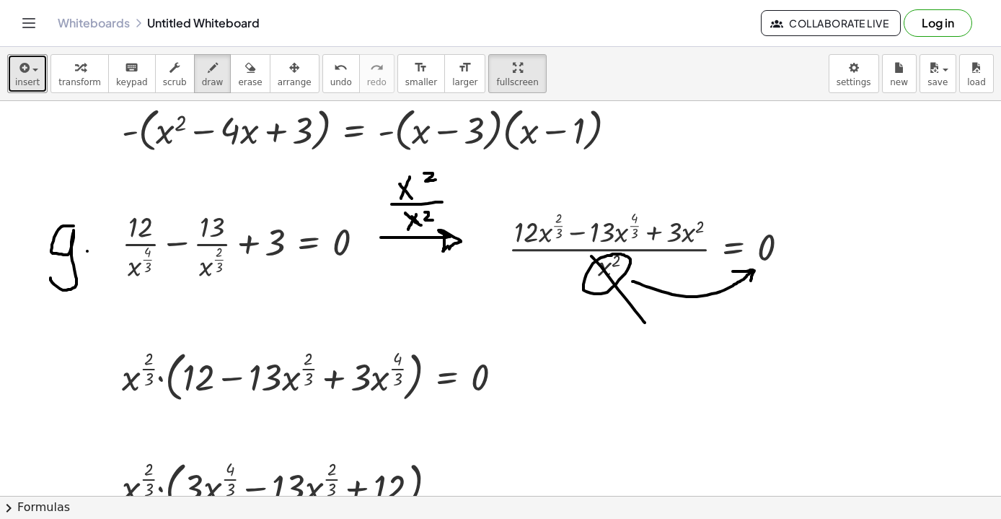
scroll to position [4851, 0]
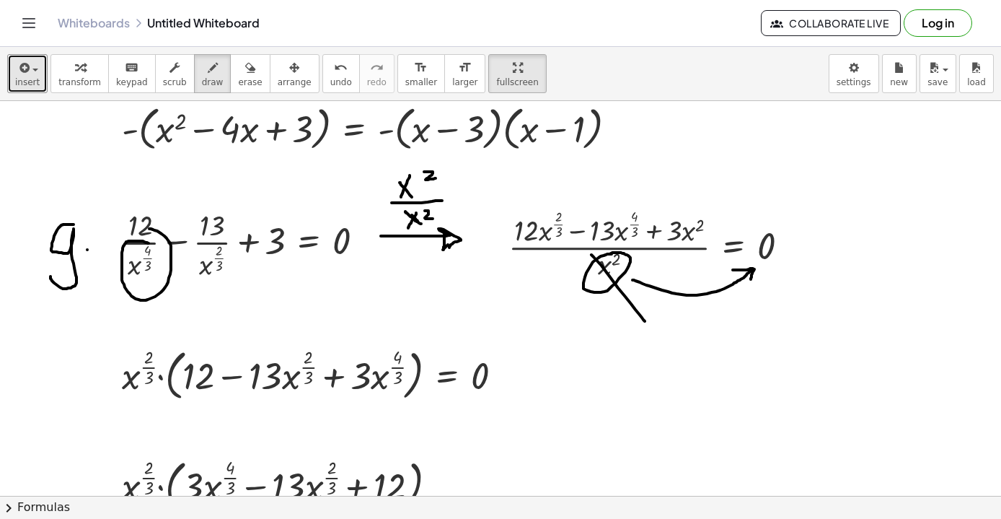
drag, startPoint x: 149, startPoint y: 243, endPoint x: 147, endPoint y: 229, distance: 14.5
drag, startPoint x: 187, startPoint y: 294, endPoint x: 205, endPoint y: 323, distance: 34.6
drag, startPoint x: 205, startPoint y: 293, endPoint x: 190, endPoint y: 317, distance: 28.2
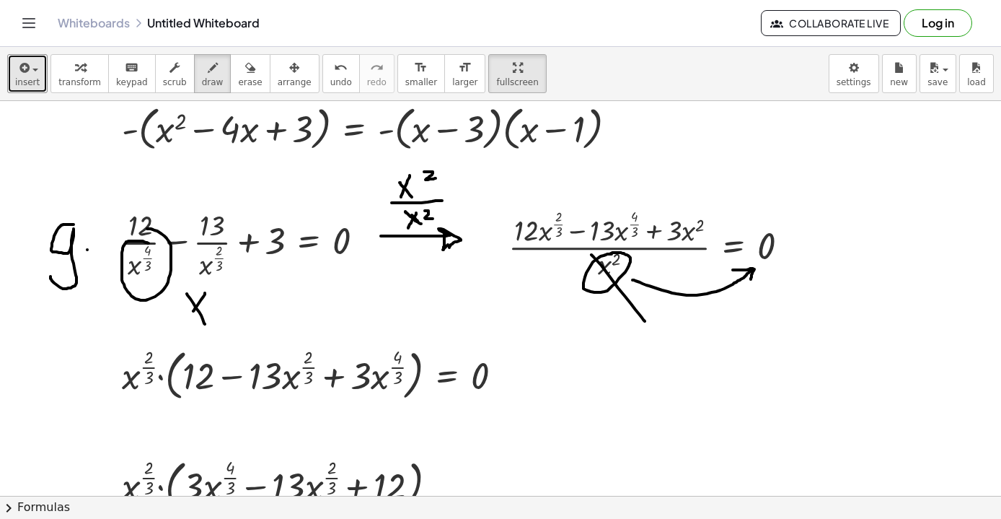
drag, startPoint x: 225, startPoint y: 307, endPoint x: 245, endPoint y: 307, distance: 20.2
drag, startPoint x: 228, startPoint y: 296, endPoint x: 244, endPoint y: 296, distance: 15.9
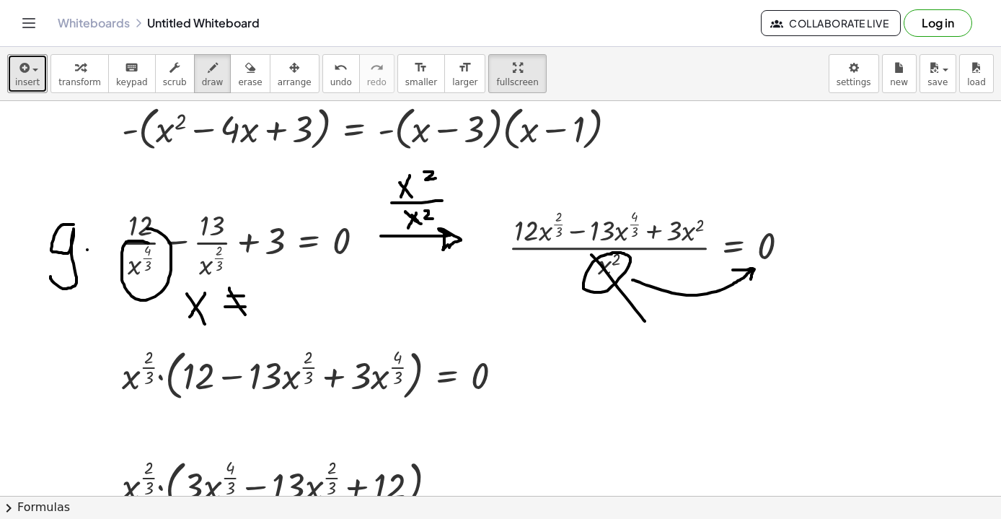
drag, startPoint x: 229, startPoint y: 288, endPoint x: 249, endPoint y: 320, distance: 37.2
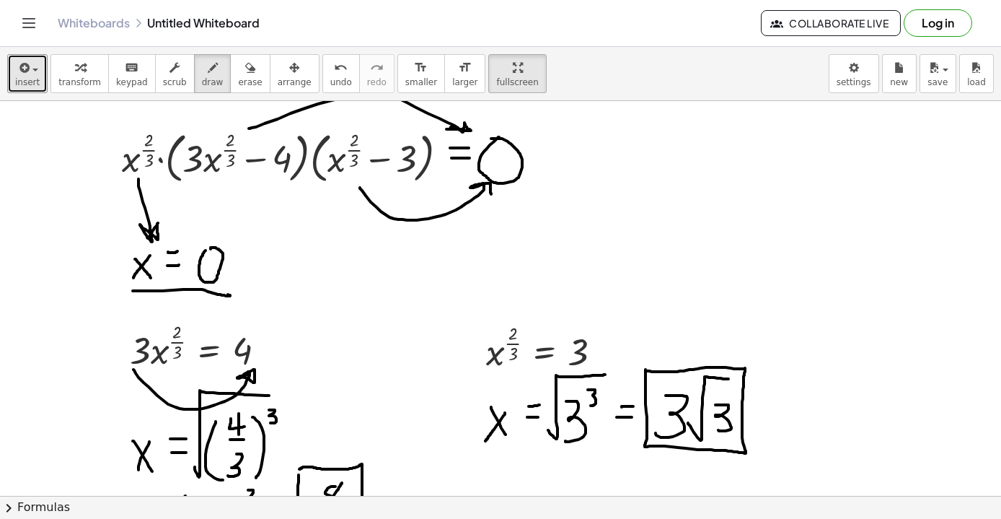
scroll to position [5318, 0]
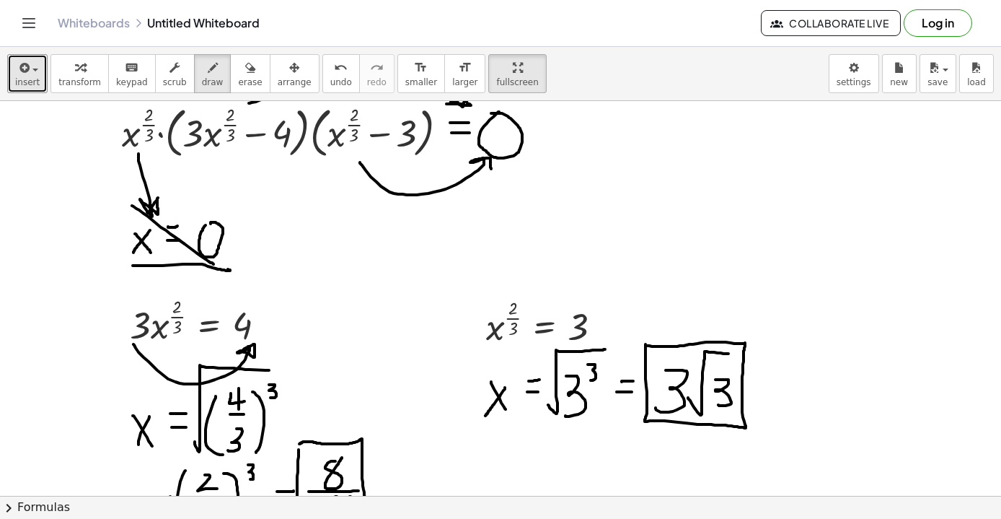
drag, startPoint x: 132, startPoint y: 206, endPoint x: 214, endPoint y: 264, distance: 100.3
drag, startPoint x: 140, startPoint y: 276, endPoint x: 268, endPoint y: 201, distance: 148.1
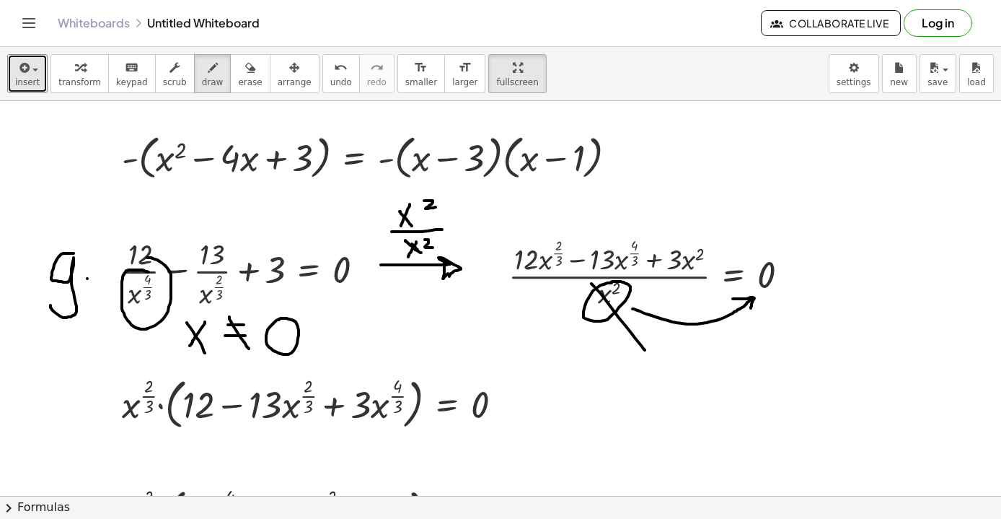
scroll to position [4823, 0]
drag, startPoint x: 571, startPoint y: 403, endPoint x: 581, endPoint y: 418, distance: 17.8
drag, startPoint x: 580, startPoint y: 402, endPoint x: 562, endPoint y: 426, distance: 30.4
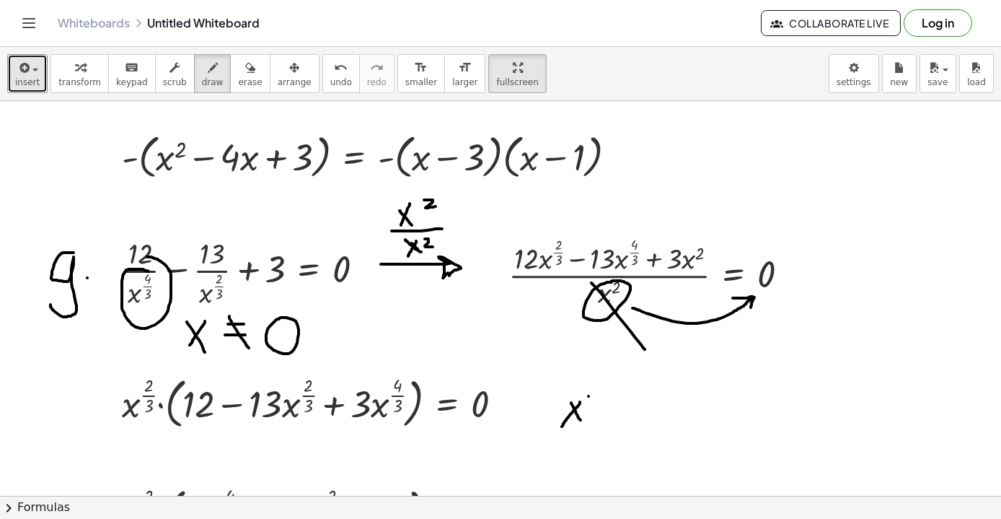
drag, startPoint x: 589, startPoint y: 396, endPoint x: 597, endPoint y: 395, distance: 8.7
drag, startPoint x: 607, startPoint y: 387, endPoint x: 618, endPoint y: 402, distance: 18.0
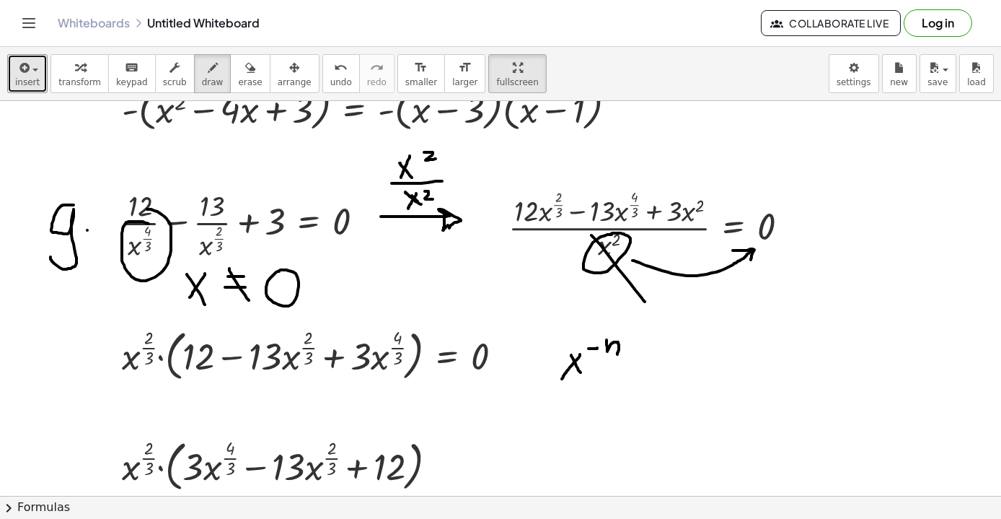
scroll to position [4873, 0]
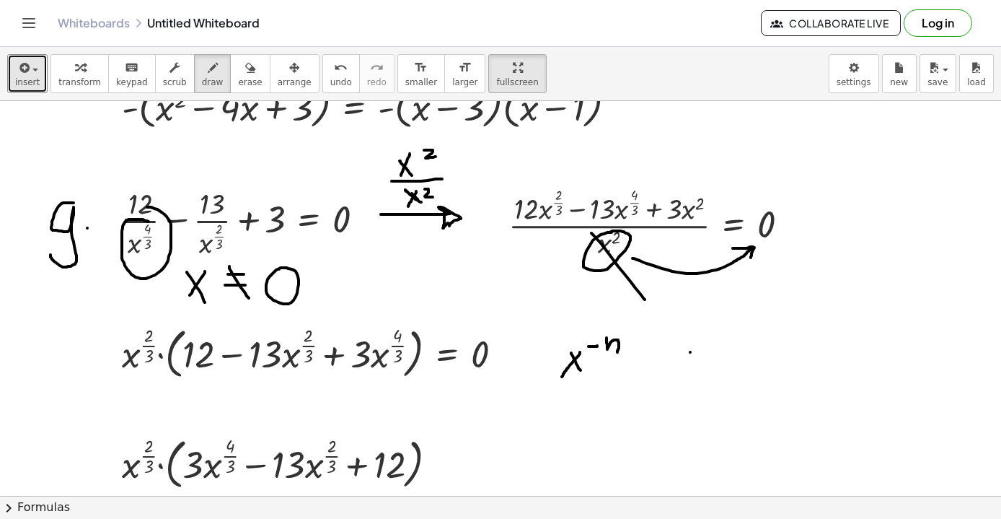
drag, startPoint x: 690, startPoint y: 352, endPoint x: 690, endPoint y: 387, distance: 34.6
drag, startPoint x: 651, startPoint y: 394, endPoint x: 740, endPoint y: 398, distance: 88.8
drag, startPoint x: 676, startPoint y: 420, endPoint x: 701, endPoint y: 455, distance: 42.9
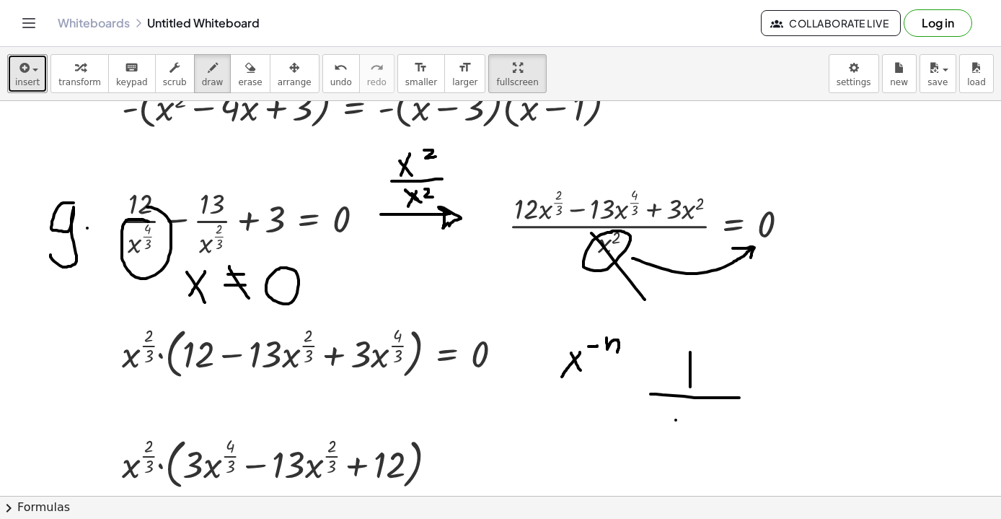
drag, startPoint x: 696, startPoint y: 416, endPoint x: 672, endPoint y: 455, distance: 45.7
drag, startPoint x: 712, startPoint y: 406, endPoint x: 720, endPoint y: 420, distance: 15.8
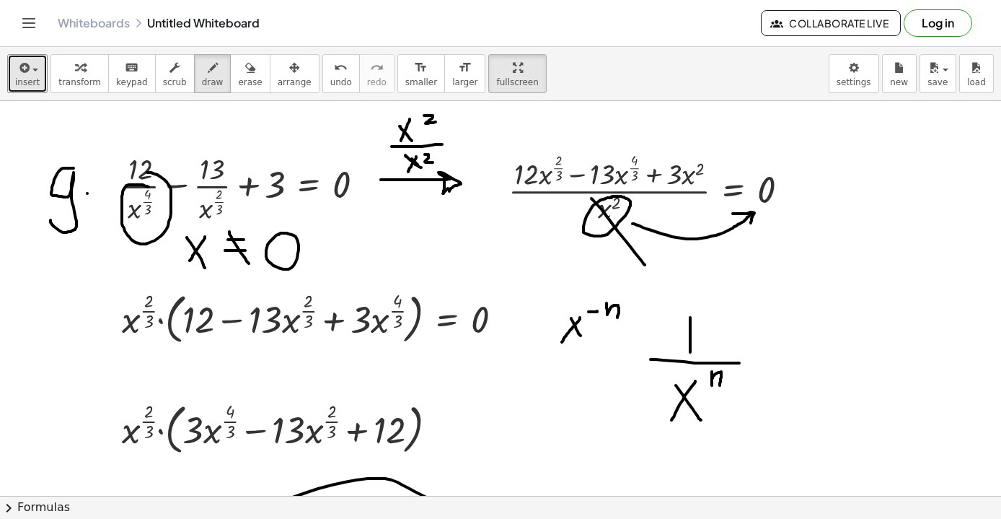
scroll to position [4931, 0]
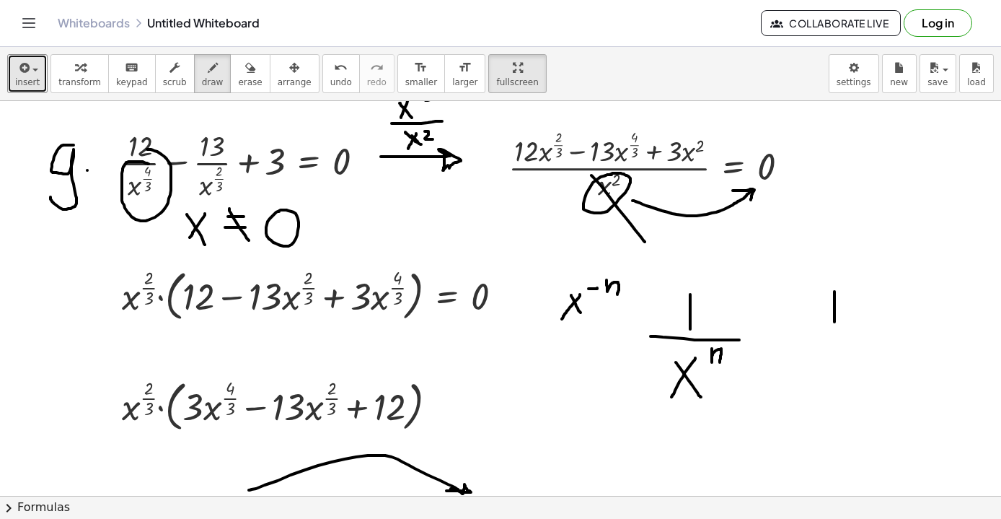
drag, startPoint x: 835, startPoint y: 291, endPoint x: 835, endPoint y: 325, distance: 33.2
drag, startPoint x: 814, startPoint y: 330, endPoint x: 847, endPoint y: 330, distance: 33.2
drag, startPoint x: 831, startPoint y: 348, endPoint x: 837, endPoint y: 353, distance: 7.7
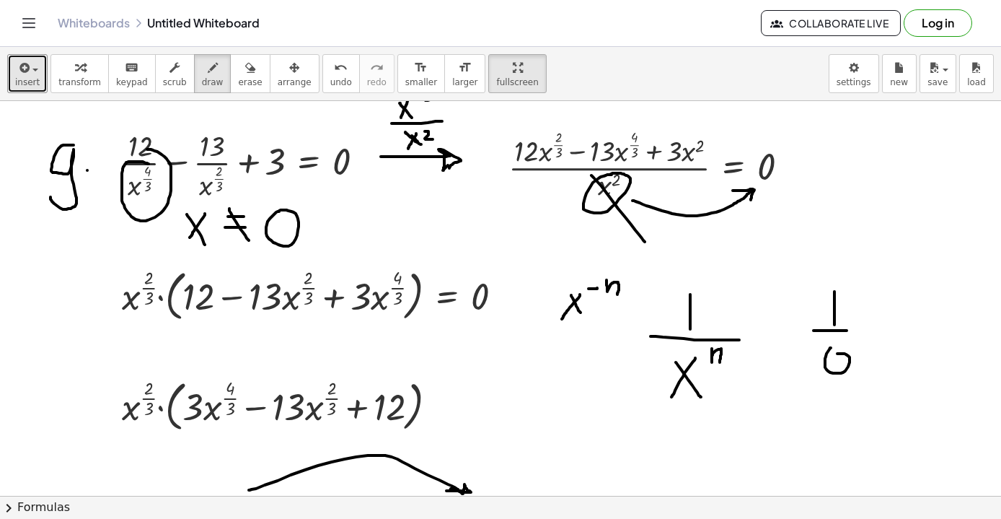
drag, startPoint x: 802, startPoint y: 258, endPoint x: 867, endPoint y: 405, distance: 161.8
drag, startPoint x: 880, startPoint y: 283, endPoint x: 827, endPoint y: 399, distance: 127.8
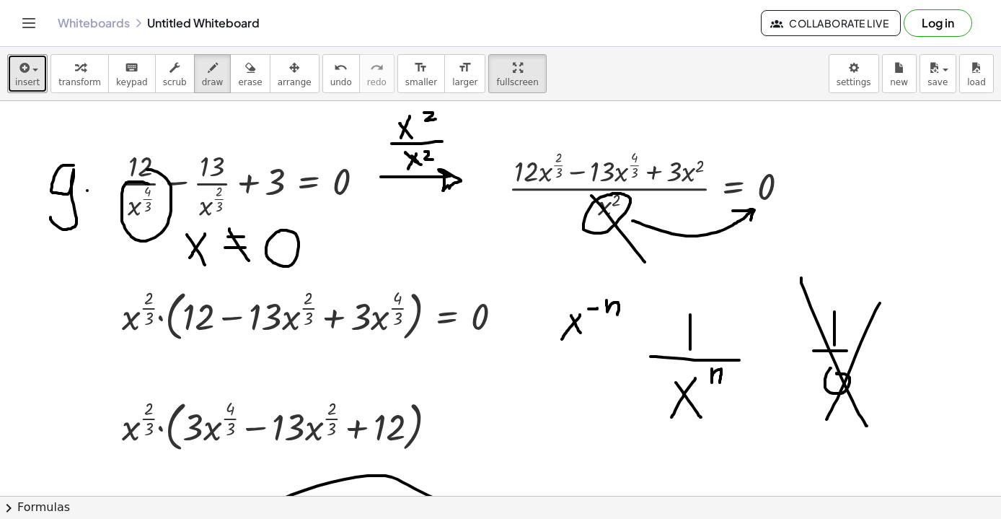
scroll to position [4913, 0]
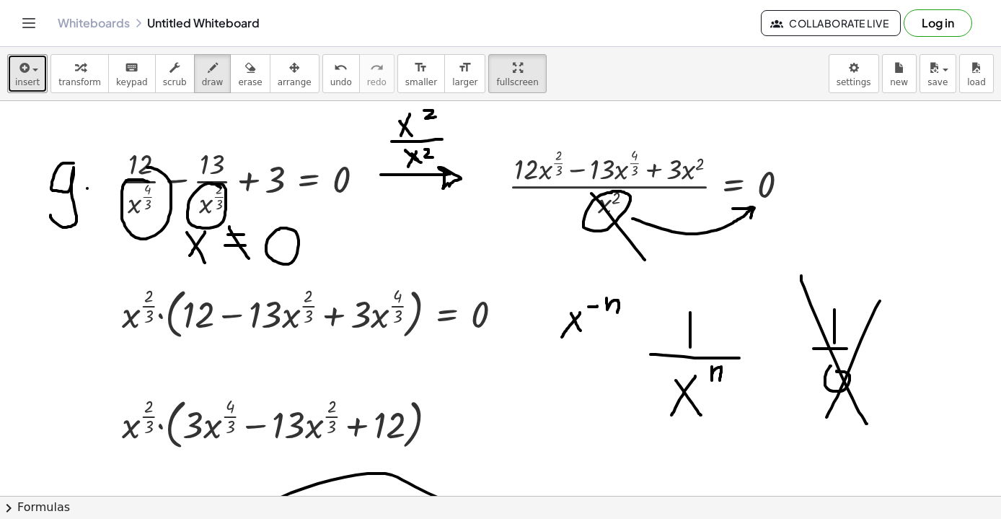
drag, startPoint x: 221, startPoint y: 188, endPoint x: 211, endPoint y: 183, distance: 10.3
click at [330, 82] on span "undo" at bounding box center [341, 82] width 22 height 10
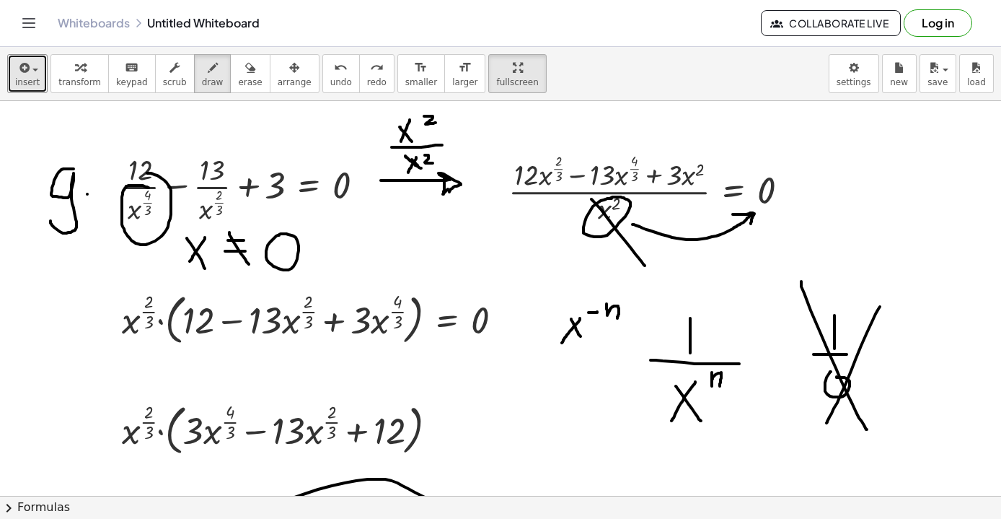
scroll to position [4906, 0]
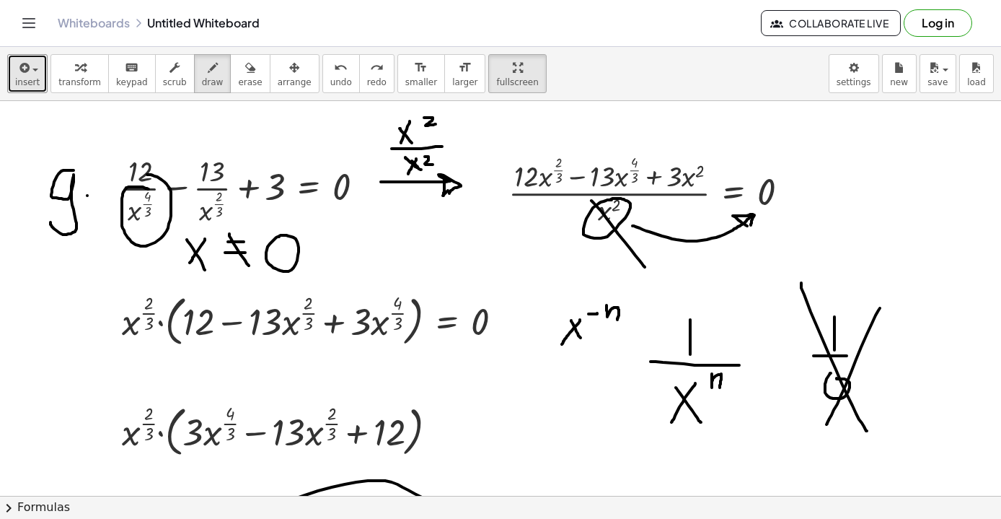
drag, startPoint x: 734, startPoint y: 216, endPoint x: 751, endPoint y: 228, distance: 20.2
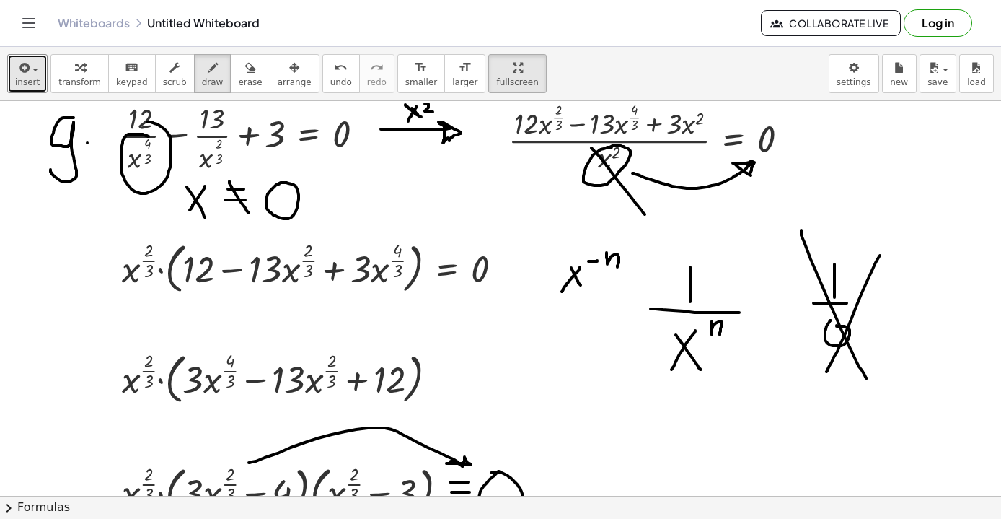
scroll to position [4956, 0]
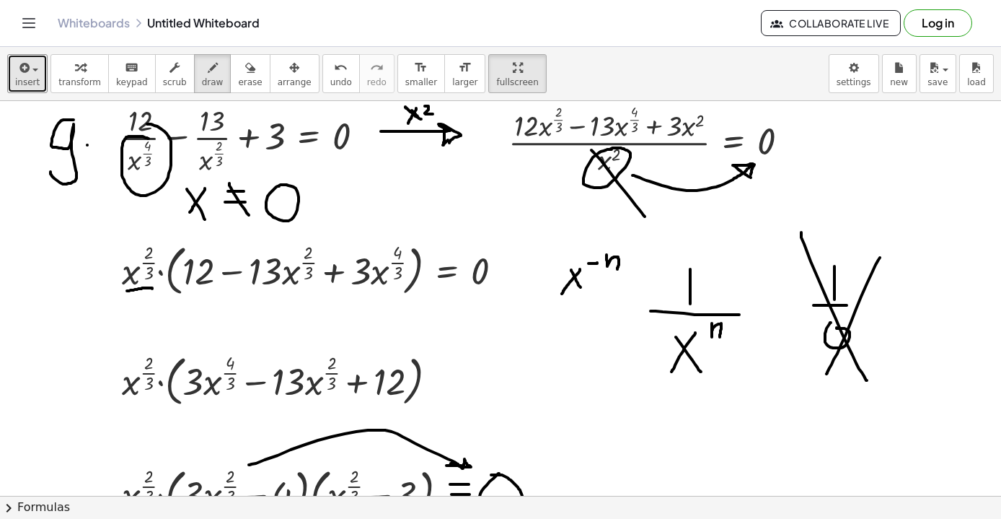
drag, startPoint x: 127, startPoint y: 291, endPoint x: 153, endPoint y: 289, distance: 26.1
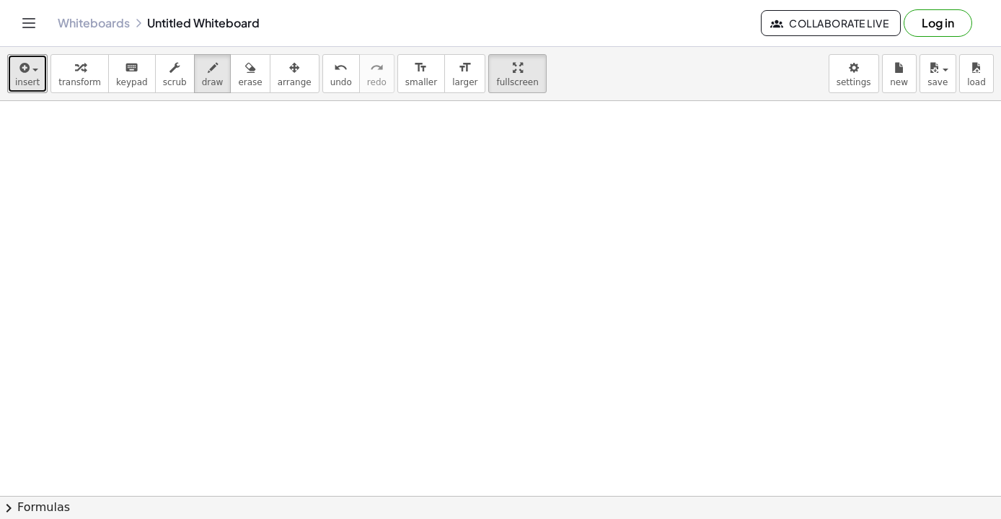
scroll to position [5797, 0]
drag, startPoint x: 25, startPoint y: 180, endPoint x: 25, endPoint y: 224, distance: 44.0
drag, startPoint x: 56, startPoint y: 183, endPoint x: 56, endPoint y: 227, distance: 44.0
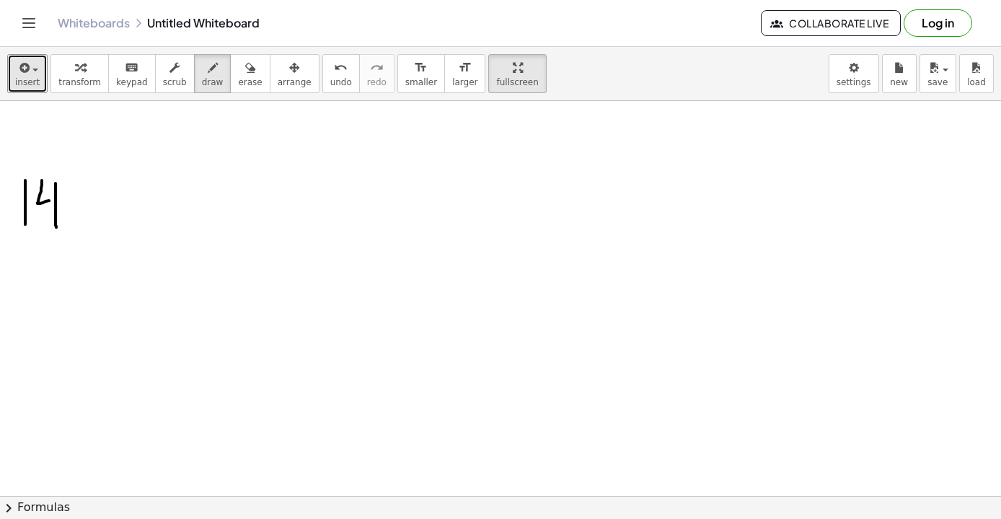
drag, startPoint x: 42, startPoint y: 180, endPoint x: 62, endPoint y: 199, distance: 27.6
click at [31, 80] on span "insert" at bounding box center [27, 82] width 25 height 10
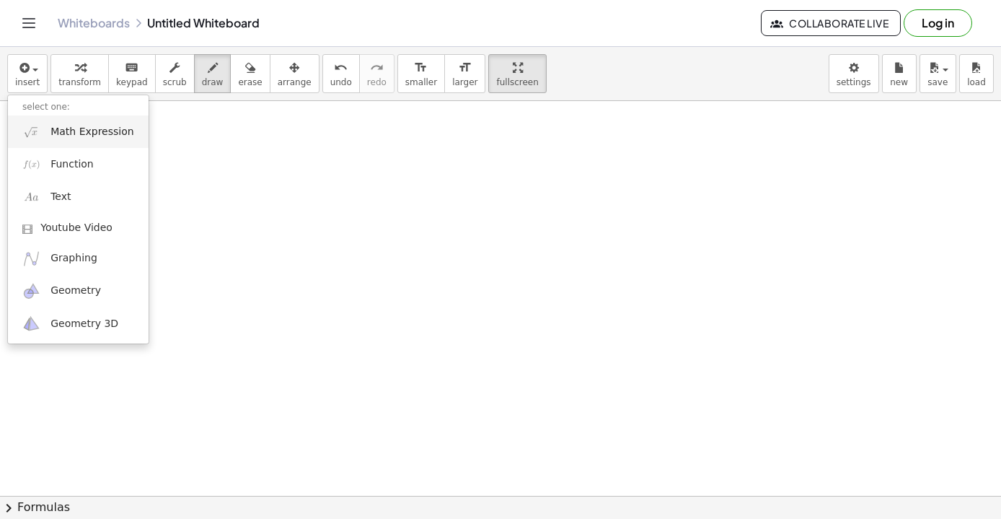
click at [72, 130] on span "Math Expression" at bounding box center [92, 132] width 83 height 14
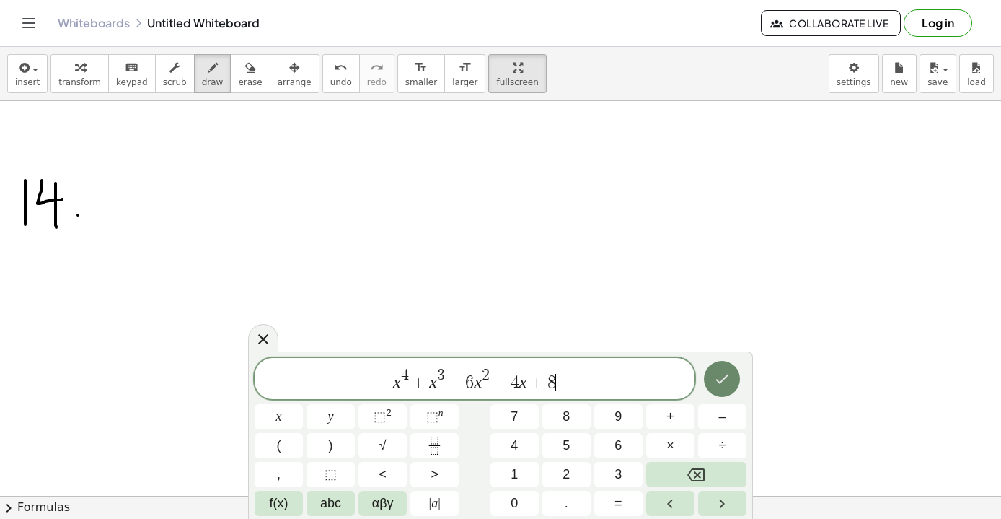
click at [724, 376] on icon "Done" at bounding box center [722, 378] width 17 height 17
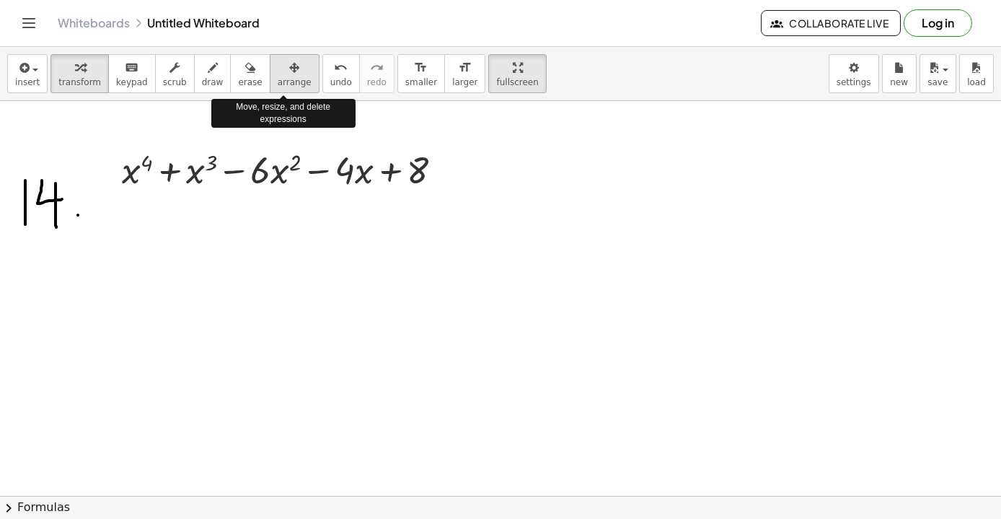
click at [278, 77] on span "arrange" at bounding box center [295, 82] width 34 height 10
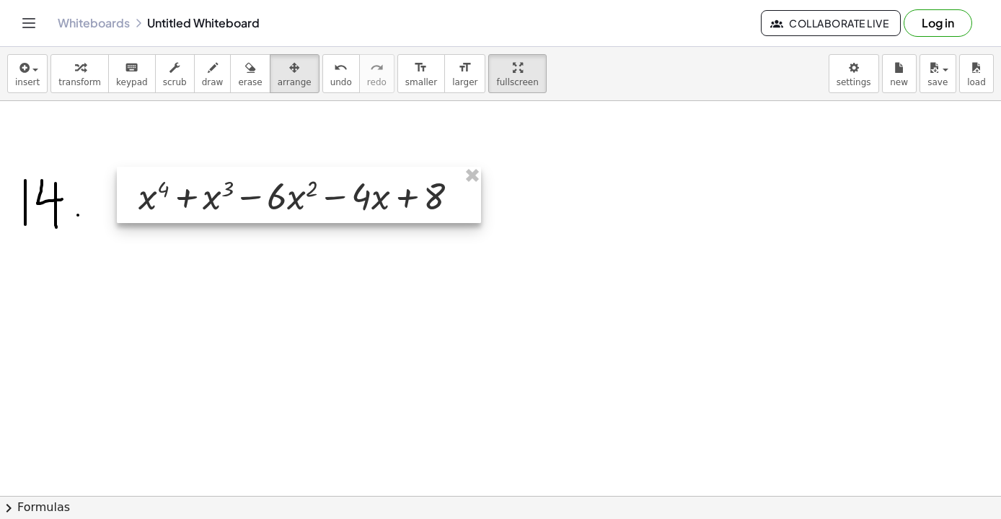
drag, startPoint x: 280, startPoint y: 173, endPoint x: 297, endPoint y: 199, distance: 30.8
click at [297, 199] on div at bounding box center [299, 195] width 364 height 56
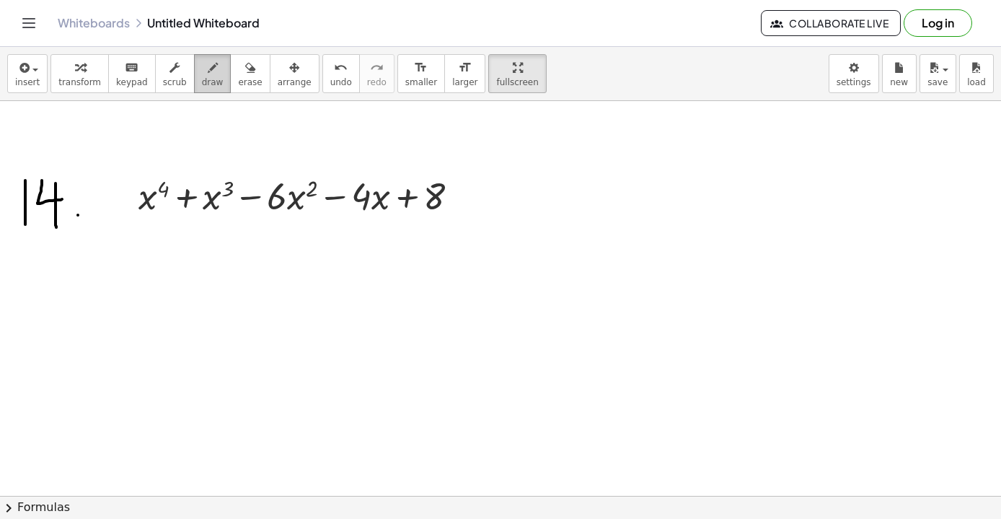
click at [210, 63] on icon "button" at bounding box center [213, 67] width 10 height 17
drag, startPoint x: 195, startPoint y: 216, endPoint x: 242, endPoint y: 215, distance: 46.9
drag, startPoint x: 162, startPoint y: 248, endPoint x: 174, endPoint y: 248, distance: 12.3
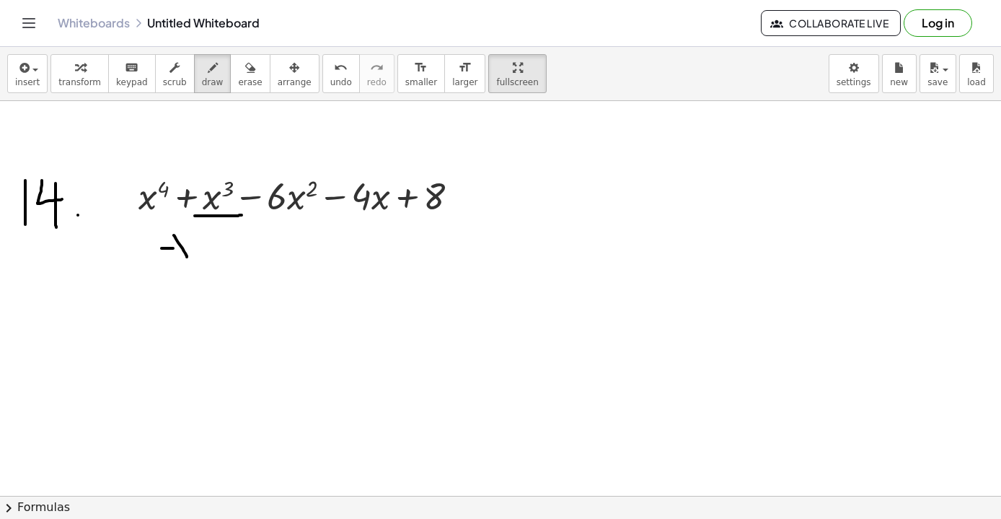
drag, startPoint x: 174, startPoint y: 235, endPoint x: 187, endPoint y: 256, distance: 24.6
drag, startPoint x: 185, startPoint y: 234, endPoint x: 174, endPoint y: 258, distance: 25.8
drag, startPoint x: 193, startPoint y: 224, endPoint x: 190, endPoint y: 238, distance: 13.9
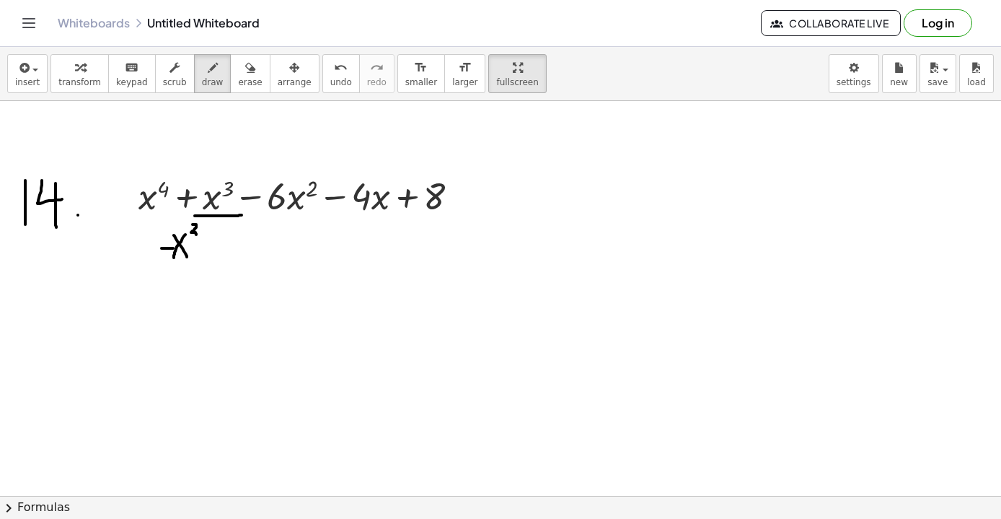
drag, startPoint x: 223, startPoint y: 229, endPoint x: 235, endPoint y: 250, distance: 24.3
drag, startPoint x: 199, startPoint y: 253, endPoint x: 200, endPoint y: 263, distance: 10.1
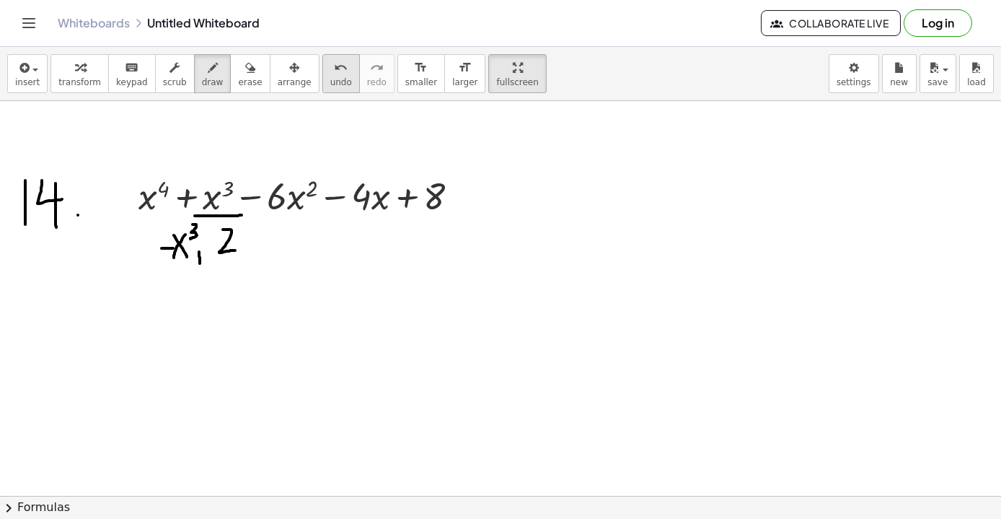
click at [336, 75] on div "undo" at bounding box center [341, 66] width 22 height 17
drag, startPoint x: 206, startPoint y: 245, endPoint x: 202, endPoint y: 263, distance: 17.8
drag, startPoint x: 239, startPoint y: 234, endPoint x: 253, endPoint y: 260, distance: 30.0
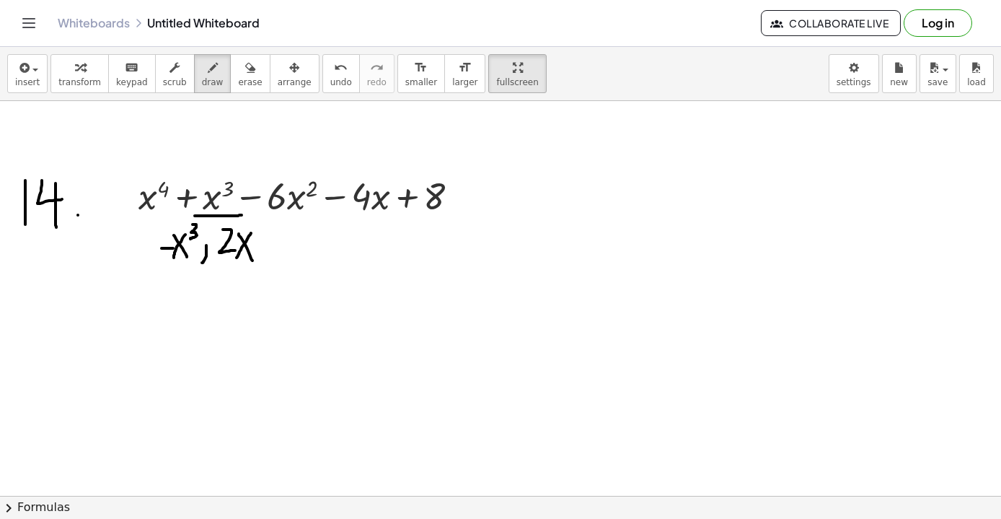
drag, startPoint x: 251, startPoint y: 233, endPoint x: 234, endPoint y: 261, distance: 32.7
drag, startPoint x: 254, startPoint y: 218, endPoint x: 257, endPoint y: 230, distance: 12.6
drag, startPoint x: 170, startPoint y: 231, endPoint x: 195, endPoint y: 212, distance: 30.9
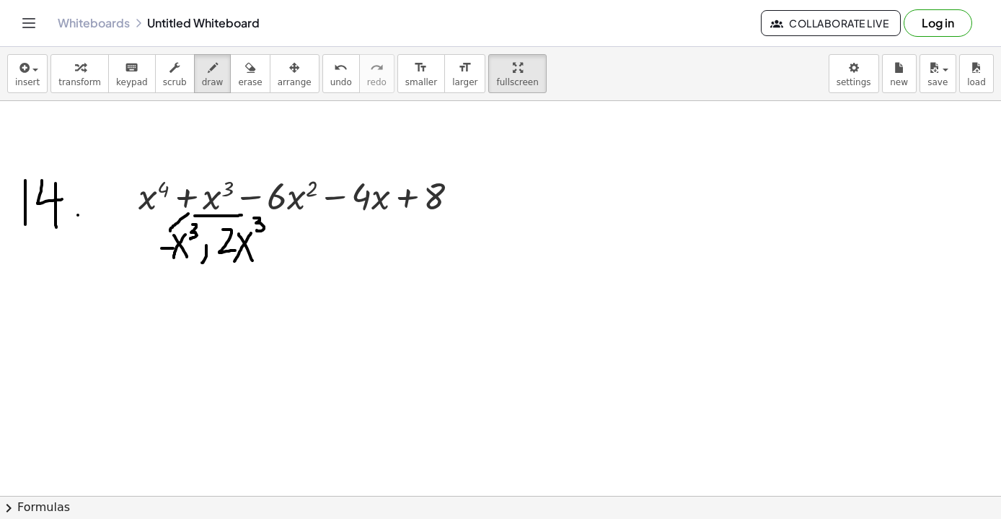
drag, startPoint x: 234, startPoint y: 205, endPoint x: 244, endPoint y: 227, distance: 24.5
drag, startPoint x: 268, startPoint y: 209, endPoint x: 321, endPoint y: 212, distance: 53.5
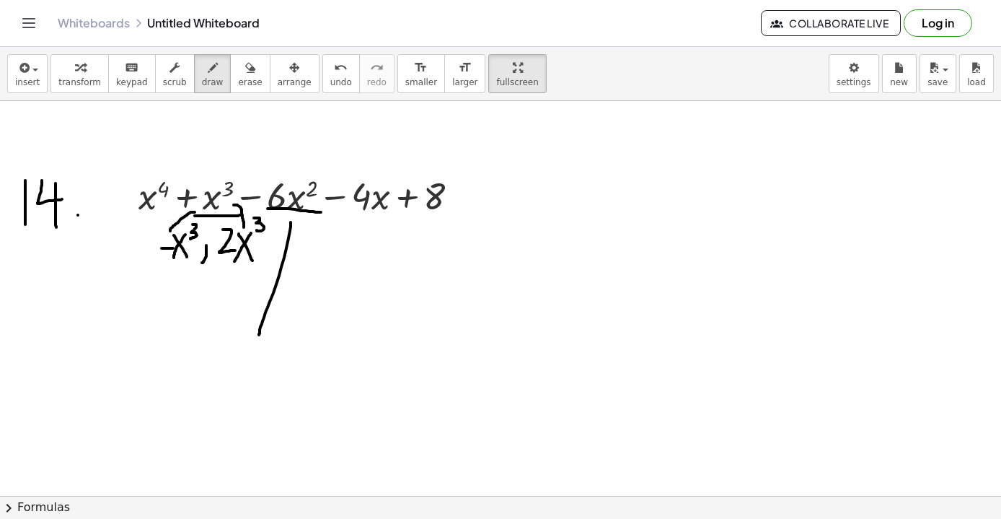
drag, startPoint x: 291, startPoint y: 222, endPoint x: 259, endPoint y: 335, distance: 116.9
drag, startPoint x: 288, startPoint y: 223, endPoint x: 334, endPoint y: 325, distance: 111.7
drag, startPoint x: 215, startPoint y: 351, endPoint x: 229, endPoint y: 350, distance: 13.8
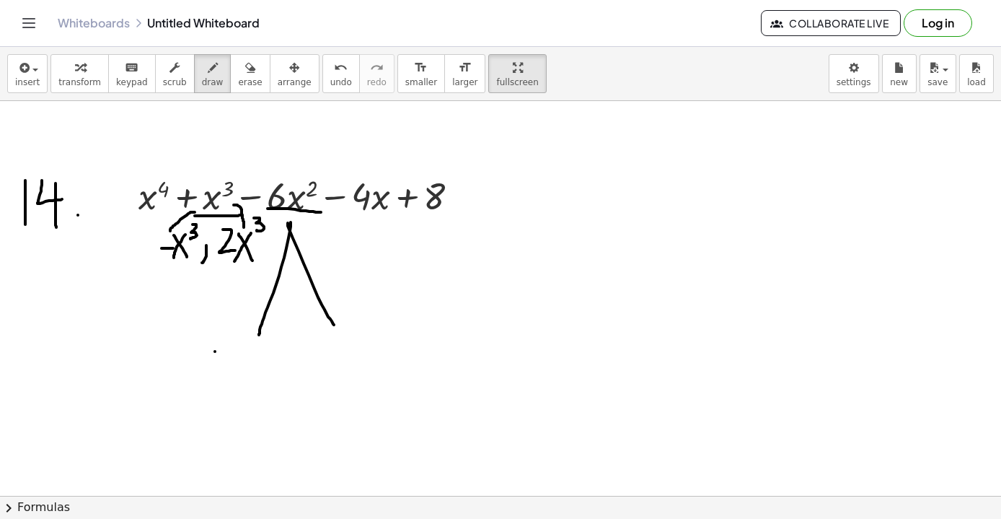
drag, startPoint x: 230, startPoint y: 341, endPoint x: 254, endPoint y: 361, distance: 30.8
drag, startPoint x: 254, startPoint y: 342, endPoint x: 266, endPoint y: 363, distance: 23.9
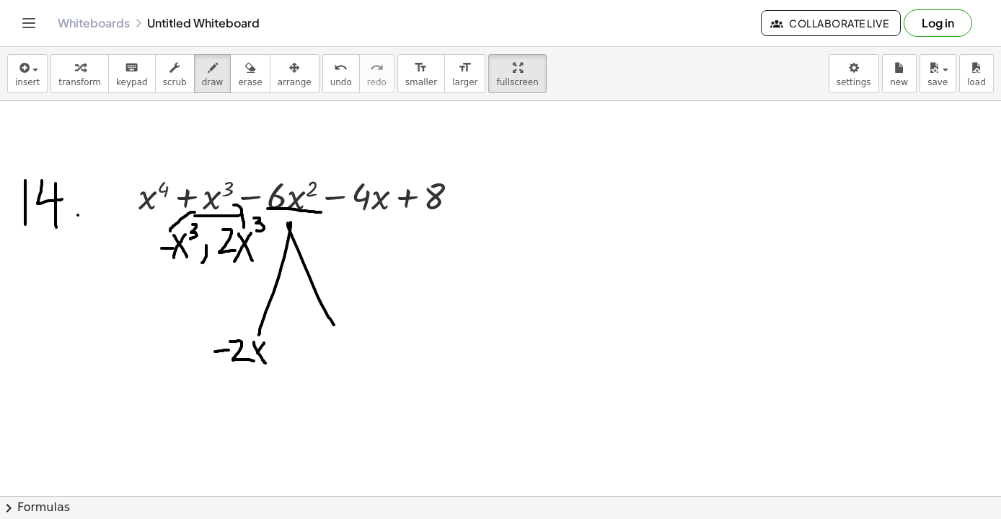
drag, startPoint x: 264, startPoint y: 343, endPoint x: 250, endPoint y: 368, distance: 29.1
drag, startPoint x: 271, startPoint y: 333, endPoint x: 281, endPoint y: 342, distance: 12.8
drag, startPoint x: 572, startPoint y: 159, endPoint x: 571, endPoint y: 194, distance: 35.4
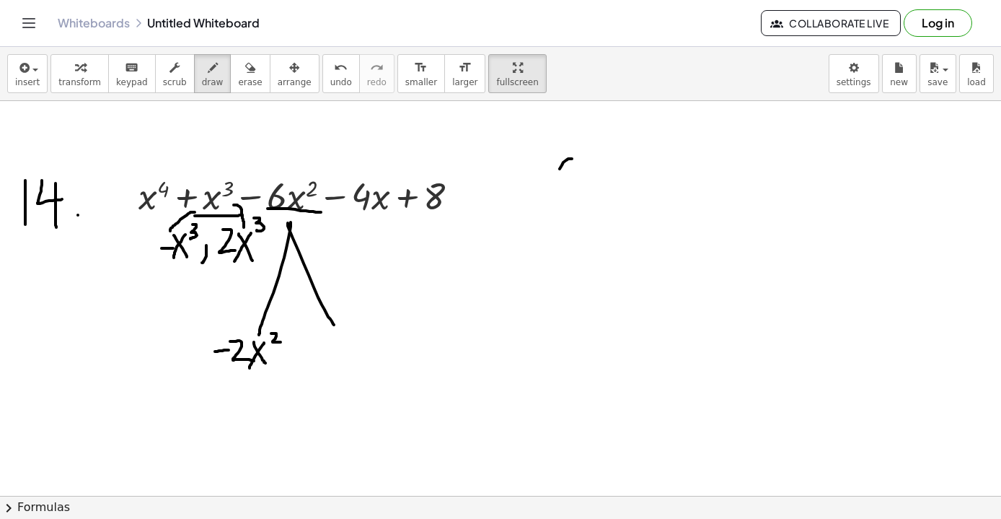
drag, startPoint x: 578, startPoint y: 170, endPoint x: 598, endPoint y: 202, distance: 38.2
drag, startPoint x: 598, startPoint y: 160, endPoint x: 579, endPoint y: 198, distance: 42.9
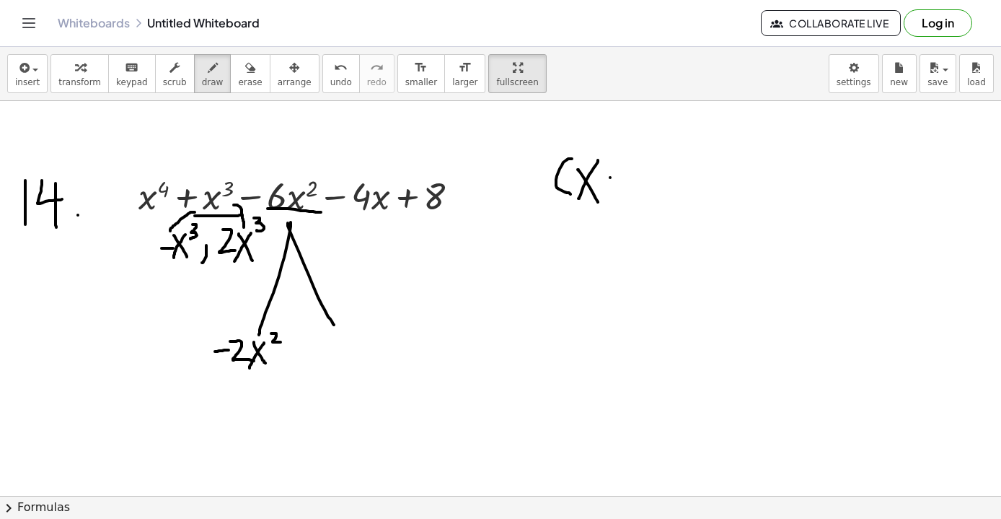
drag, startPoint x: 610, startPoint y: 177, endPoint x: 633, endPoint y: 177, distance: 23.1
drag, startPoint x: 640, startPoint y: 162, endPoint x: 640, endPoint y: 193, distance: 30.3
drag, startPoint x: 663, startPoint y: 151, endPoint x: 656, endPoint y: 200, distance: 49.6
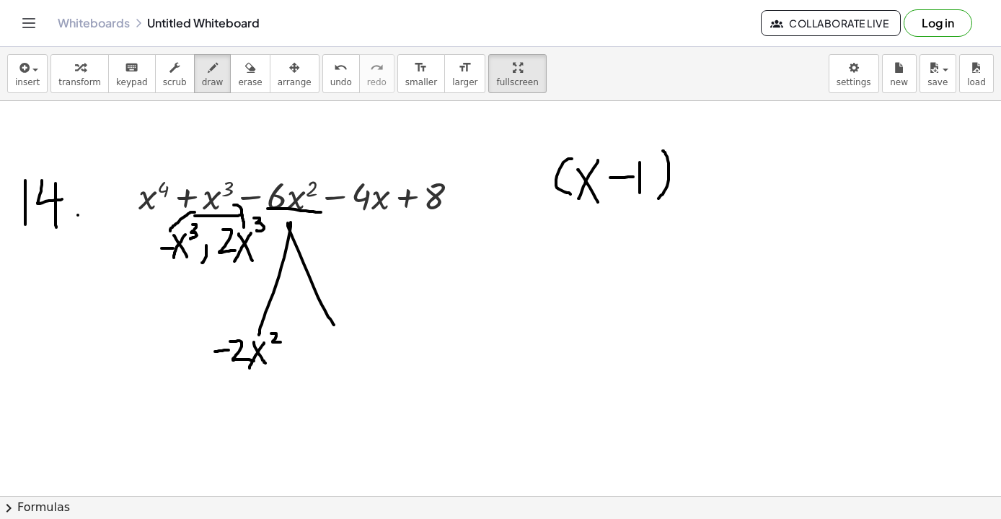
drag, startPoint x: 336, startPoint y: 332, endPoint x: 336, endPoint y: 367, distance: 35.4
drag, startPoint x: 329, startPoint y: 330, endPoint x: 340, endPoint y: 346, distance: 19.8
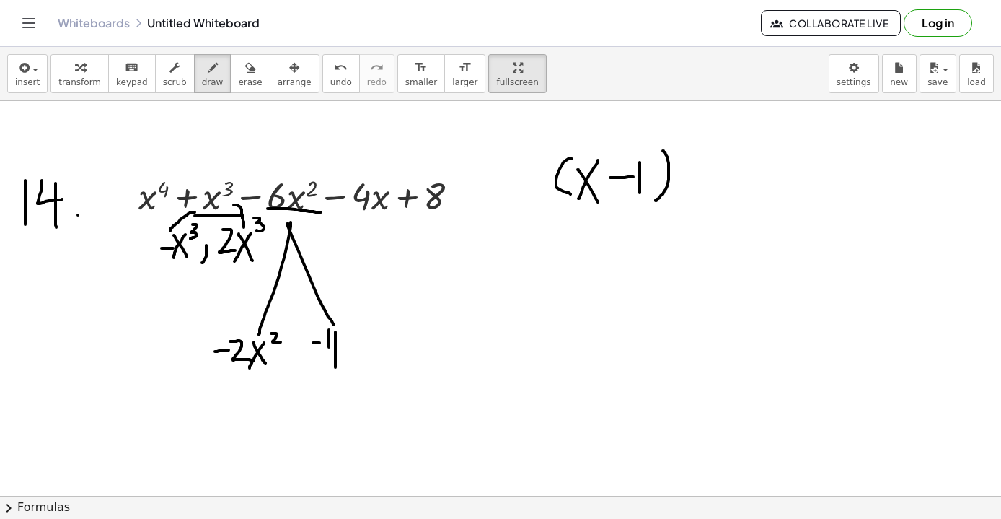
drag, startPoint x: 344, startPoint y: 335, endPoint x: 359, endPoint y: 367, distance: 35.5
drag, startPoint x: 354, startPoint y: 340, endPoint x: 343, endPoint y: 364, distance: 26.5
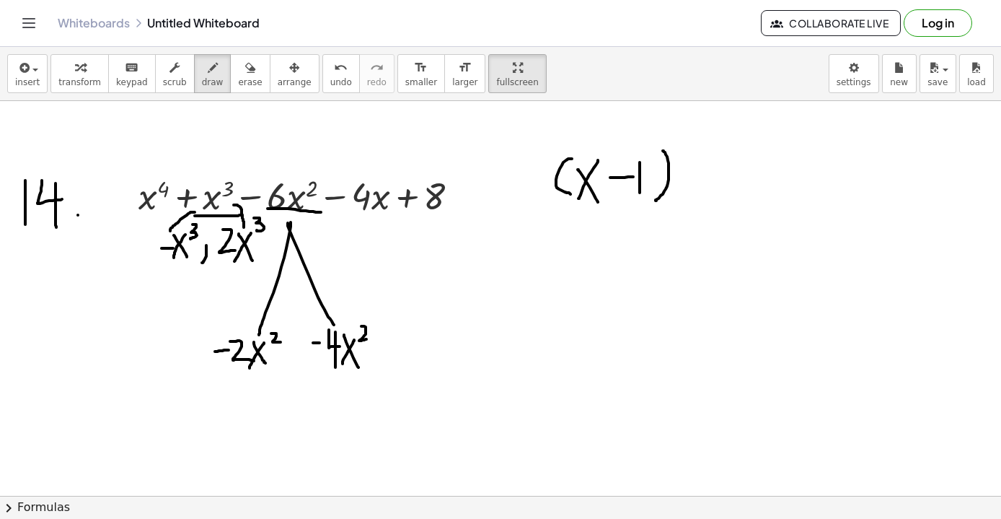
drag, startPoint x: 361, startPoint y: 326, endPoint x: 368, endPoint y: 339, distance: 14.5
drag, startPoint x: 350, startPoint y: 214, endPoint x: 395, endPoint y: 213, distance: 45.5
drag, startPoint x: 362, startPoint y: 224, endPoint x: 354, endPoint y: 245, distance: 22.4
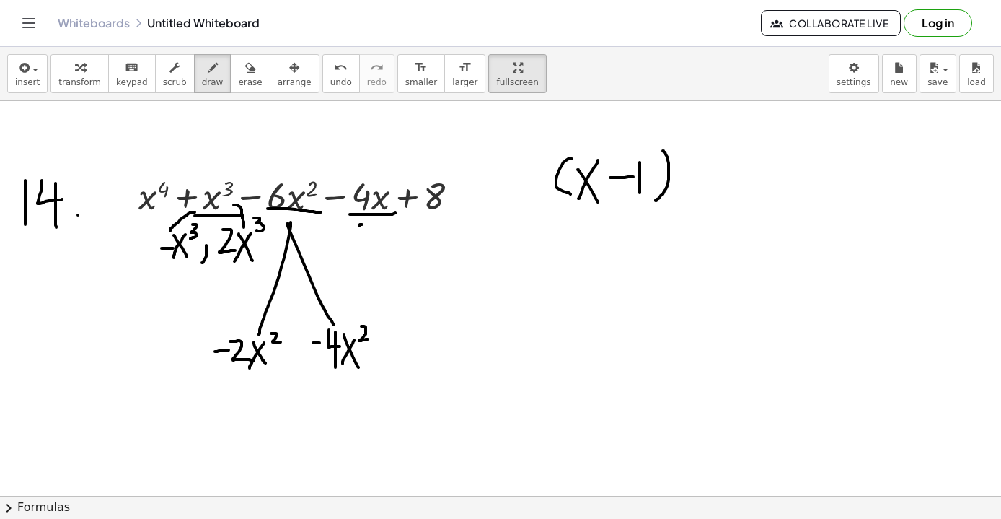
drag, startPoint x: 379, startPoint y: 222, endPoint x: 390, endPoint y: 237, distance: 19.2
drag, startPoint x: 293, startPoint y: 357, endPoint x: 290, endPoint y: 372, distance: 14.7
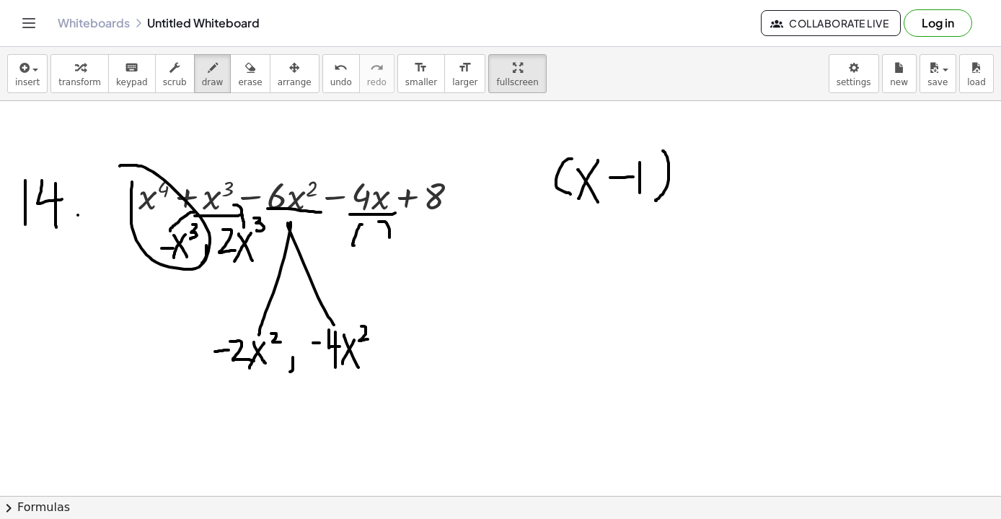
drag, startPoint x: 132, startPoint y: 182, endPoint x: 120, endPoint y: 166, distance: 20.1
drag, startPoint x: 252, startPoint y: 219, endPoint x: 240, endPoint y: 218, distance: 12.4
drag, startPoint x: 343, startPoint y: 252, endPoint x: 343, endPoint y: 274, distance: 22.4
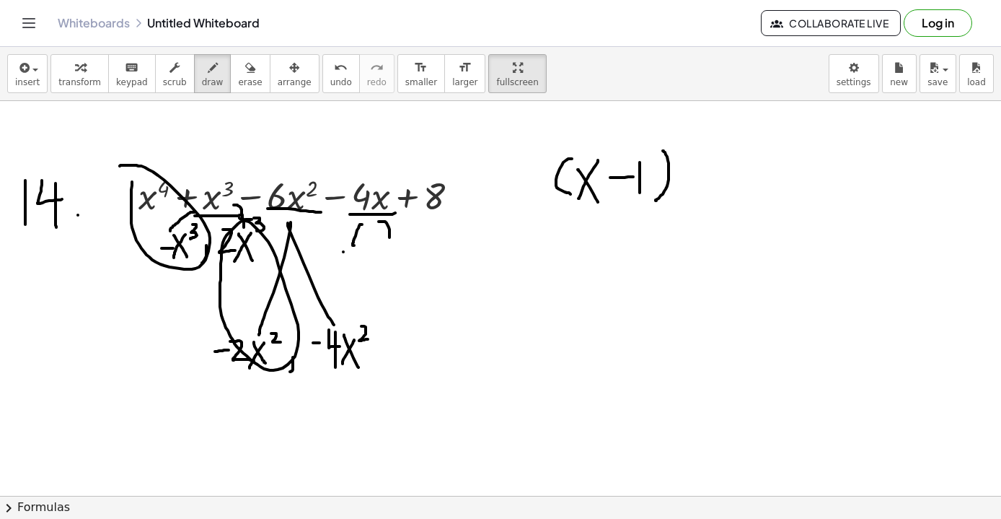
drag, startPoint x: 335, startPoint y: 250, endPoint x: 348, endPoint y: 260, distance: 16.5
drag, startPoint x: 355, startPoint y: 255, endPoint x: 364, endPoint y: 271, distance: 17.8
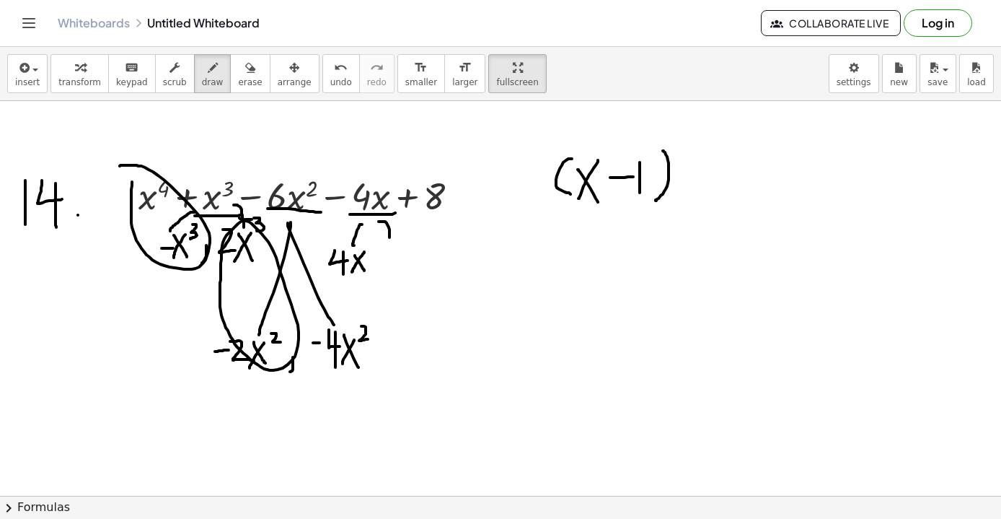
drag, startPoint x: 364, startPoint y: 252, endPoint x: 352, endPoint y: 272, distance: 23.6
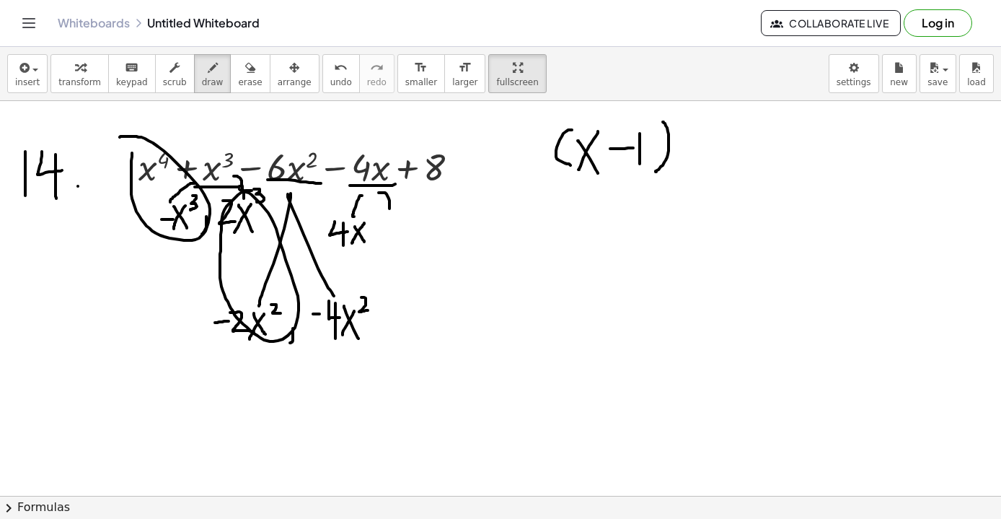
scroll to position [5831, 0]
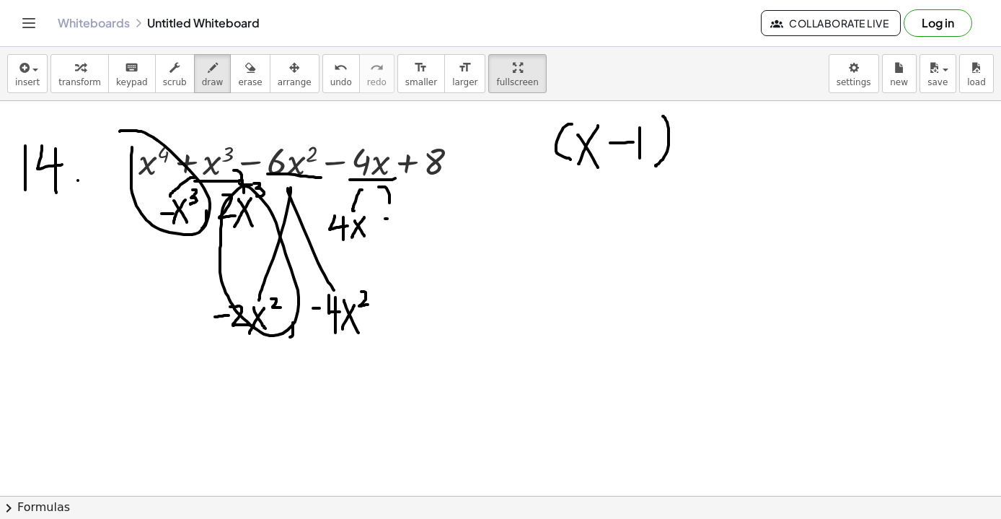
drag, startPoint x: 413, startPoint y: 210, endPoint x: 428, endPoint y: 234, distance: 27.8
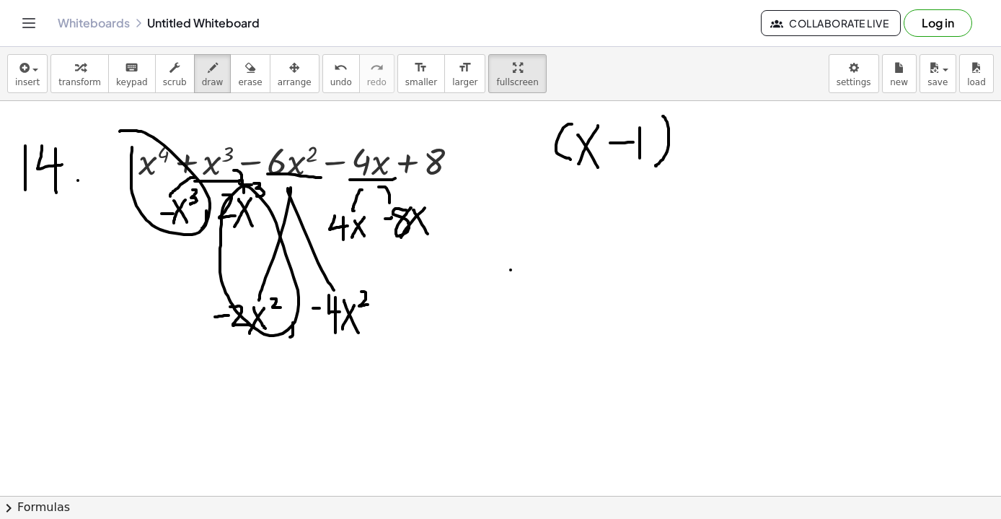
drag, startPoint x: 425, startPoint y: 208, endPoint x: 400, endPoint y: 240, distance: 40.6
drag, startPoint x: 366, startPoint y: 207, endPoint x: 358, endPoint y: 200, distance: 10.7
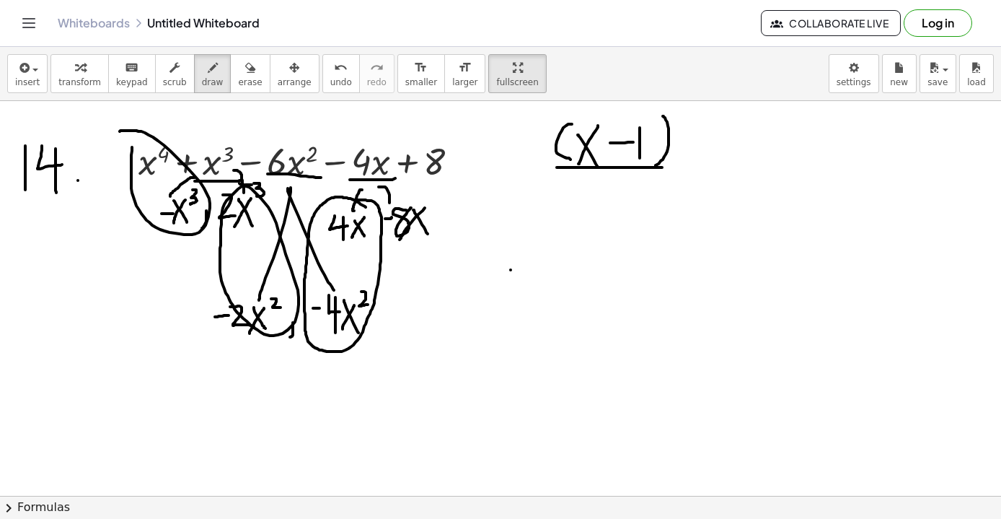
drag, startPoint x: 557, startPoint y: 167, endPoint x: 662, endPoint y: 167, distance: 105.3
drag, startPoint x: 447, startPoint y: 137, endPoint x: 437, endPoint y: 133, distance: 10.0
click at [19, 83] on span "insert" at bounding box center [27, 82] width 25 height 10
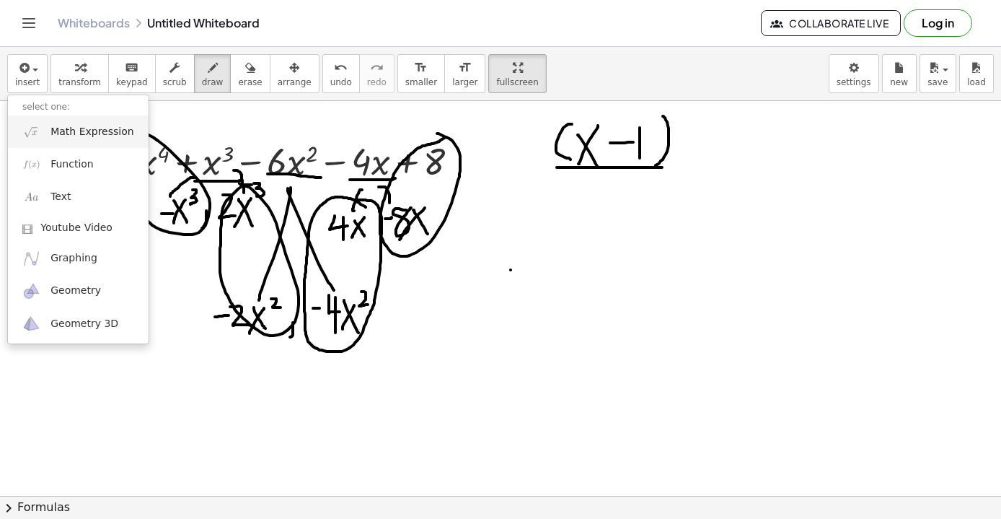
click at [86, 131] on span "Math Expression" at bounding box center [92, 132] width 83 height 14
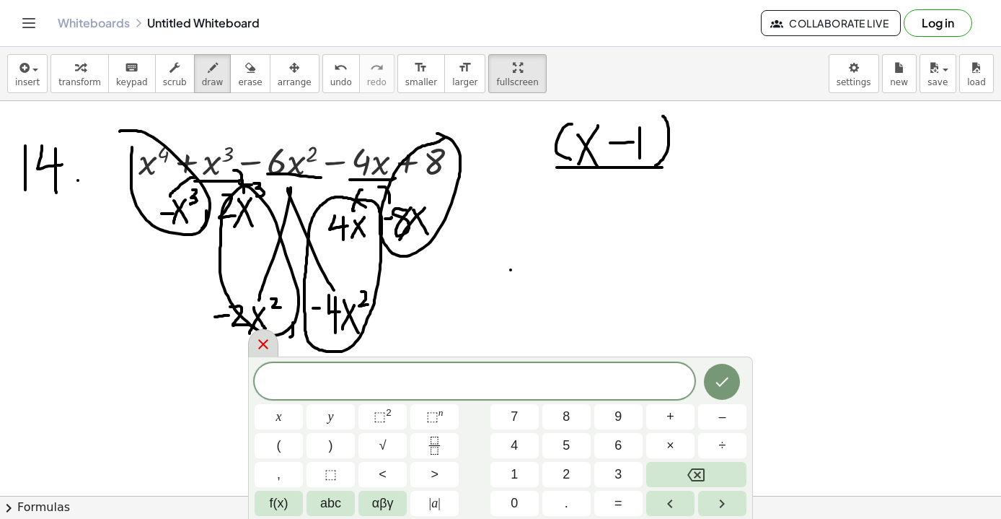
click at [263, 341] on icon at bounding box center [263, 344] width 17 height 17
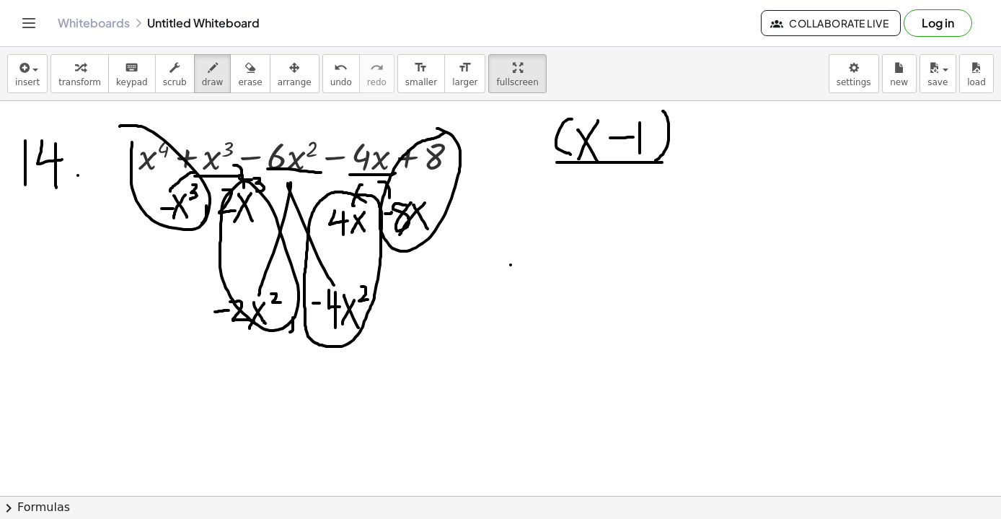
scroll to position [5807, 0]
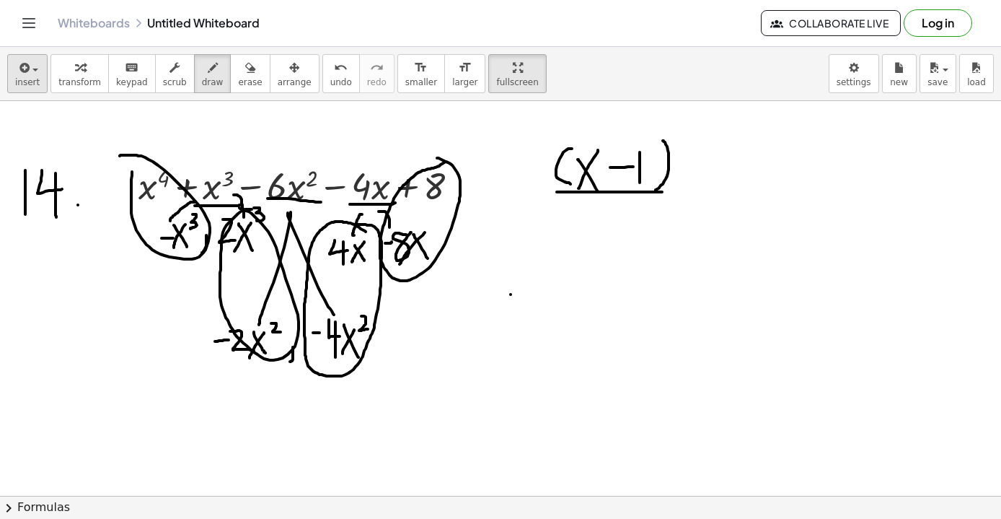
click at [30, 83] on span "insert" at bounding box center [27, 82] width 25 height 10
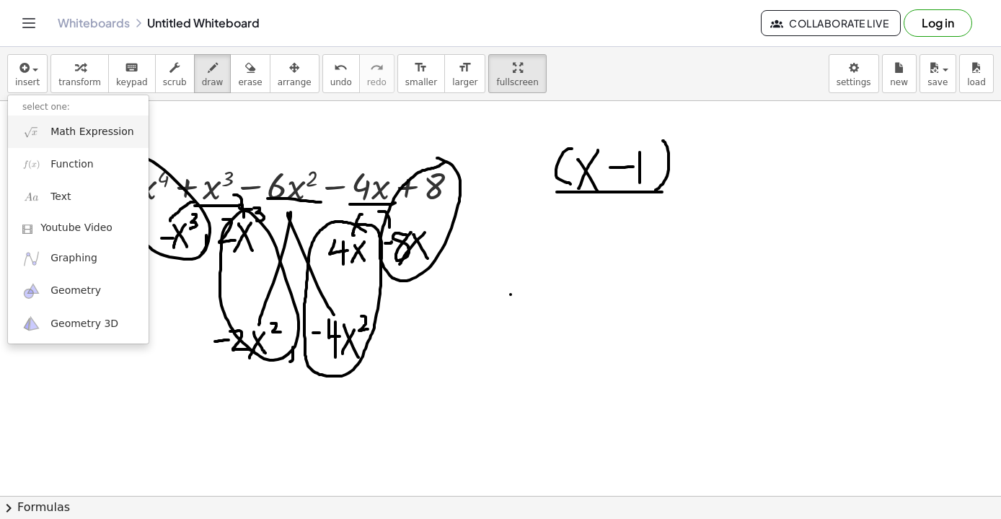
click at [79, 137] on span "Math Expression" at bounding box center [92, 132] width 83 height 14
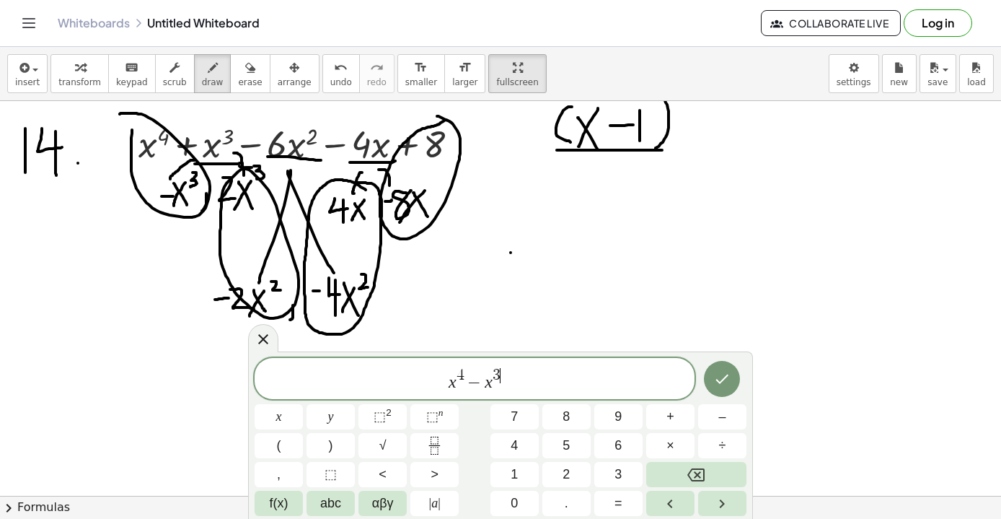
scroll to position [5855, 0]
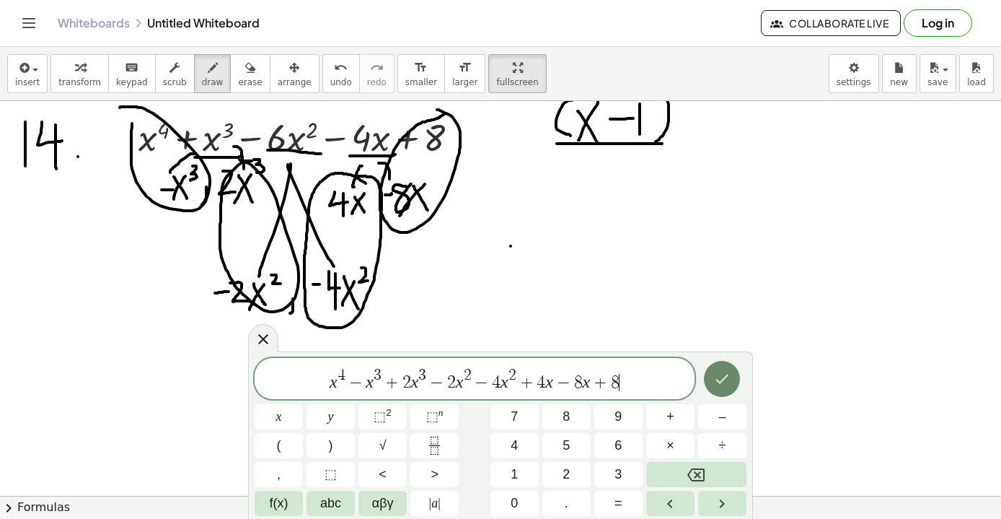
click at [718, 382] on icon "Done" at bounding box center [722, 378] width 17 height 17
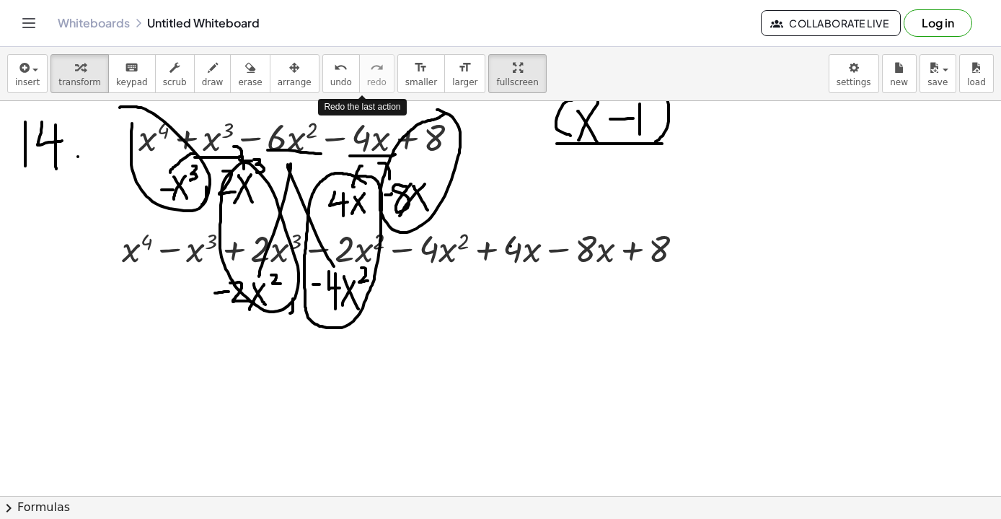
scroll to position [0, 0]
click at [293, 64] on div "button" at bounding box center [295, 66] width 34 height 17
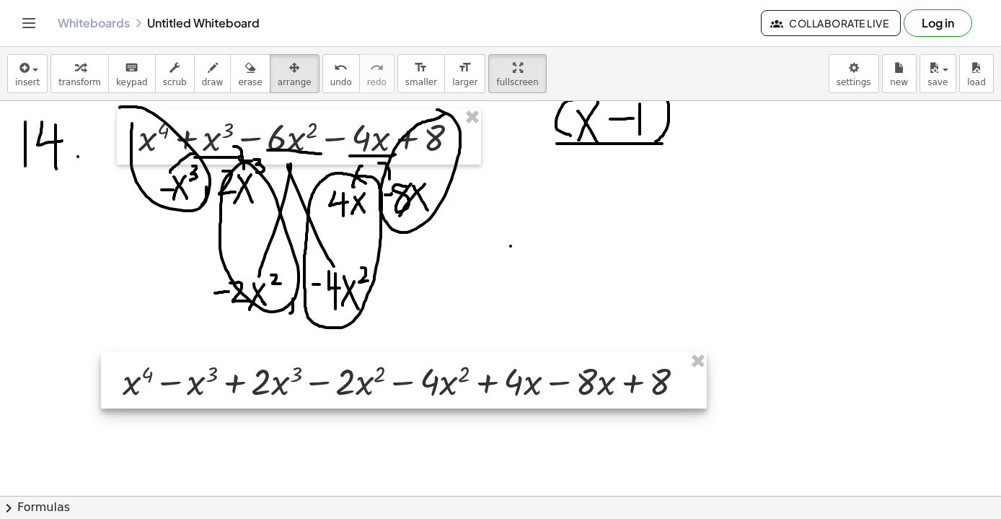
drag, startPoint x: 484, startPoint y: 258, endPoint x: 485, endPoint y: 390, distance: 132.8
click at [485, 390] on div at bounding box center [404, 380] width 606 height 56
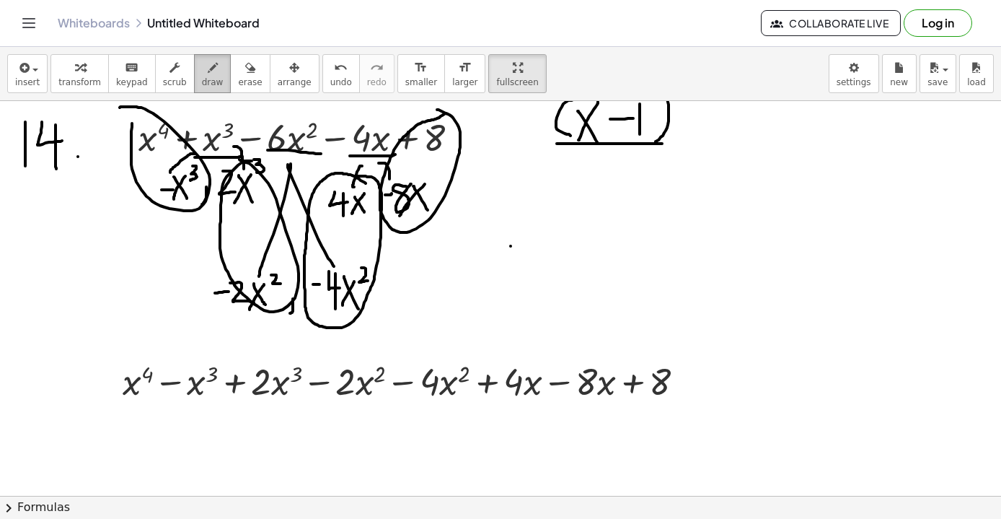
click at [208, 74] on icon "button" at bounding box center [213, 67] width 10 height 17
drag, startPoint x: 121, startPoint y: 400, endPoint x: 198, endPoint y: 400, distance: 77.2
drag, startPoint x: 257, startPoint y: 394, endPoint x: 352, endPoint y: 393, distance: 95.2
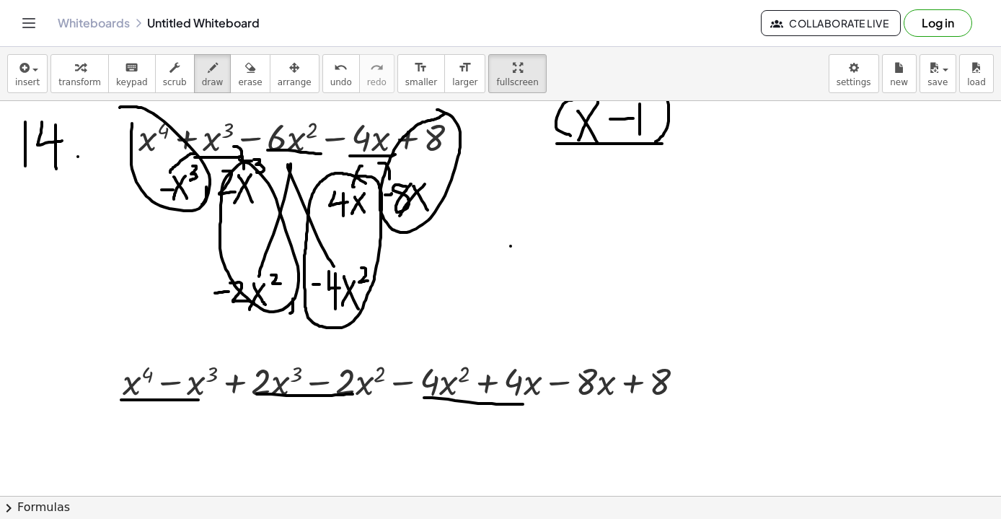
drag, startPoint x: 424, startPoint y: 398, endPoint x: 532, endPoint y: 404, distance: 107.7
drag, startPoint x: 581, startPoint y: 396, endPoint x: 665, endPoint y: 395, distance: 83.7
click at [22, 92] on button "insert" at bounding box center [27, 73] width 40 height 39
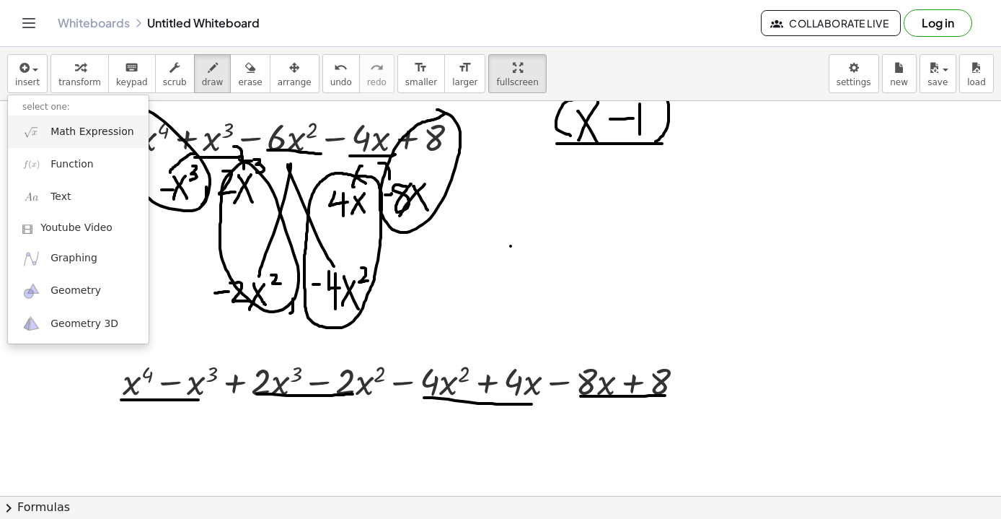
click at [84, 136] on span "Math Expression" at bounding box center [92, 132] width 83 height 14
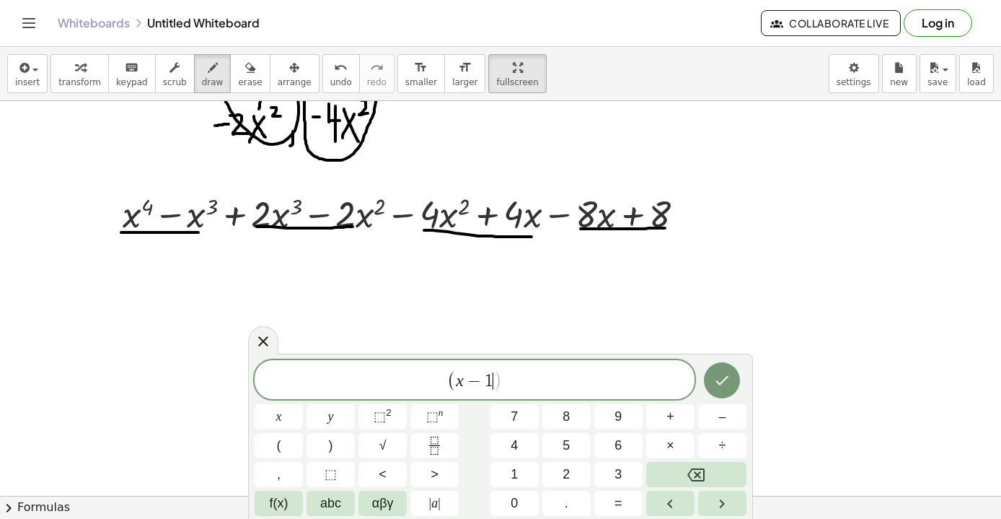
scroll to position [6038, 0]
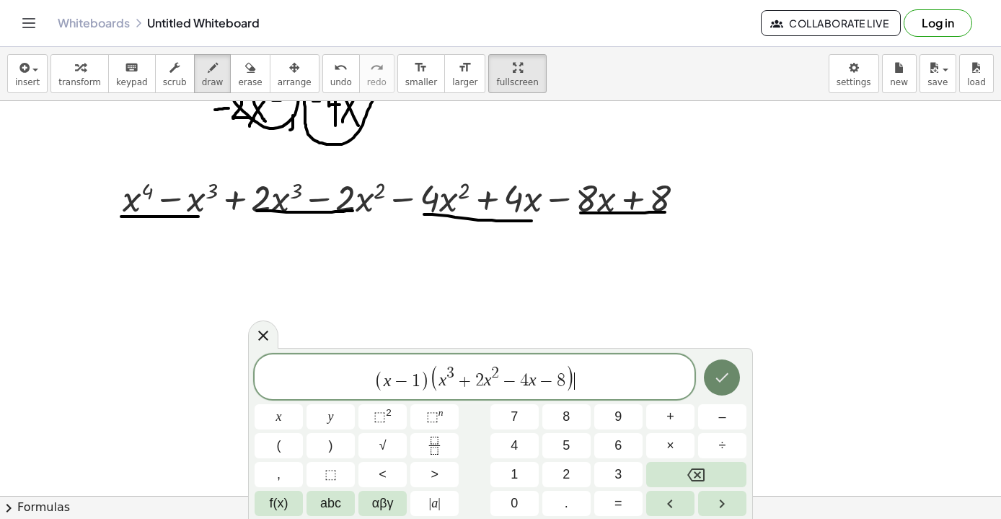
click at [716, 375] on icon "Done" at bounding box center [722, 377] width 17 height 17
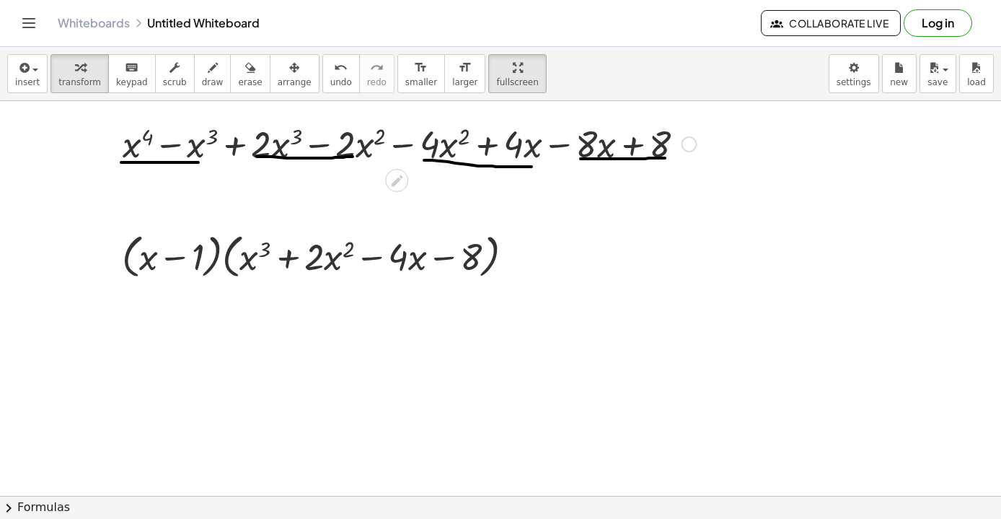
scroll to position [6086, 0]
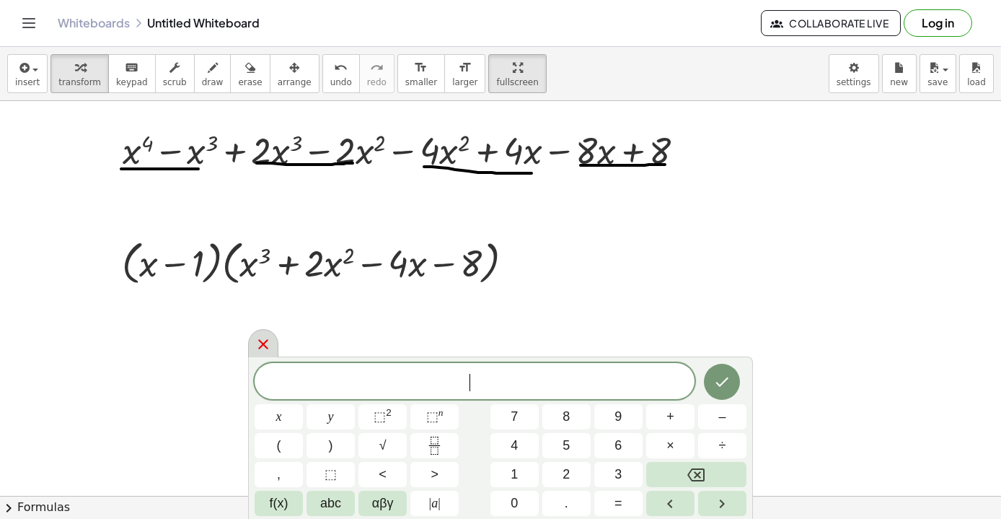
click at [260, 344] on icon at bounding box center [263, 344] width 17 height 17
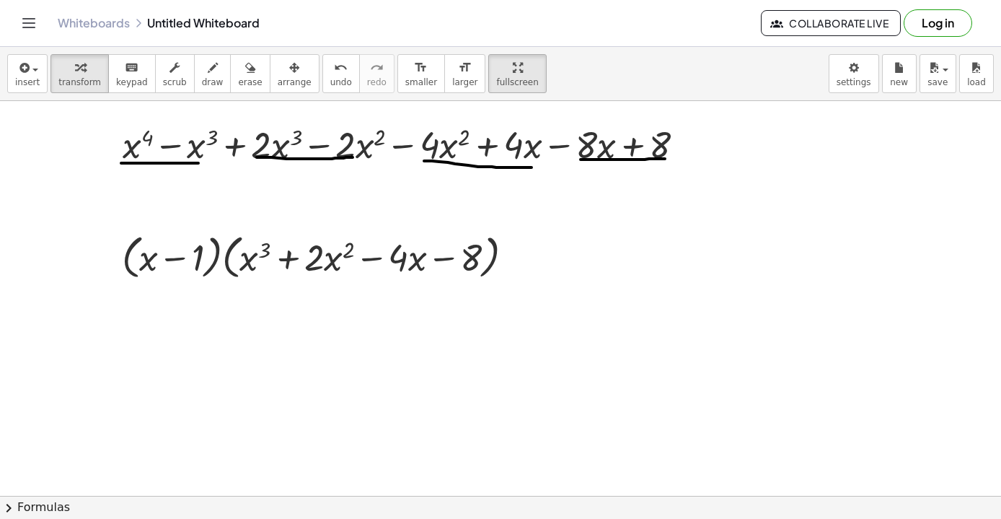
scroll to position [6094, 0]
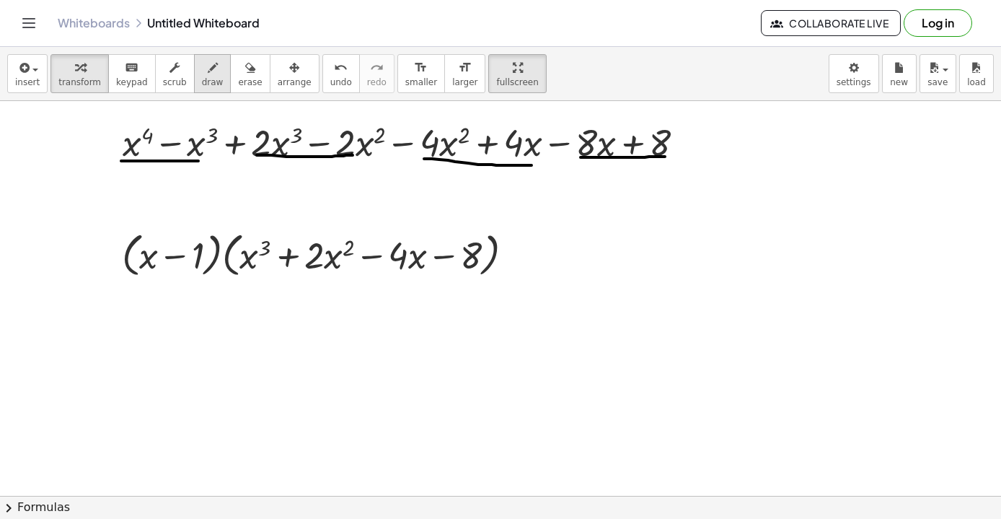
click at [208, 67] on icon "button" at bounding box center [213, 67] width 10 height 17
drag, startPoint x: 248, startPoint y: 276, endPoint x: 343, endPoint y: 281, distance: 94.7
drag, startPoint x: 395, startPoint y: 271, endPoint x: 481, endPoint y: 270, distance: 86.6
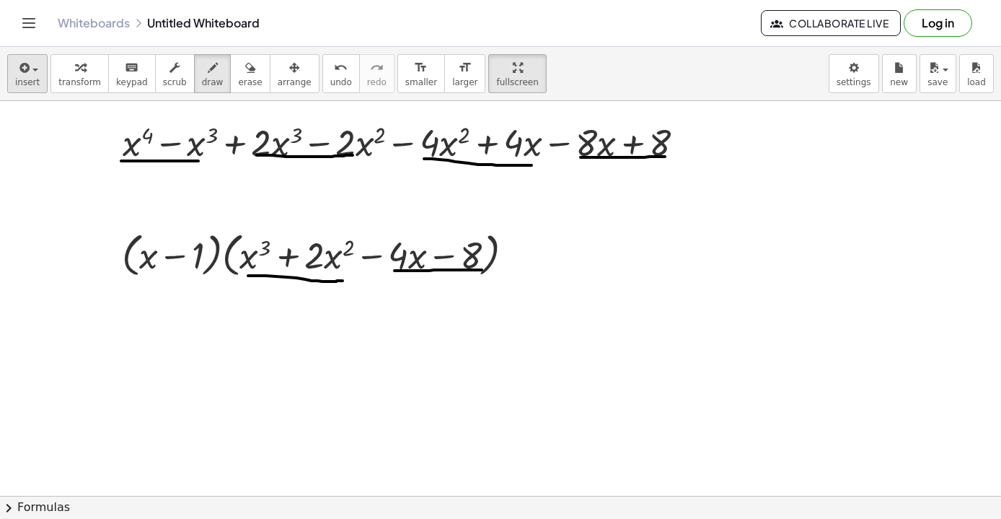
click at [24, 61] on icon "button" at bounding box center [23, 67] width 13 height 17
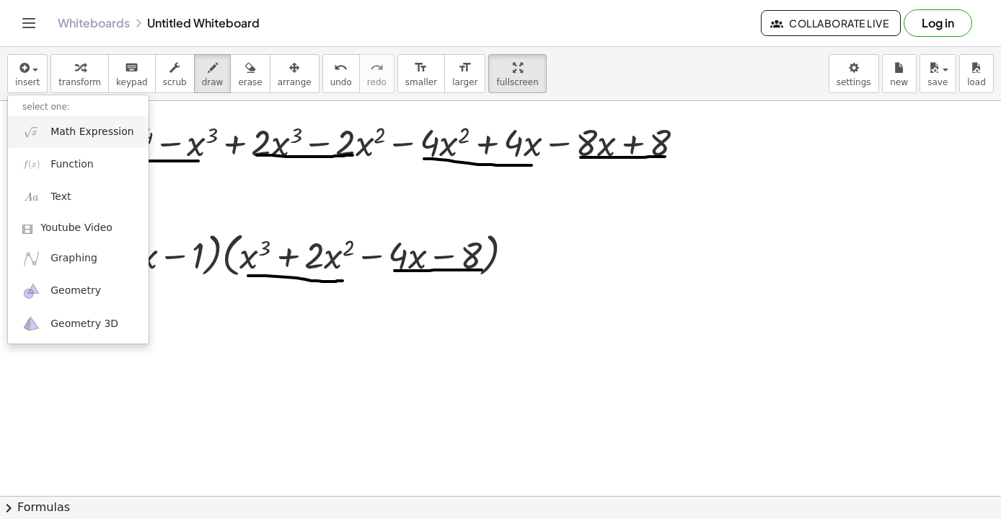
click at [94, 137] on span "Math Expression" at bounding box center [92, 132] width 83 height 14
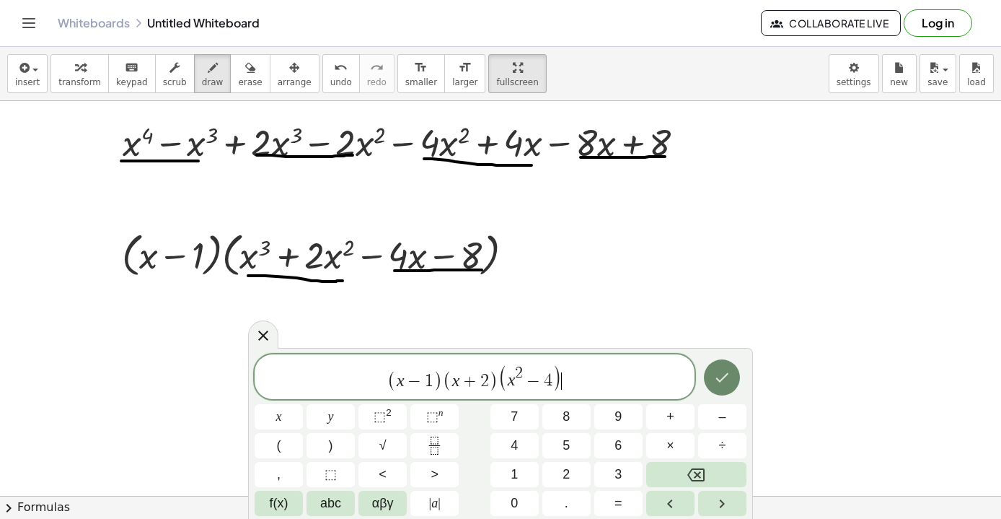
click at [730, 374] on icon "Done" at bounding box center [722, 377] width 17 height 17
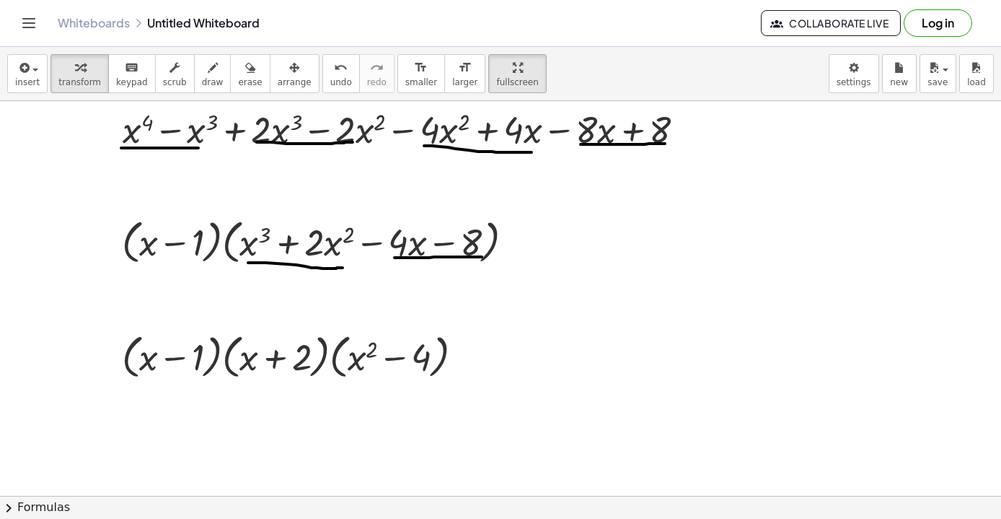
scroll to position [6100, 0]
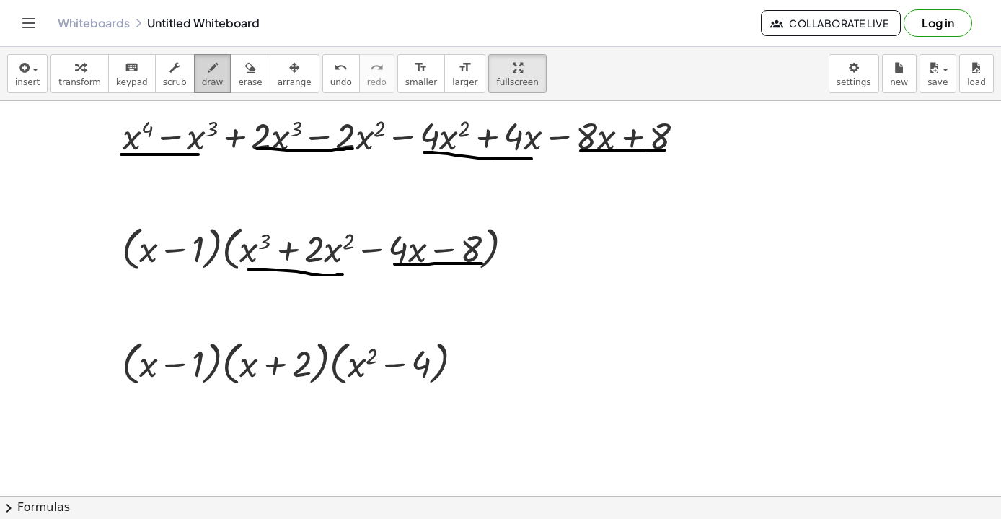
click at [213, 69] on div "button" at bounding box center [213, 66] width 22 height 17
drag, startPoint x: 285, startPoint y: 158, endPoint x: 304, endPoint y: 163, distance: 19.4
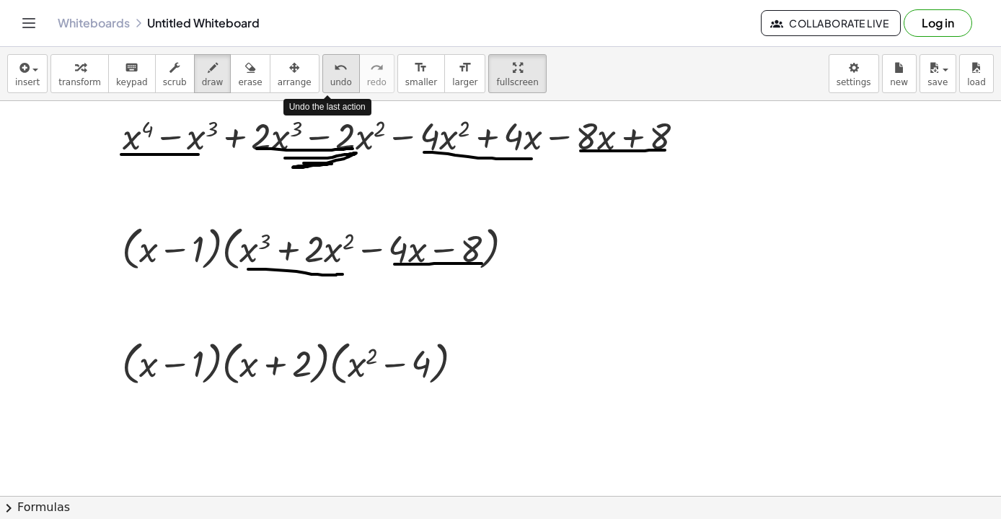
click at [330, 79] on span "undo" at bounding box center [341, 82] width 22 height 10
drag, startPoint x: 252, startPoint y: 203, endPoint x: 269, endPoint y: 229, distance: 31.8
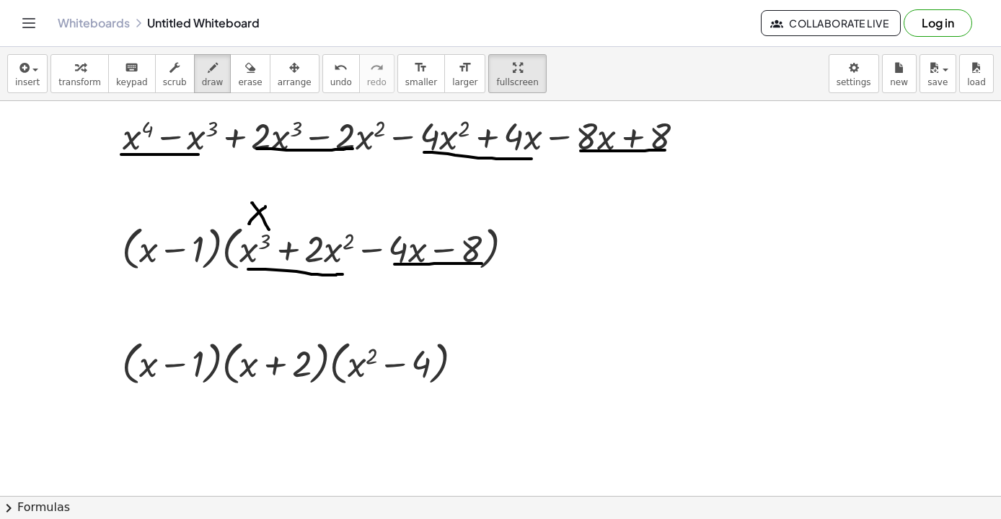
drag, startPoint x: 266, startPoint y: 206, endPoint x: 249, endPoint y: 224, distance: 24.0
click at [334, 73] on icon "undo" at bounding box center [341, 67] width 14 height 17
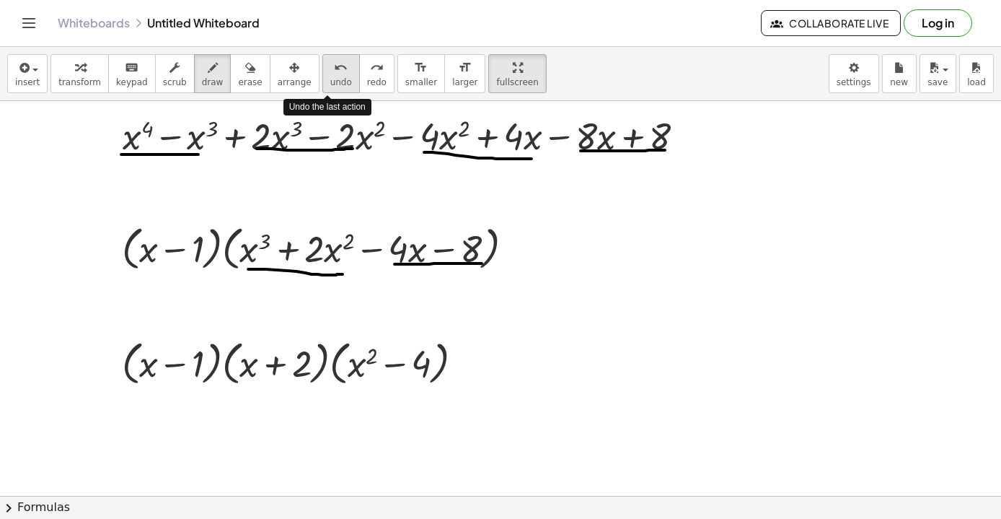
click at [334, 73] on icon "undo" at bounding box center [341, 67] width 14 height 17
drag, startPoint x: 199, startPoint y: 190, endPoint x: 200, endPoint y: 230, distance: 39.7
drag, startPoint x: 206, startPoint y: 198, endPoint x: 222, endPoint y: 224, distance: 29.8
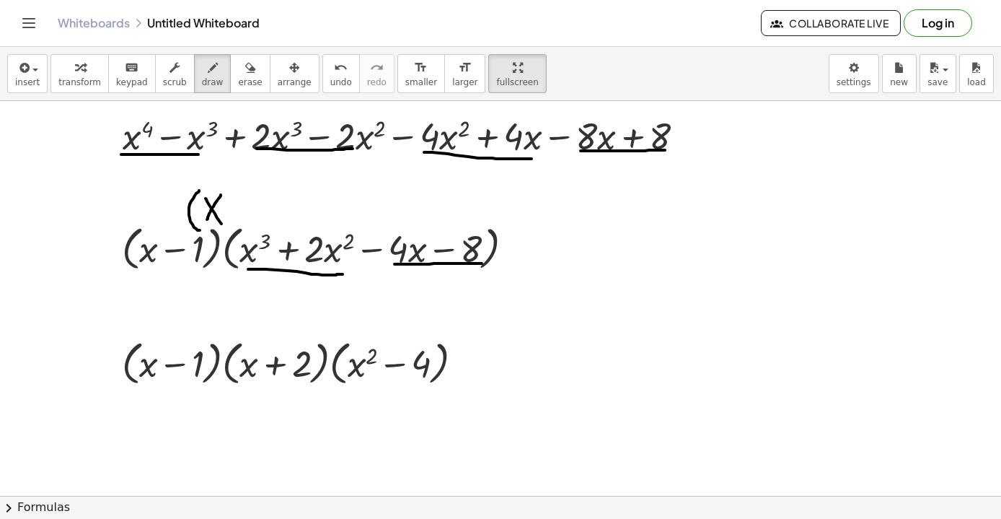
drag, startPoint x: 221, startPoint y: 195, endPoint x: 207, endPoint y: 219, distance: 28.1
drag, startPoint x: 237, startPoint y: 199, endPoint x: 237, endPoint y: 216, distance: 16.6
drag, startPoint x: 230, startPoint y: 206, endPoint x: 245, endPoint y: 205, distance: 14.4
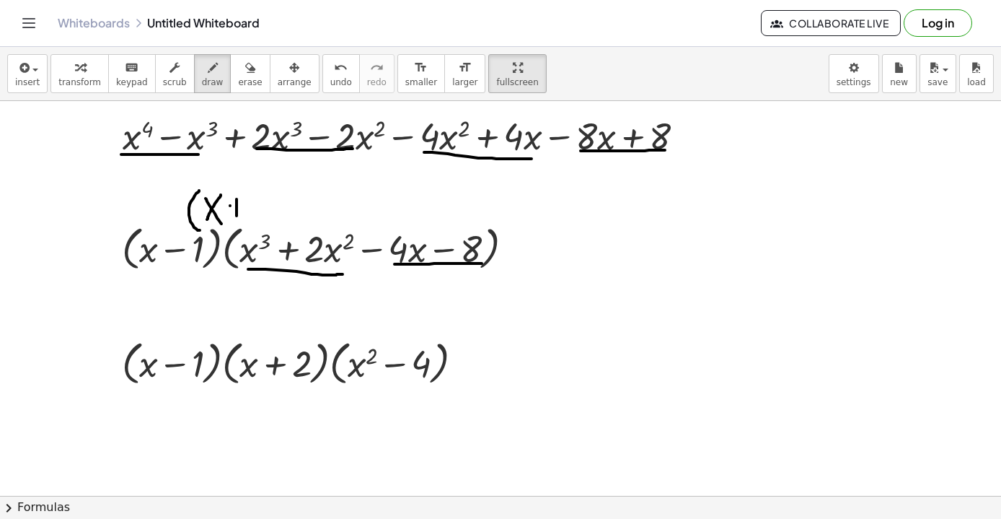
drag, startPoint x: 257, startPoint y: 191, endPoint x: 276, endPoint y: 222, distance: 35.6
drag, startPoint x: 286, startPoint y: 183, endPoint x: 289, endPoint y: 227, distance: 44.2
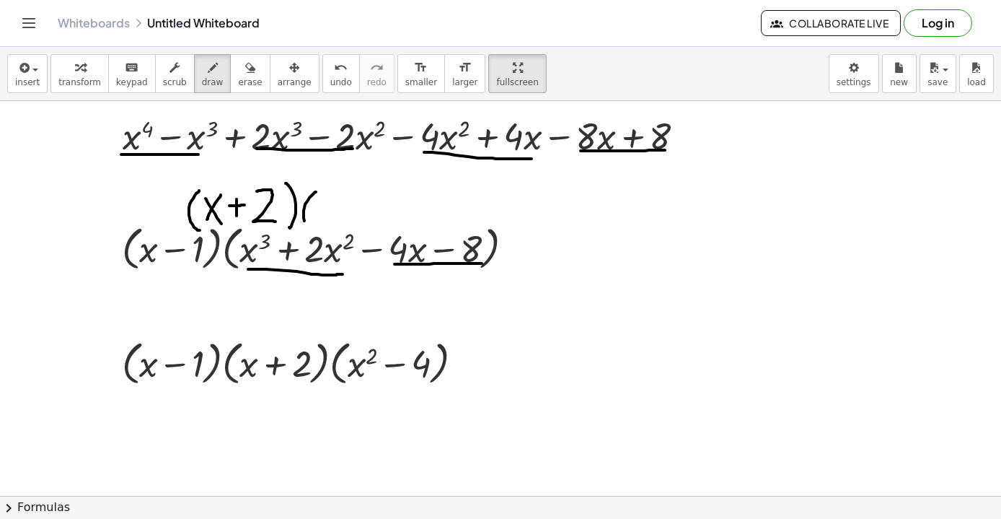
drag, startPoint x: 316, startPoint y: 192, endPoint x: 319, endPoint y: 228, distance: 36.2
drag, startPoint x: 321, startPoint y: 198, endPoint x: 334, endPoint y: 216, distance: 22.2
drag, startPoint x: 333, startPoint y: 198, endPoint x: 325, endPoint y: 225, distance: 27.9
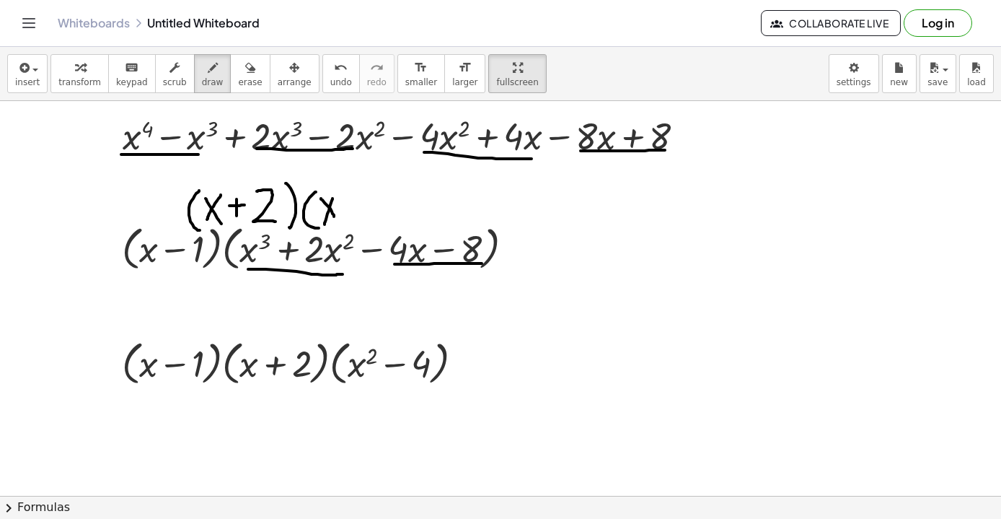
drag, startPoint x: 344, startPoint y: 188, endPoint x: 355, endPoint y: 197, distance: 14.3
drag, startPoint x: 367, startPoint y: 190, endPoint x: 359, endPoint y: 237, distance: 47.7
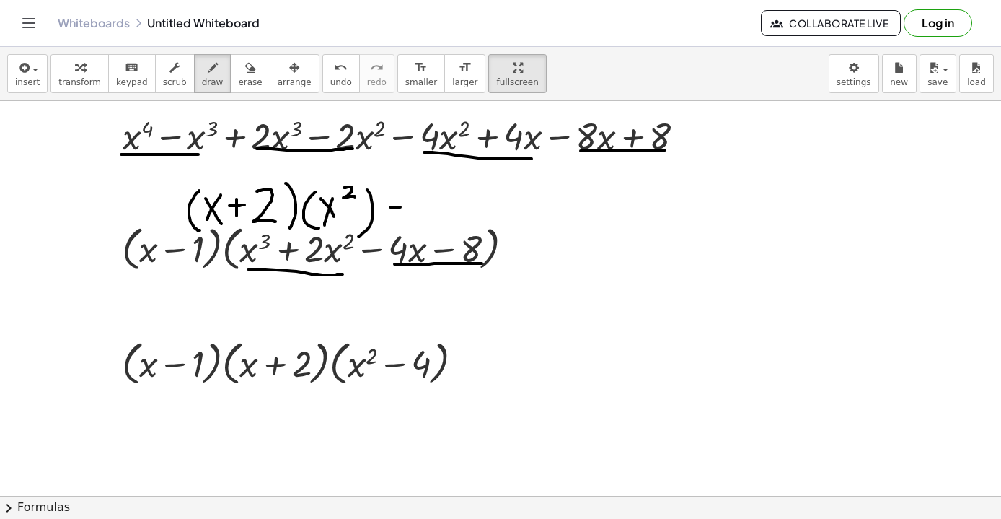
drag, startPoint x: 390, startPoint y: 207, endPoint x: 407, endPoint y: 207, distance: 16.6
drag, startPoint x: 424, startPoint y: 193, endPoint x: 425, endPoint y: 227, distance: 34.6
drag, startPoint x: 446, startPoint y: 193, endPoint x: 446, endPoint y: 236, distance: 43.3
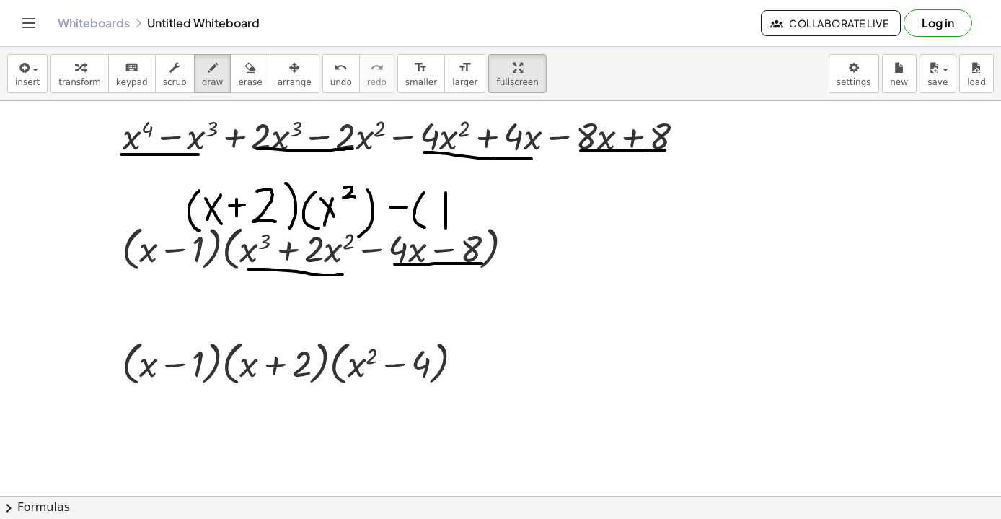
drag, startPoint x: 438, startPoint y: 203, endPoint x: 451, endPoint y: 212, distance: 16.0
drag, startPoint x: 465, startPoint y: 192, endPoint x: 473, endPoint y: 226, distance: 35.0
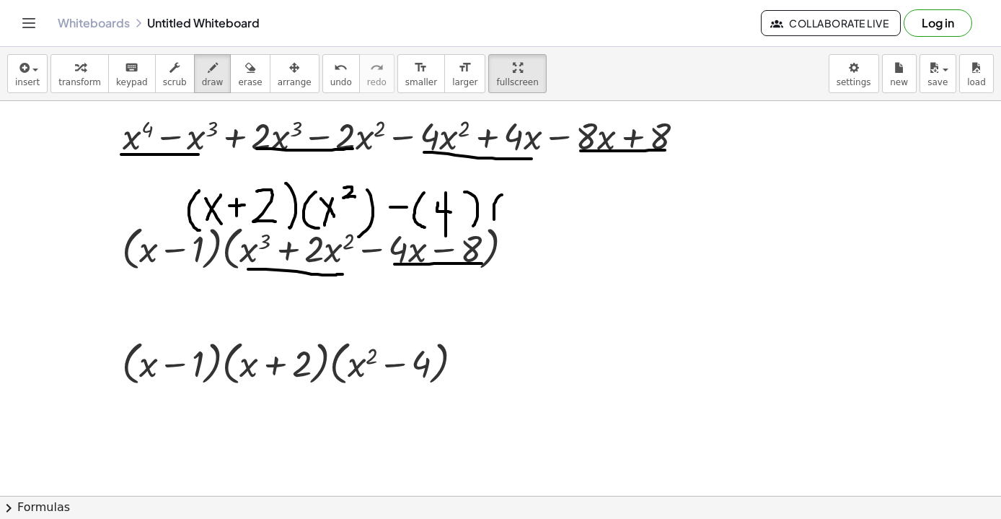
drag, startPoint x: 502, startPoint y: 195, endPoint x: 501, endPoint y: 227, distance: 31.8
drag, startPoint x: 510, startPoint y: 199, endPoint x: 536, endPoint y: 224, distance: 36.2
drag, startPoint x: 532, startPoint y: 203, endPoint x: 507, endPoint y: 234, distance: 40.0
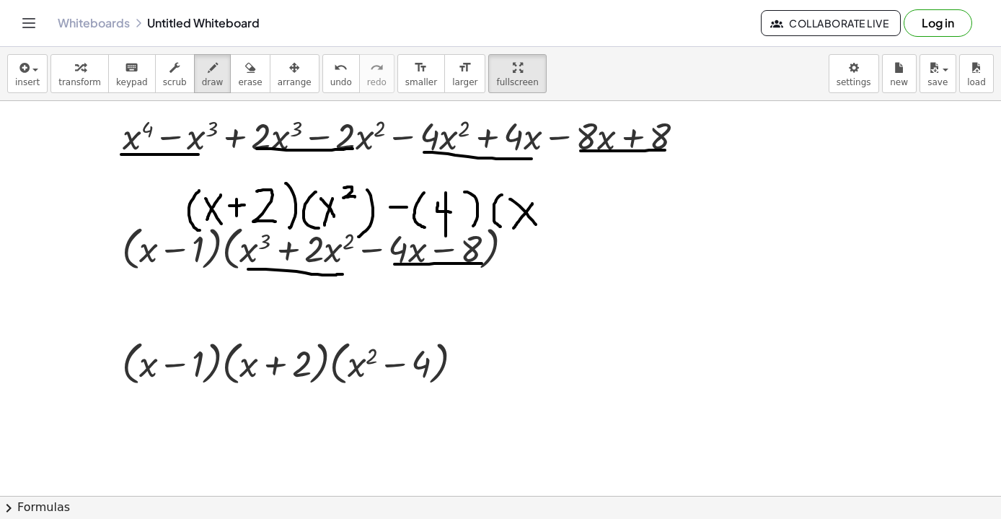
drag, startPoint x: 547, startPoint y: 209, endPoint x: 560, endPoint y: 209, distance: 13.0
drag, startPoint x: 552, startPoint y: 201, endPoint x: 552, endPoint y: 222, distance: 21.6
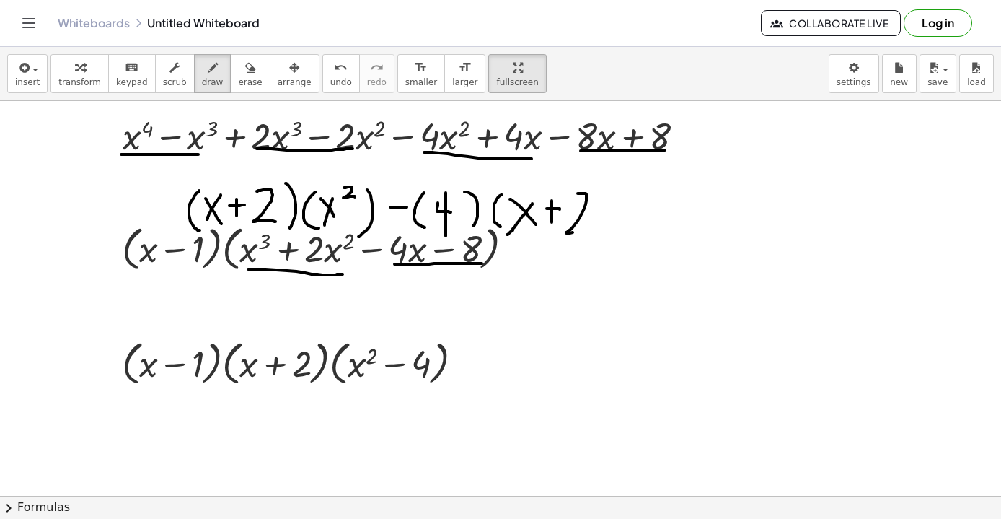
drag, startPoint x: 578, startPoint y: 193, endPoint x: 589, endPoint y: 232, distance: 39.7
drag, startPoint x: 602, startPoint y: 185, endPoint x: 610, endPoint y: 242, distance: 56.8
drag, startPoint x: 372, startPoint y: 297, endPoint x: 390, endPoint y: 297, distance: 18.0
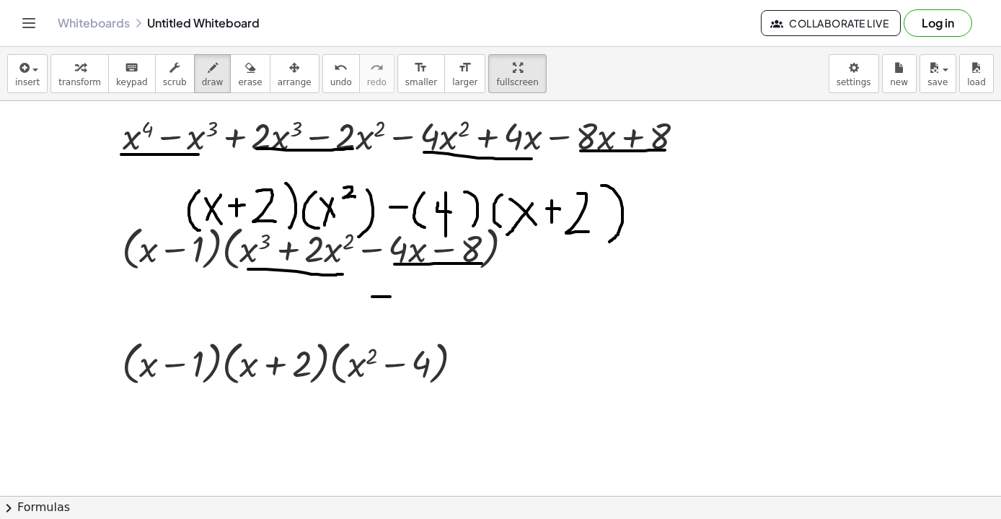
drag, startPoint x: 410, startPoint y: 284, endPoint x: 415, endPoint y: 312, distance: 27.9
drag, startPoint x: 432, startPoint y: 291, endPoint x: 431, endPoint y: 319, distance: 28.1
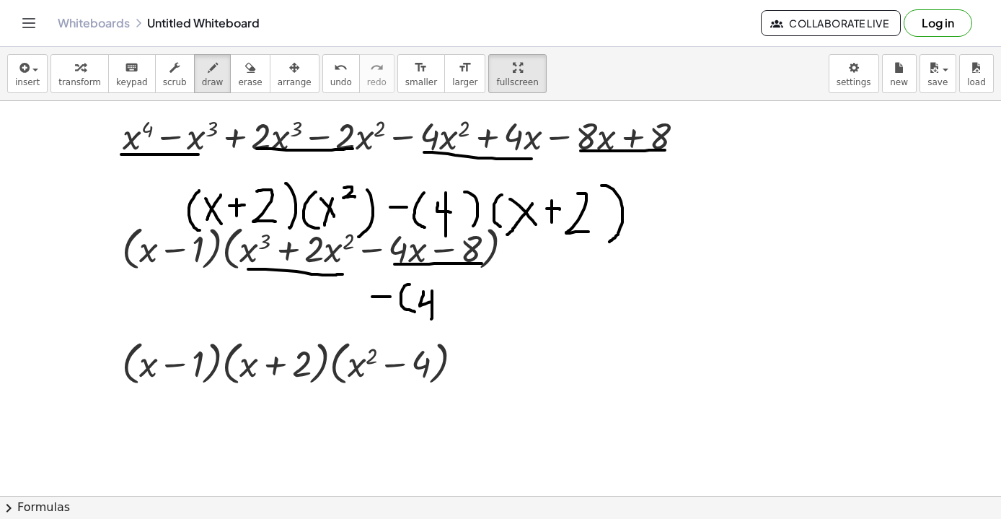
drag, startPoint x: 424, startPoint y: 291, endPoint x: 440, endPoint y: 300, distance: 18.7
drag, startPoint x: 447, startPoint y: 294, endPoint x: 462, endPoint y: 309, distance: 21.9
drag, startPoint x: 461, startPoint y: 289, endPoint x: 451, endPoint y: 306, distance: 19.4
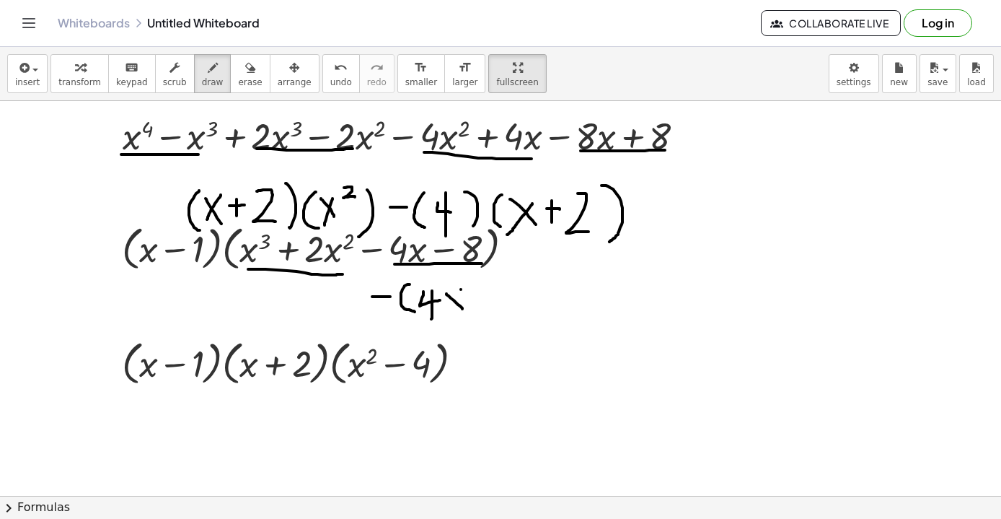
drag, startPoint x: 482, startPoint y: 289, endPoint x: 482, endPoint y: 303, distance: 13.7
drag, startPoint x: 472, startPoint y: 299, endPoint x: 488, endPoint y: 298, distance: 15.9
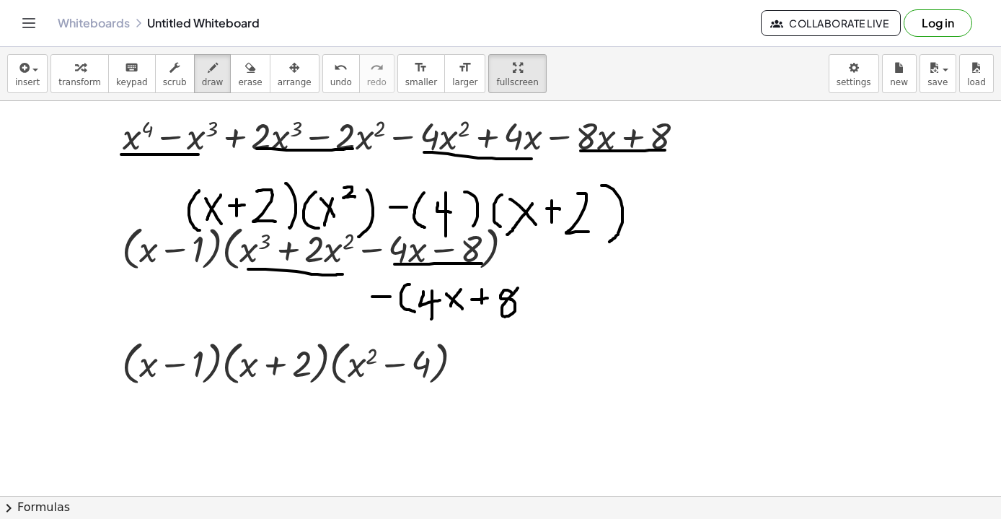
drag, startPoint x: 512, startPoint y: 295, endPoint x: 519, endPoint y: 286, distance: 10.8
drag, startPoint x: 529, startPoint y: 283, endPoint x: 539, endPoint y: 323, distance: 41.6
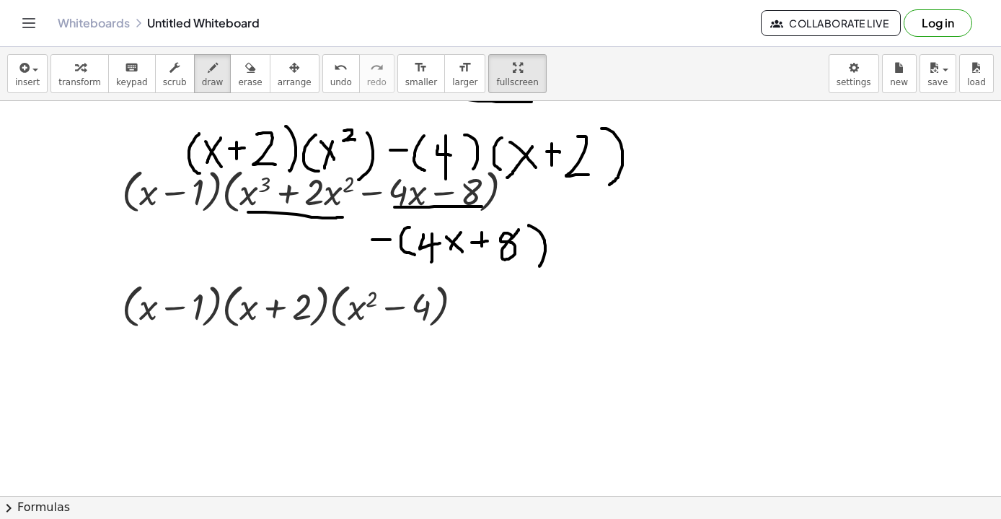
scroll to position [6162, 0]
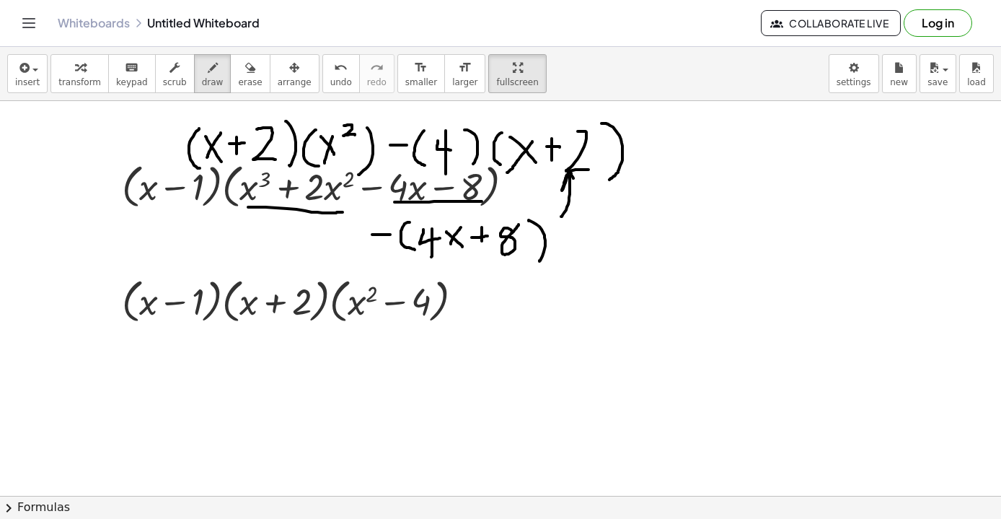
drag, startPoint x: 561, startPoint y: 216, endPoint x: 579, endPoint y: 183, distance: 37.4
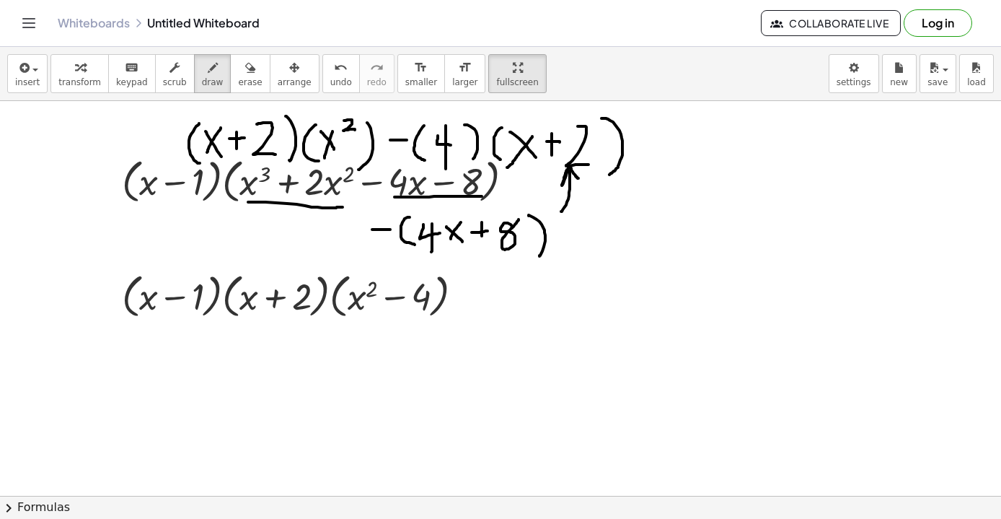
scroll to position [6169, 0]
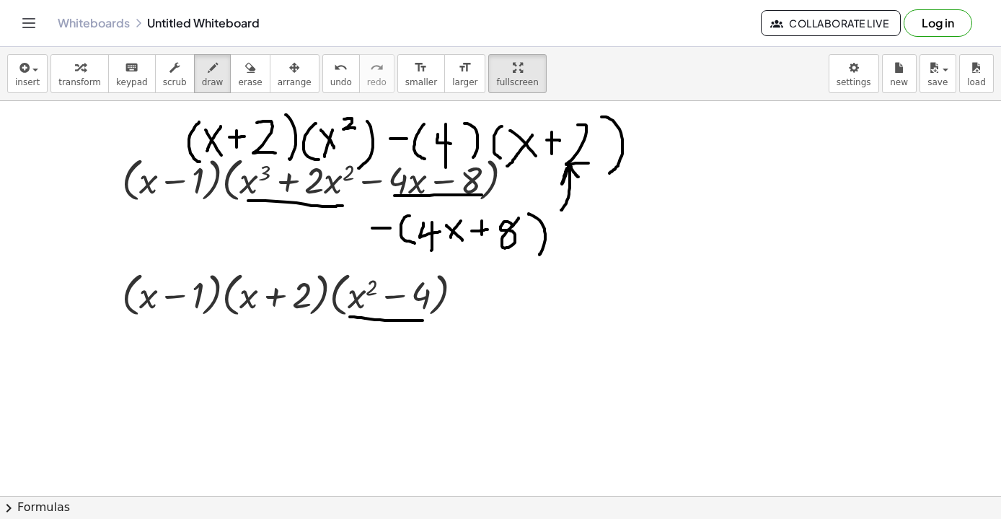
drag, startPoint x: 350, startPoint y: 317, endPoint x: 422, endPoint y: 320, distance: 72.2
click at [334, 73] on icon "undo" at bounding box center [341, 67] width 14 height 17
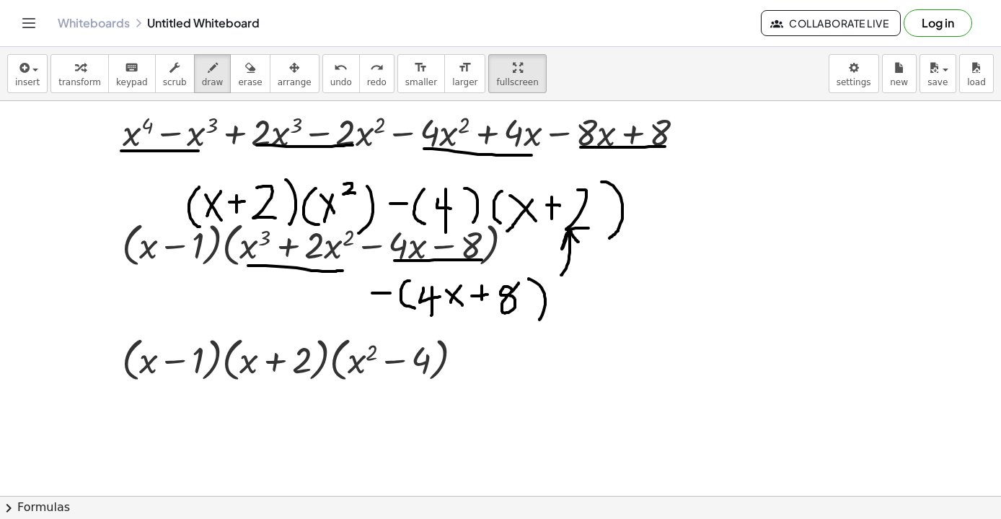
scroll to position [6077, 0]
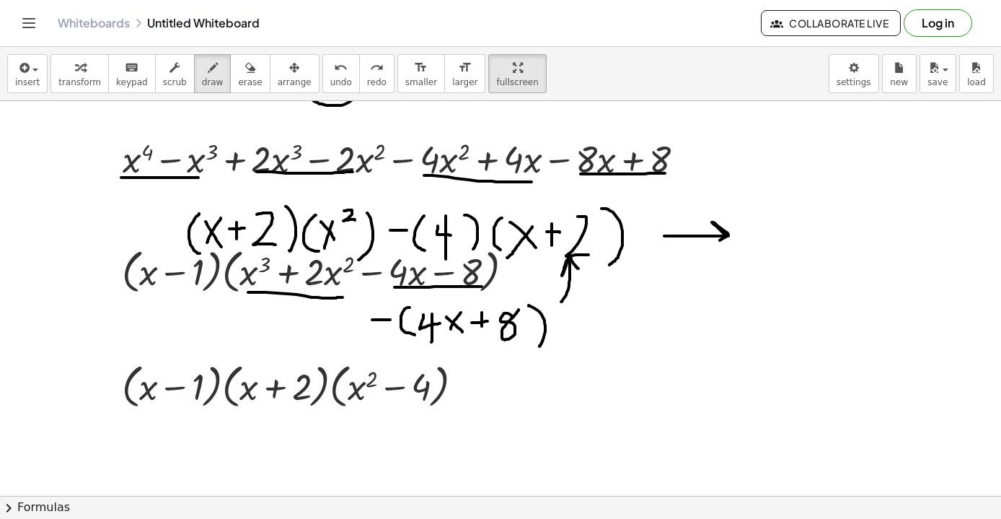
drag, startPoint x: 665, startPoint y: 236, endPoint x: 716, endPoint y: 247, distance: 52.5
drag, startPoint x: 188, startPoint y: 248, endPoint x: 600, endPoint y: 253, distance: 412.0
drag, startPoint x: 764, startPoint y: 215, endPoint x: 759, endPoint y: 263, distance: 48.6
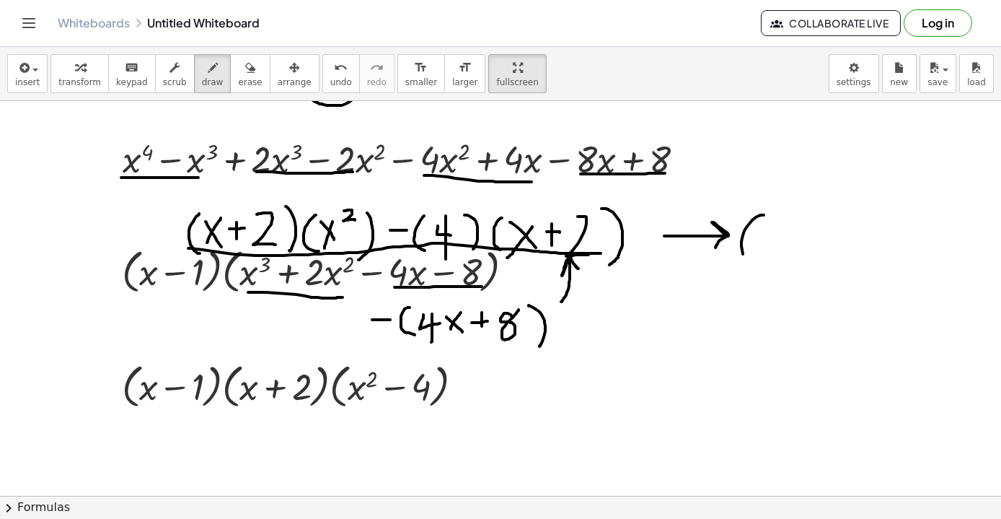
drag, startPoint x: 770, startPoint y: 227, endPoint x: 789, endPoint y: 263, distance: 40.7
drag, startPoint x: 784, startPoint y: 228, endPoint x: 763, endPoint y: 257, distance: 35.2
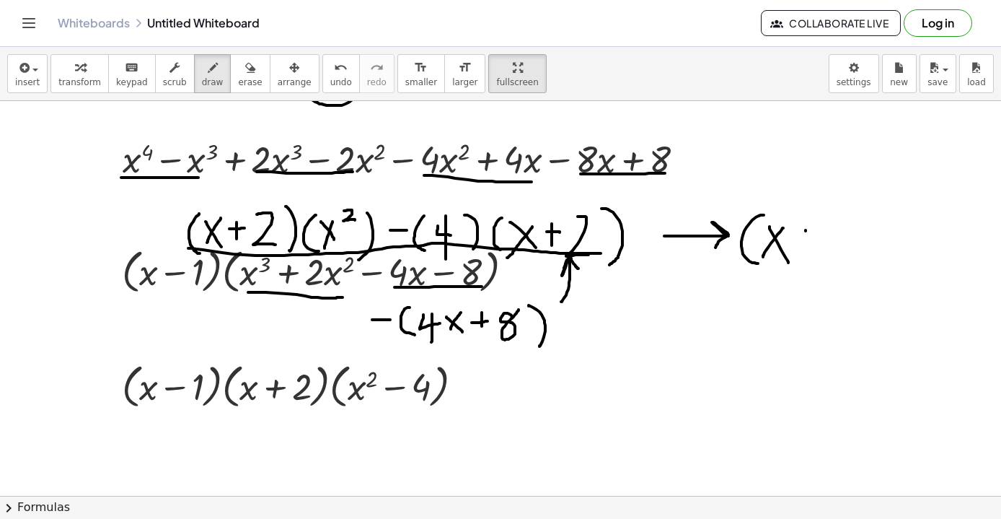
drag, startPoint x: 806, startPoint y: 230, endPoint x: 806, endPoint y: 255, distance: 24.5
drag, startPoint x: 804, startPoint y: 233, endPoint x: 820, endPoint y: 232, distance: 15.9
drag, startPoint x: 836, startPoint y: 219, endPoint x: 838, endPoint y: 258, distance: 38.3
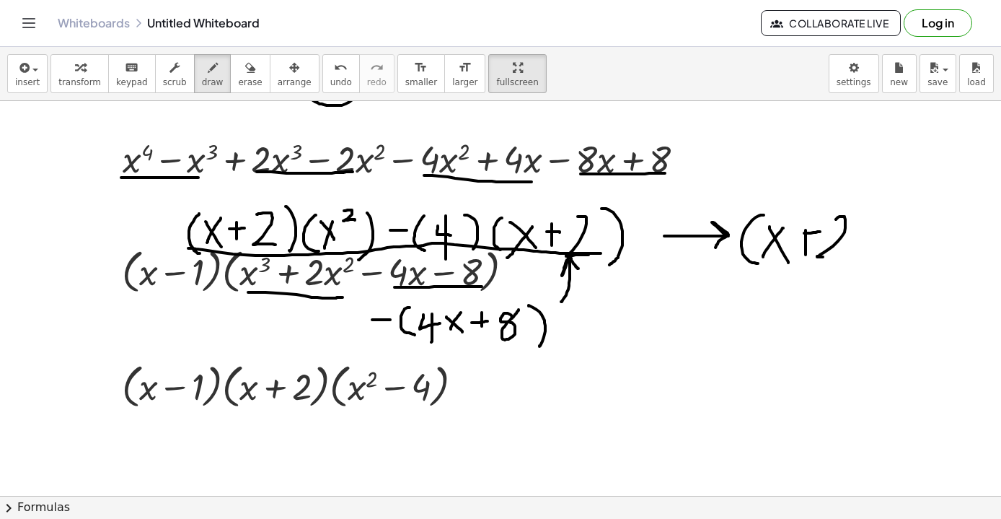
drag, startPoint x: 858, startPoint y: 219, endPoint x: 866, endPoint y: 268, distance: 49.7
drag, startPoint x: 895, startPoint y: 224, endPoint x: 895, endPoint y: 270, distance: 45.5
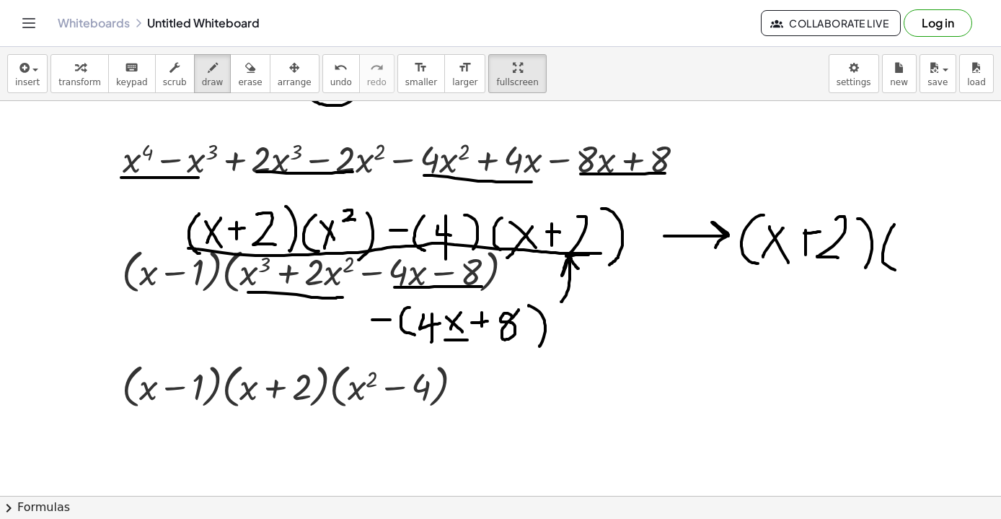
drag, startPoint x: 445, startPoint y: 340, endPoint x: 469, endPoint y: 340, distance: 23.8
drag, startPoint x: 494, startPoint y: 343, endPoint x: 528, endPoint y: 343, distance: 34.6
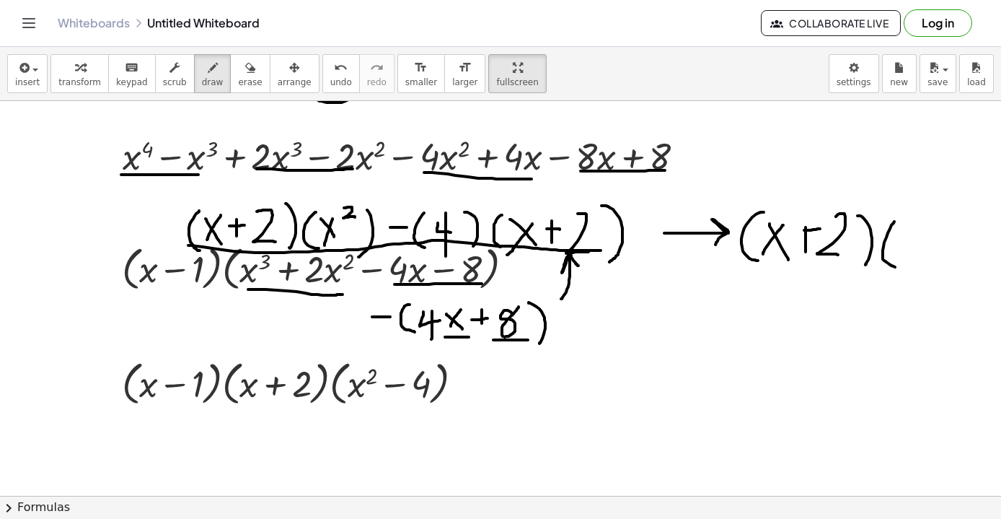
scroll to position [0, 0]
drag, startPoint x: 578, startPoint y: 395, endPoint x: 603, endPoint y: 426, distance: 40.0
drag, startPoint x: 596, startPoint y: 400, endPoint x: 565, endPoint y: 437, distance: 47.6
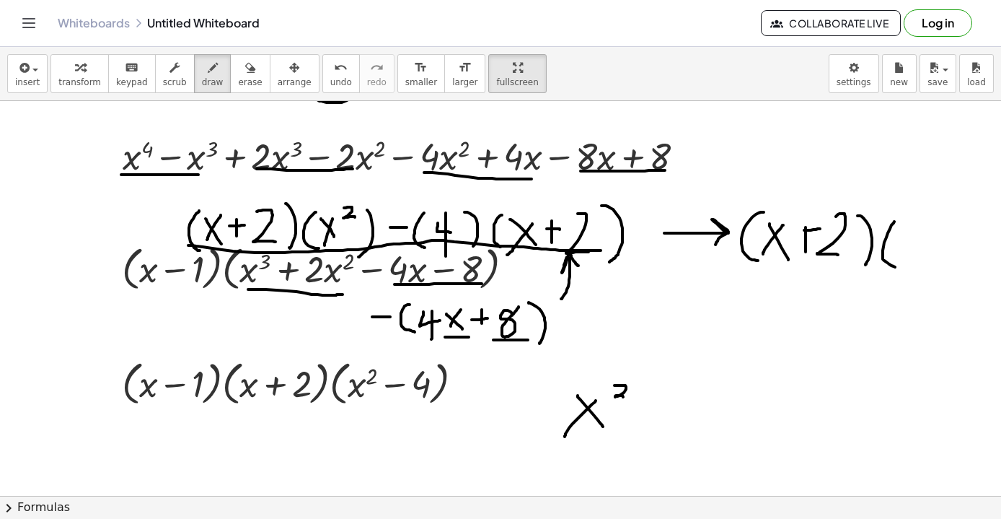
drag, startPoint x: 615, startPoint y: 385, endPoint x: 615, endPoint y: 403, distance: 17.3
drag, startPoint x: 659, startPoint y: 401, endPoint x: 659, endPoint y: 423, distance: 21.6
drag, startPoint x: 653, startPoint y: 411, endPoint x: 675, endPoint y: 409, distance: 22.4
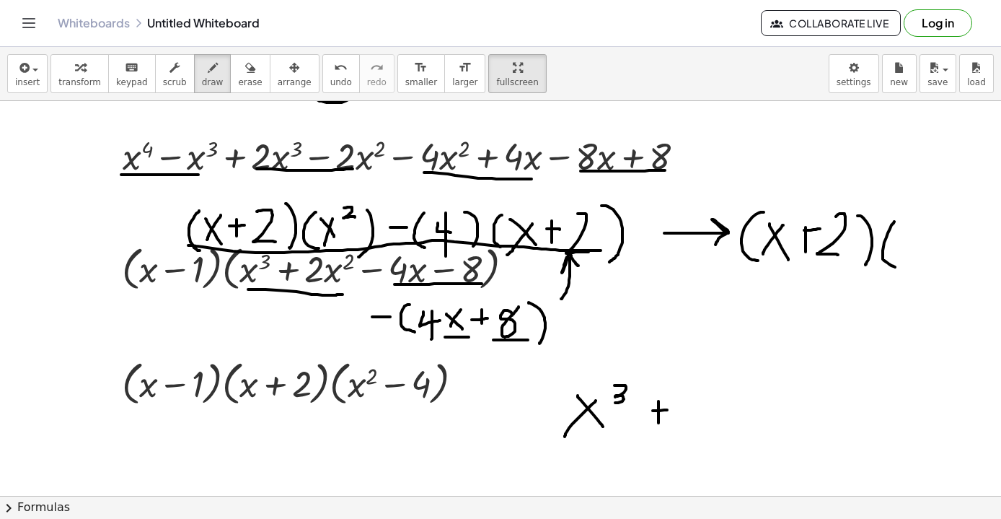
drag, startPoint x: 700, startPoint y: 395, endPoint x: 726, endPoint y: 425, distance: 39.9
drag, startPoint x: 744, startPoint y: 391, endPoint x: 777, endPoint y: 432, distance: 52.8
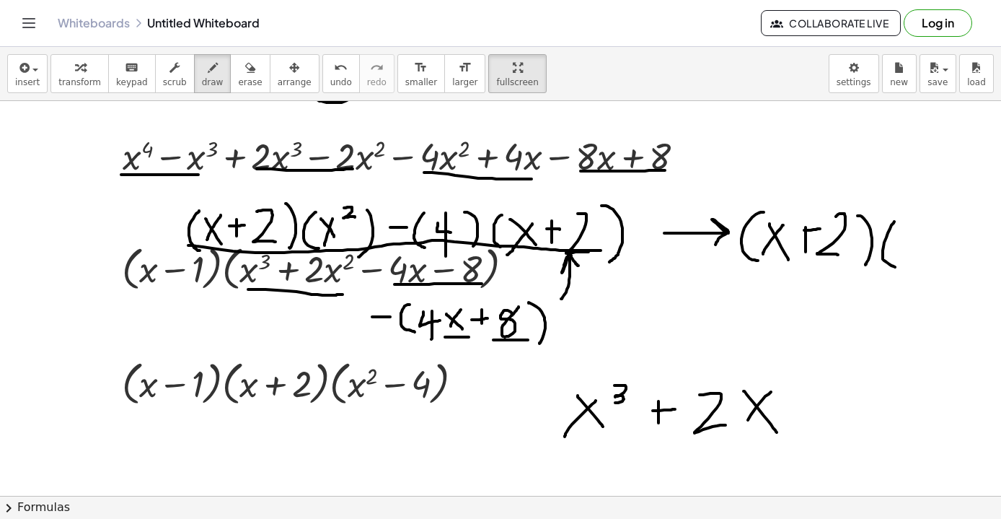
drag, startPoint x: 771, startPoint y: 392, endPoint x: 741, endPoint y: 434, distance: 52.3
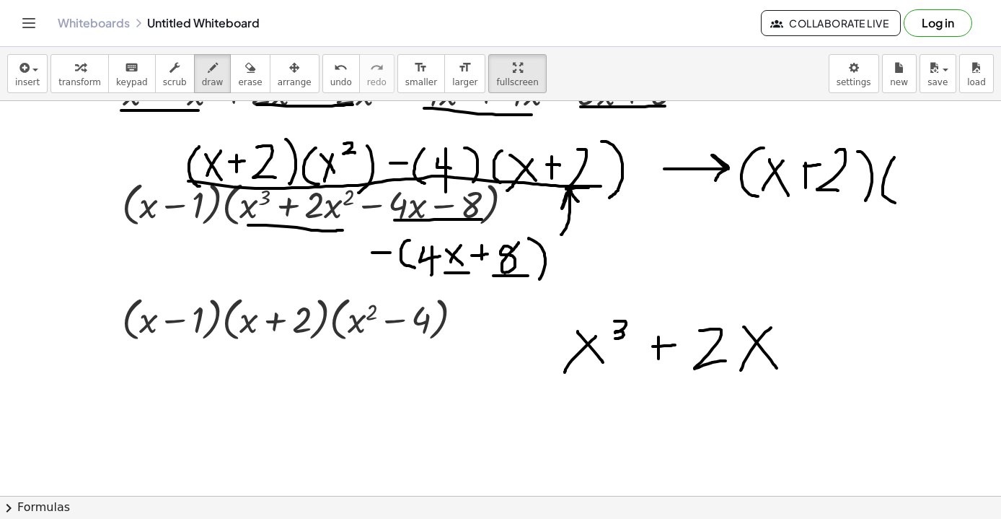
scroll to position [6175, 0]
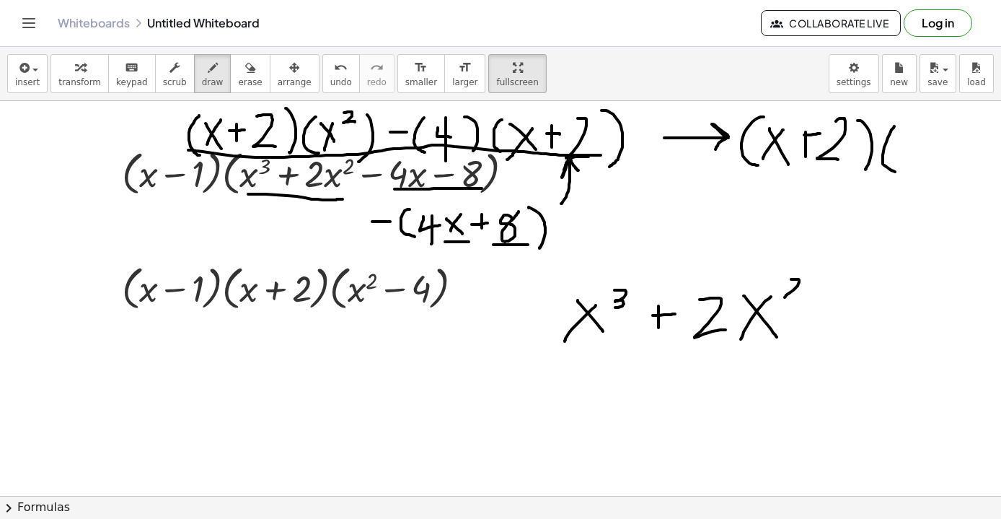
drag, startPoint x: 791, startPoint y: 279, endPoint x: 801, endPoint y: 298, distance: 21.0
click at [245, 76] on icon "button" at bounding box center [250, 67] width 10 height 17
drag, startPoint x: 666, startPoint y: 302, endPoint x: 662, endPoint y: 320, distance: 17.8
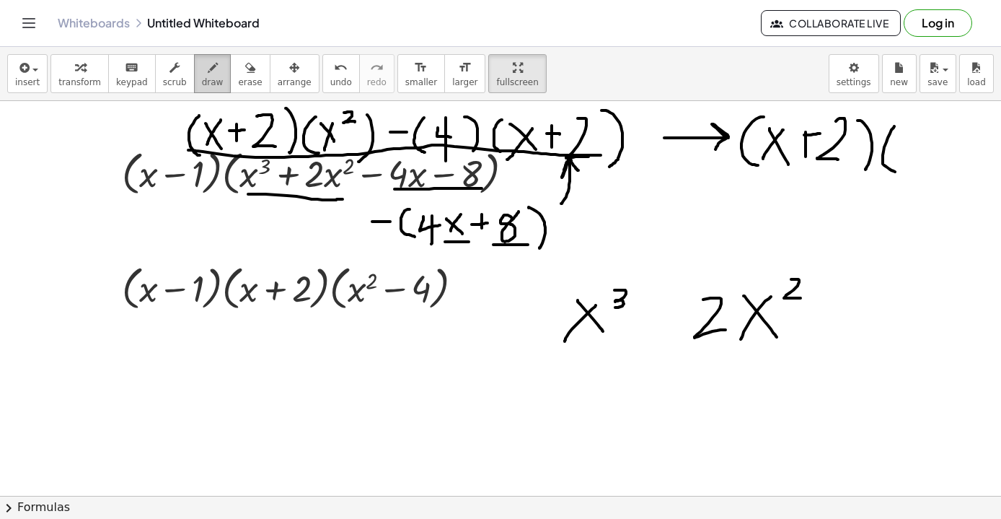
click at [210, 74] on icon "button" at bounding box center [213, 67] width 10 height 17
drag, startPoint x: 648, startPoint y: 310, endPoint x: 675, endPoint y: 312, distance: 27.5
drag, startPoint x: 525, startPoint y: 391, endPoint x: 544, endPoint y: 425, distance: 39.1
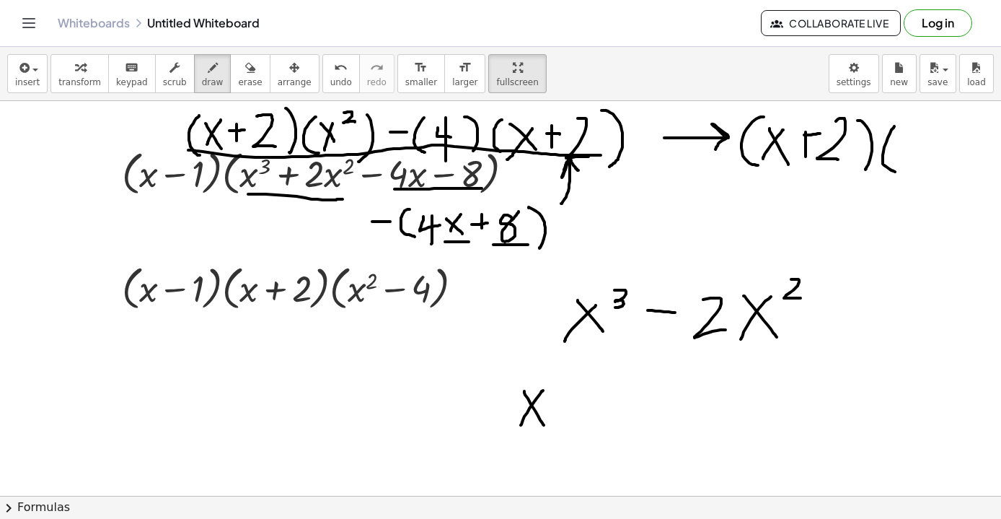
drag, startPoint x: 543, startPoint y: 390, endPoint x: 521, endPoint y: 425, distance: 41.2
drag, startPoint x: 569, startPoint y: 378, endPoint x: 561, endPoint y: 429, distance: 51.1
drag, startPoint x: 576, startPoint y: 398, endPoint x: 596, endPoint y: 428, distance: 36.0
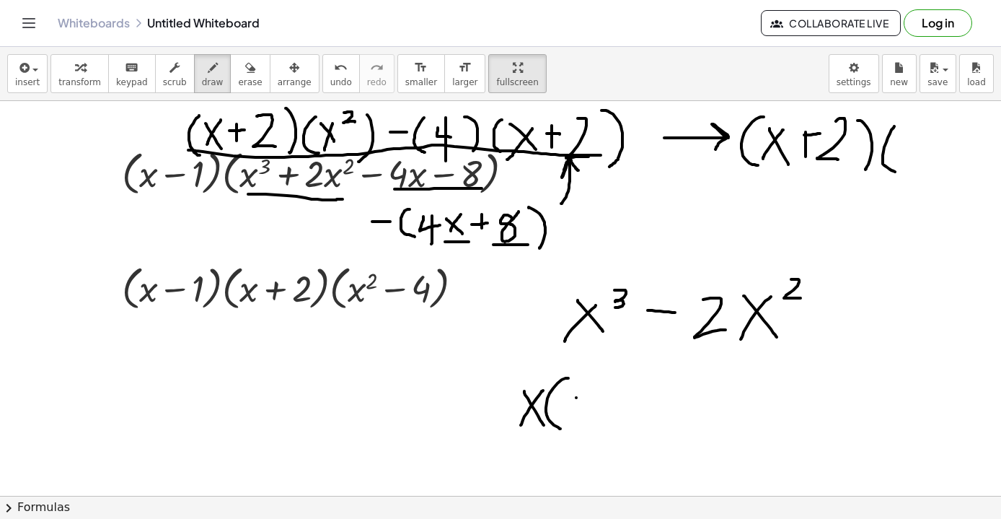
drag, startPoint x: 596, startPoint y: 396, endPoint x: 584, endPoint y: 423, distance: 29.4
drag, startPoint x: 620, startPoint y: 378, endPoint x: 624, endPoint y: 393, distance: 15.8
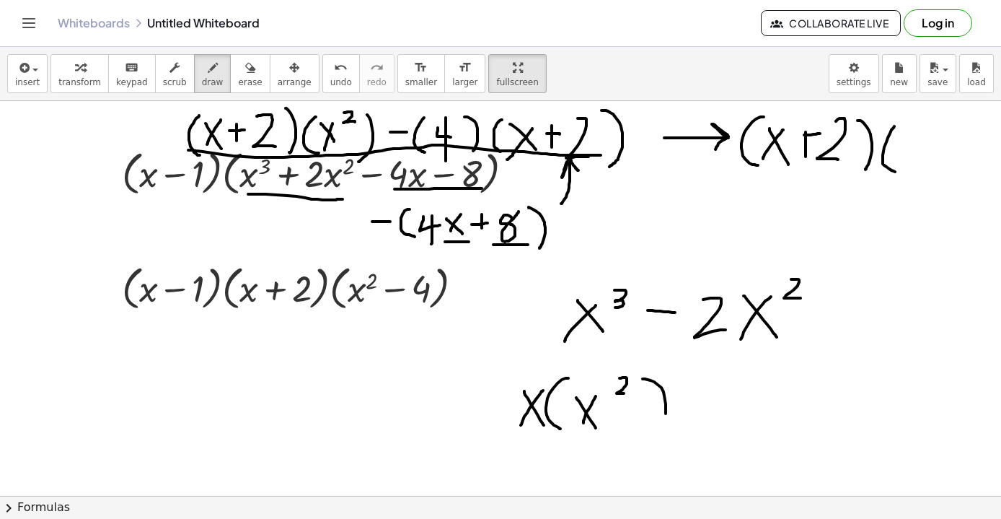
drag, startPoint x: 643, startPoint y: 379, endPoint x: 655, endPoint y: 434, distance: 56.9
drag, startPoint x: 688, startPoint y: 401, endPoint x: 705, endPoint y: 401, distance: 16.6
drag, startPoint x: 727, startPoint y: 388, endPoint x: 750, endPoint y: 428, distance: 45.9
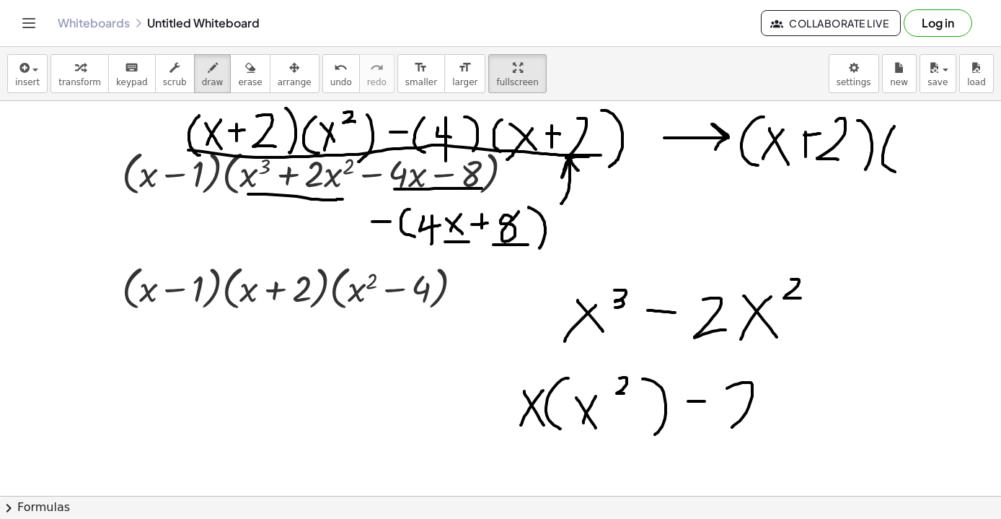
drag, startPoint x: 782, startPoint y: 385, endPoint x: 783, endPoint y: 434, distance: 48.3
drag, startPoint x: 793, startPoint y: 409, endPoint x: 810, endPoint y: 430, distance: 27.2
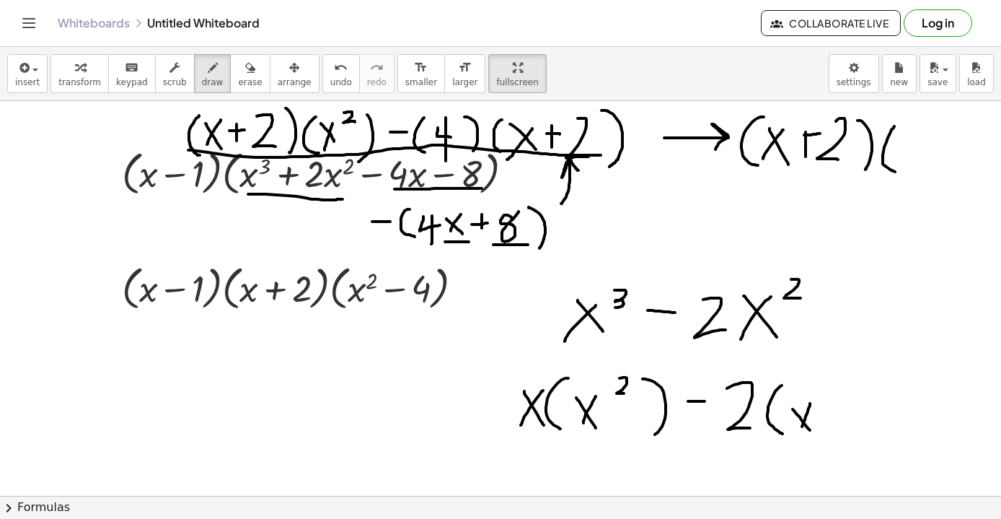
drag, startPoint x: 810, startPoint y: 403, endPoint x: 802, endPoint y: 429, distance: 26.7
drag, startPoint x: 833, startPoint y: 378, endPoint x: 842, endPoint y: 395, distance: 19.4
drag, startPoint x: 859, startPoint y: 385, endPoint x: 850, endPoint y: 439, distance: 55.6
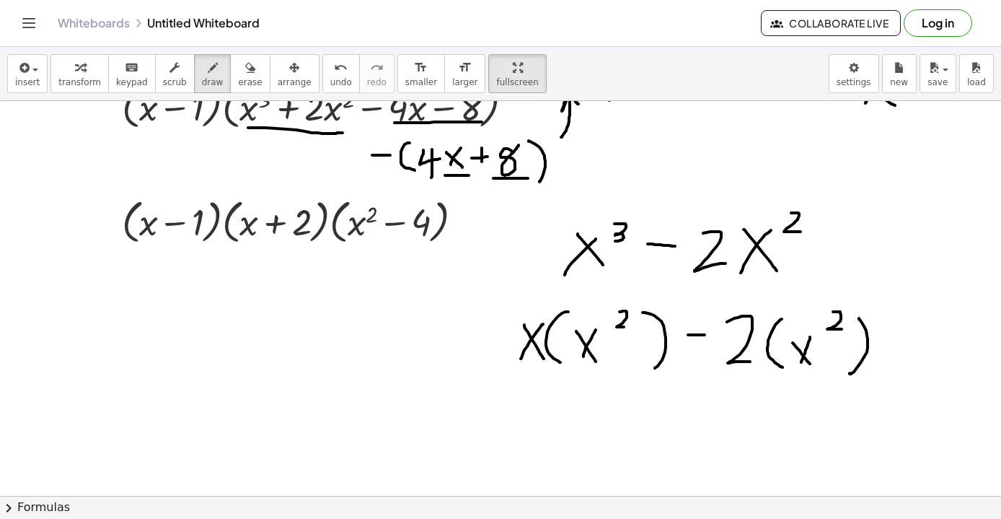
scroll to position [6242, 0]
drag, startPoint x: 553, startPoint y: 400, endPoint x: 571, endPoint y: 428, distance: 33.0
drag, startPoint x: 567, startPoint y: 400, endPoint x: 554, endPoint y: 424, distance: 26.5
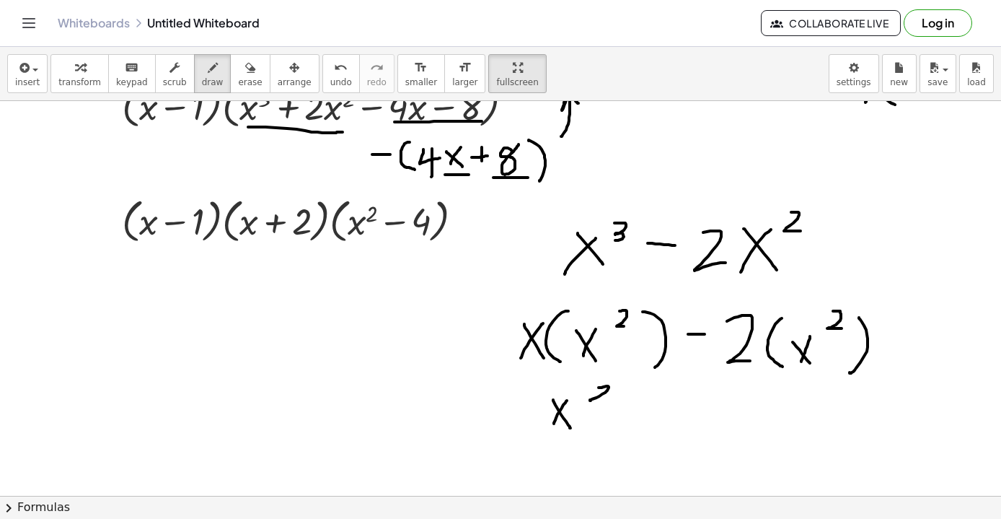
drag, startPoint x: 599, startPoint y: 387, endPoint x: 602, endPoint y: 403, distance: 15.6
drag, startPoint x: 646, startPoint y: 400, endPoint x: 643, endPoint y: 444, distance: 44.2
drag, startPoint x: 667, startPoint y: 403, endPoint x: 688, endPoint y: 434, distance: 36.8
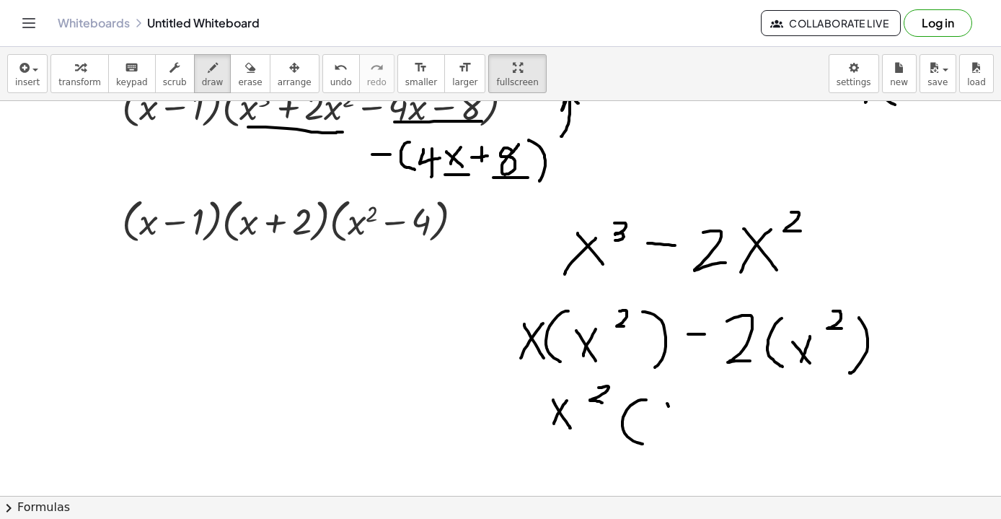
drag
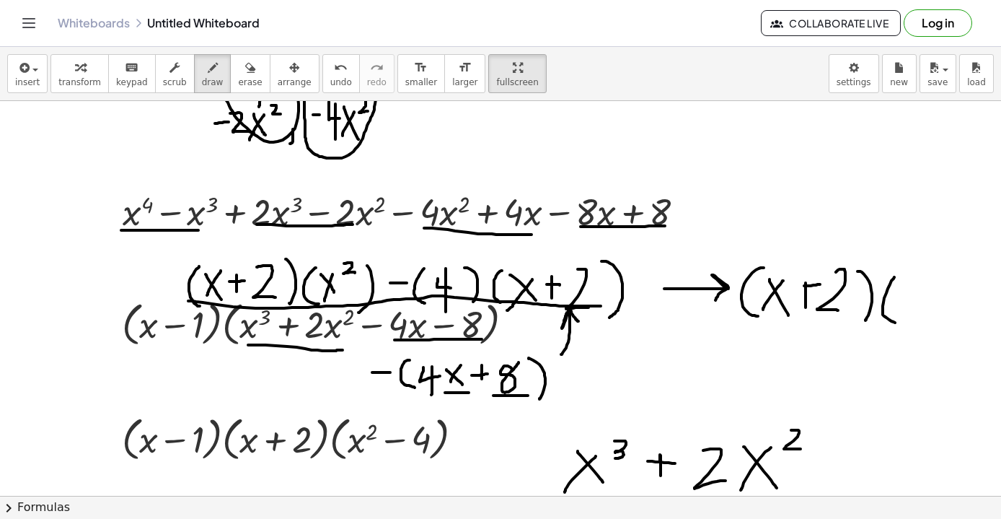
scroll to position [0, 0]
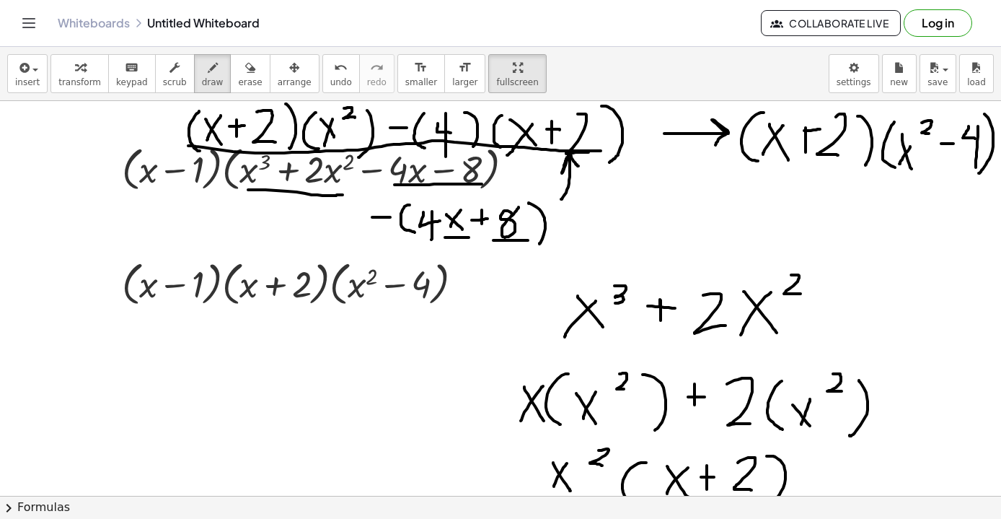
scroll to position [6178, 0]
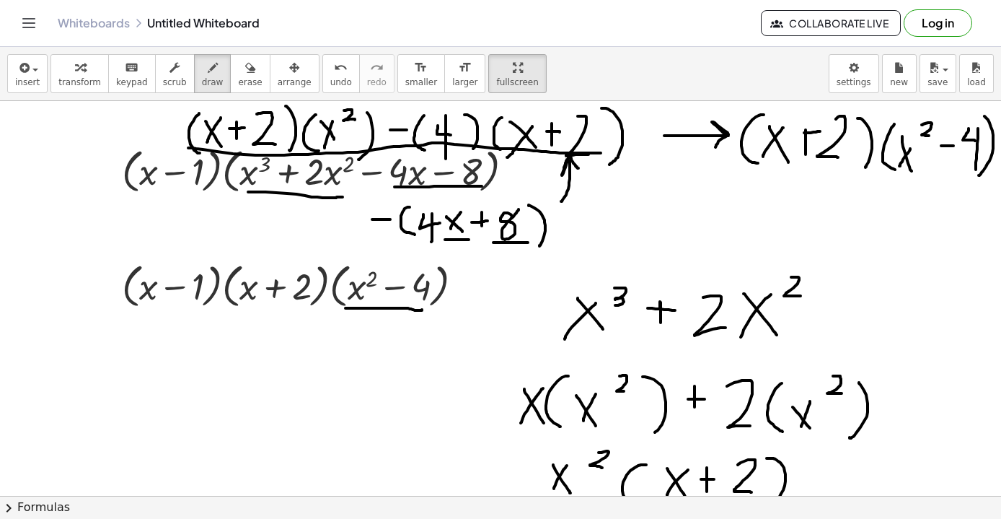
drag, startPoint x: 346, startPoint y: 308, endPoint x: 422, endPoint y: 310, distance: 76.5
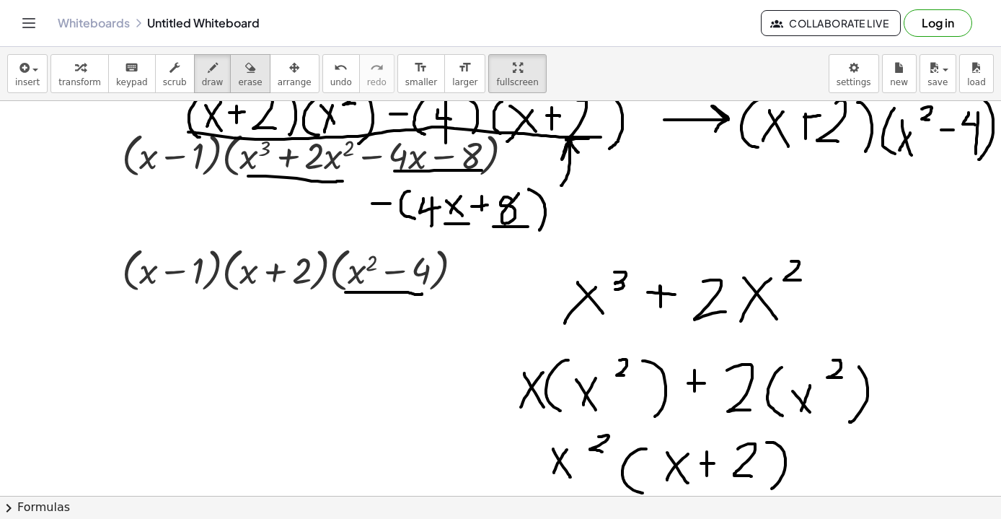
click at [250, 79] on span "erase" at bounding box center [250, 82] width 24 height 10
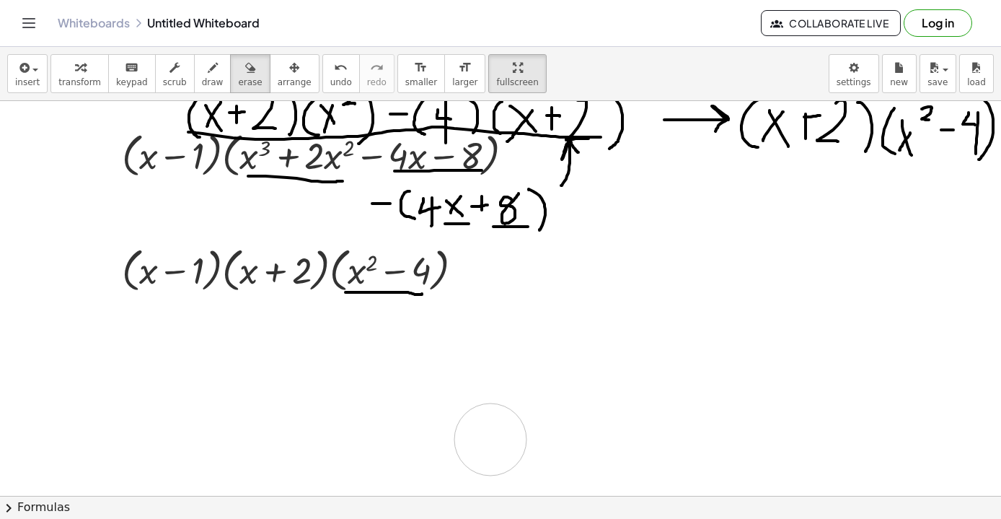
drag, startPoint x: 601, startPoint y: 280, endPoint x: 478, endPoint y: 446, distance: 206.4
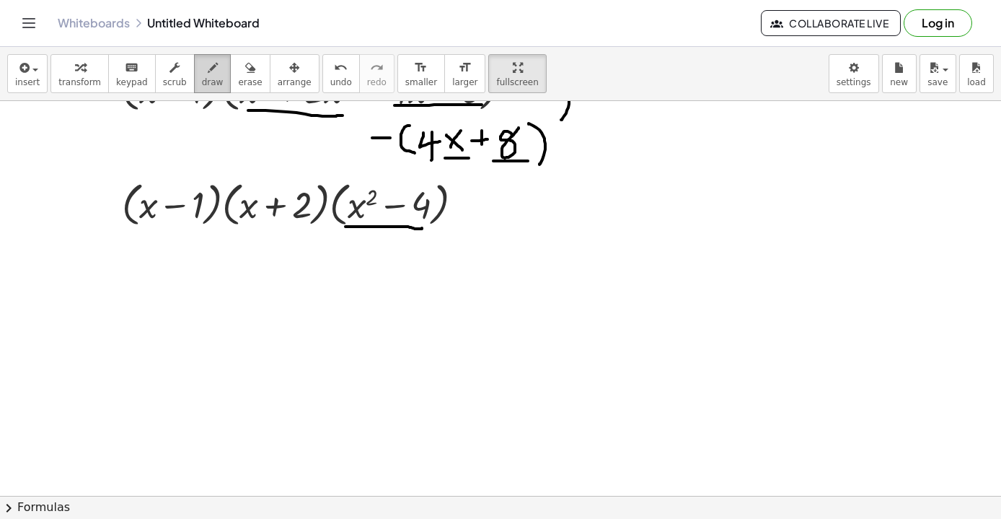
click at [208, 71] on icon "button" at bounding box center [213, 67] width 10 height 17
click at [27, 71] on icon "button" at bounding box center [23, 67] width 13 height 17
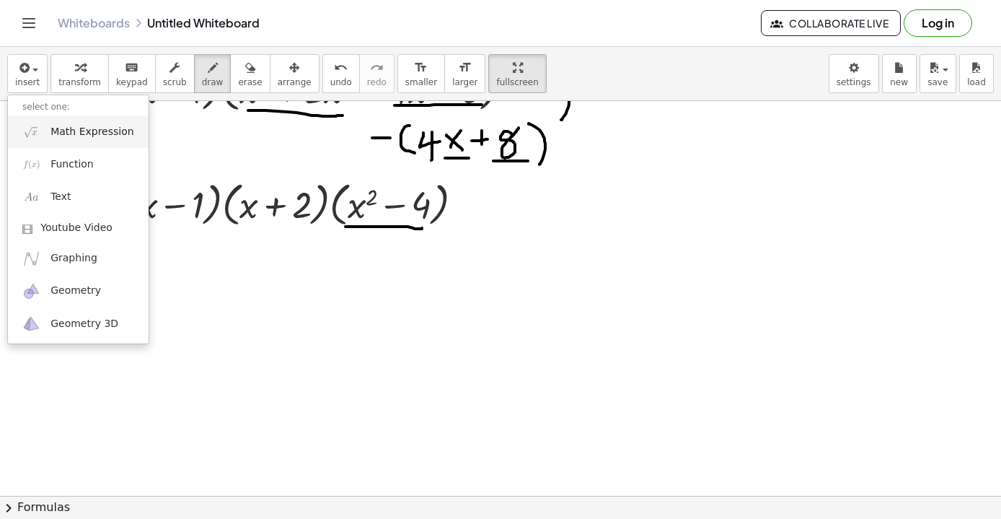
click at [75, 131] on span "Math Expression" at bounding box center [92, 132] width 83 height 14
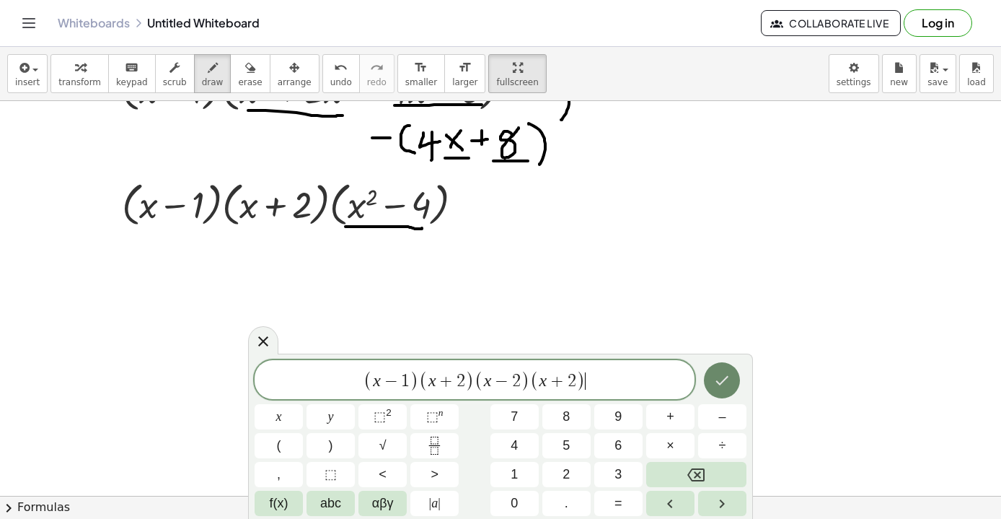
click at [719, 380] on icon "Done" at bounding box center [722, 380] width 17 height 17
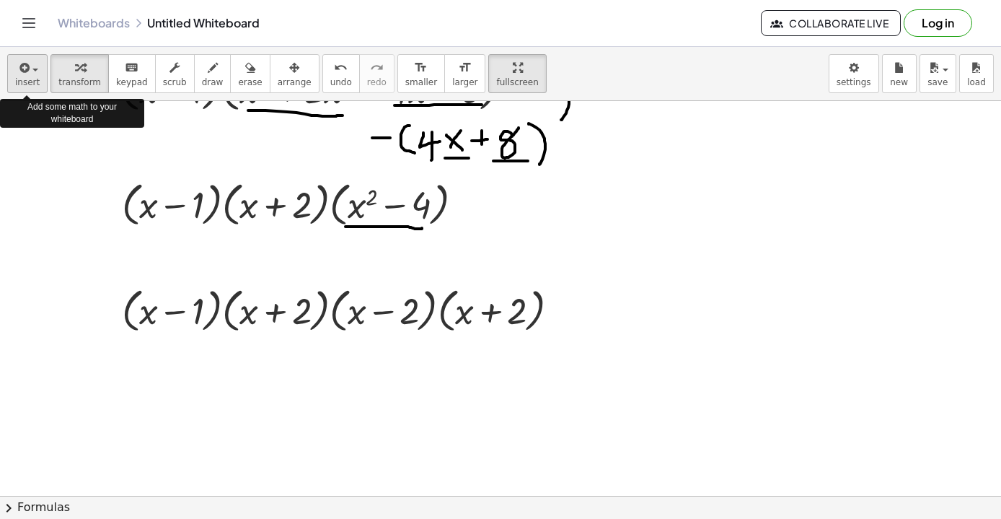
click at [27, 71] on icon "button" at bounding box center [23, 67] width 13 height 17
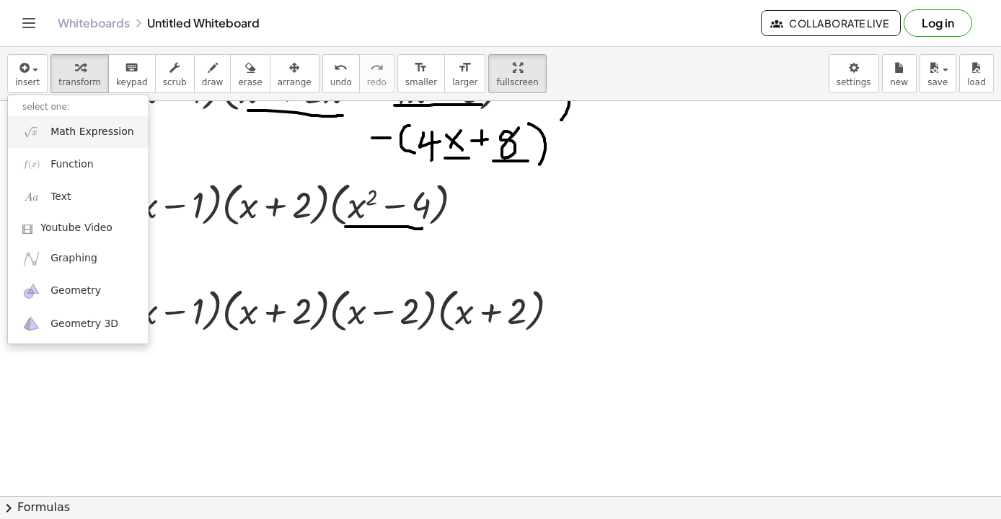
click at [66, 132] on span "Math Expression" at bounding box center [92, 132] width 83 height 14
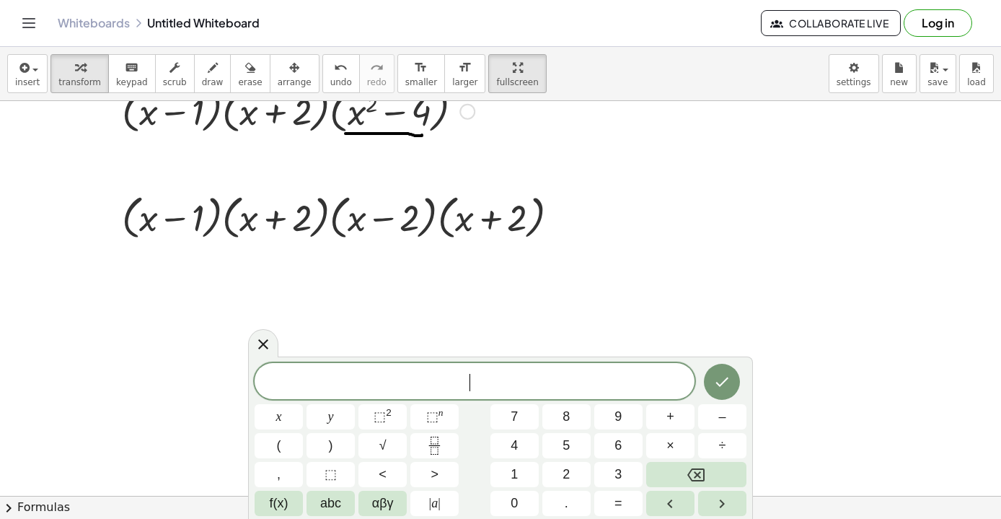
scroll to position [6353, 0]
click at [724, 375] on icon "Done" at bounding box center [722, 381] width 17 height 17
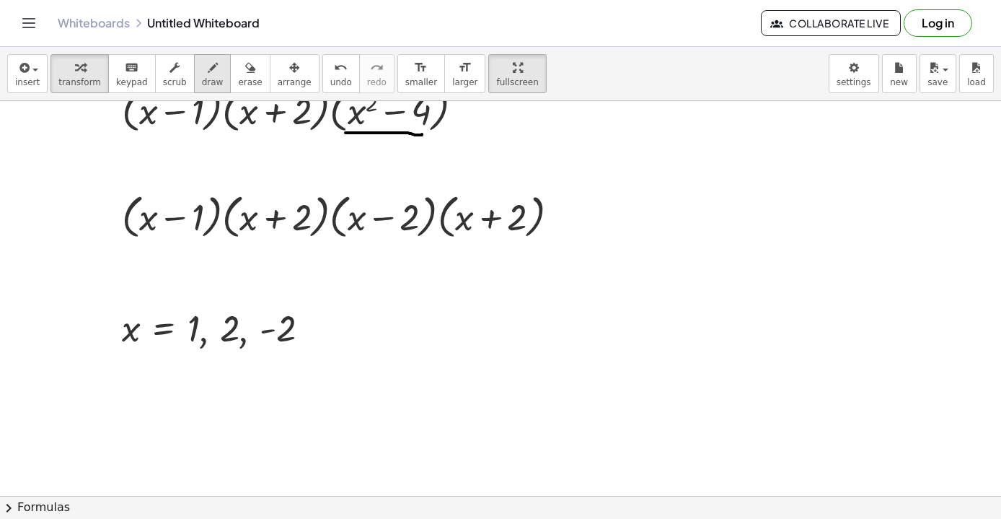
click at [209, 74] on icon "button" at bounding box center [213, 67] width 10 height 17
drag, startPoint x: 234, startPoint y: 241, endPoint x: 310, endPoint y: 244, distance: 75.8
drag, startPoint x: 451, startPoint y: 237, endPoint x: 537, endPoint y: 241, distance: 86.0
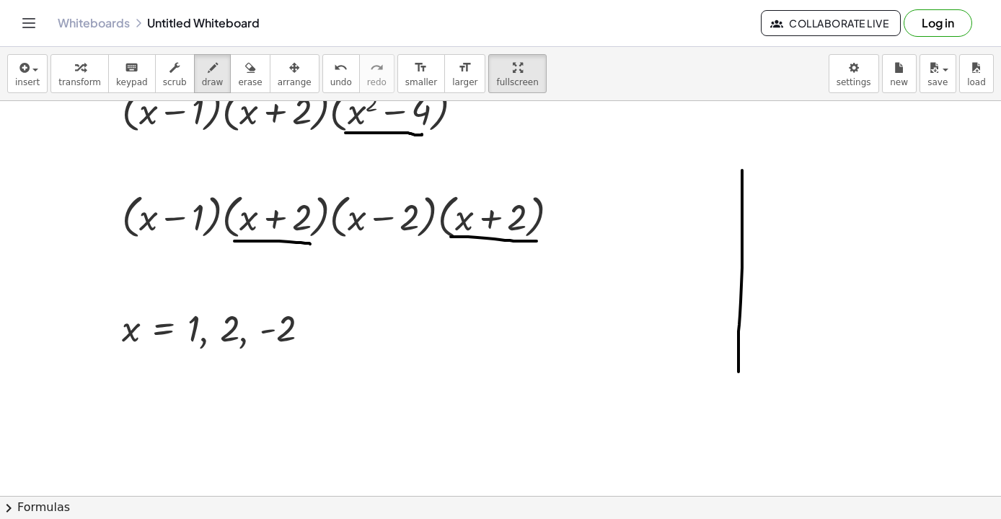
drag, startPoint x: 742, startPoint y: 170, endPoint x: 739, endPoint y: 372, distance: 201.3
drag, startPoint x: 605, startPoint y: 255, endPoint x: 841, endPoint y: 263, distance: 236.1
drag, startPoint x: 626, startPoint y: 186, endPoint x: 683, endPoint y: 310, distance: 136.2
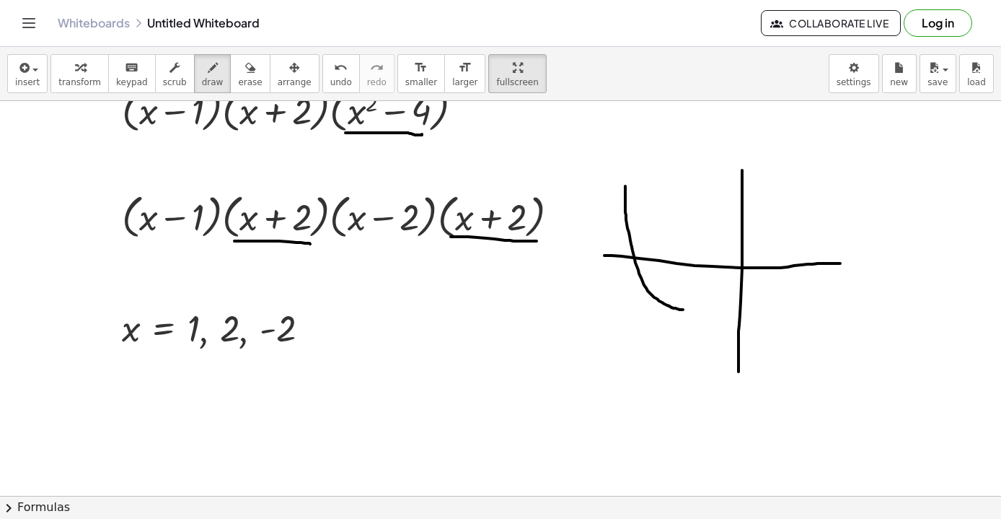
drag, startPoint x: 767, startPoint y: 181, endPoint x: 839, endPoint y: 182, distance: 72.2
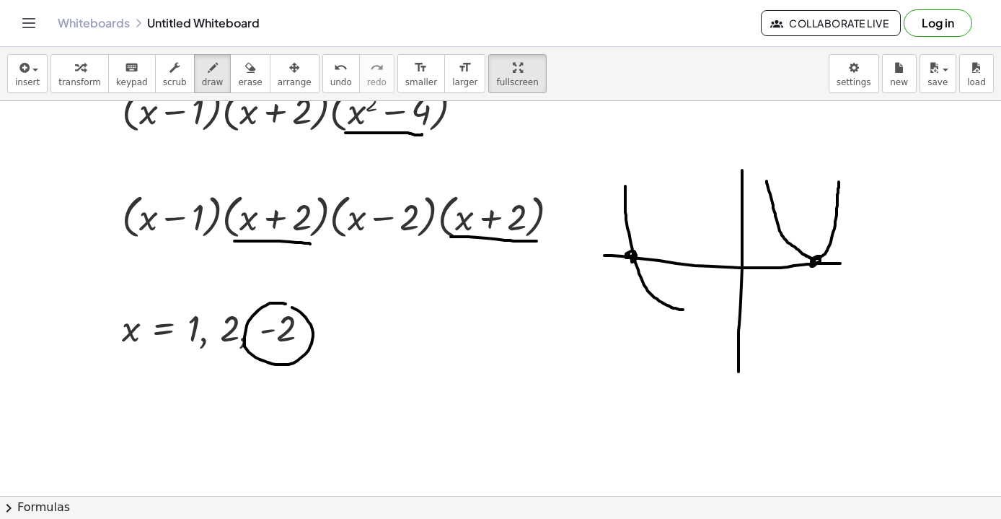
drag, startPoint x: 320, startPoint y: 289, endPoint x: 328, endPoint y: 303, distance: 16.5
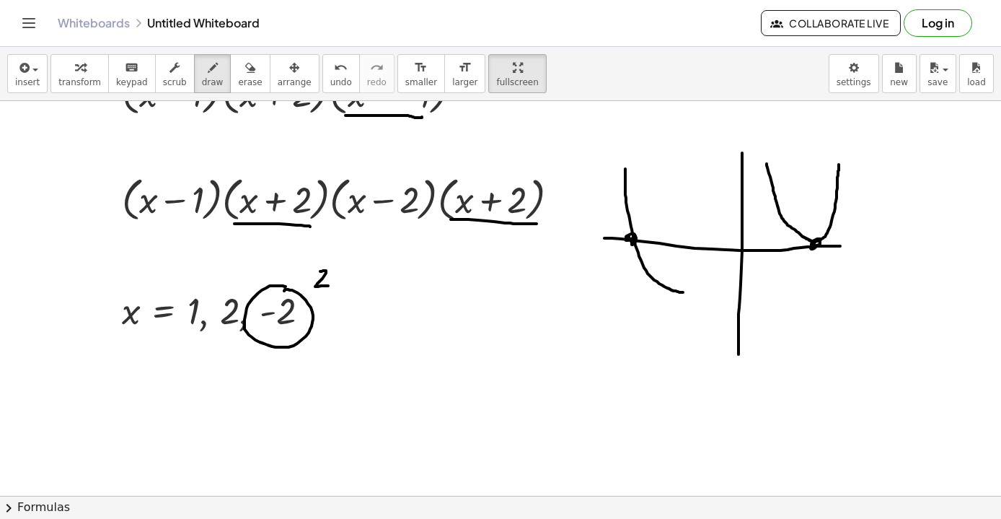
scroll to position [6365, 0]
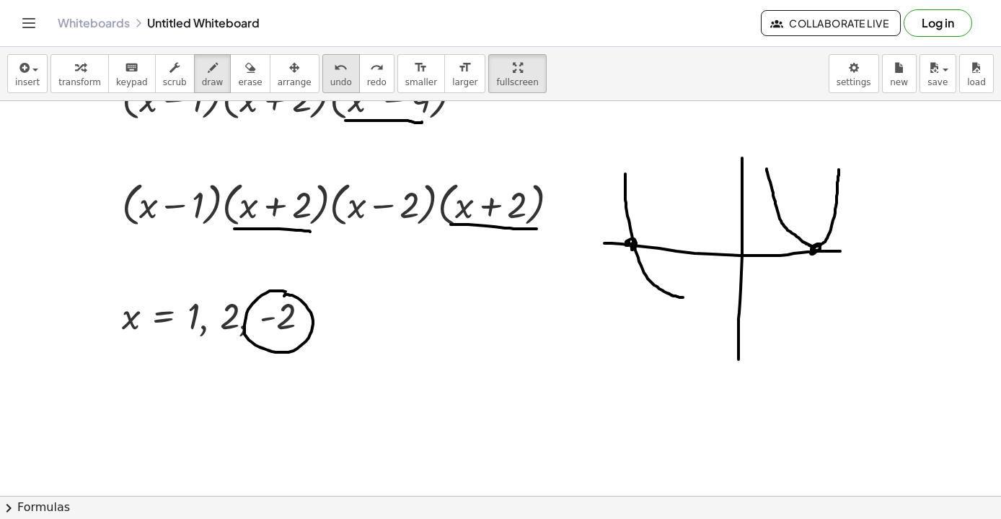
click at [334, 74] on icon "undo" at bounding box center [341, 67] width 14 height 17
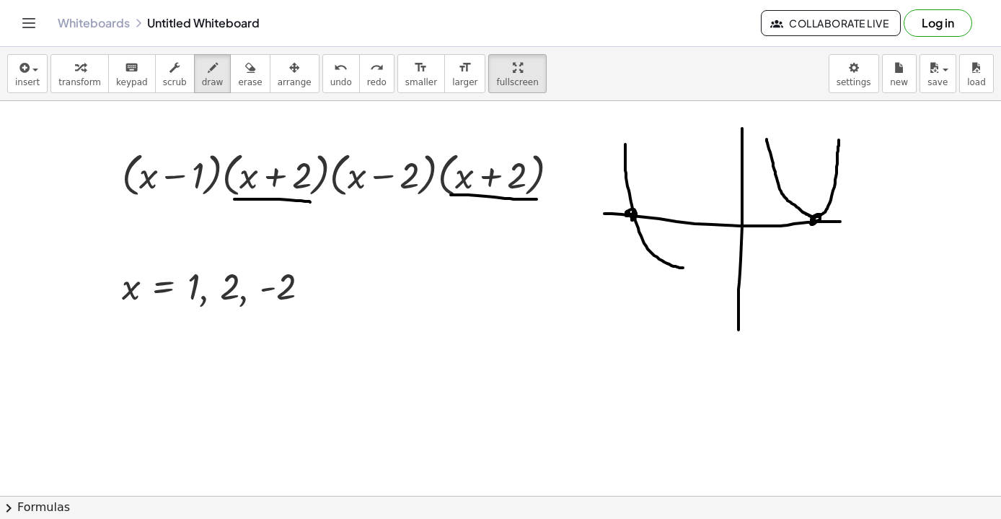
scroll to position [6395, 0]
drag, startPoint x: 273, startPoint y: 306, endPoint x: 299, endPoint y: 306, distance: 26.0
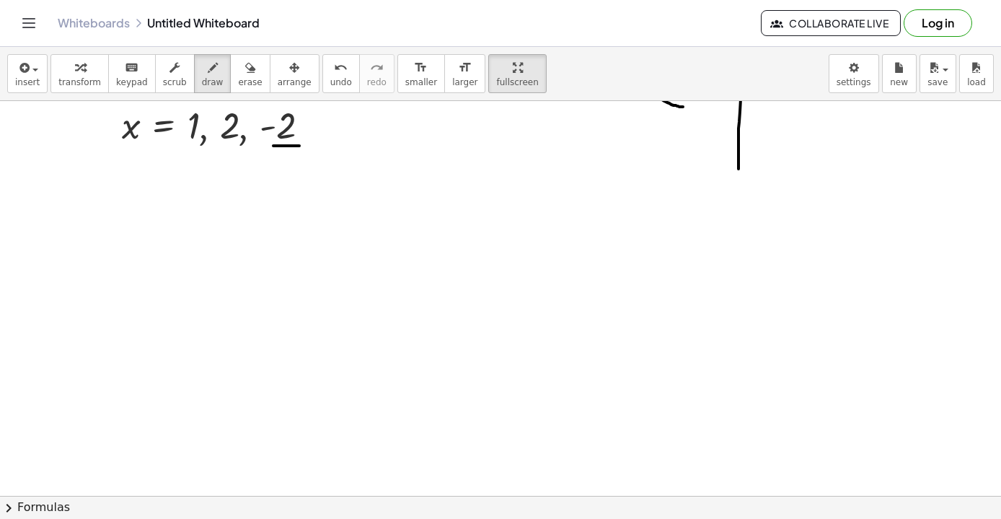
scroll to position [6558, 0]
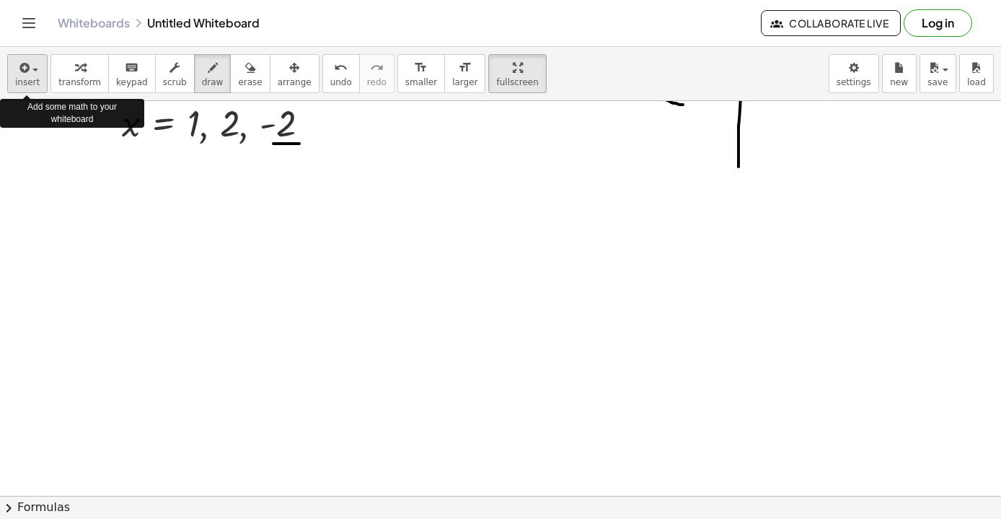
click at [22, 74] on icon "button" at bounding box center [23, 67] width 13 height 17
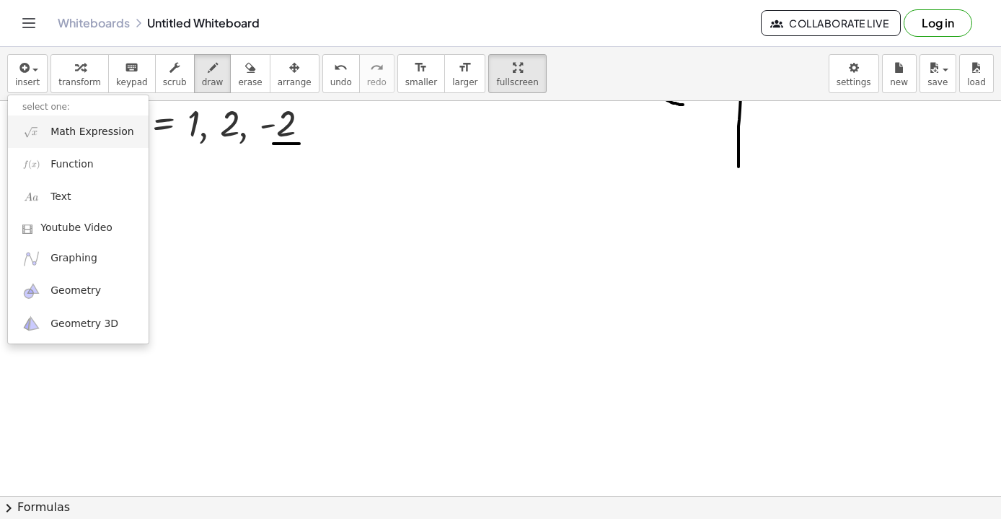
click at [95, 133] on span "Math Expression" at bounding box center [92, 132] width 83 height 14
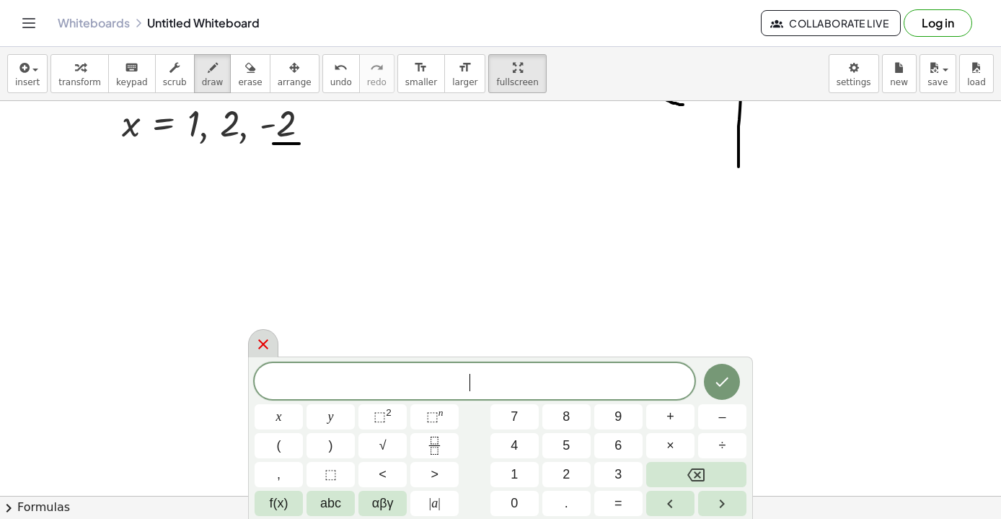
click at [262, 344] on icon at bounding box center [263, 344] width 17 height 17
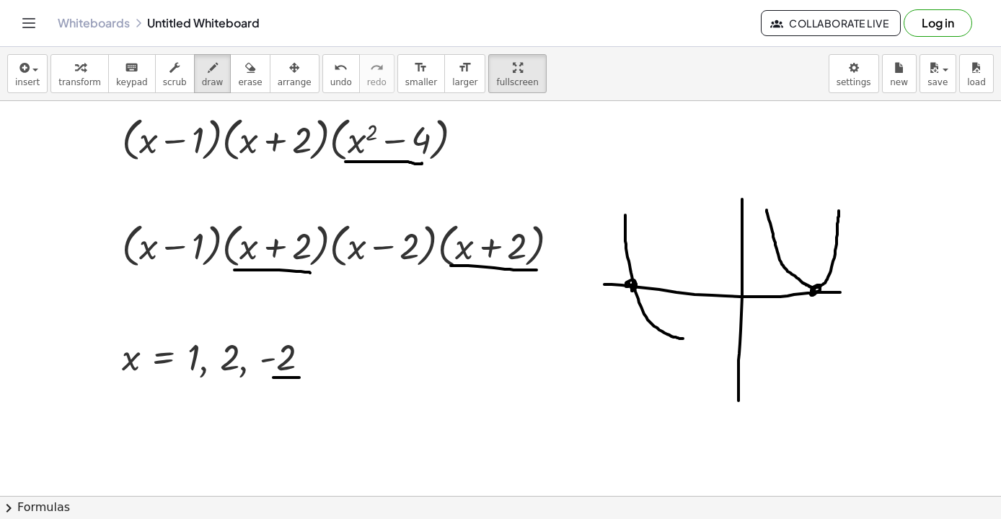
scroll to position [6323, 0]
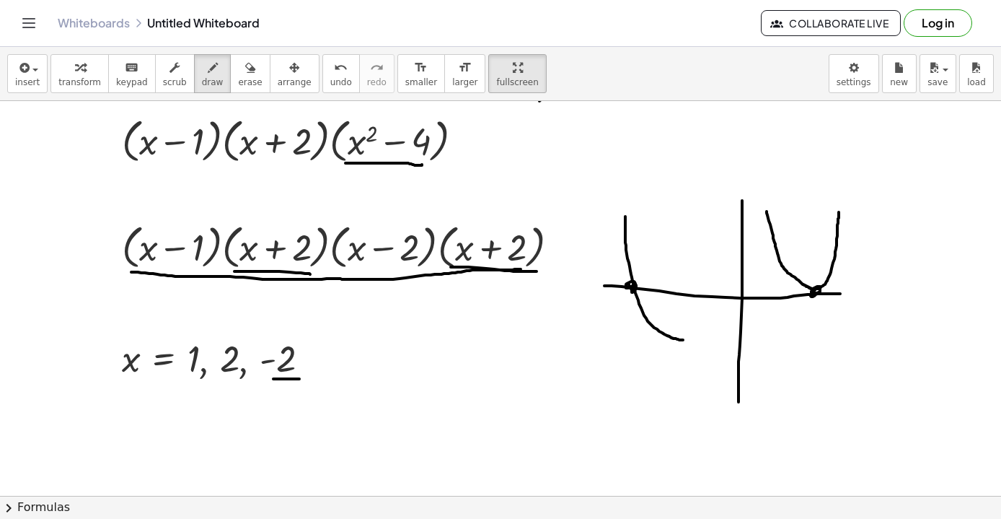
drag, startPoint x: 131, startPoint y: 272, endPoint x: 526, endPoint y: 270, distance: 394.7
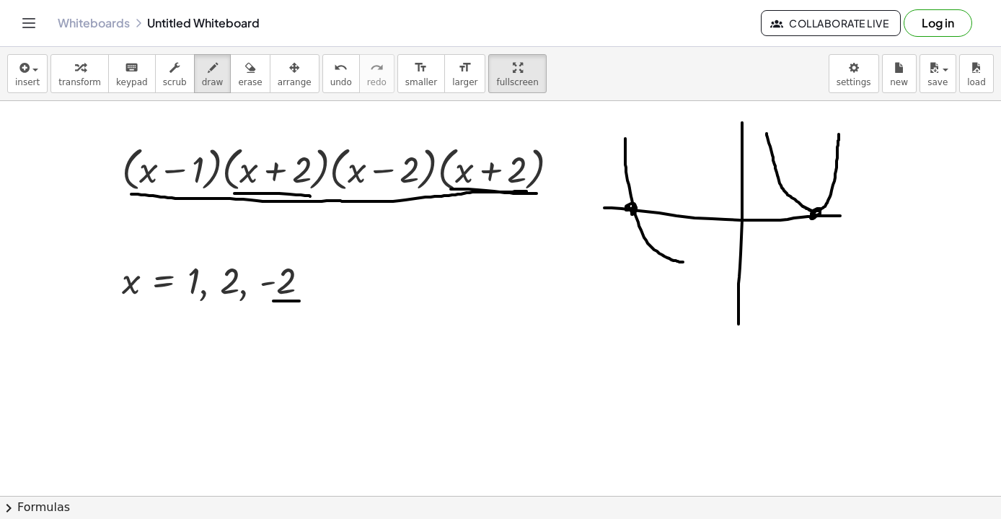
scroll to position [6403, 0]
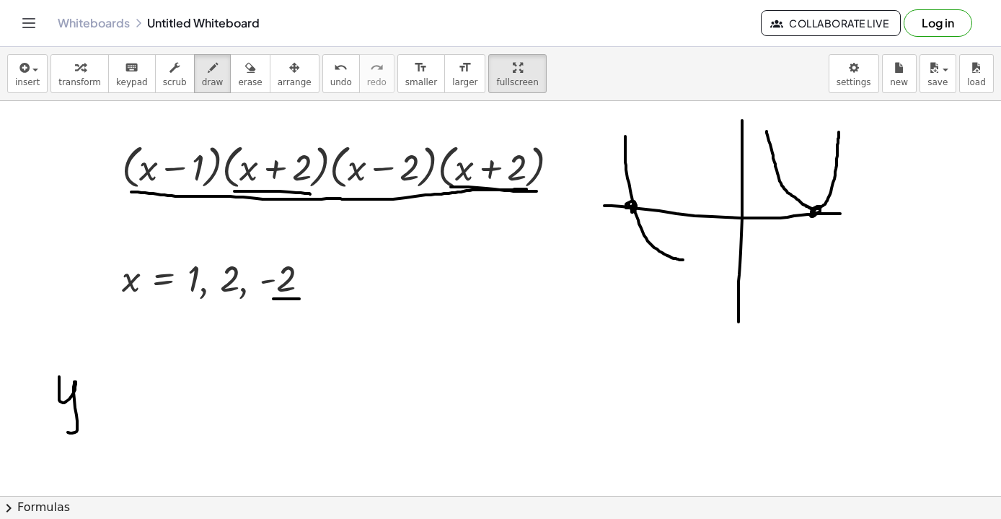
drag, startPoint x: 59, startPoint y: 377, endPoint x: 65, endPoint y: 429, distance: 53.0
drag, startPoint x: 91, startPoint y: 386, endPoint x: 108, endPoint y: 386, distance: 17.3
drag, startPoint x: 118, startPoint y: 385, endPoint x: 118, endPoint y: 407, distance: 21.6
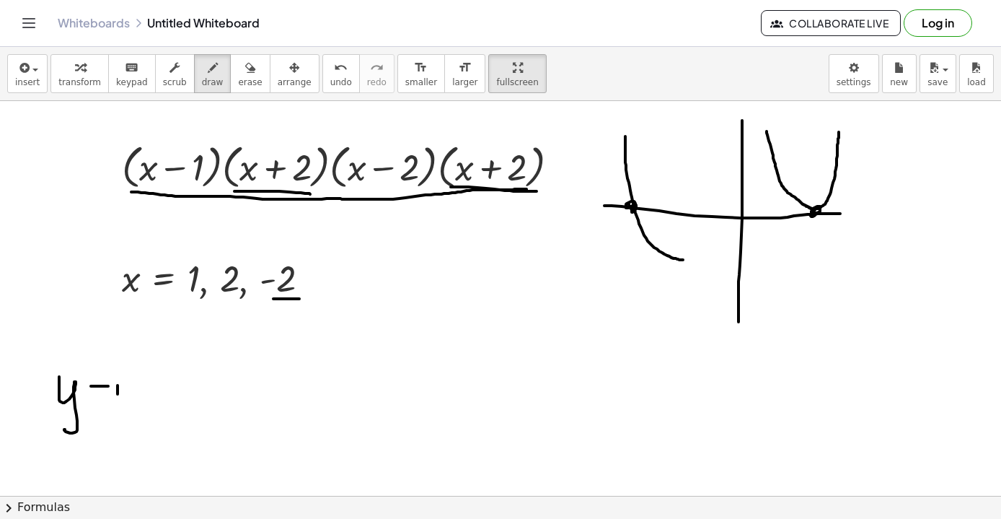
drag, startPoint x: 131, startPoint y: 378, endPoint x: 144, endPoint y: 416, distance: 39.9
drag, startPoint x: 162, startPoint y: 368, endPoint x: 162, endPoint y: 417, distance: 49.1
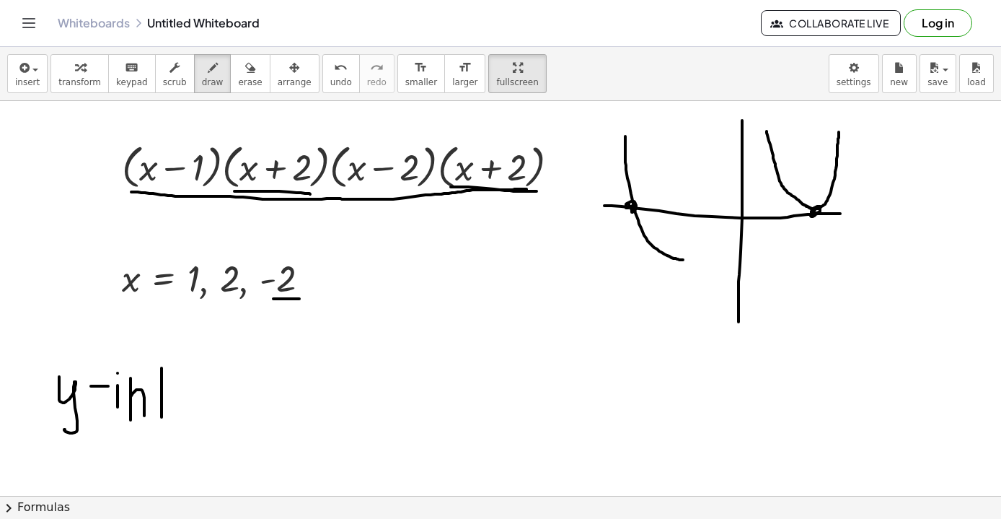
drag, startPoint x: 162, startPoint y: 380, endPoint x: 175, endPoint y: 382, distance: 13.1
drag, startPoint x: 201, startPoint y: 382, endPoint x: 203, endPoint y: 411, distance: 28.9
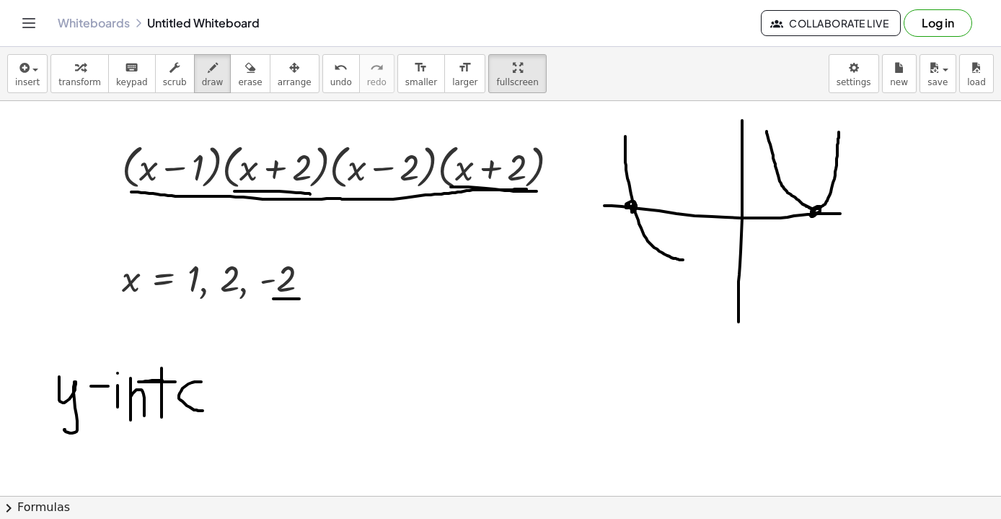
drag, startPoint x: 263, startPoint y: 374, endPoint x: 260, endPoint y: 428, distance: 54.2
click at [334, 75] on icon "undo" at bounding box center [341, 67] width 14 height 17
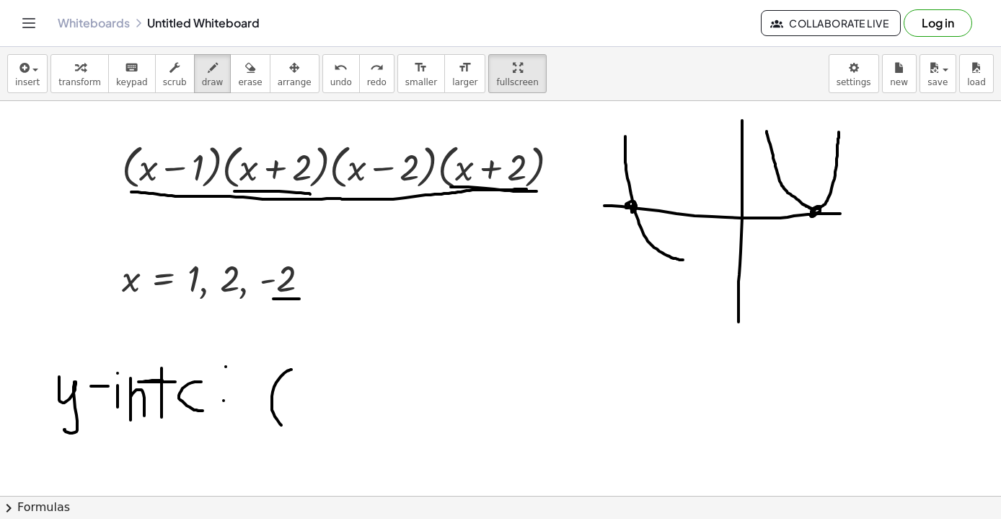
drag, startPoint x: 291, startPoint y: 369, endPoint x: 286, endPoint y: 426, distance: 56.6
drag, startPoint x: 361, startPoint y: 389, endPoint x: 357, endPoint y: 411, distance: 22.7
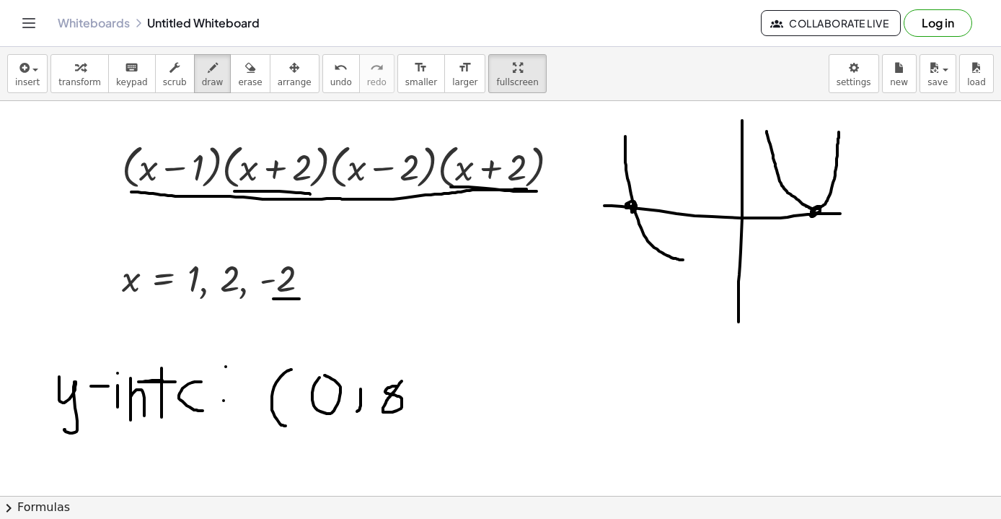
drag, startPoint x: 418, startPoint y: 368, endPoint x: 449, endPoint y: 424, distance: 63.9
drag, startPoint x: 499, startPoint y: 276, endPoint x: 524, endPoint y: 315, distance: 45.8
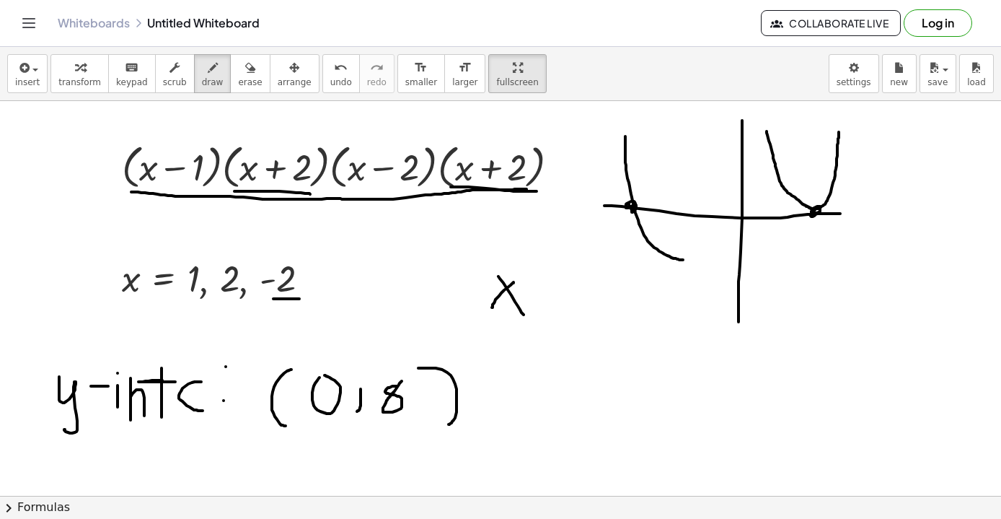
drag, startPoint x: 514, startPoint y: 282, endPoint x: 492, endPoint y: 307, distance: 32.7
drag, startPoint x: 543, startPoint y: 256, endPoint x: 543, endPoint y: 276, distance: 20.2
drag, startPoint x: 533, startPoint y: 258, endPoint x: 553, endPoint y: 265, distance: 21.5
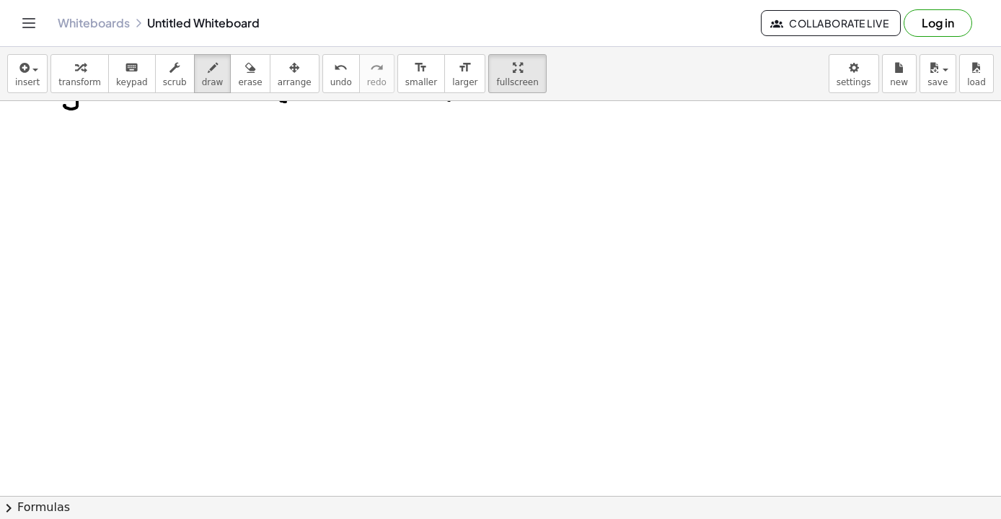
scroll to position [6732, 0]
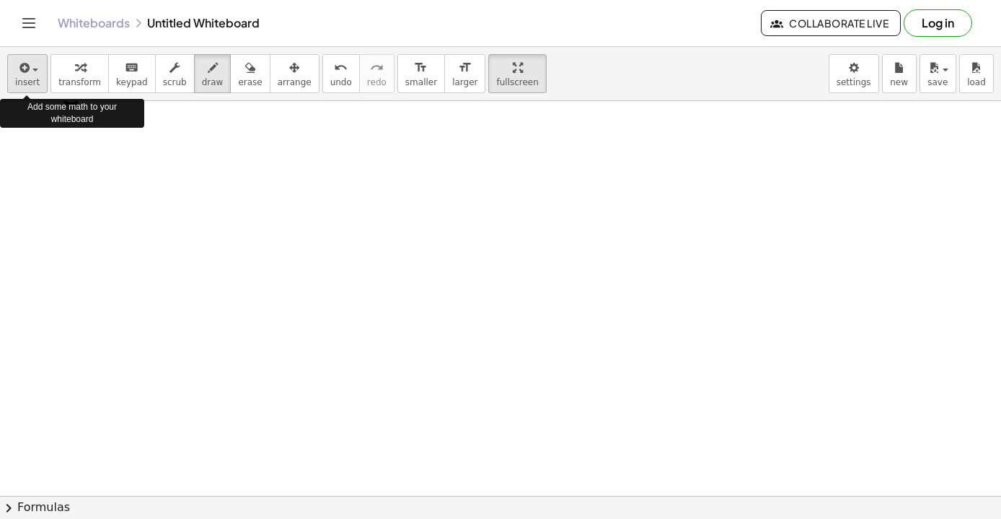
click at [27, 70] on icon "button" at bounding box center [23, 67] width 13 height 17
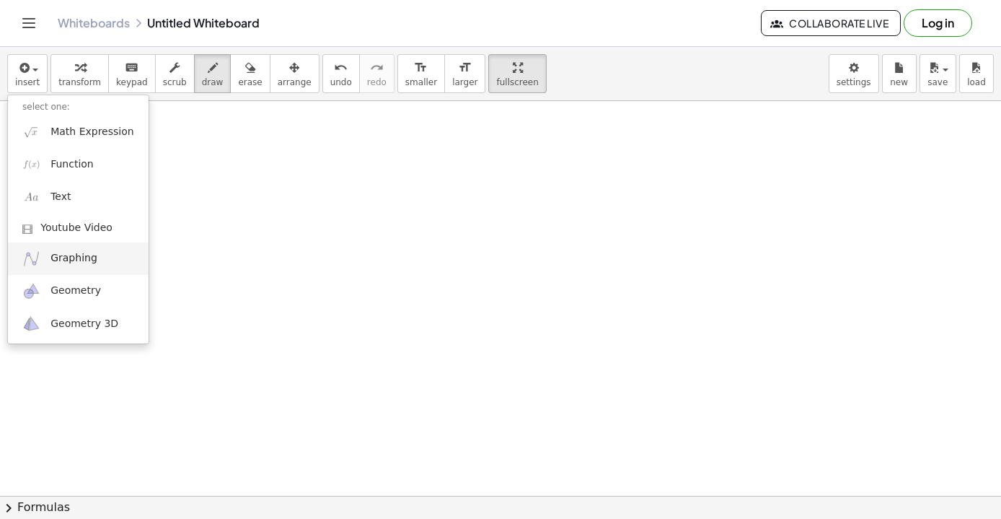
click at [102, 255] on link "Graphing" at bounding box center [78, 258] width 141 height 32
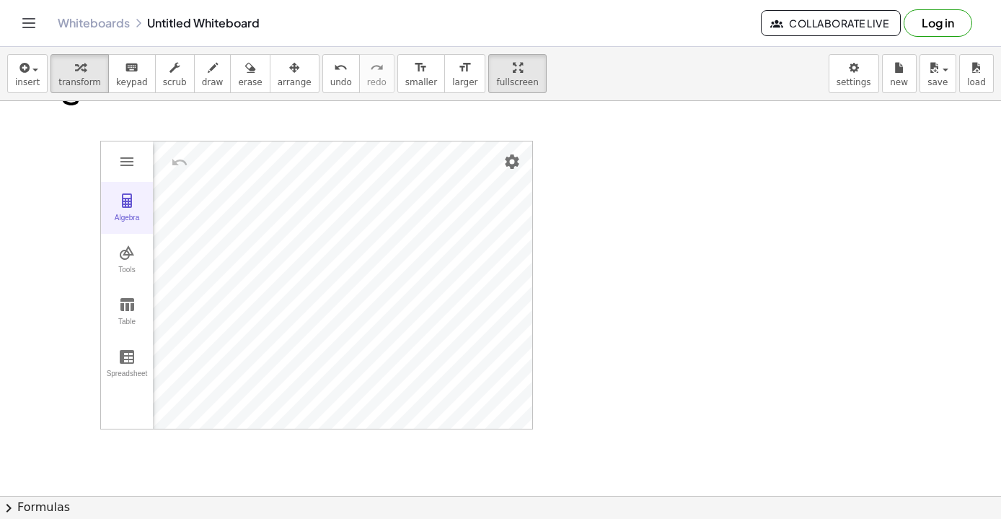
click at [130, 198] on img "Graphing Calculator" at bounding box center [126, 200] width 17 height 17
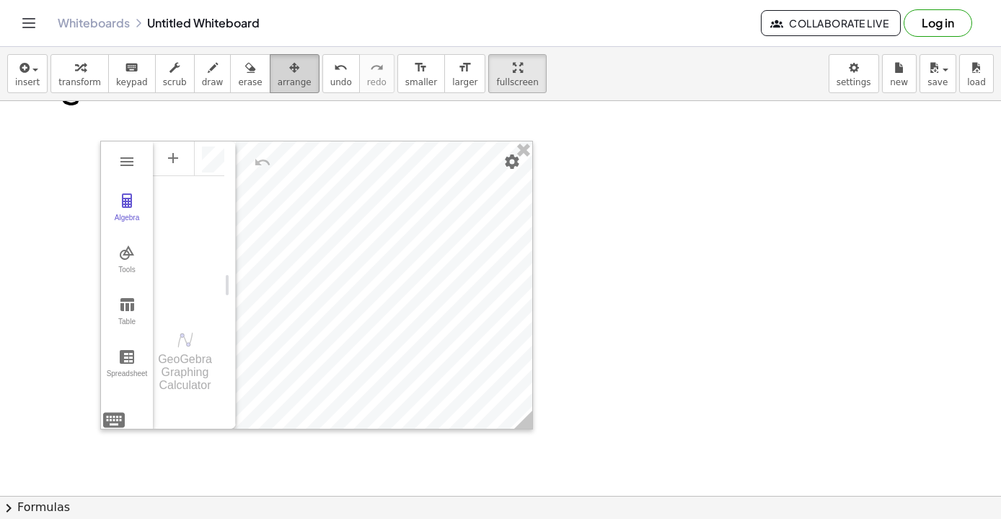
click at [286, 79] on span "arrange" at bounding box center [295, 82] width 34 height 10
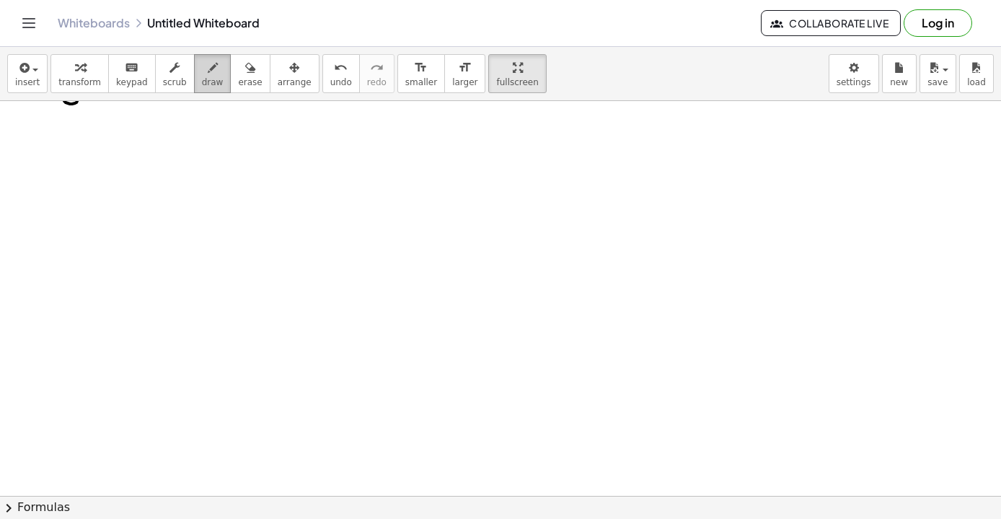
click at [202, 78] on span "draw" at bounding box center [213, 82] width 22 height 10
drag, startPoint x: 395, startPoint y: 152, endPoint x: 401, endPoint y: 428, distance: 275.7
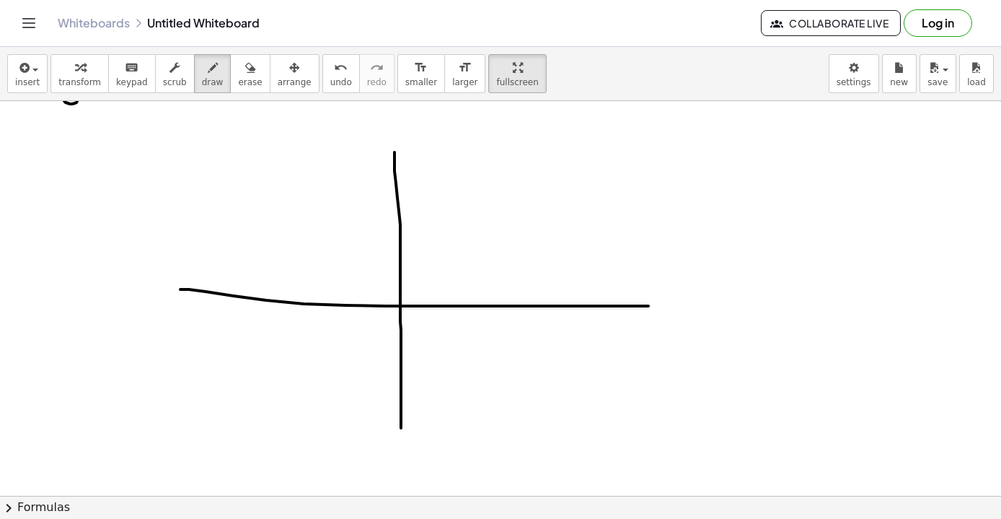
drag, startPoint x: 180, startPoint y: 289, endPoint x: 654, endPoint y: 306, distance: 474.3
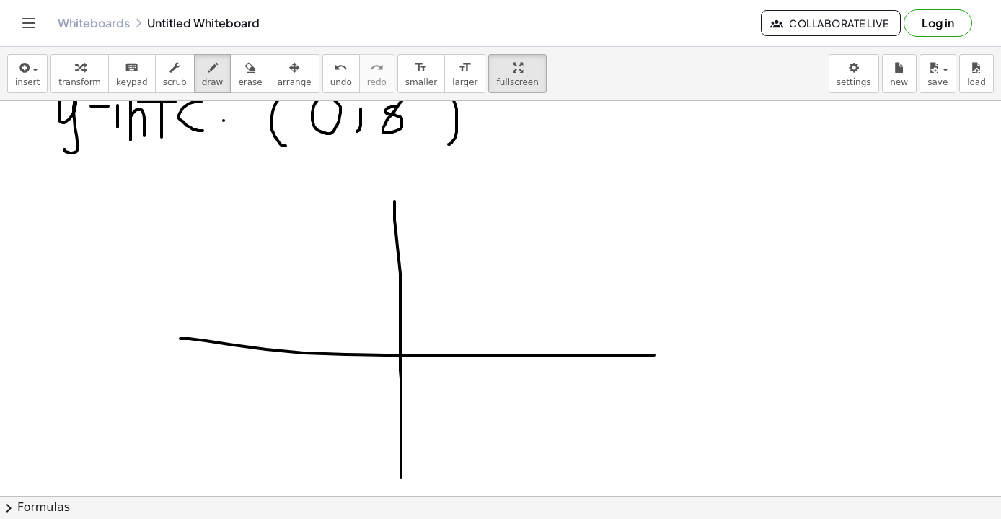
scroll to position [6769, 0]
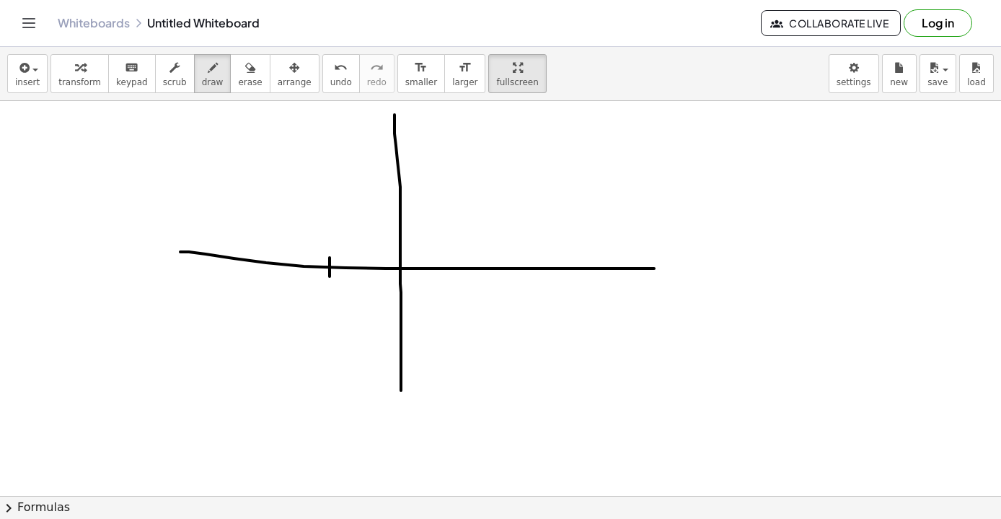
drag, startPoint x: 330, startPoint y: 258, endPoint x: 330, endPoint y: 284, distance: 26.0
drag, startPoint x: 455, startPoint y: 254, endPoint x: 455, endPoint y: 291, distance: 36.8
drag, startPoint x: 510, startPoint y: 257, endPoint x: 510, endPoint y: 289, distance: 31.7
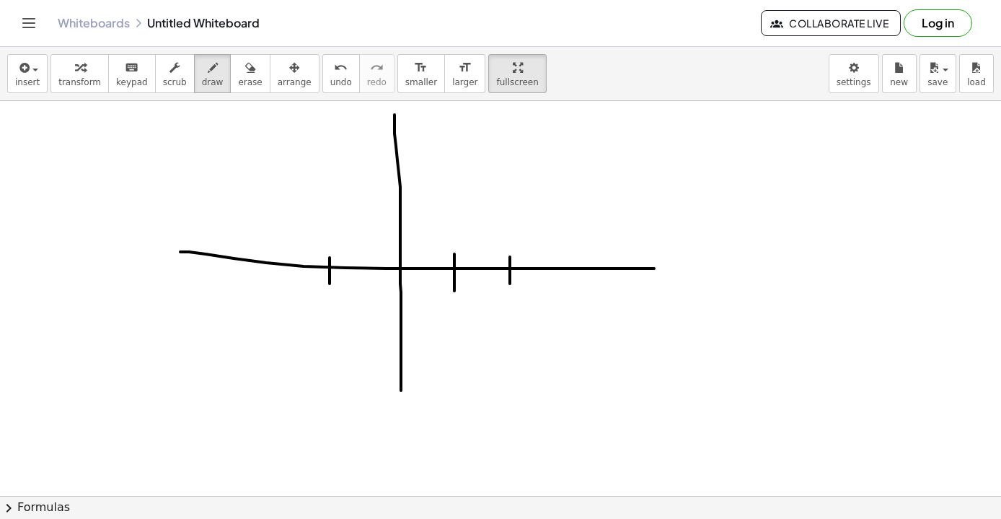
drag, startPoint x: 276, startPoint y: 248, endPoint x: 276, endPoint y: 278, distance: 29.6
drag, startPoint x: 246, startPoint y: 306, endPoint x: 263, endPoint y: 306, distance: 17.3
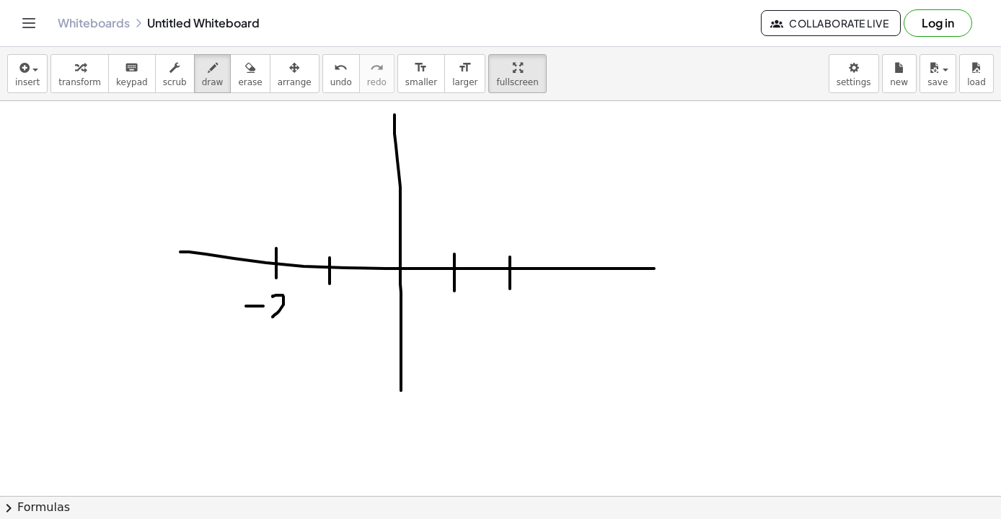
drag, startPoint x: 273, startPoint y: 297, endPoint x: 297, endPoint y: 320, distance: 33.7
drag, startPoint x: 447, startPoint y: 301, endPoint x: 448, endPoint y: 324, distance: 23.1
drag, startPoint x: 509, startPoint y: 303, endPoint x: 531, endPoint y: 325, distance: 31.1
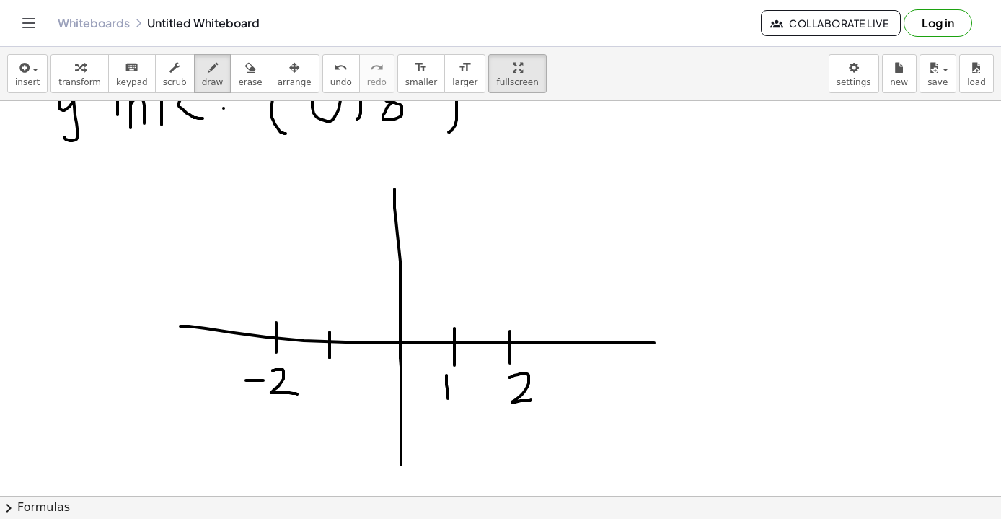
scroll to position [6677, 0]
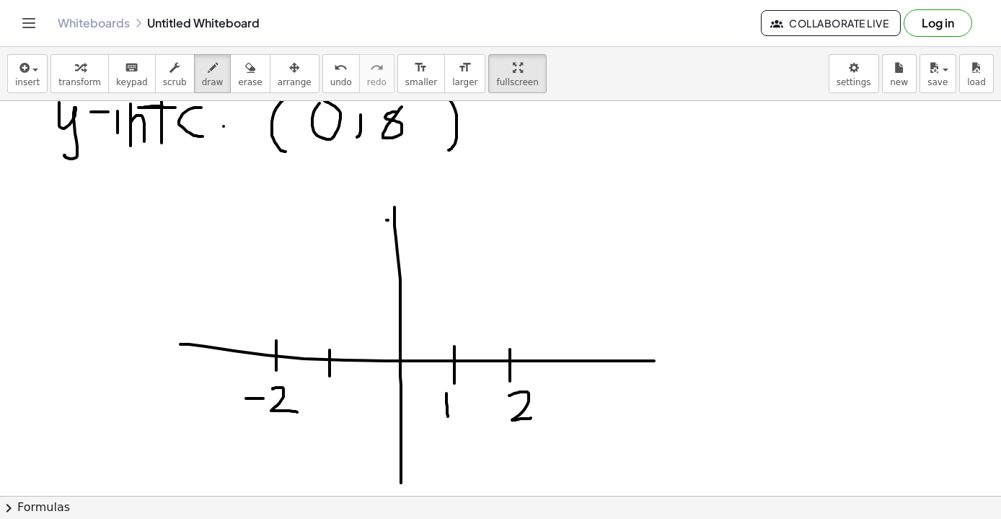
drag, startPoint x: 387, startPoint y: 220, endPoint x: 411, endPoint y: 220, distance: 23.8
drag, startPoint x: 395, startPoint y: 209, endPoint x: 391, endPoint y: 139, distance: 70.8
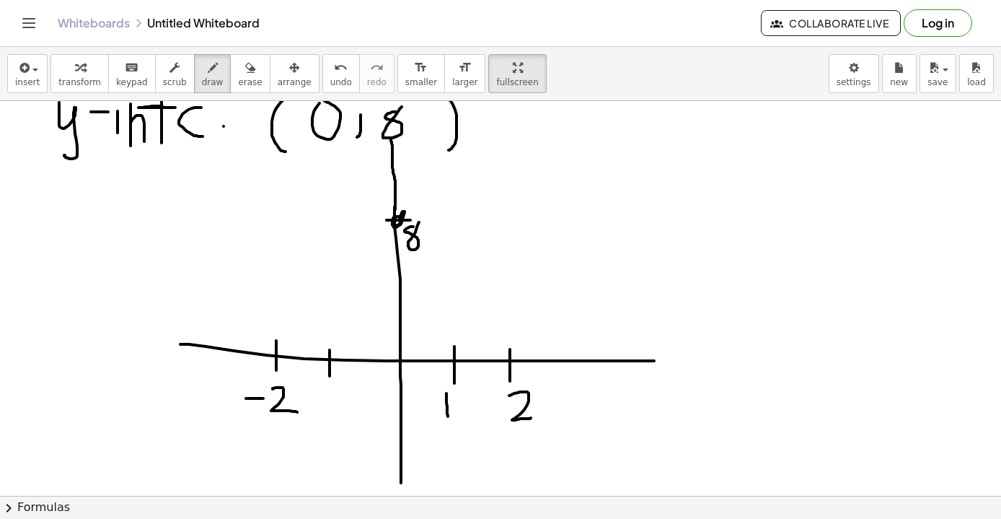
drag, startPoint x: 276, startPoint y: 351, endPoint x: 273, endPoint y: 359, distance: 8.4
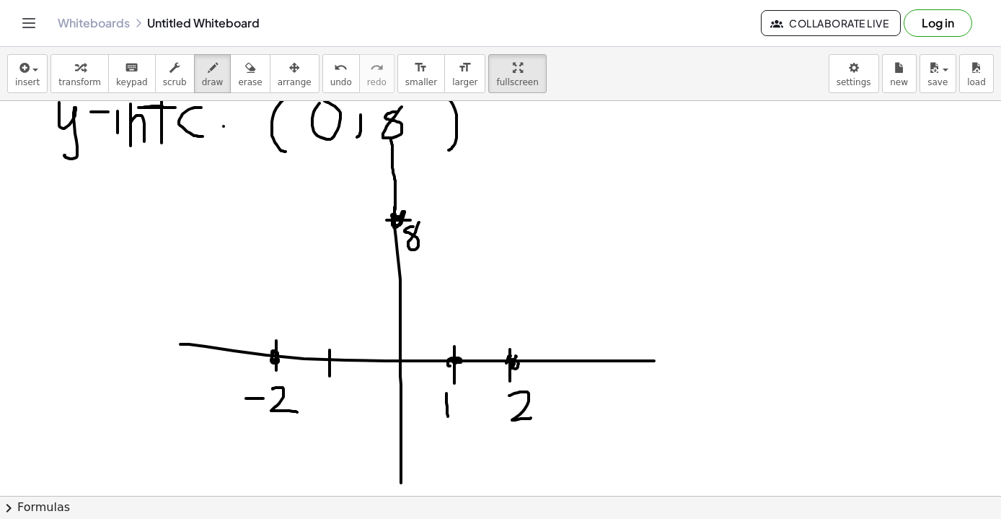
drag, startPoint x: 515, startPoint y: 358, endPoint x: 585, endPoint y: 212, distance: 161.7
drag, startPoint x: 276, startPoint y: 354, endPoint x: 210, endPoint y: 201, distance: 166.5
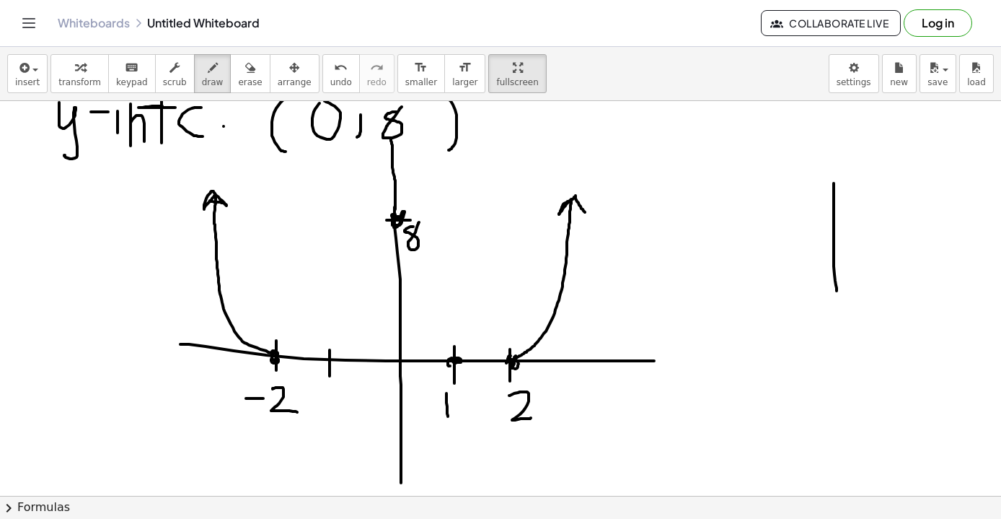
drag, startPoint x: 834, startPoint y: 183, endPoint x: 837, endPoint y: 291, distance: 107.5
drag, startPoint x: 783, startPoint y: 233, endPoint x: 886, endPoint y: 231, distance: 103.2
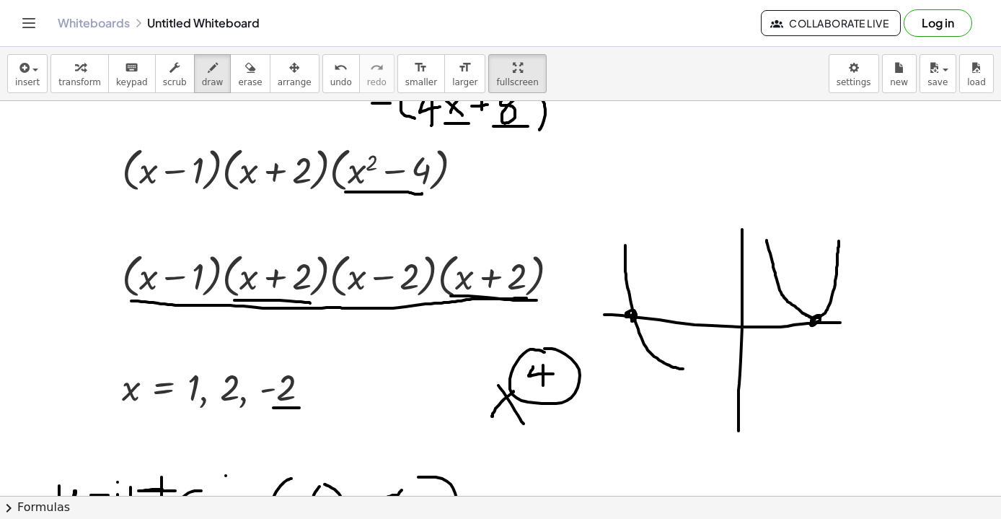
scroll to position [6226, 0]
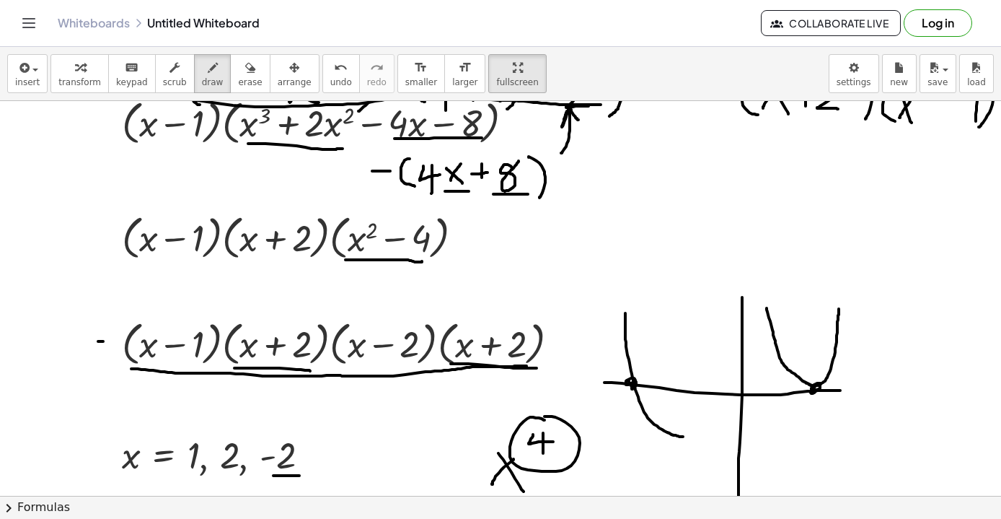
drag, startPoint x: 98, startPoint y: 341, endPoint x: 113, endPoint y: 341, distance: 15.2
drag, startPoint x: 105, startPoint y: 322, endPoint x: 104, endPoint y: 312, distance: 9.4
click at [334, 75] on icon "undo" at bounding box center [341, 67] width 14 height 17
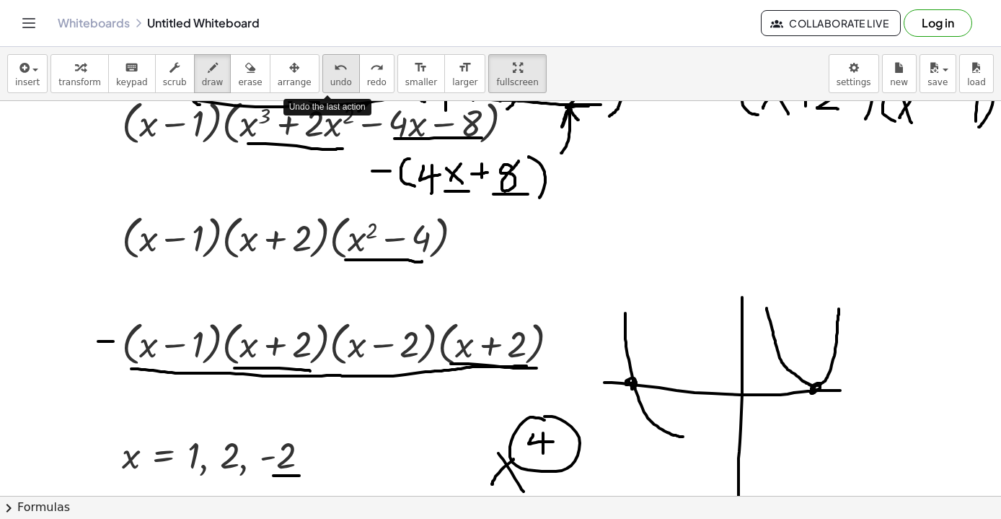
click at [334, 75] on icon "undo" at bounding box center [341, 67] width 14 height 17
drag, startPoint x: 102, startPoint y: 333, endPoint x: 102, endPoint y: 358, distance: 25.3
drag, startPoint x: 95, startPoint y: 343, endPoint x: 113, endPoint y: 343, distance: 18.8
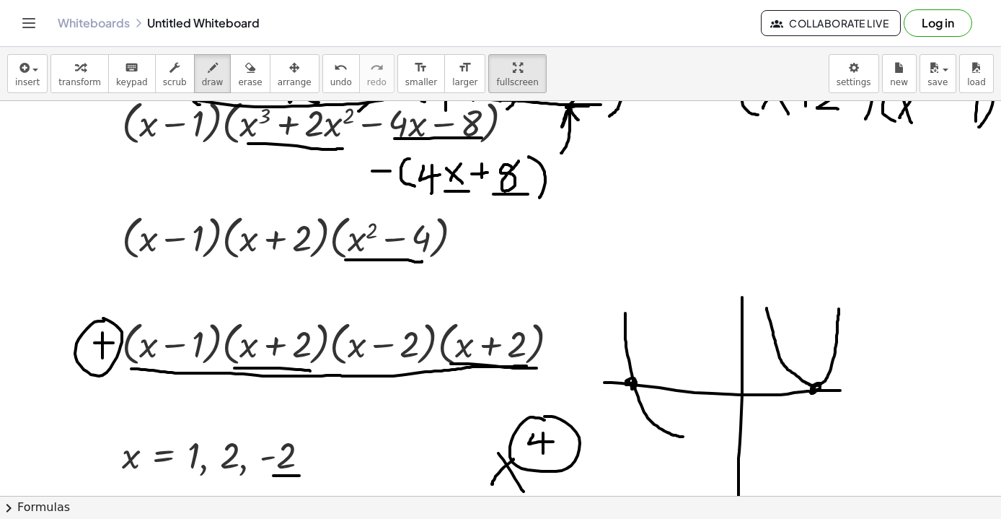
click at [334, 63] on icon "undo" at bounding box center [341, 67] width 14 height 17
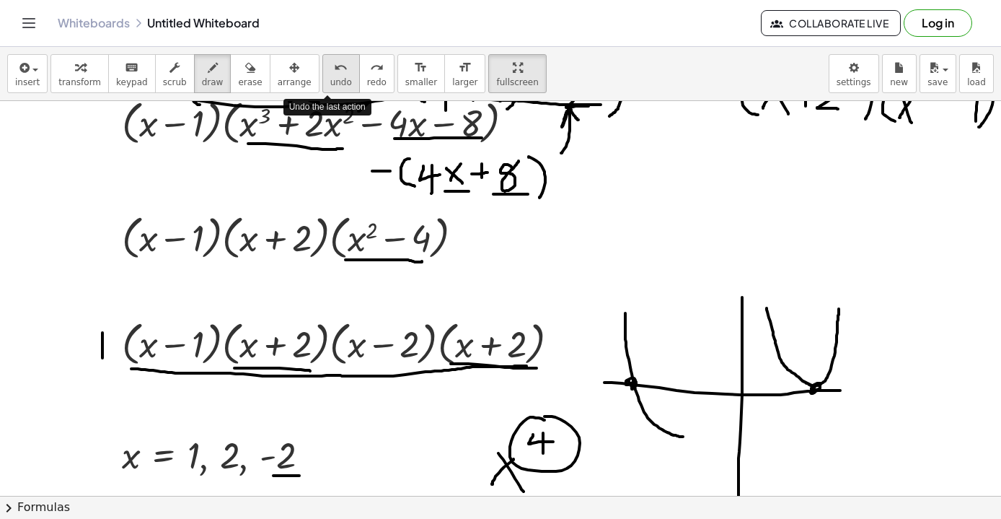
click at [334, 63] on icon "undo" at bounding box center [341, 67] width 14 height 17
click at [323, 58] on button "undo undo" at bounding box center [342, 73] width 38 height 39
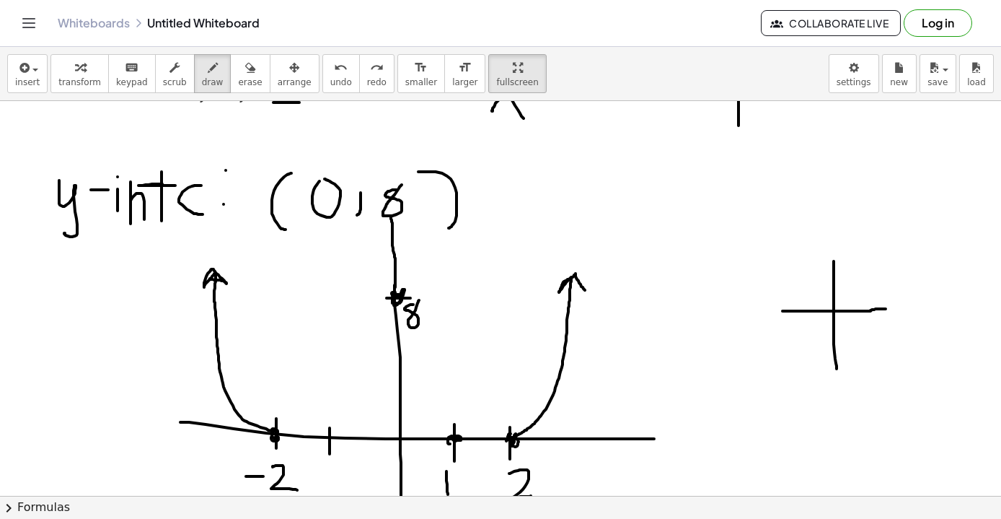
scroll to position [6604, 0]
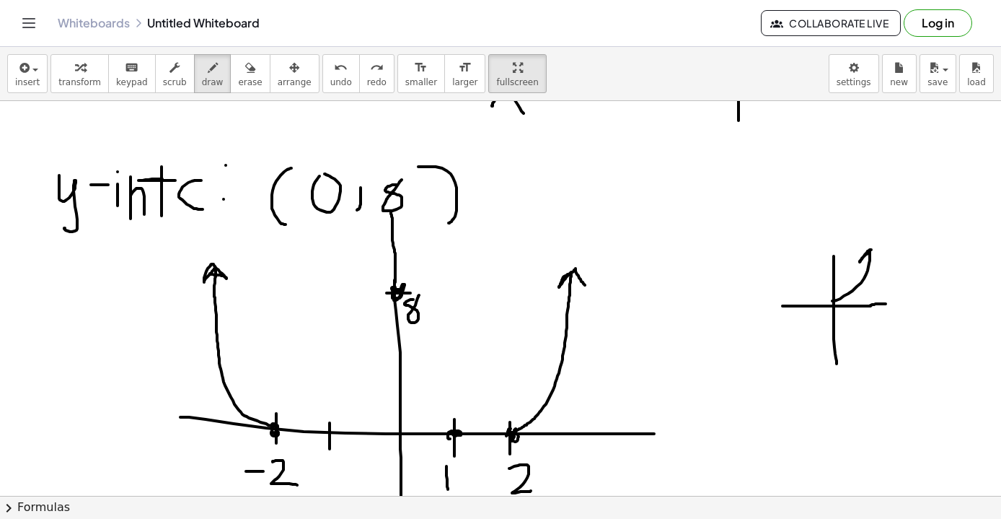
drag, startPoint x: 833, startPoint y: 301, endPoint x: 880, endPoint y: 260, distance: 62.4
drag, startPoint x: 838, startPoint y: 298, endPoint x: 813, endPoint y: 345, distance: 52.9
drag, startPoint x: 812, startPoint y: 168, endPoint x: 812, endPoint y: 216, distance: 47.6
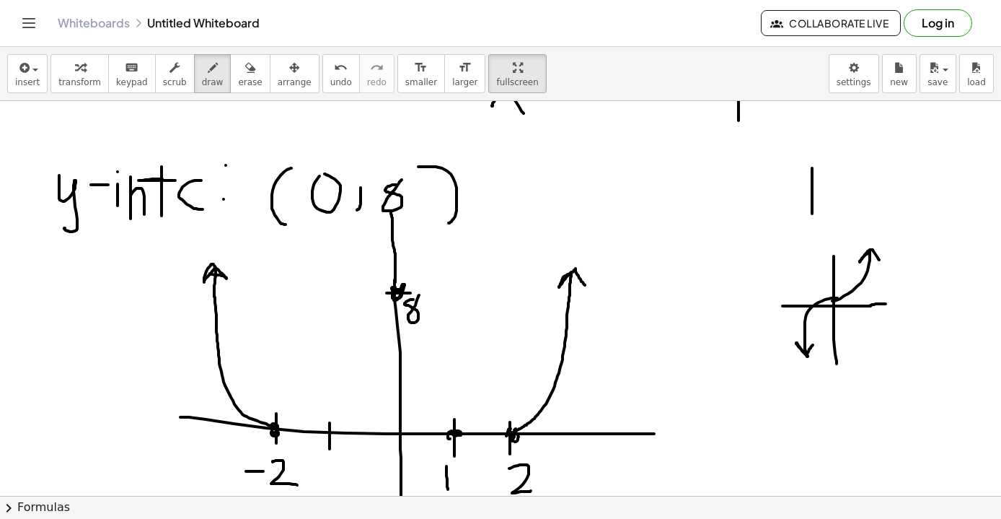
drag, startPoint x: 787, startPoint y: 190, endPoint x: 837, endPoint y: 188, distance: 49.8
drag, startPoint x: 810, startPoint y: 186, endPoint x: 797, endPoint y: 167, distance: 23.4
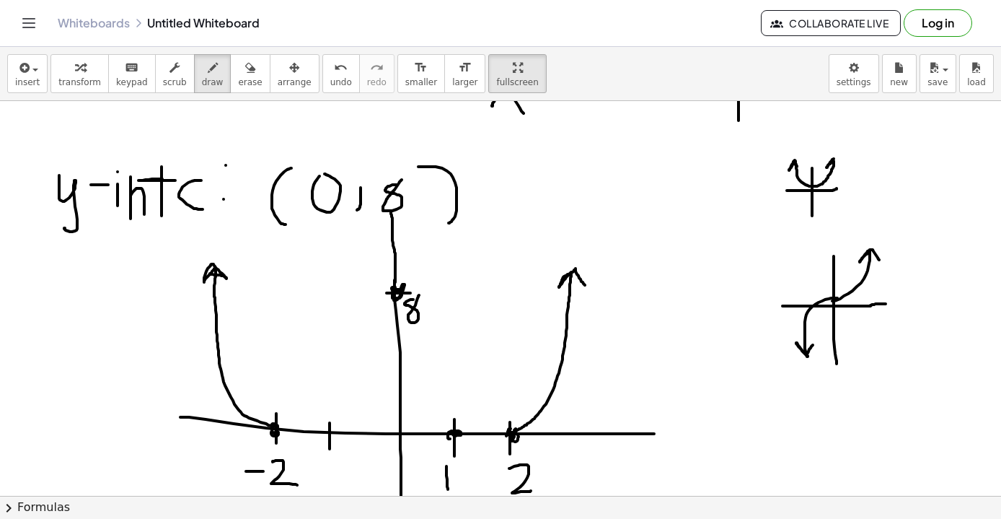
drag, startPoint x: 812, startPoint y: 186, endPoint x: 838, endPoint y: 167, distance: 32.5
drag, startPoint x: 801, startPoint y: 163, endPoint x: 794, endPoint y: 156, distance: 10.2
drag, startPoint x: 927, startPoint y: 155, endPoint x: 924, endPoint y: 216, distance: 61.4
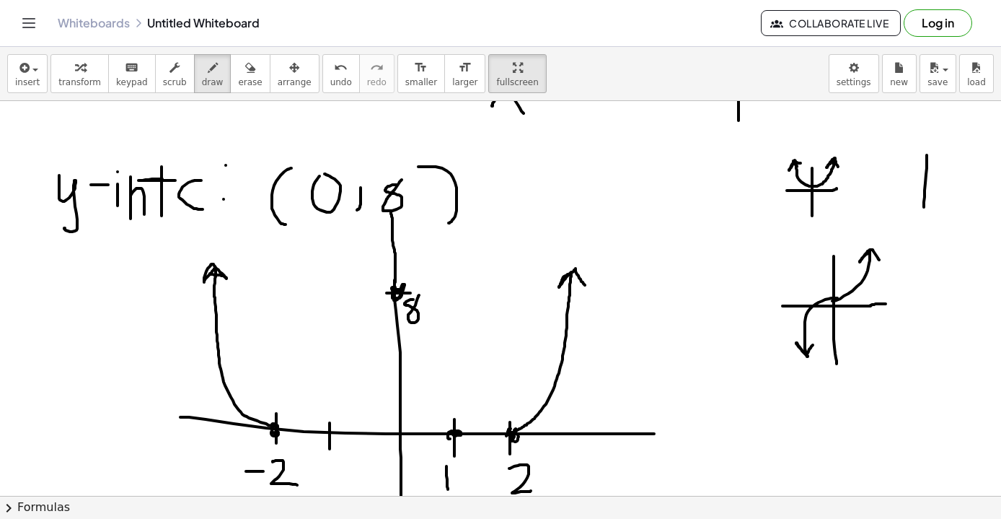
drag, startPoint x: 882, startPoint y: 181, endPoint x: 957, endPoint y: 180, distance: 75.0
drag, startPoint x: 899, startPoint y: 210, endPoint x: 952, endPoint y: 204, distance: 53.0
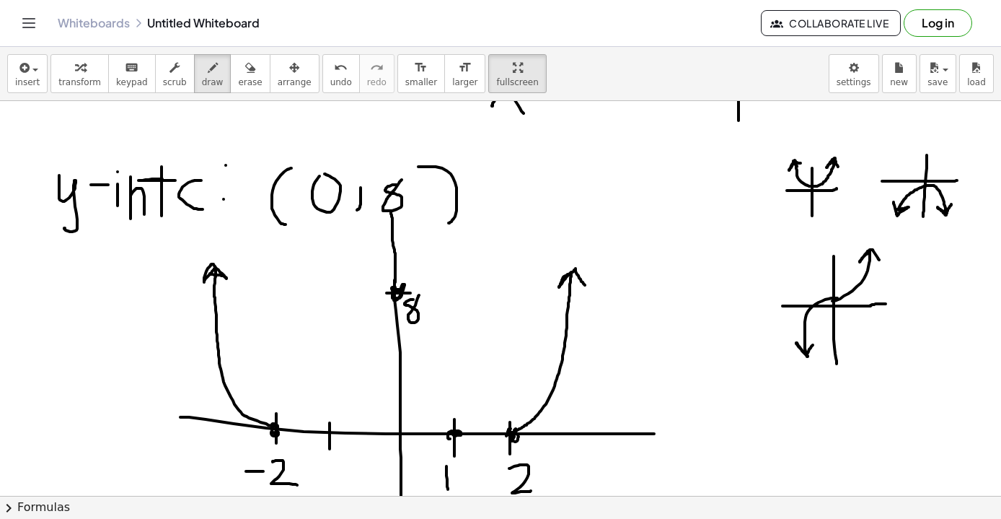
drag, startPoint x: 894, startPoint y: 202, endPoint x: 898, endPoint y: 209, distance: 8.1
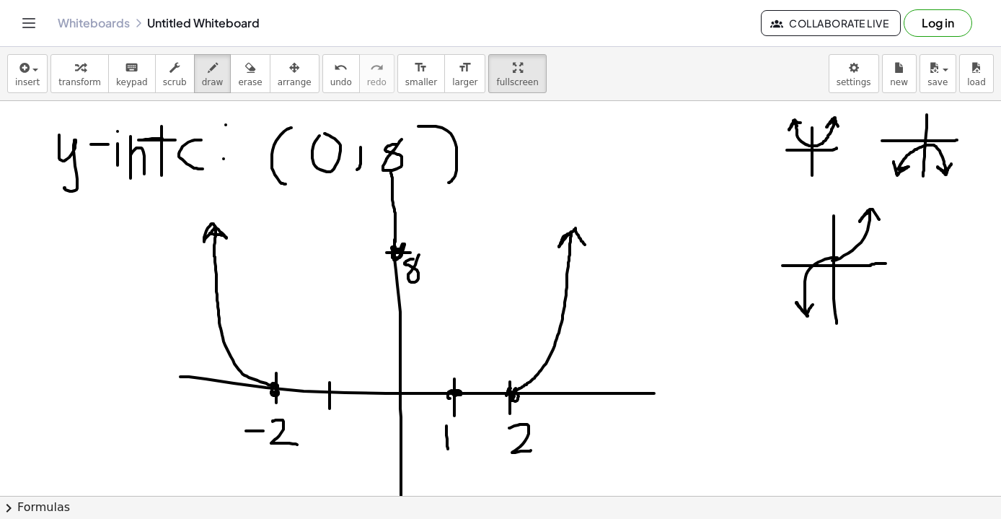
scroll to position [6643, 0]
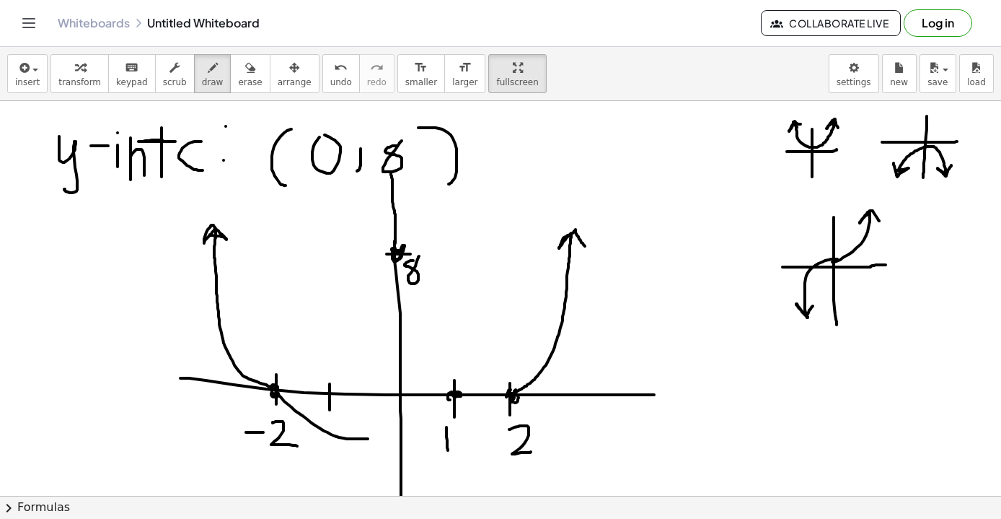
drag, startPoint x: 273, startPoint y: 385, endPoint x: 368, endPoint y: 439, distance: 109.2
click at [334, 75] on icon "undo" at bounding box center [341, 67] width 14 height 17
drag, startPoint x: 272, startPoint y: 387, endPoint x: 404, endPoint y: 246, distance: 193.5
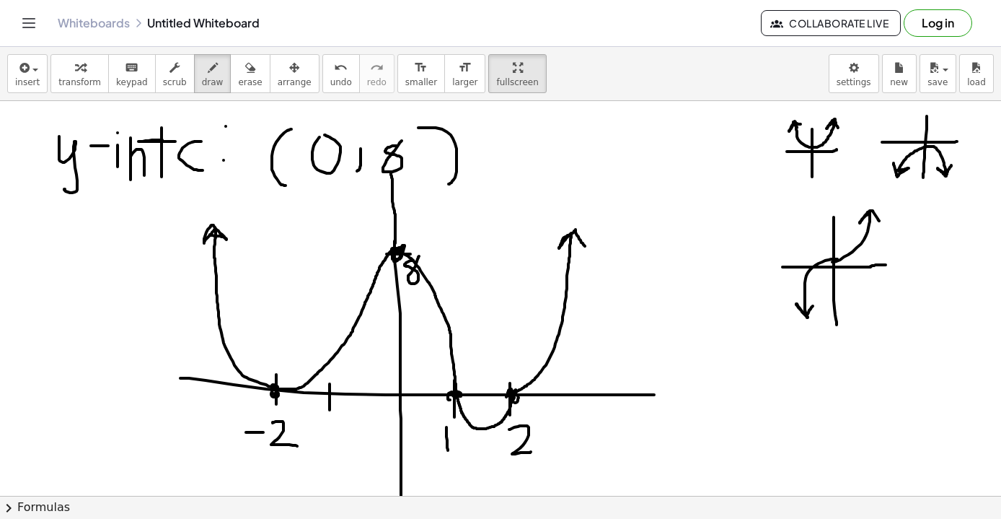
drag, startPoint x: 394, startPoint y: 249, endPoint x: 512, endPoint y: 389, distance: 182.8
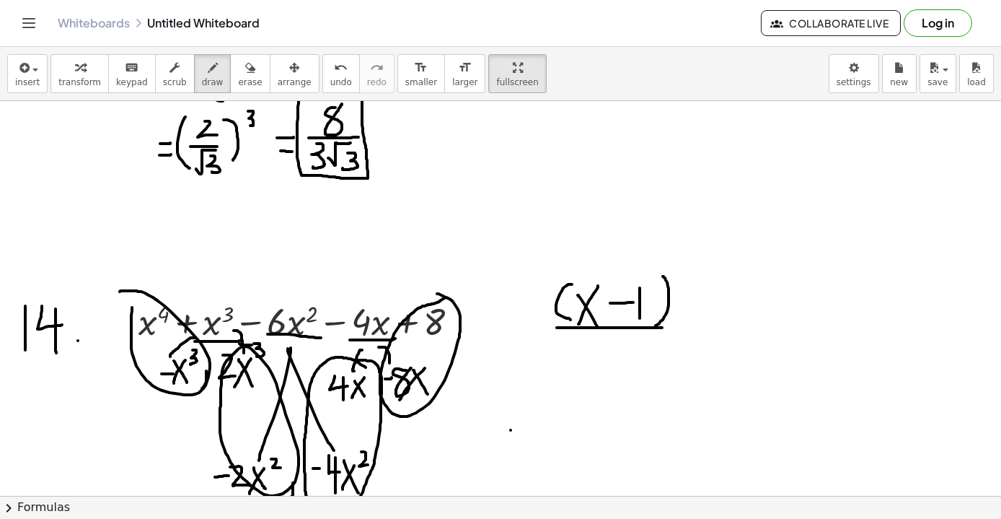
scroll to position [5596, 0]
